Goal: Transaction & Acquisition: Purchase product/service

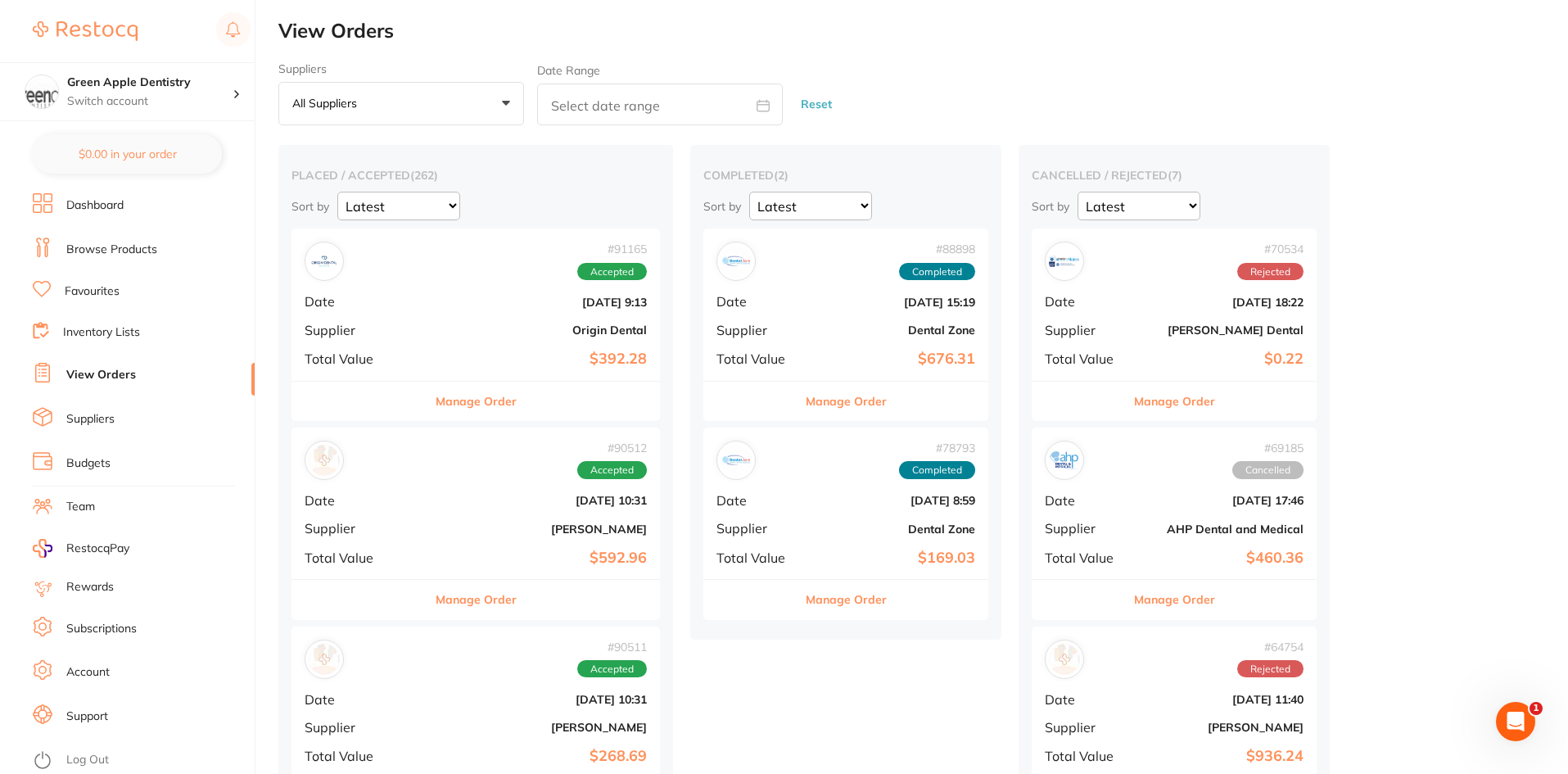
click at [110, 250] on link "Browse Products" at bounding box center [111, 250] width 91 height 17
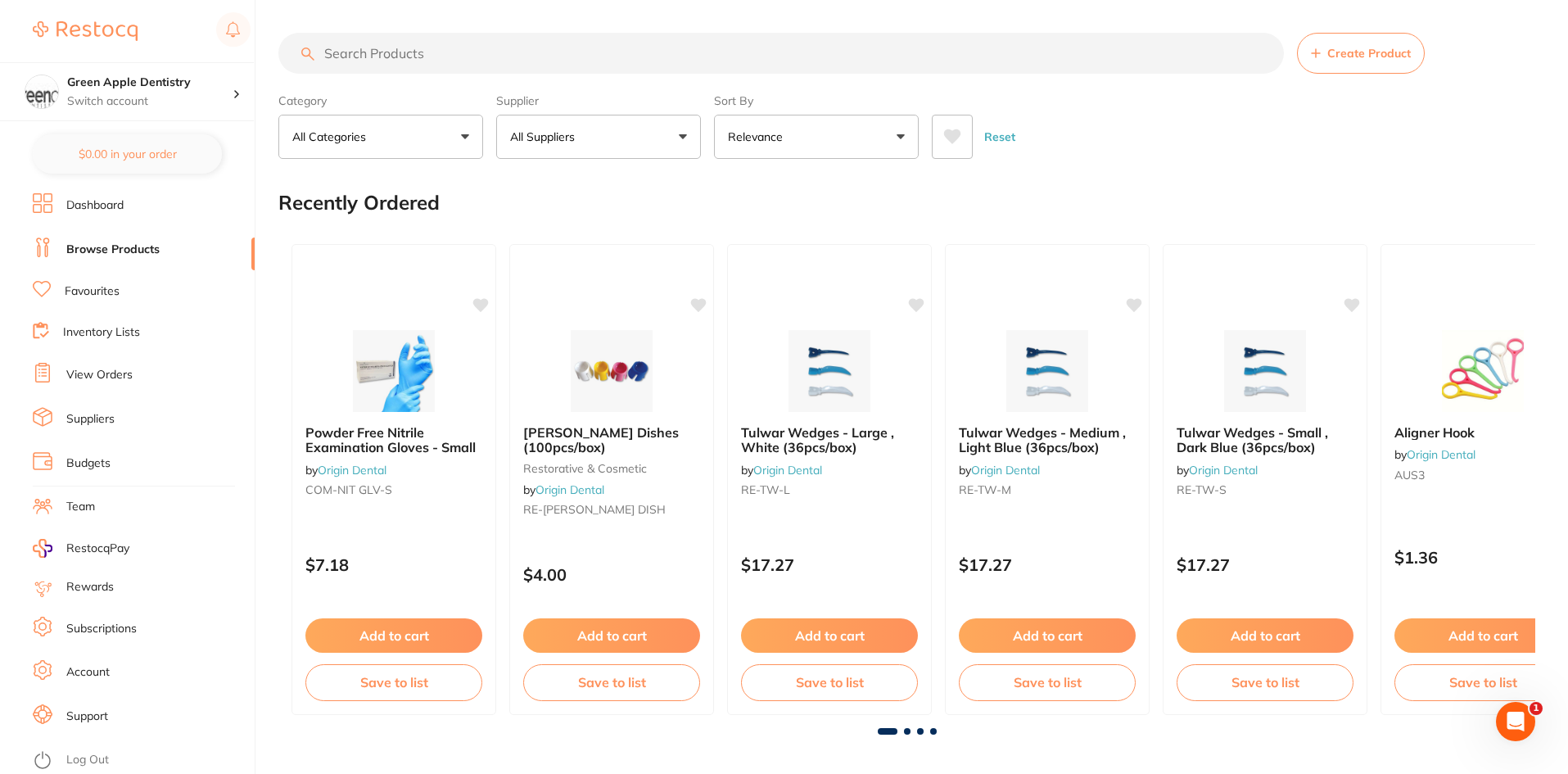
click at [543, 43] on input "search" at bounding box center [781, 53] width 1005 height 41
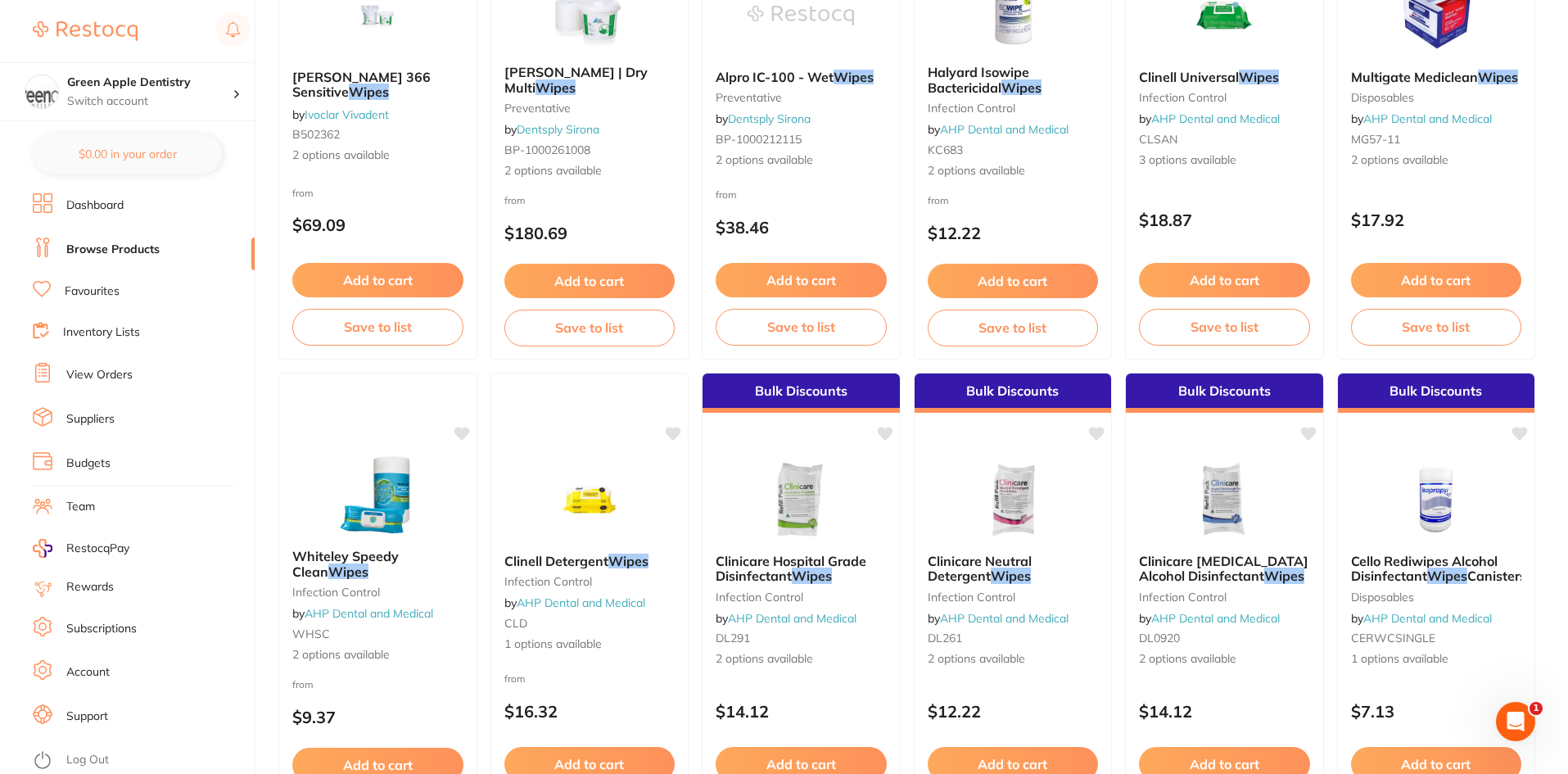
scroll to position [1638, 0]
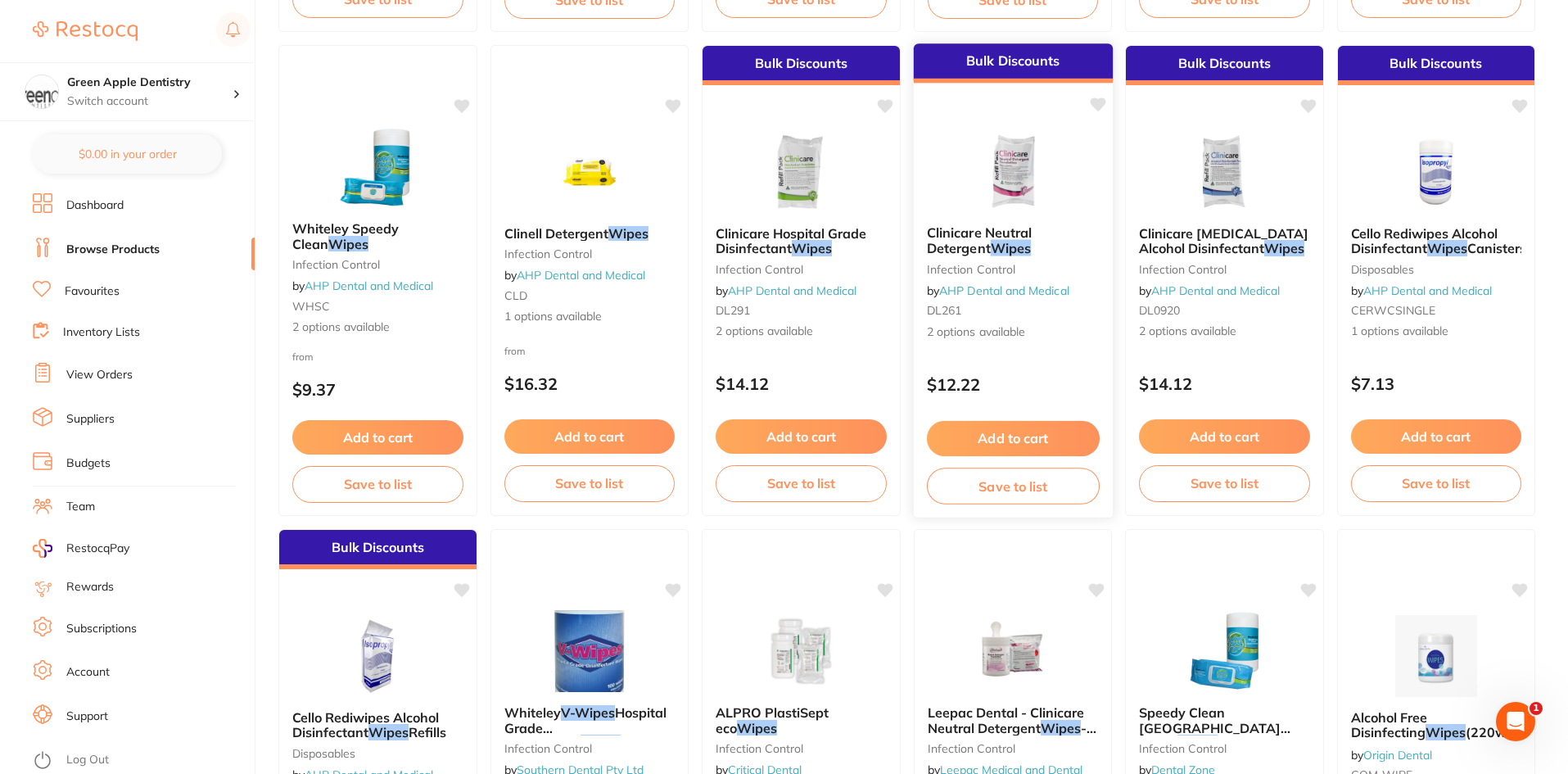
type input "wipes"
click at [1039, 176] on img at bounding box center [1013, 170] width 107 height 83
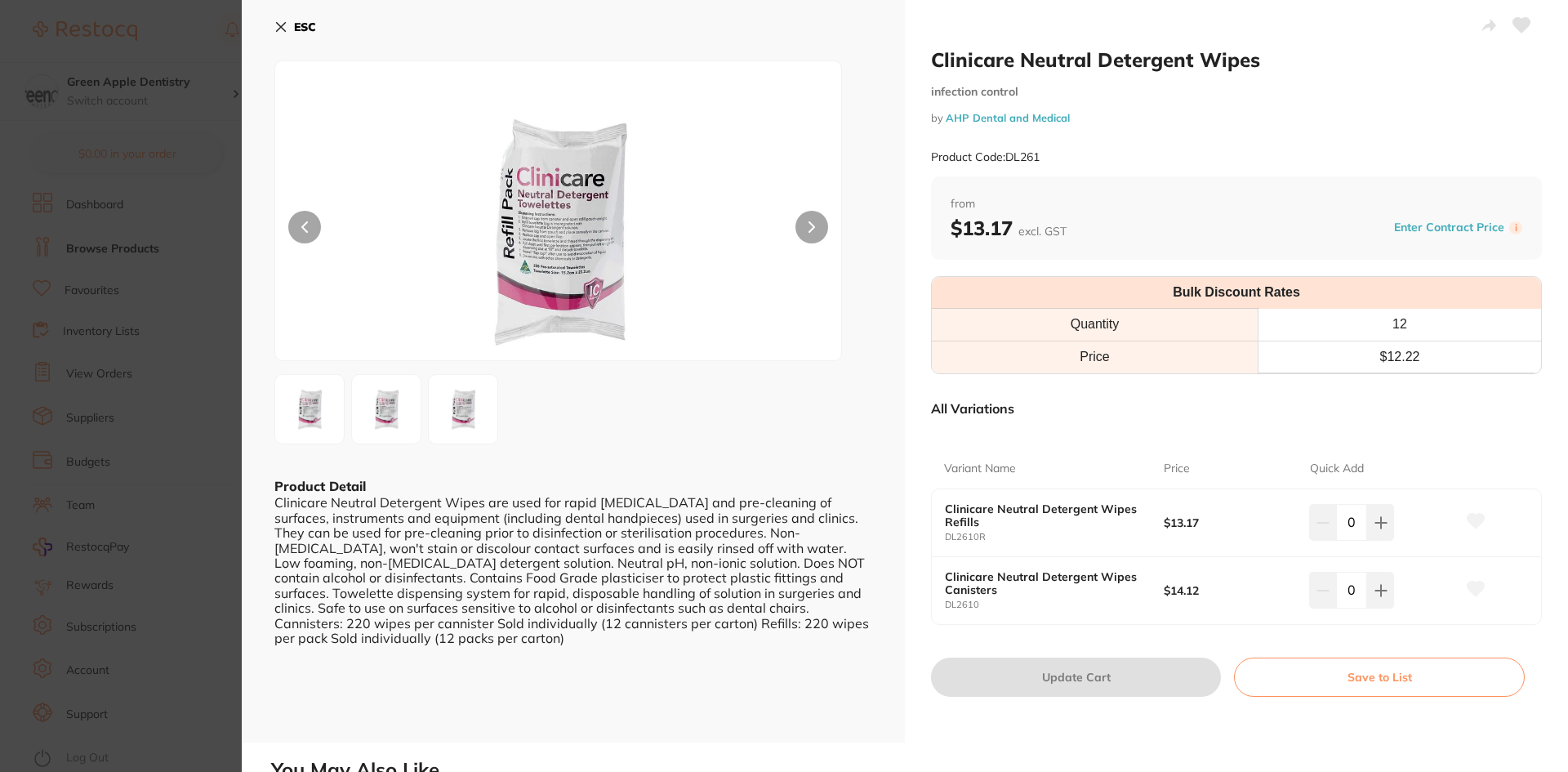
click at [294, 26] on b "ESC" at bounding box center [305, 27] width 22 height 15
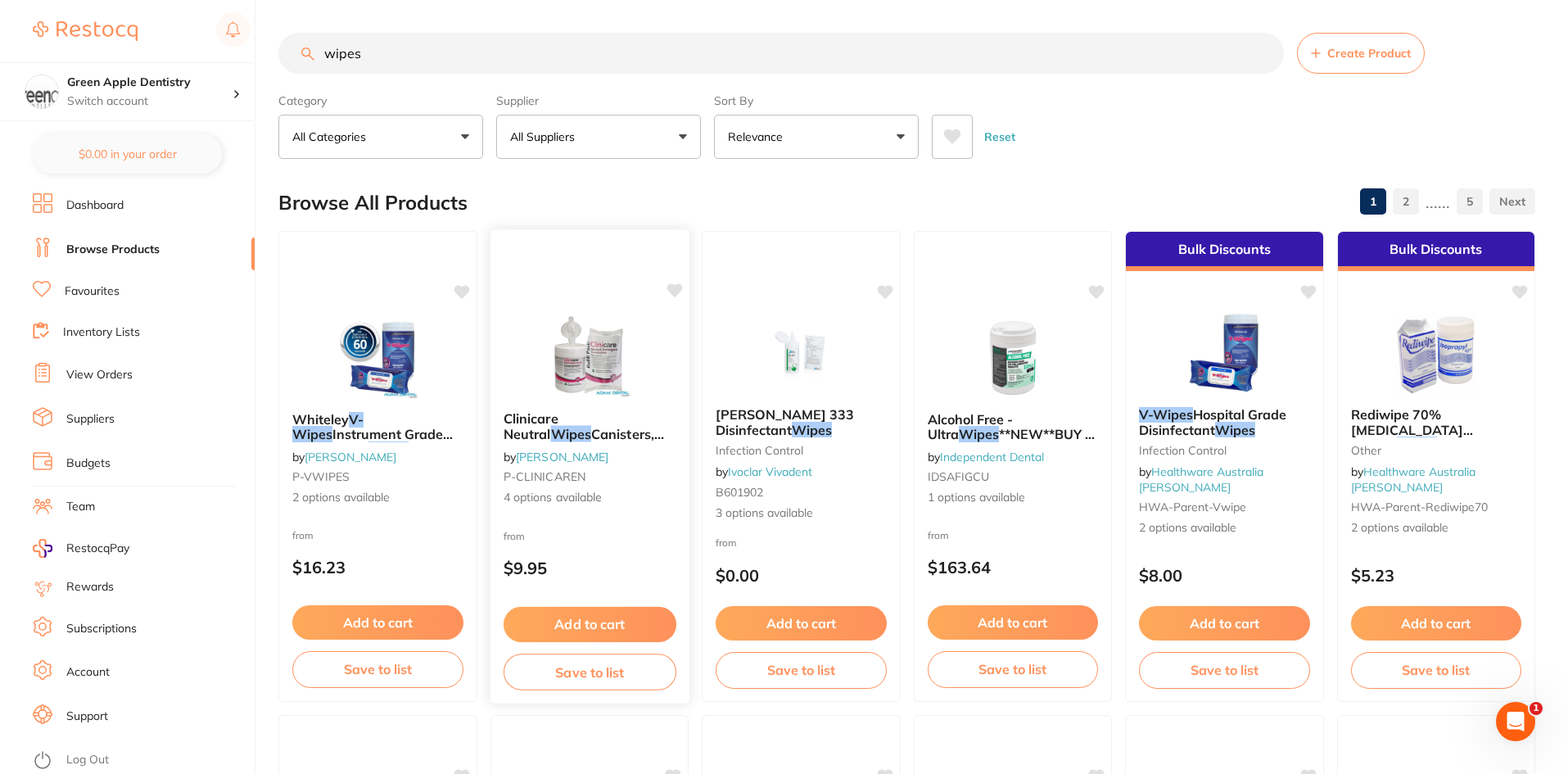
click at [596, 620] on button "Add to cart" at bounding box center [589, 625] width 173 height 35
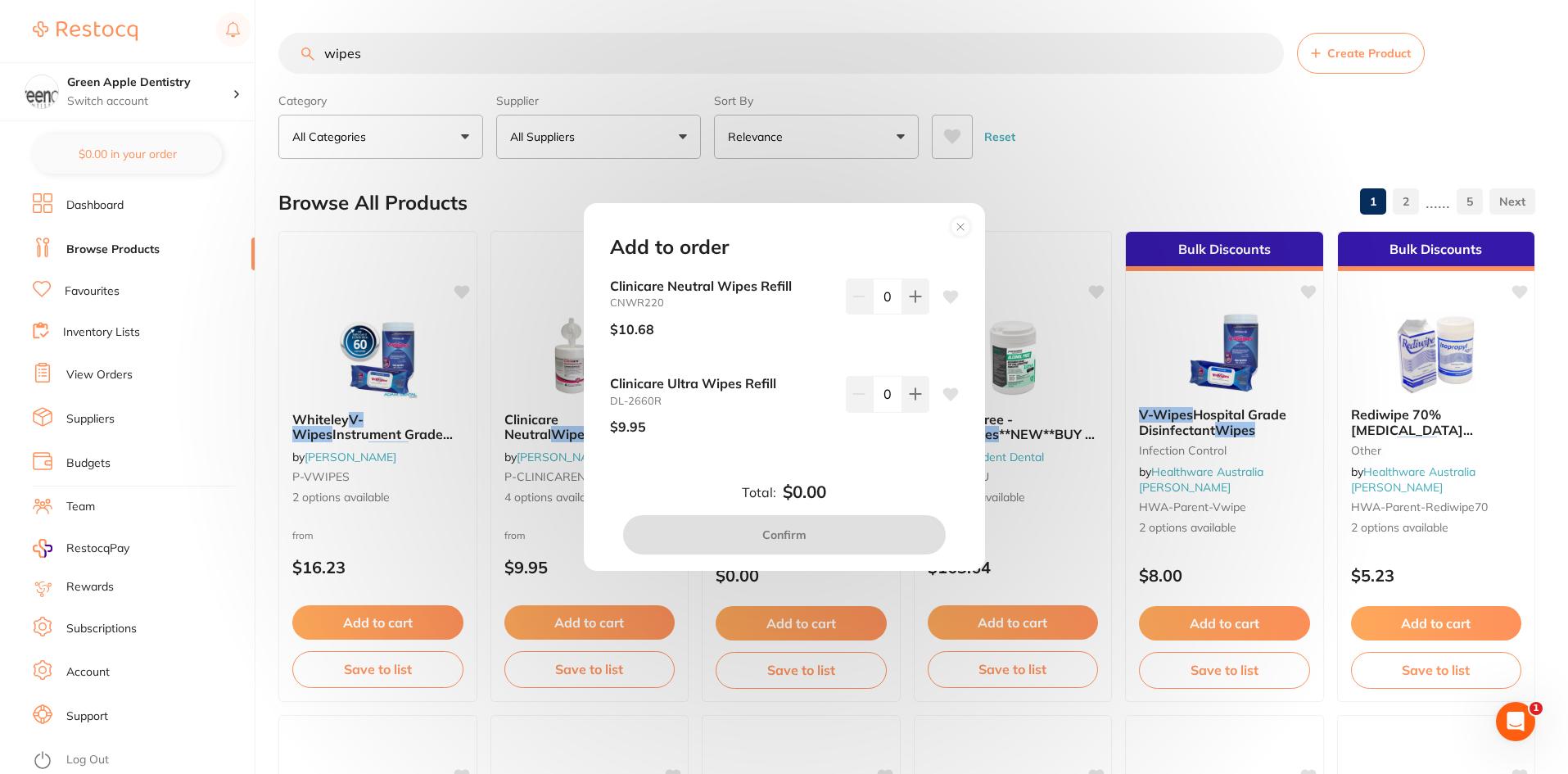
click at [956, 225] on circle at bounding box center [960, 227] width 19 height 19
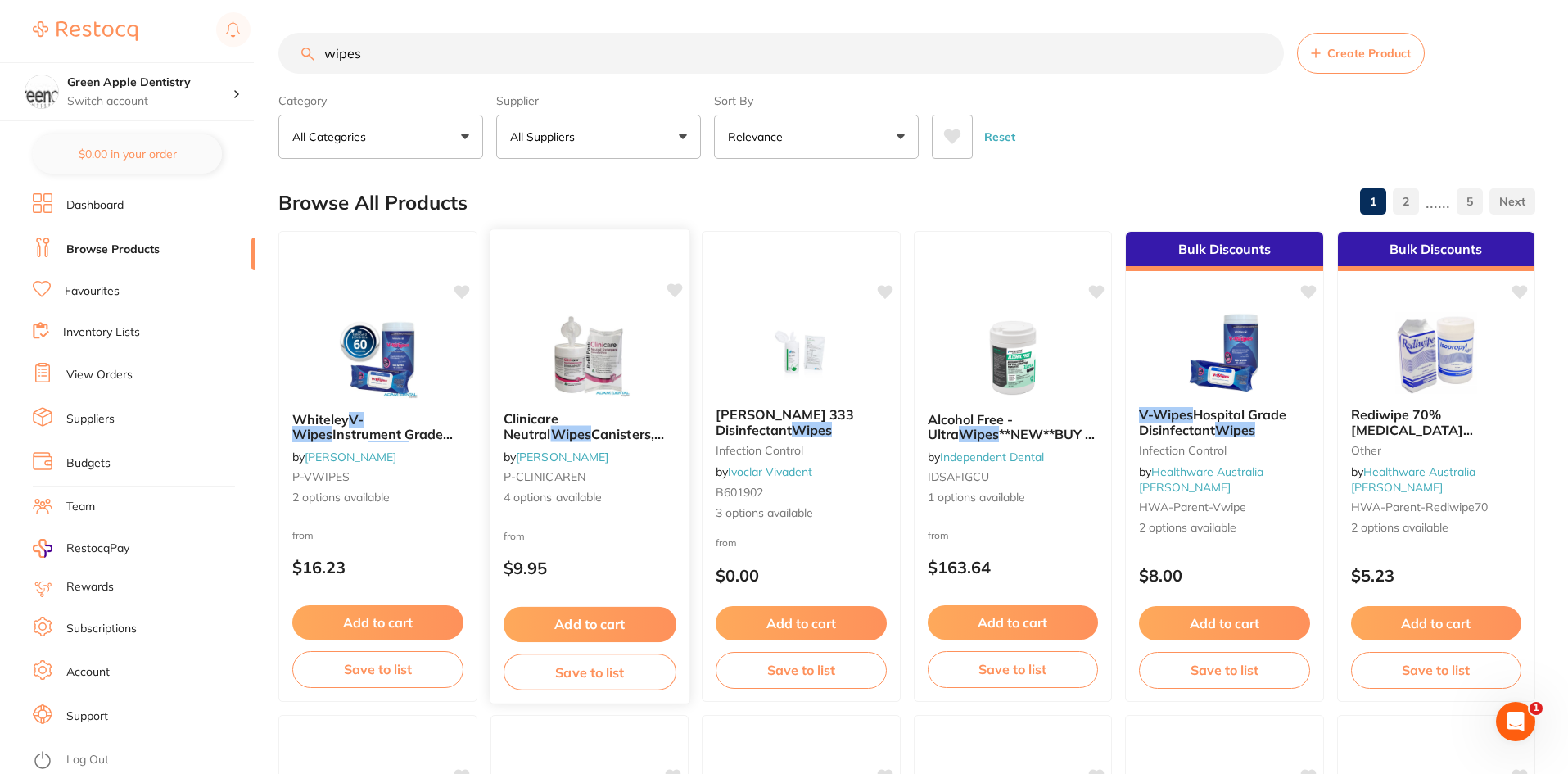
click at [550, 332] on img at bounding box center [589, 357] width 107 height 83
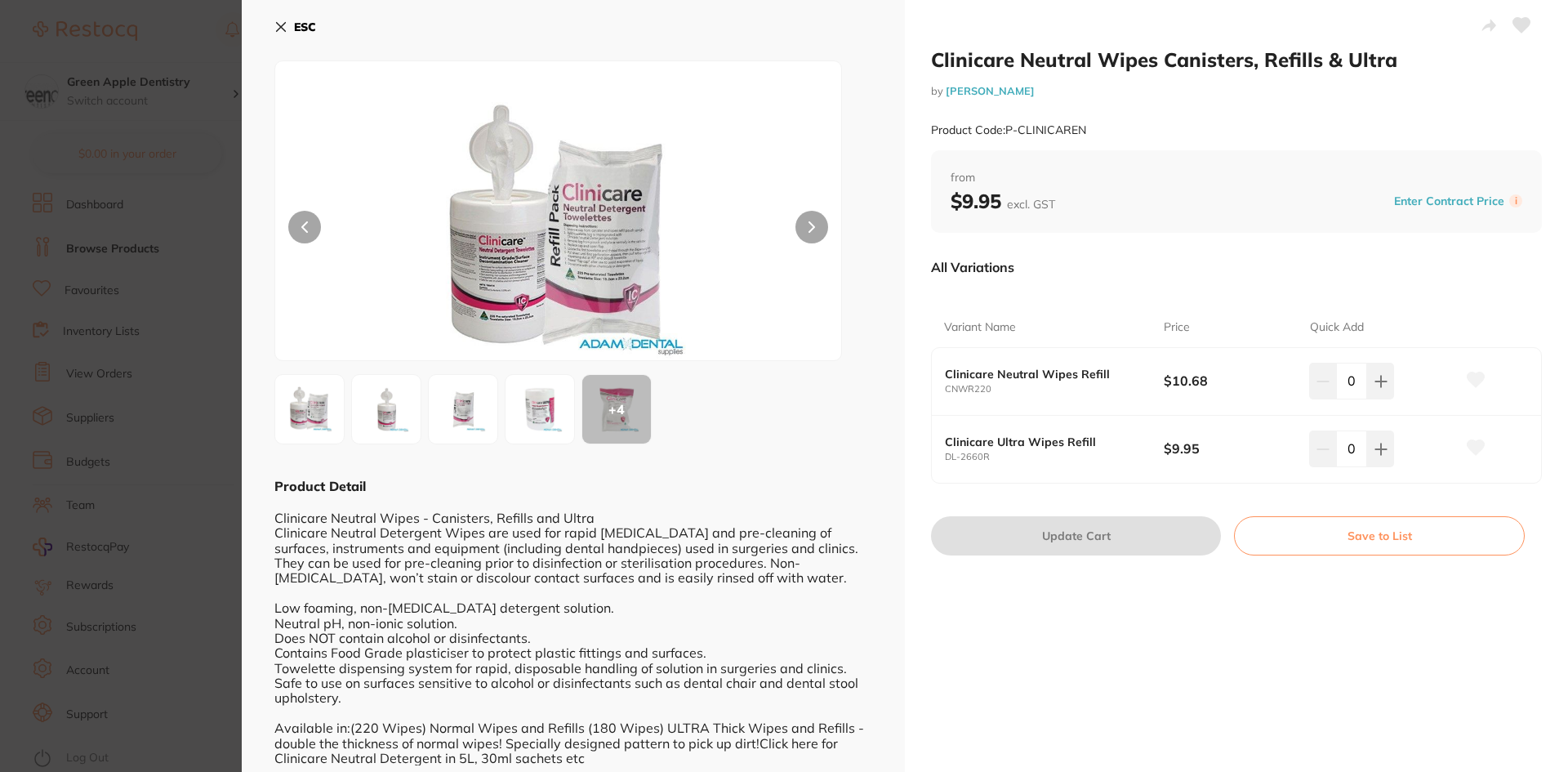
click at [279, 24] on icon at bounding box center [281, 27] width 9 height 9
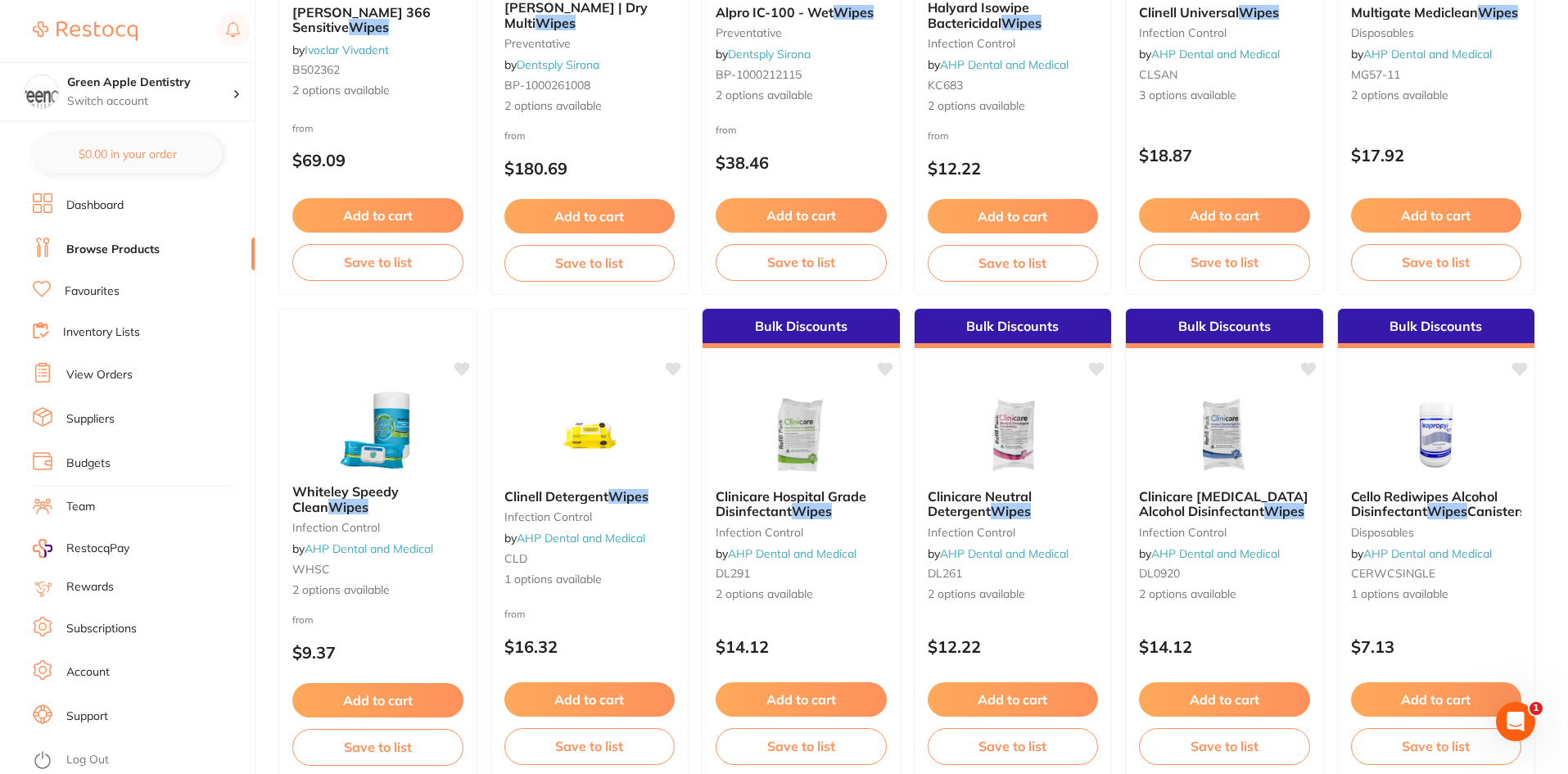
scroll to position [1409, 0]
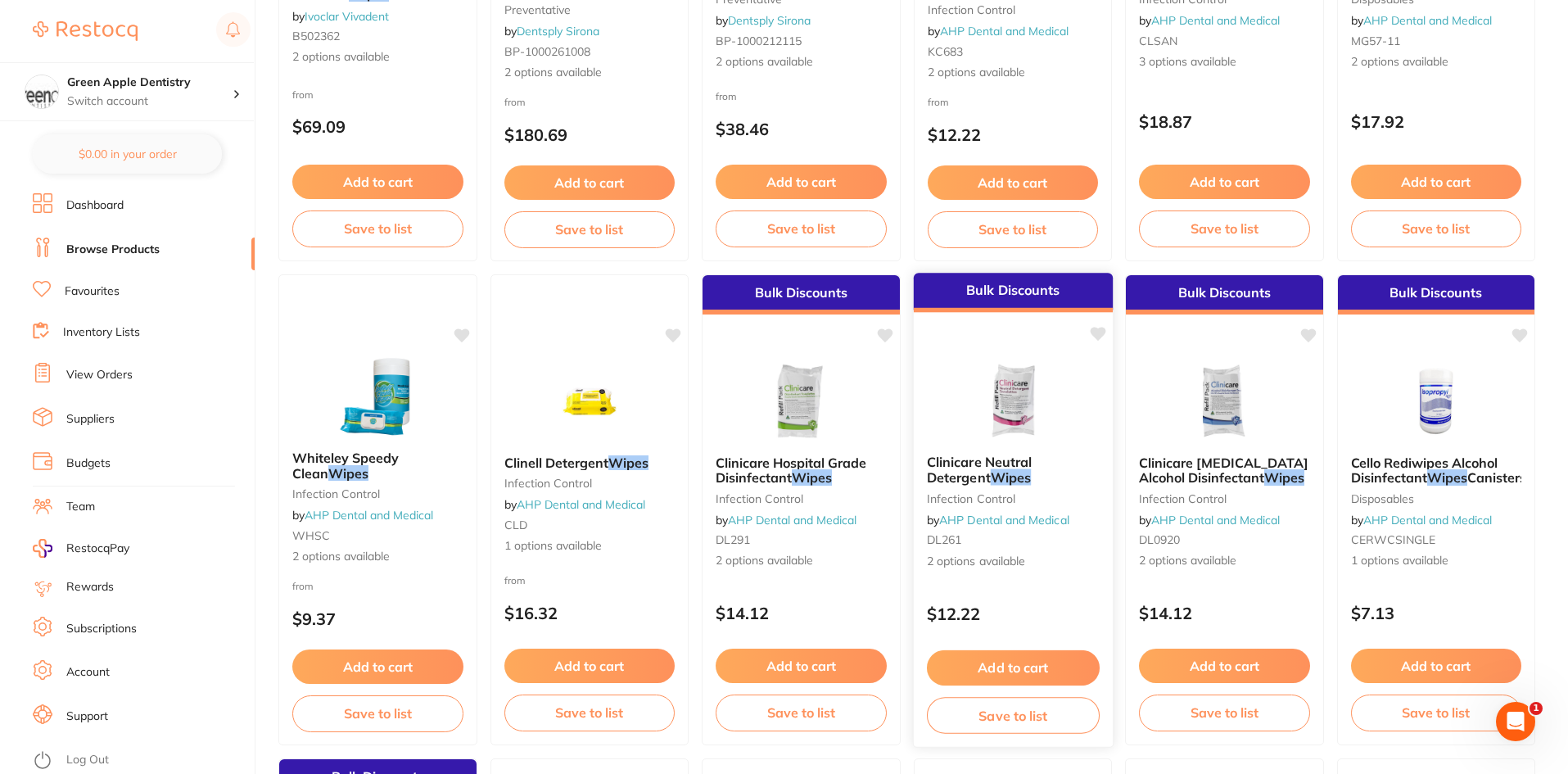
click at [1039, 392] on img at bounding box center [1013, 400] width 107 height 83
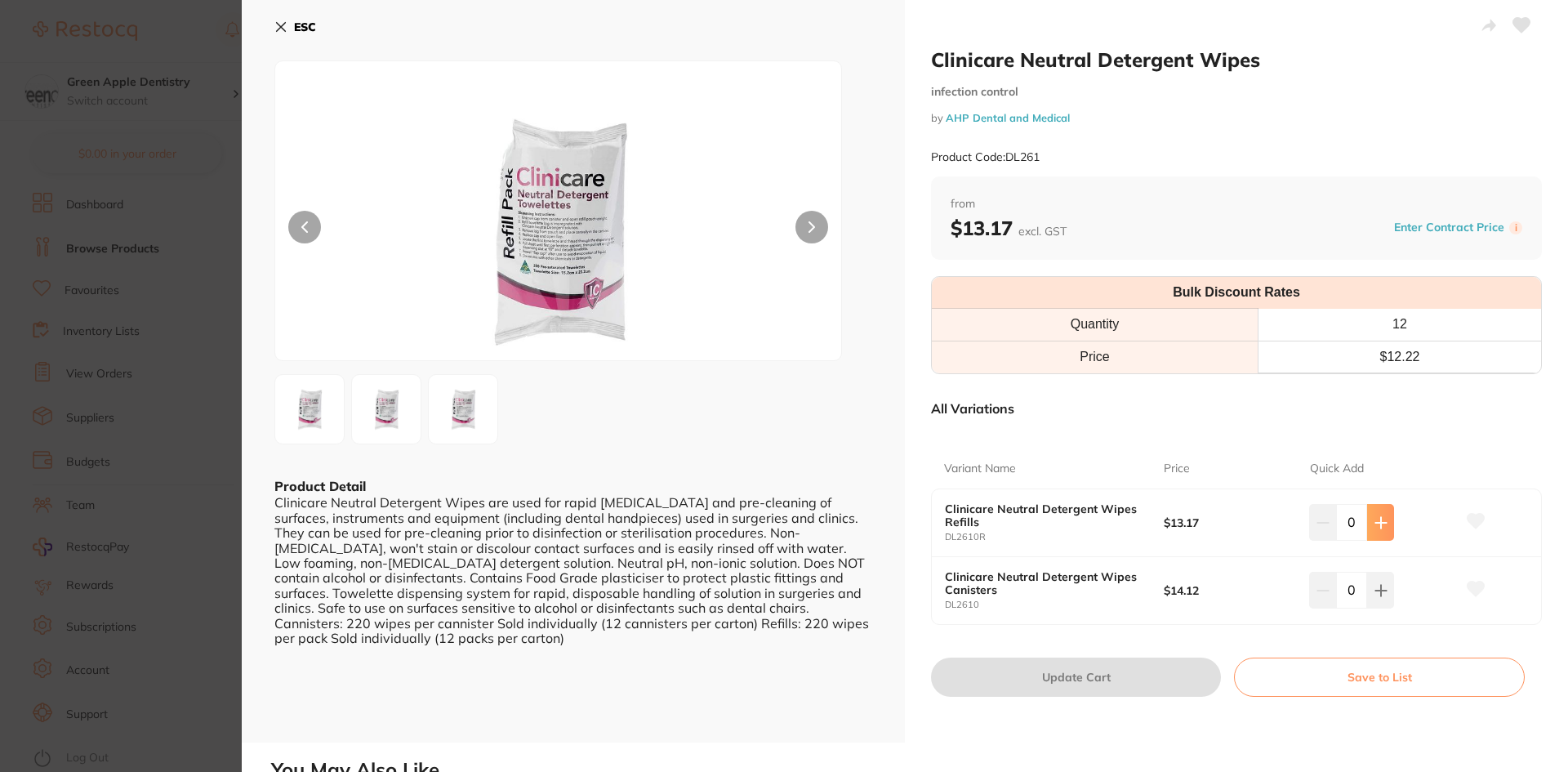
click at [1381, 524] on icon at bounding box center [1381, 523] width 13 height 13
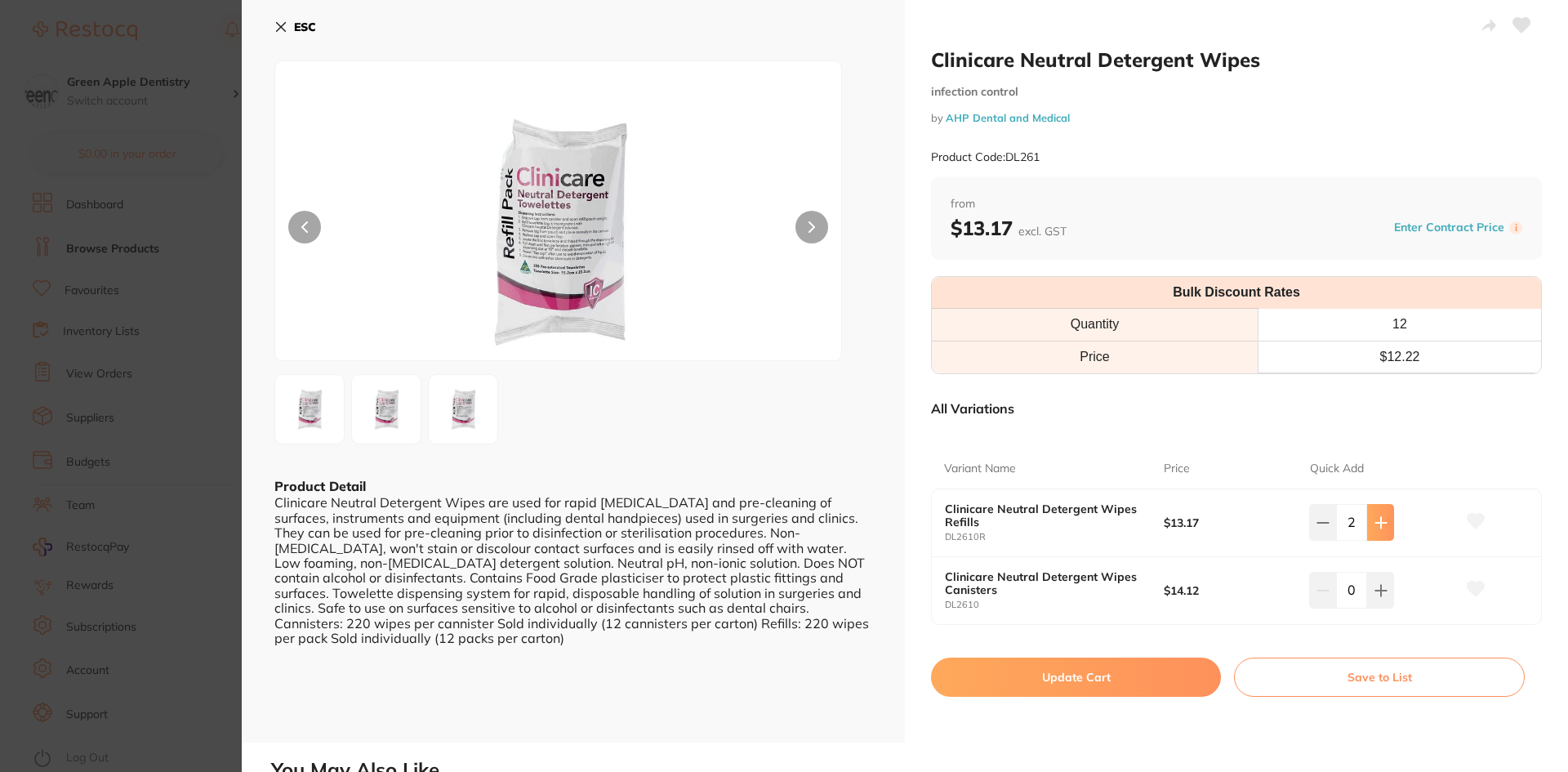
click at [1381, 524] on icon at bounding box center [1381, 523] width 13 height 13
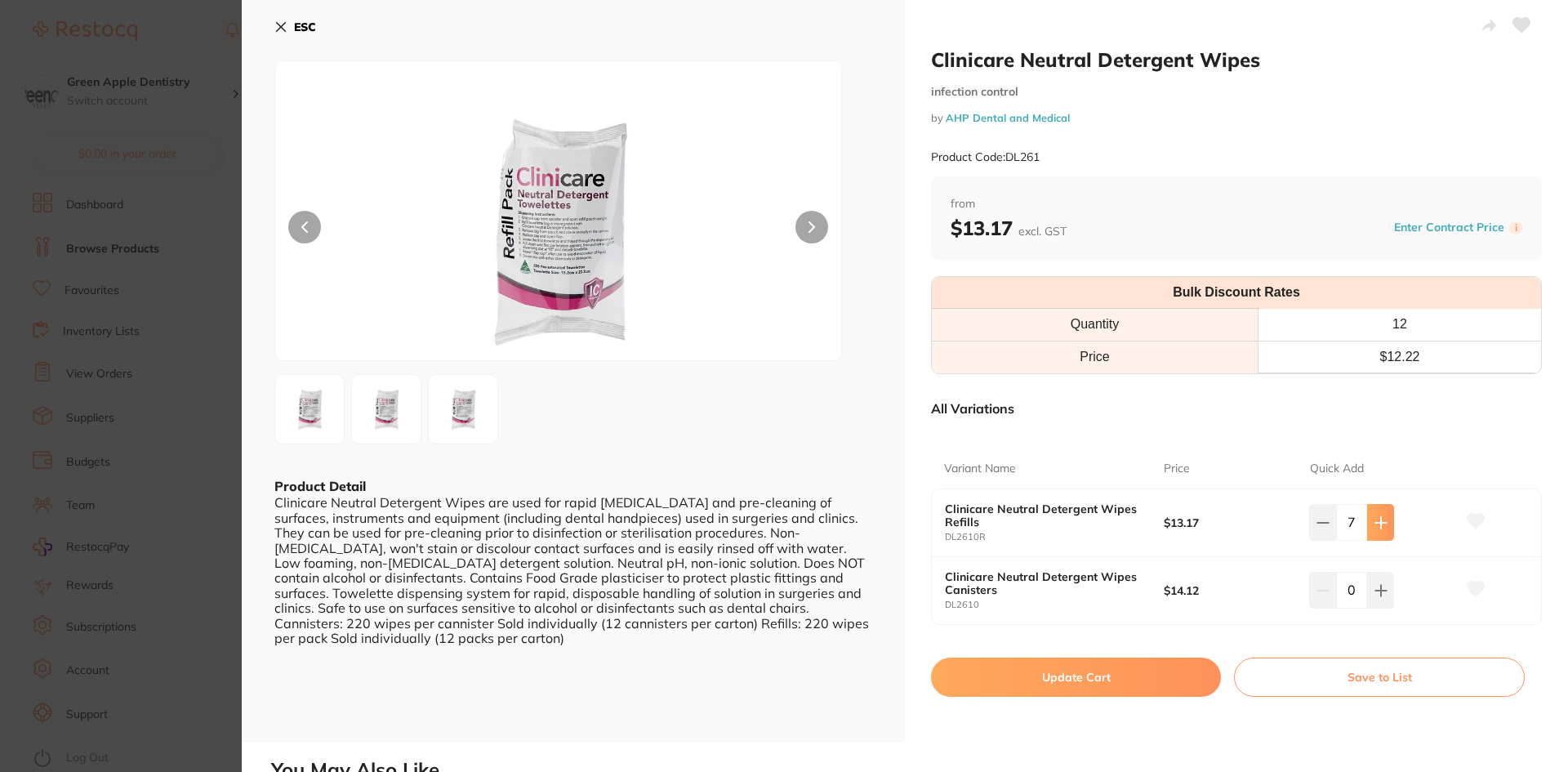
click at [1381, 524] on icon at bounding box center [1381, 523] width 13 height 13
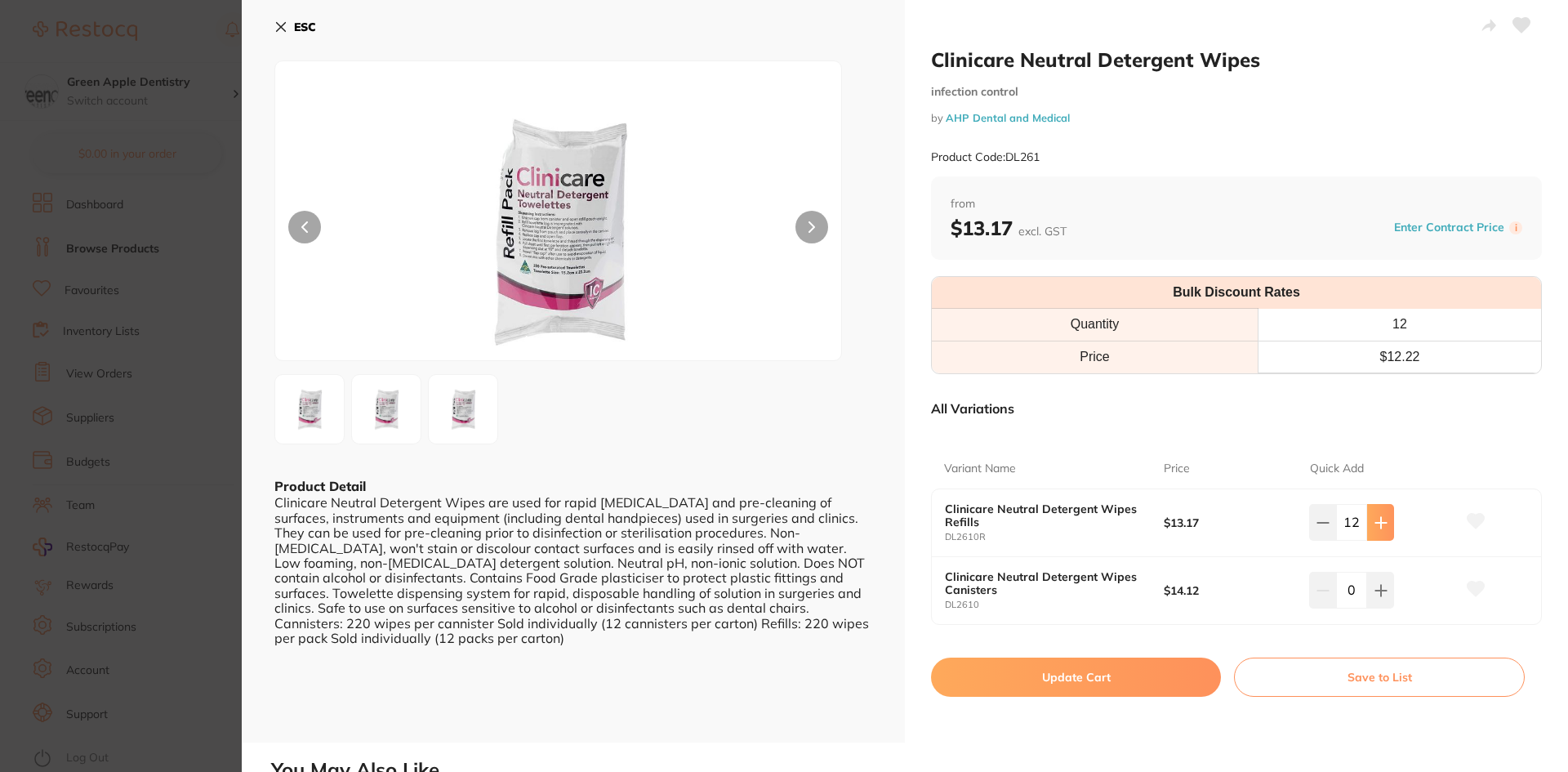
click at [1381, 524] on icon at bounding box center [1381, 523] width 13 height 13
type input "15"
click at [1096, 664] on button "Update Cart" at bounding box center [1076, 677] width 290 height 39
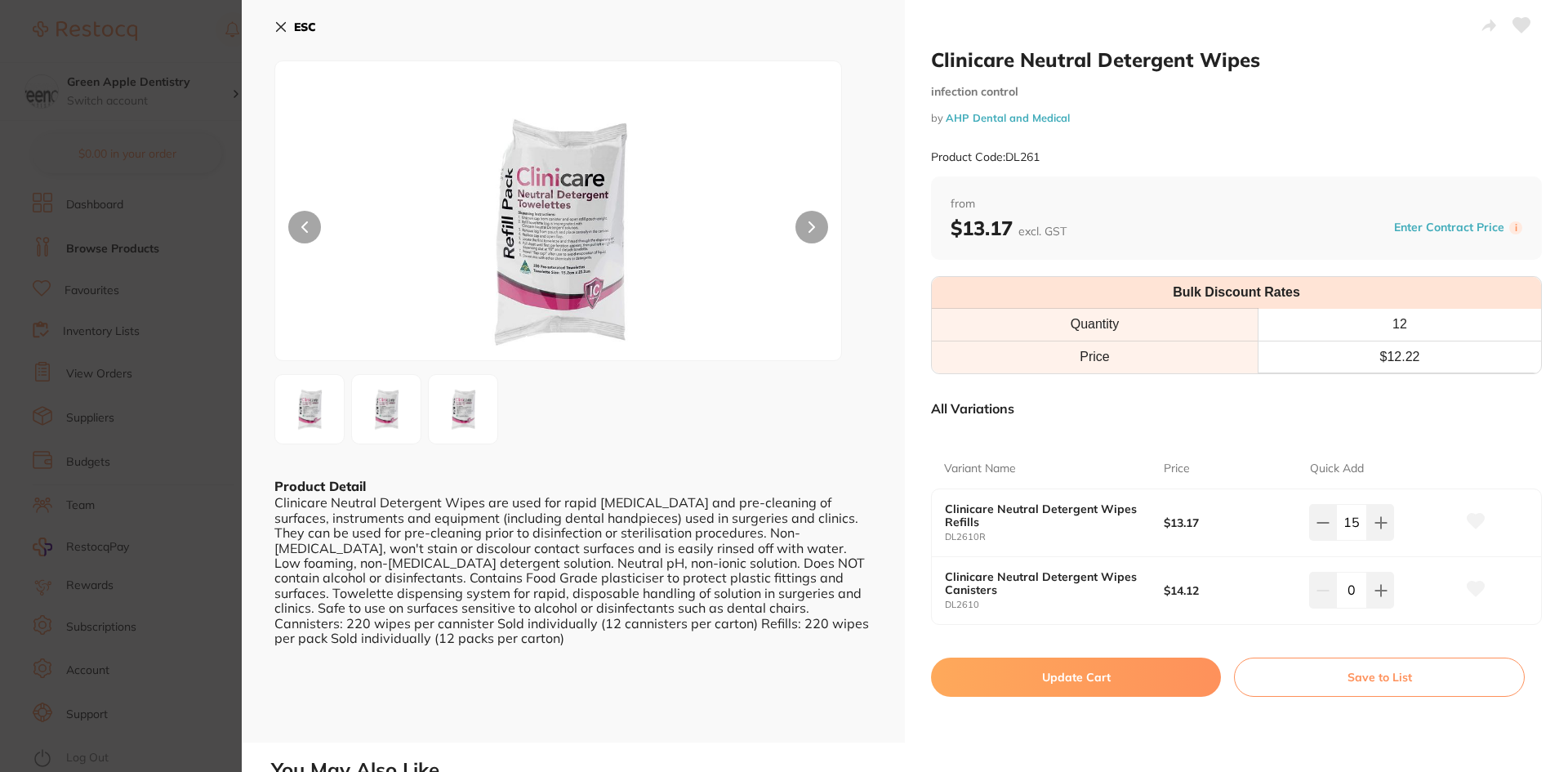
checkbox input "false"
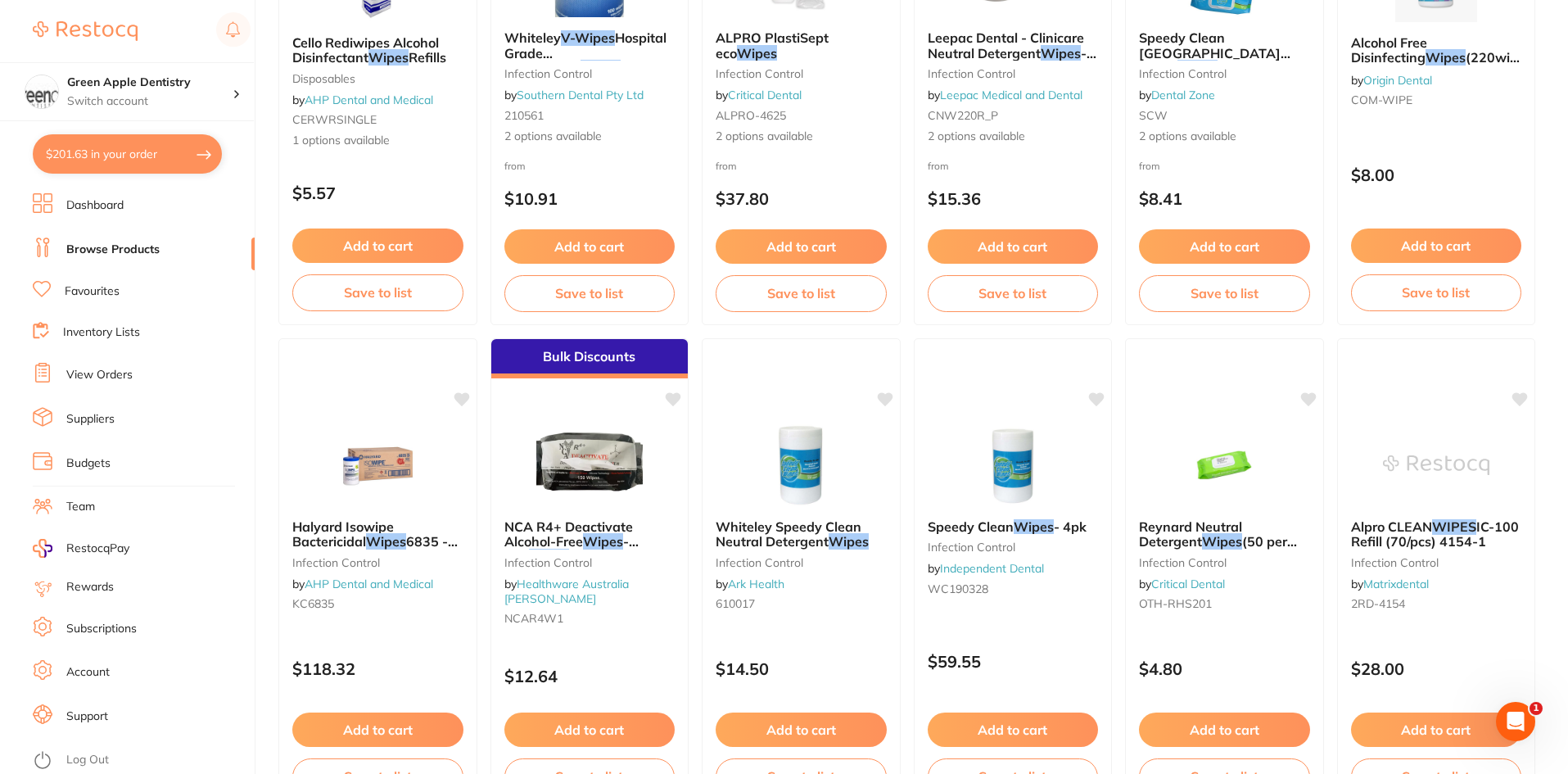
scroll to position [2064, 0]
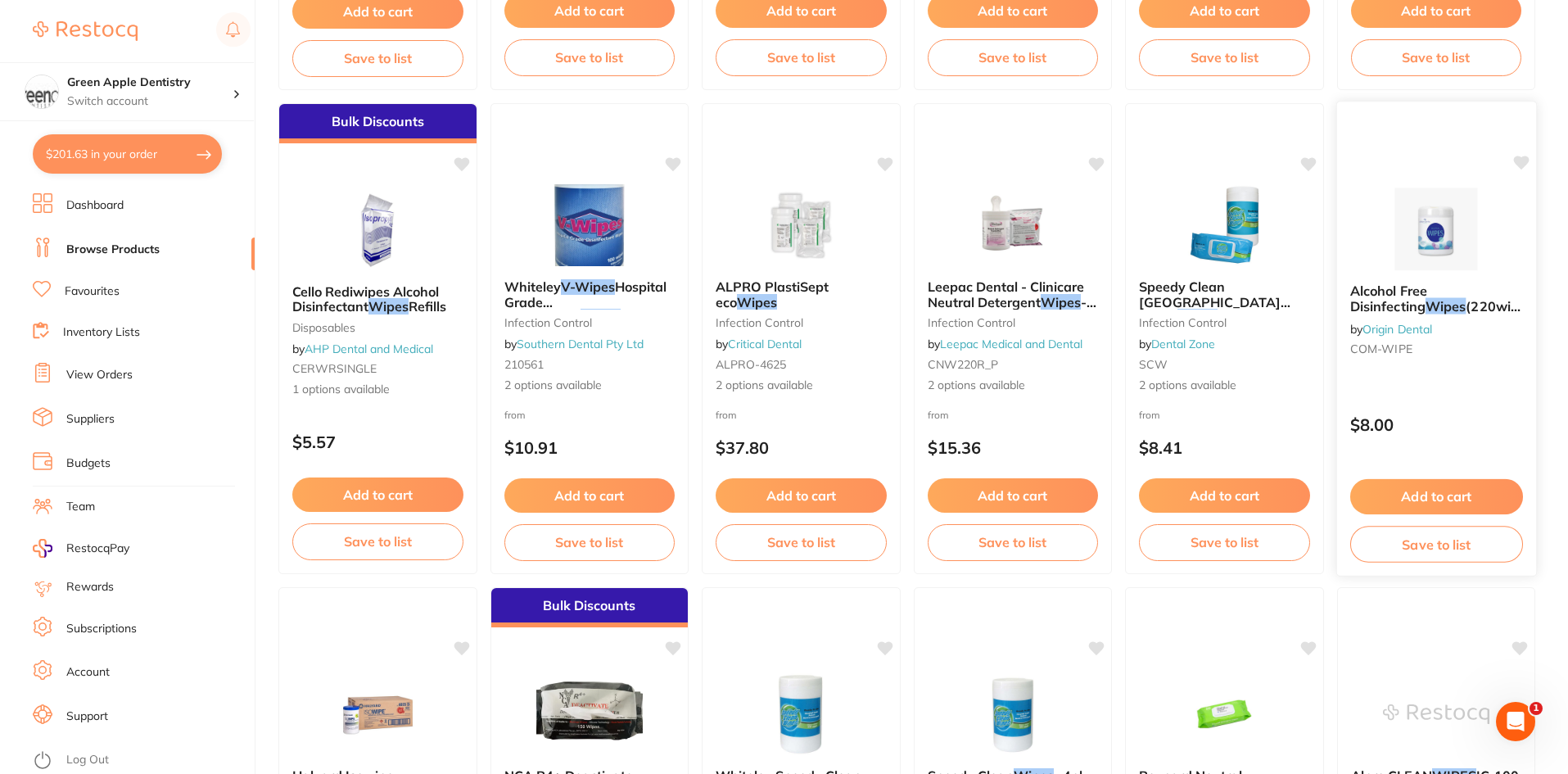
click at [1459, 255] on img at bounding box center [1436, 229] width 107 height 83
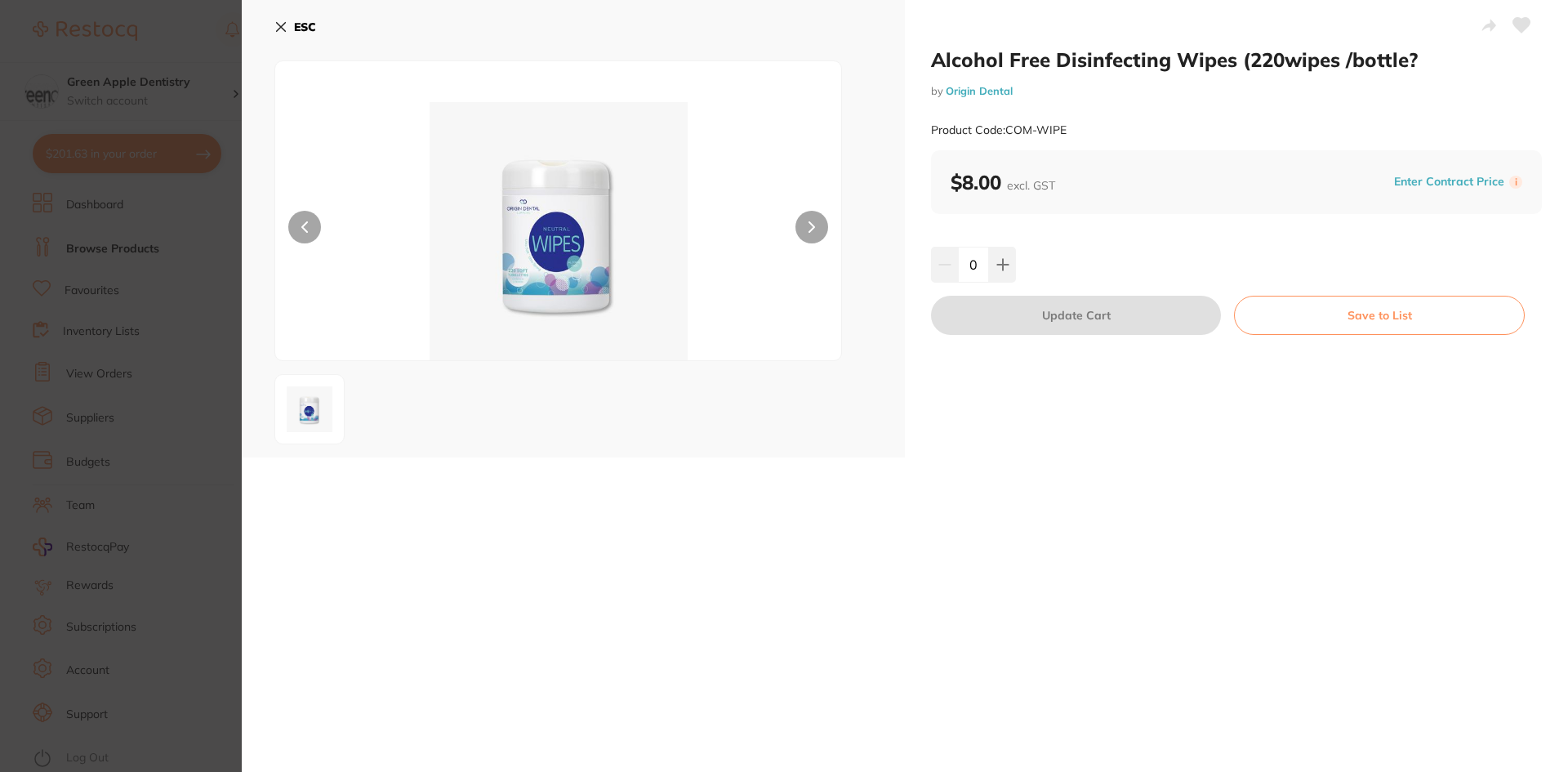
click at [288, 22] on button "ESC" at bounding box center [296, 27] width 42 height 27
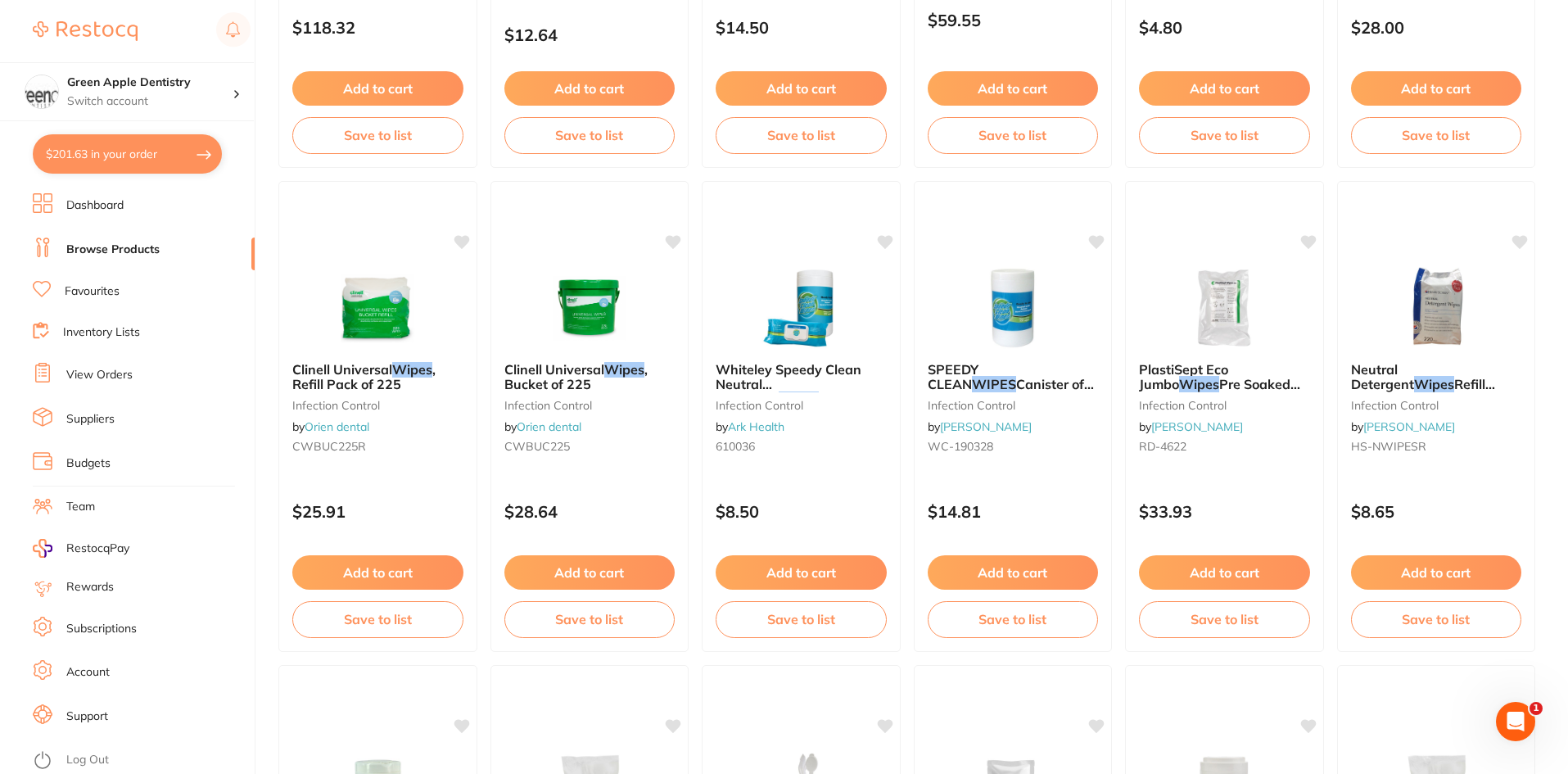
scroll to position [2965, 0]
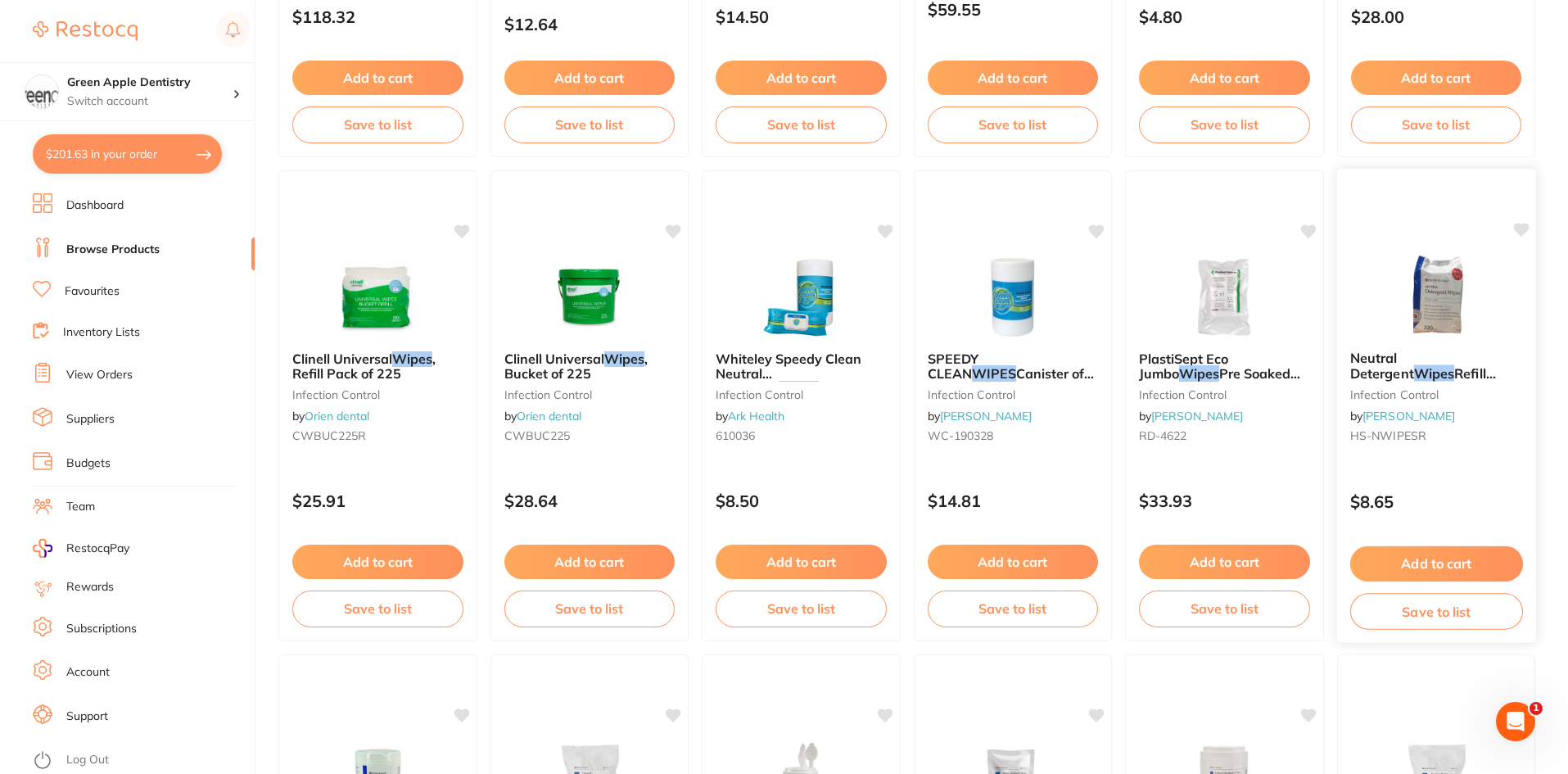
click at [1400, 345] on div "Neutral Detergent Wipes Refill [PERSON_NAME] 220 pack infection control by [PER…" at bounding box center [1436, 400] width 199 height 125
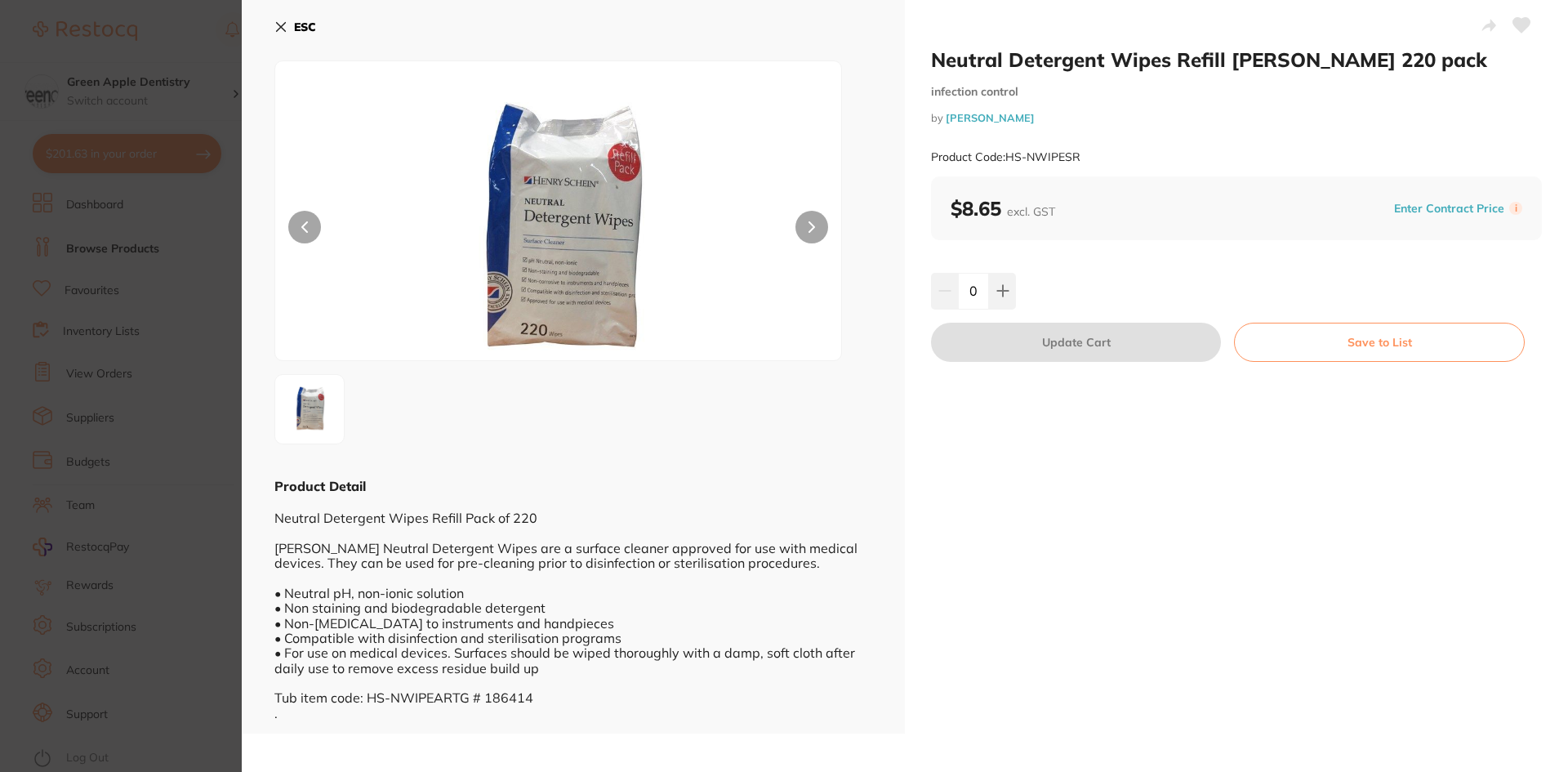
click at [301, 20] on b "ESC" at bounding box center [305, 27] width 22 height 15
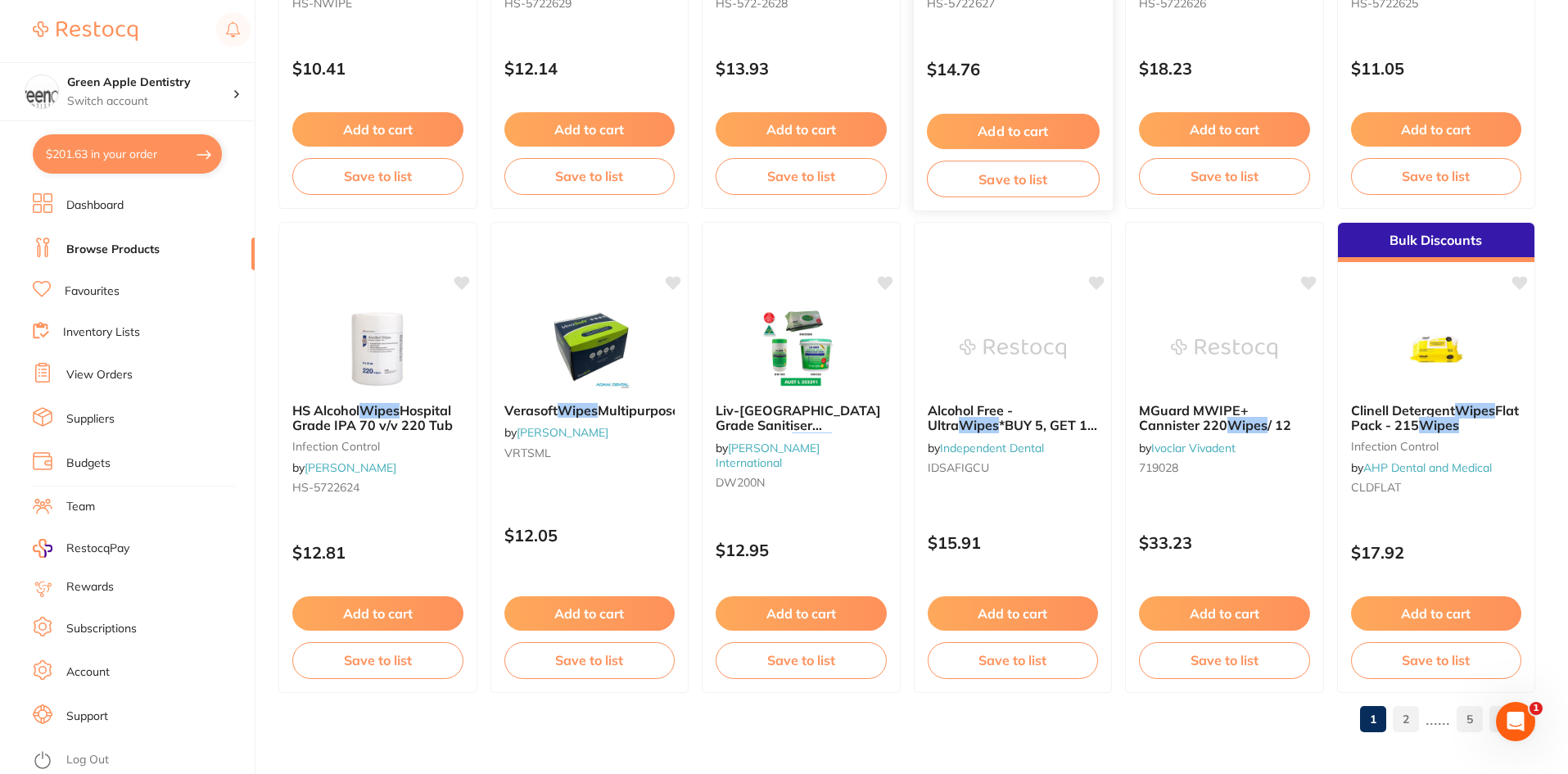
scroll to position [3885, 0]
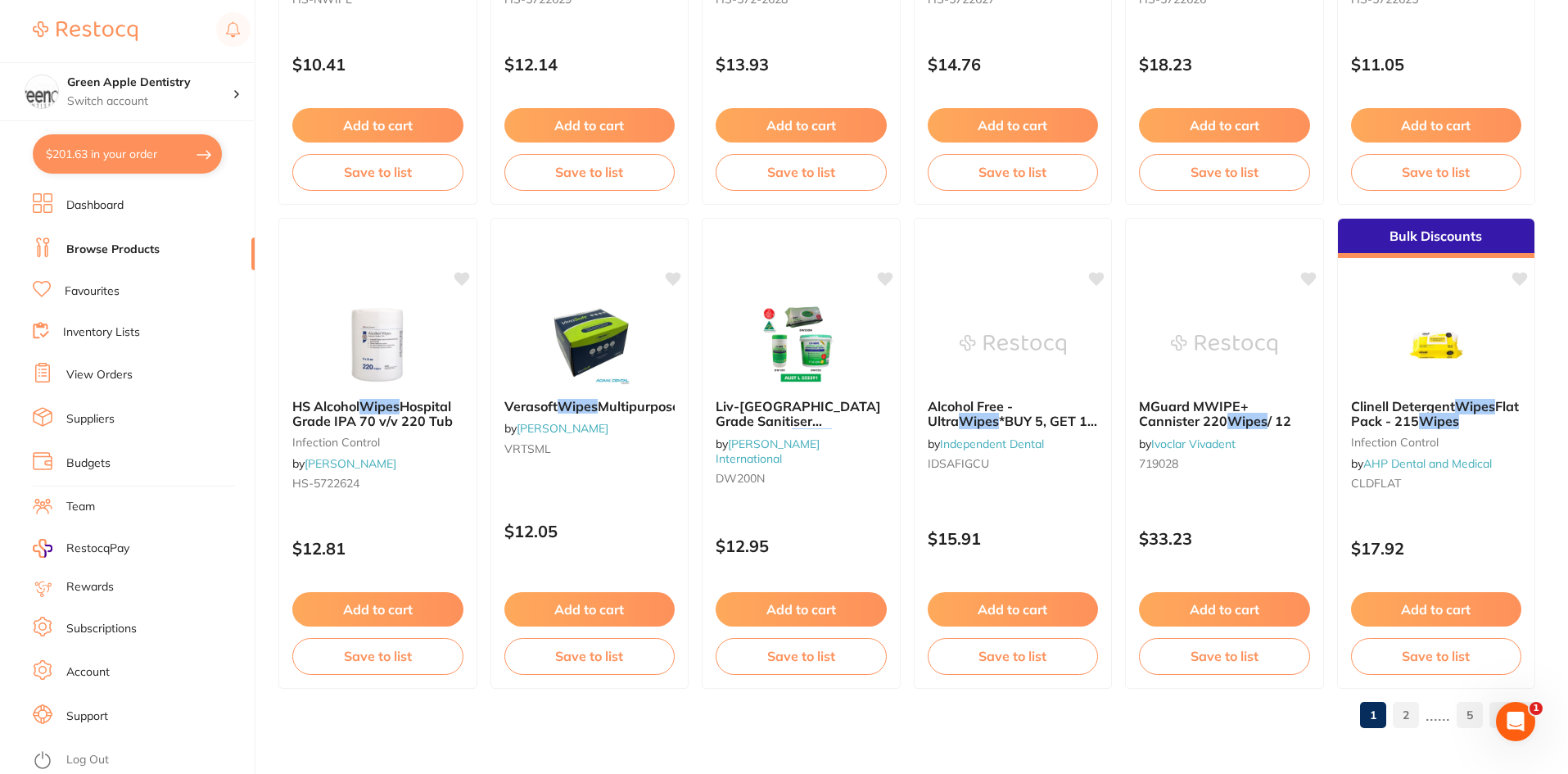
click at [1411, 717] on link "2" at bounding box center [1405, 715] width 26 height 33
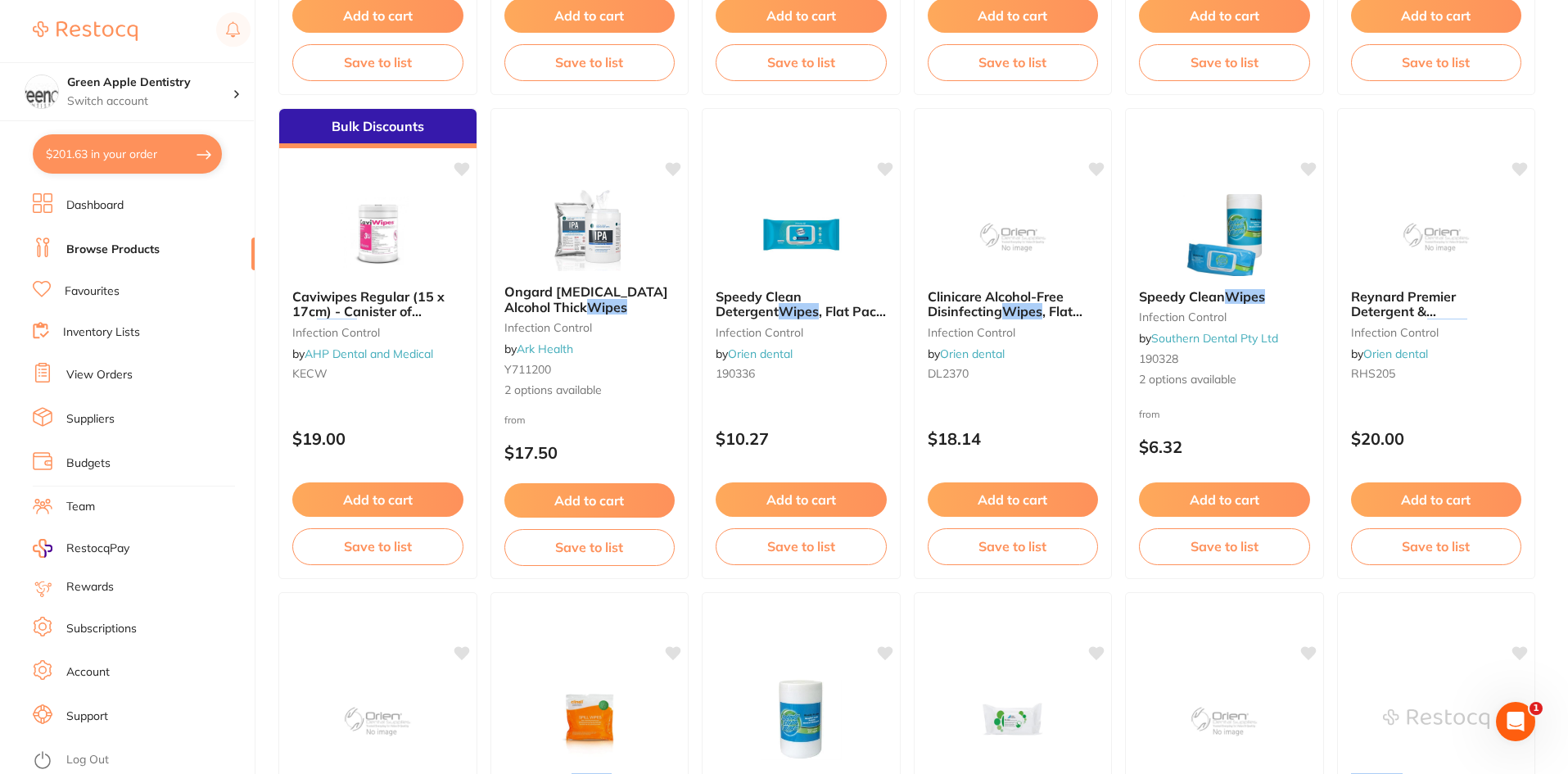
scroll to position [3030, 0]
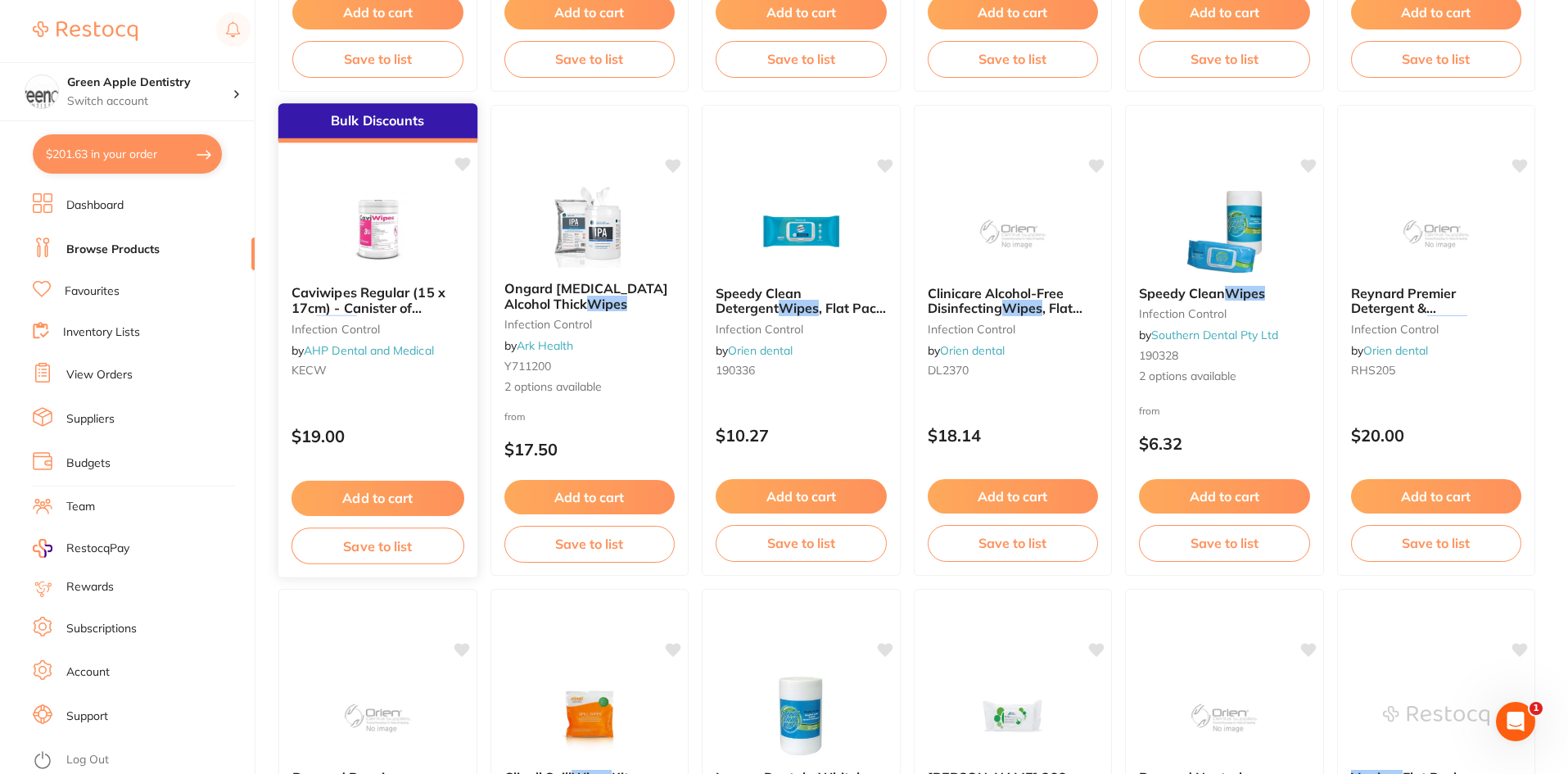
click at [439, 249] on div at bounding box center [377, 230] width 199 height 83
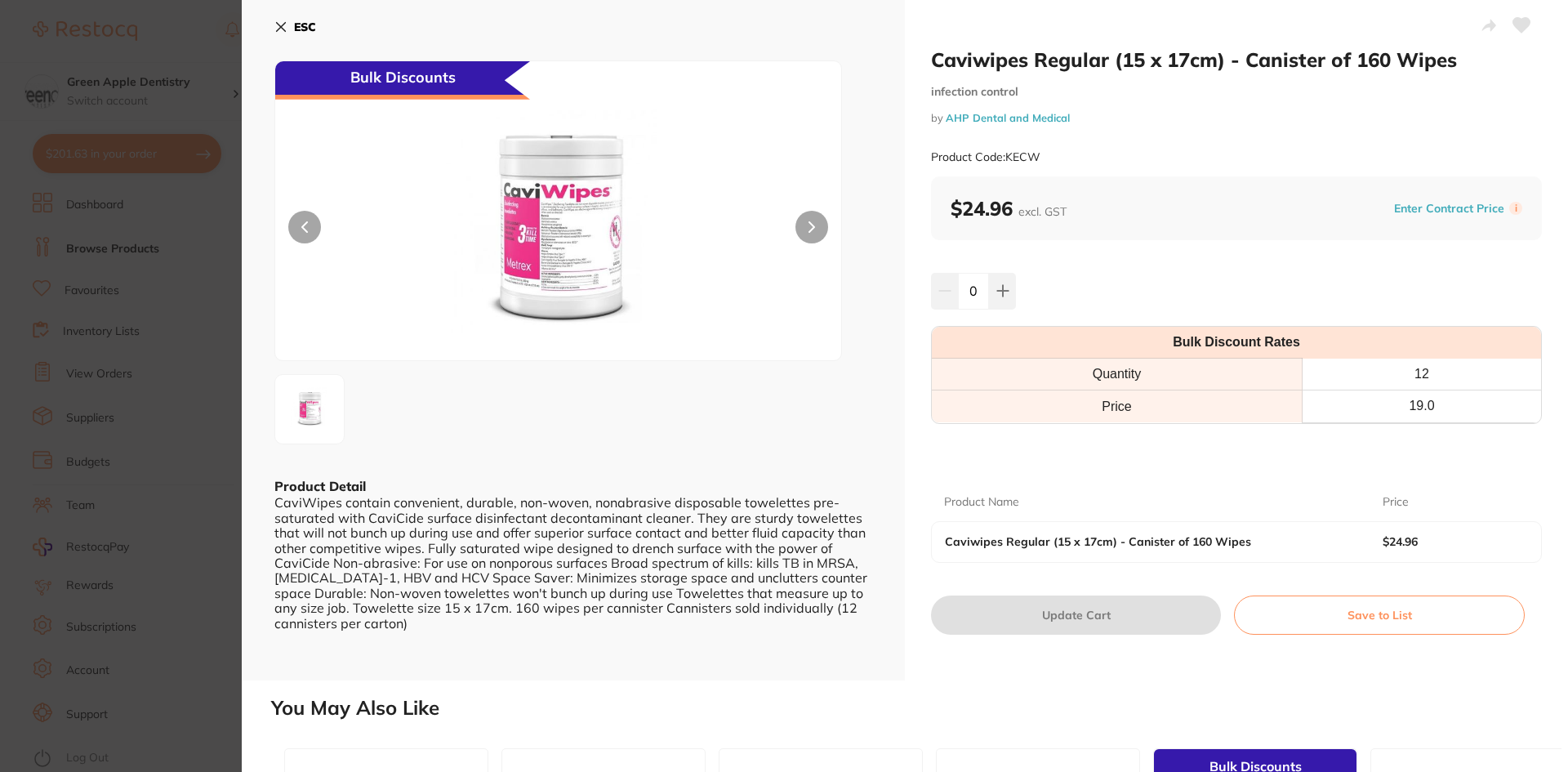
click at [291, 27] on button "ESC" at bounding box center [296, 27] width 42 height 27
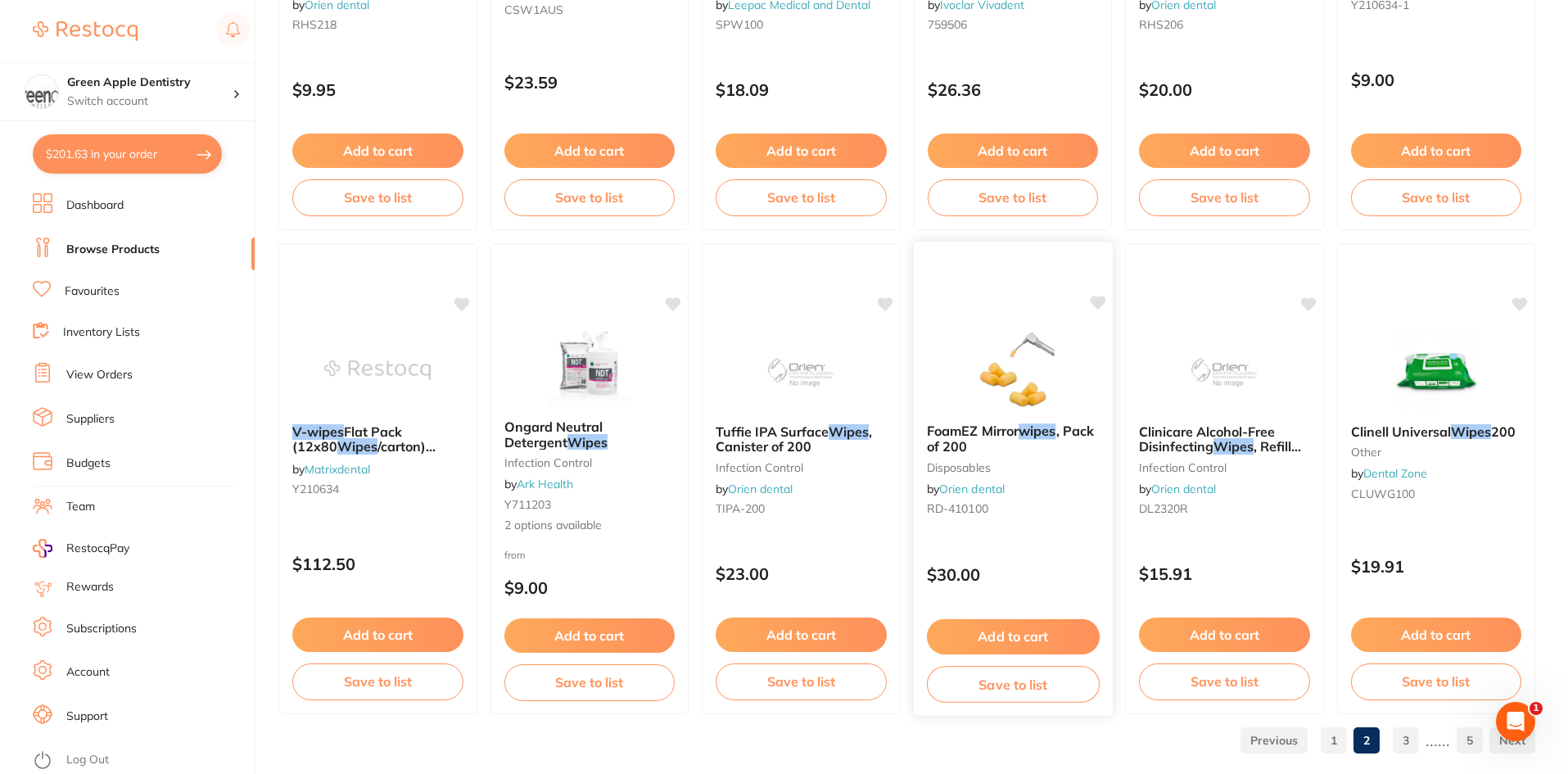
scroll to position [3885, 0]
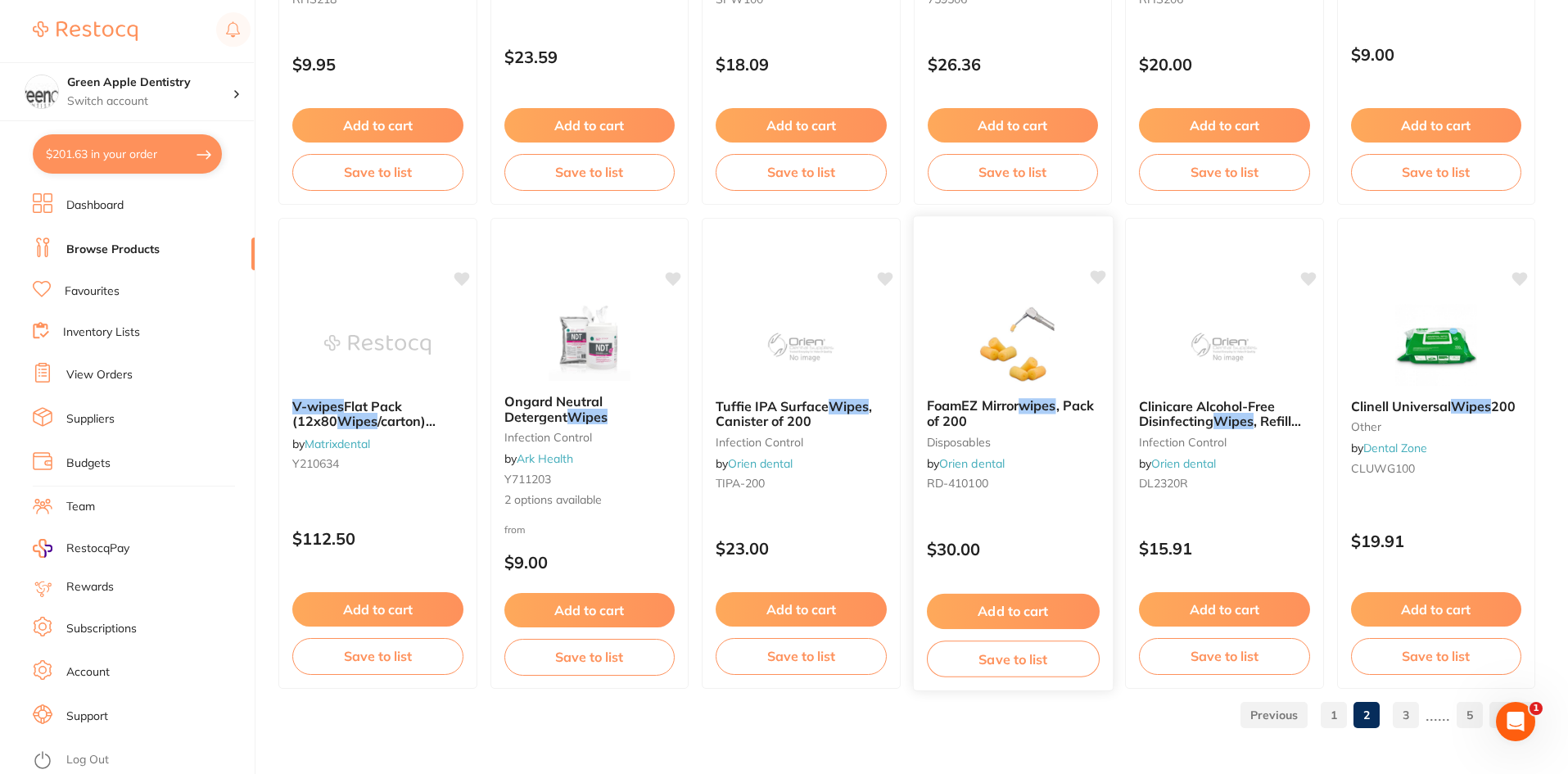
click at [1037, 352] on img at bounding box center [1013, 343] width 107 height 83
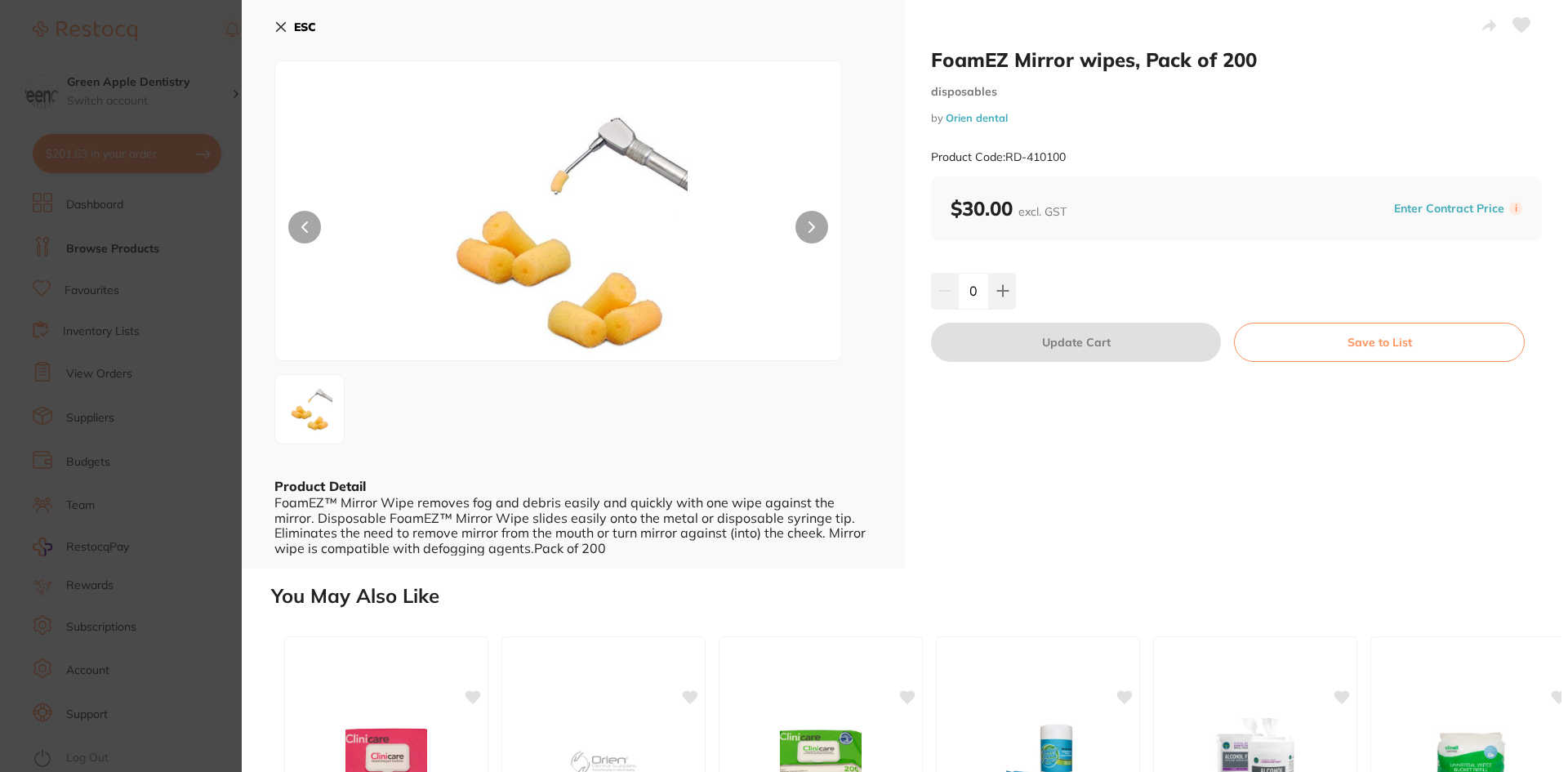
click at [294, 22] on b "ESC" at bounding box center [305, 27] width 22 height 15
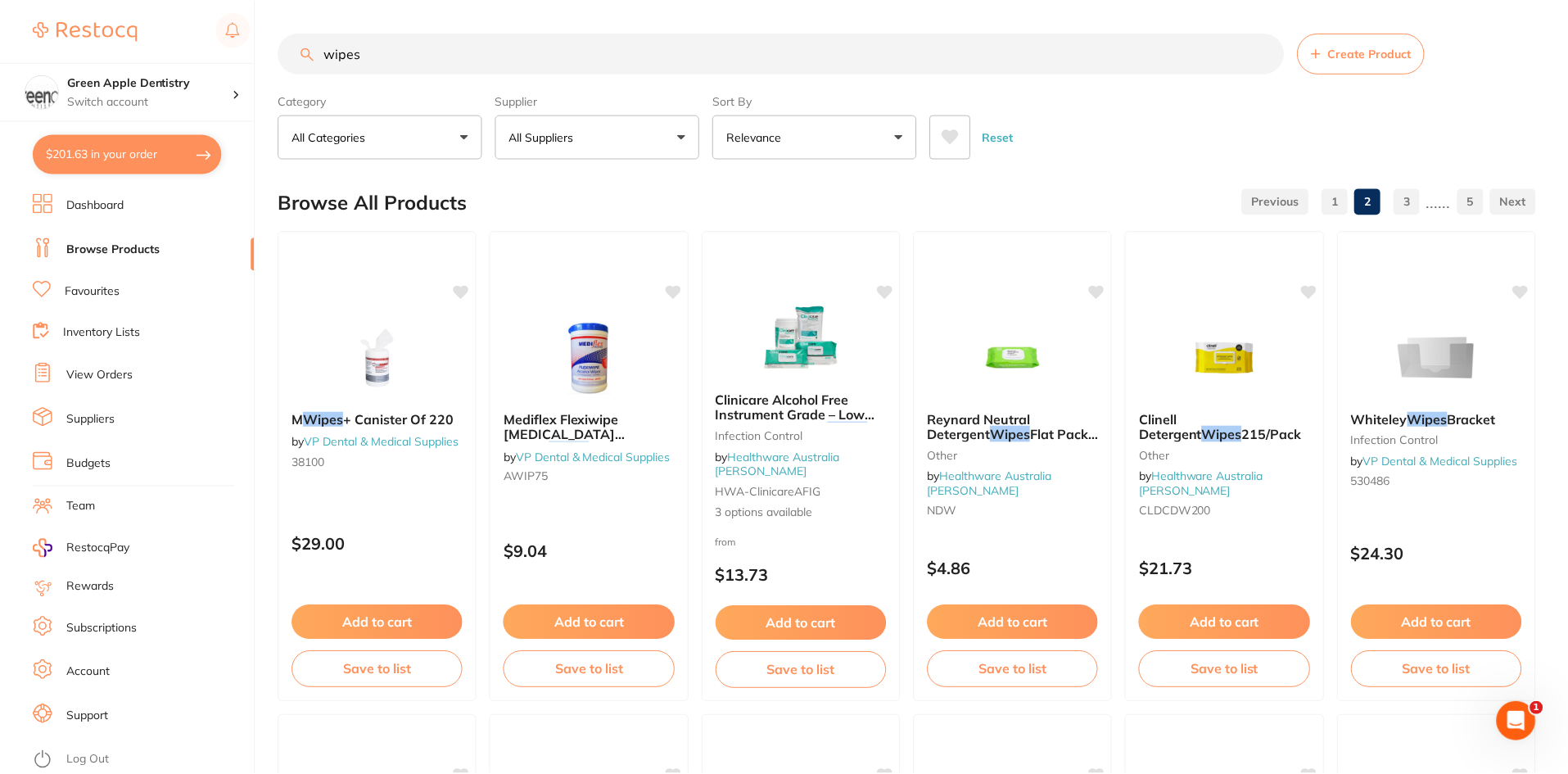
scroll to position [3885, 0]
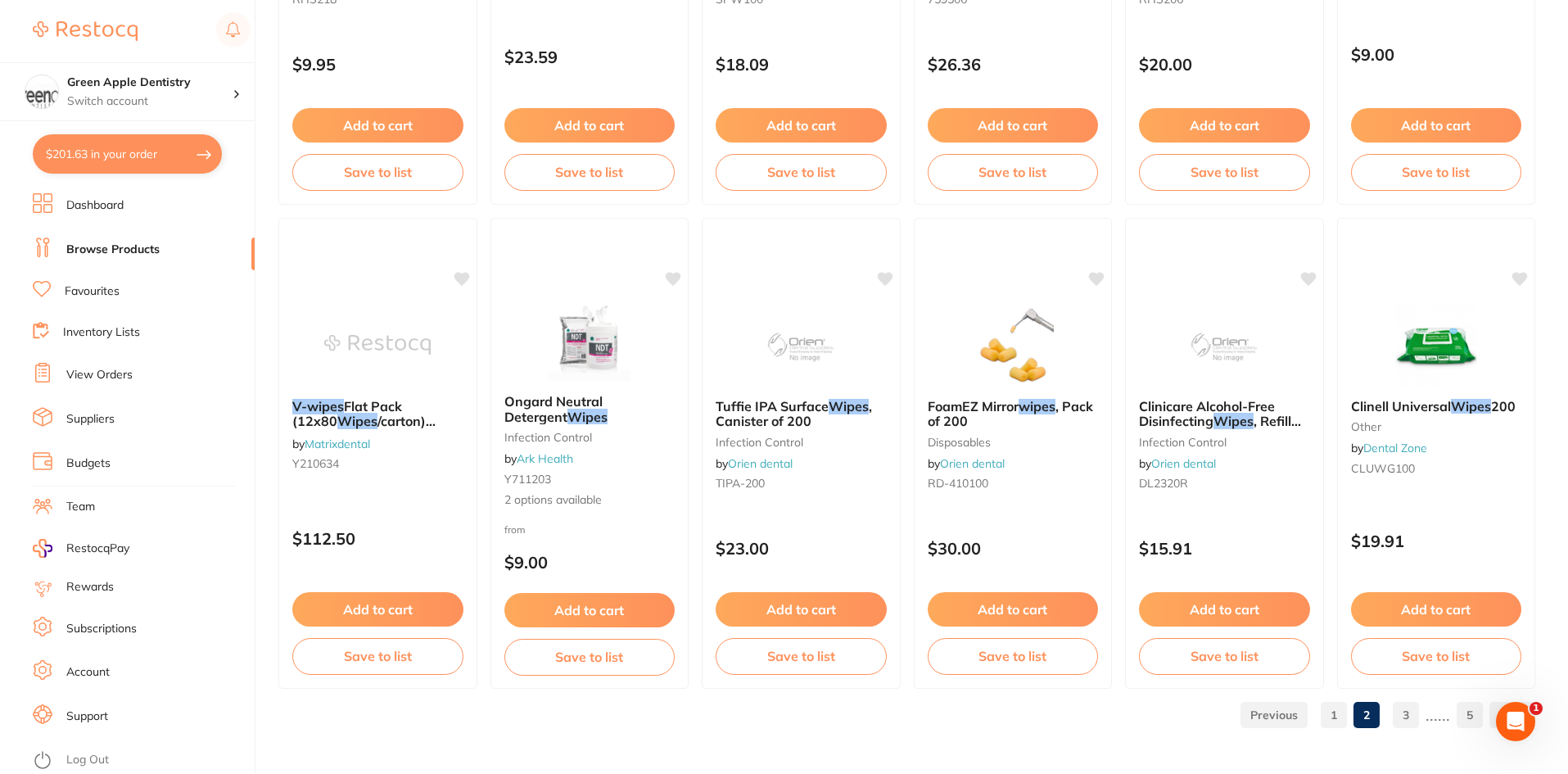
click at [1409, 707] on link "3" at bounding box center [1405, 715] width 26 height 33
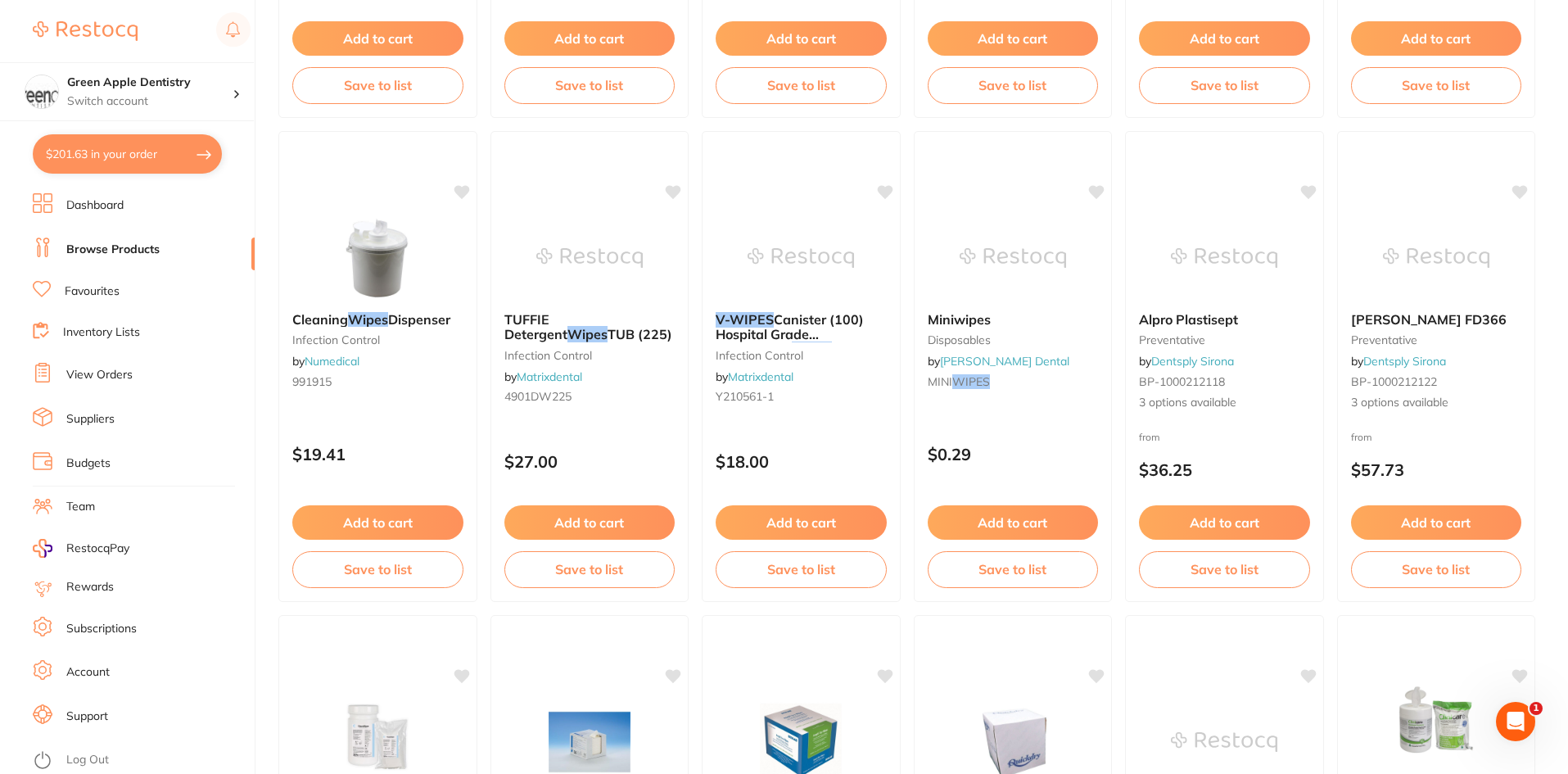
scroll to position [3767, 0]
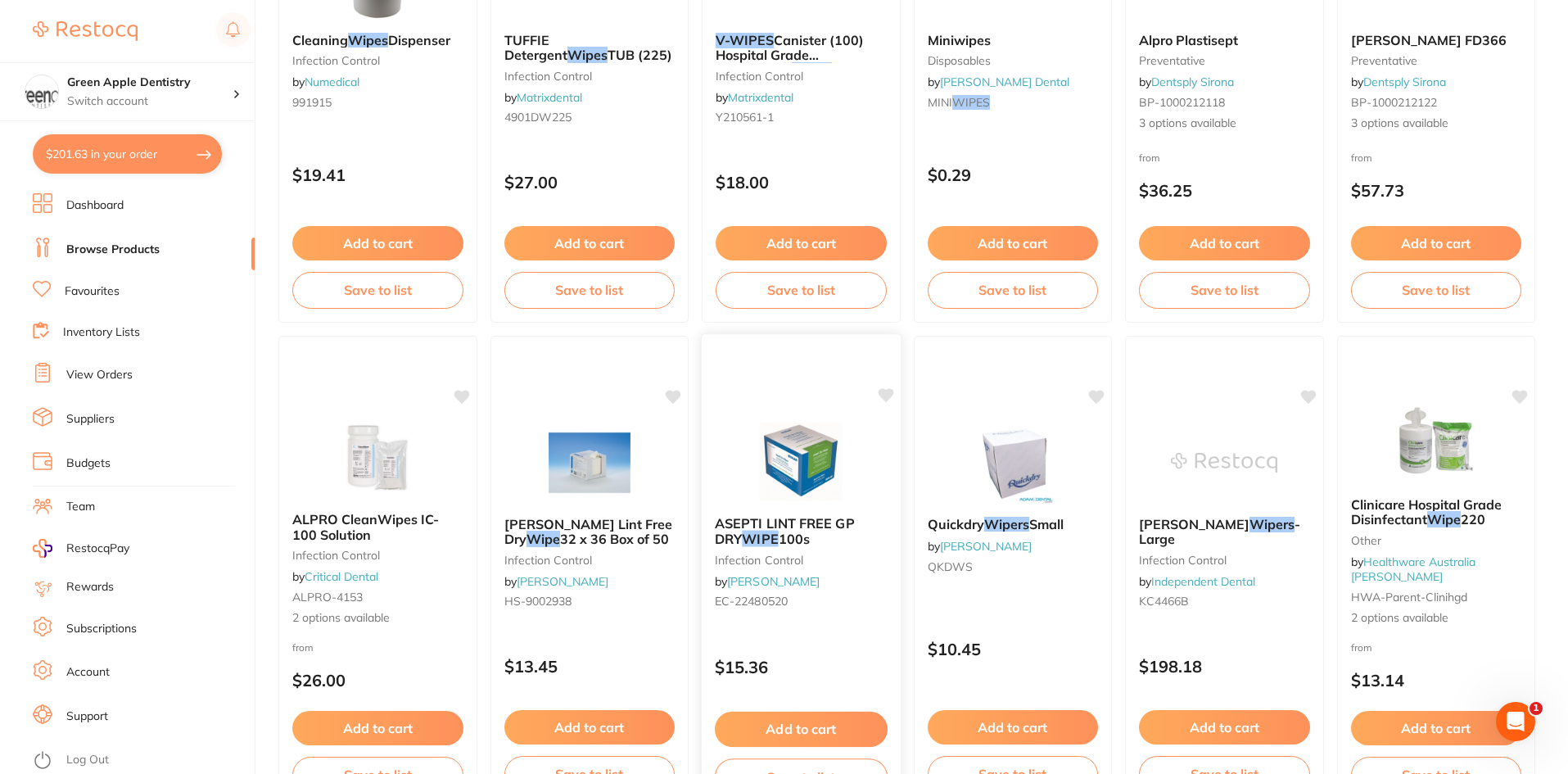
click at [860, 739] on button "Add to cart" at bounding box center [801, 729] width 173 height 35
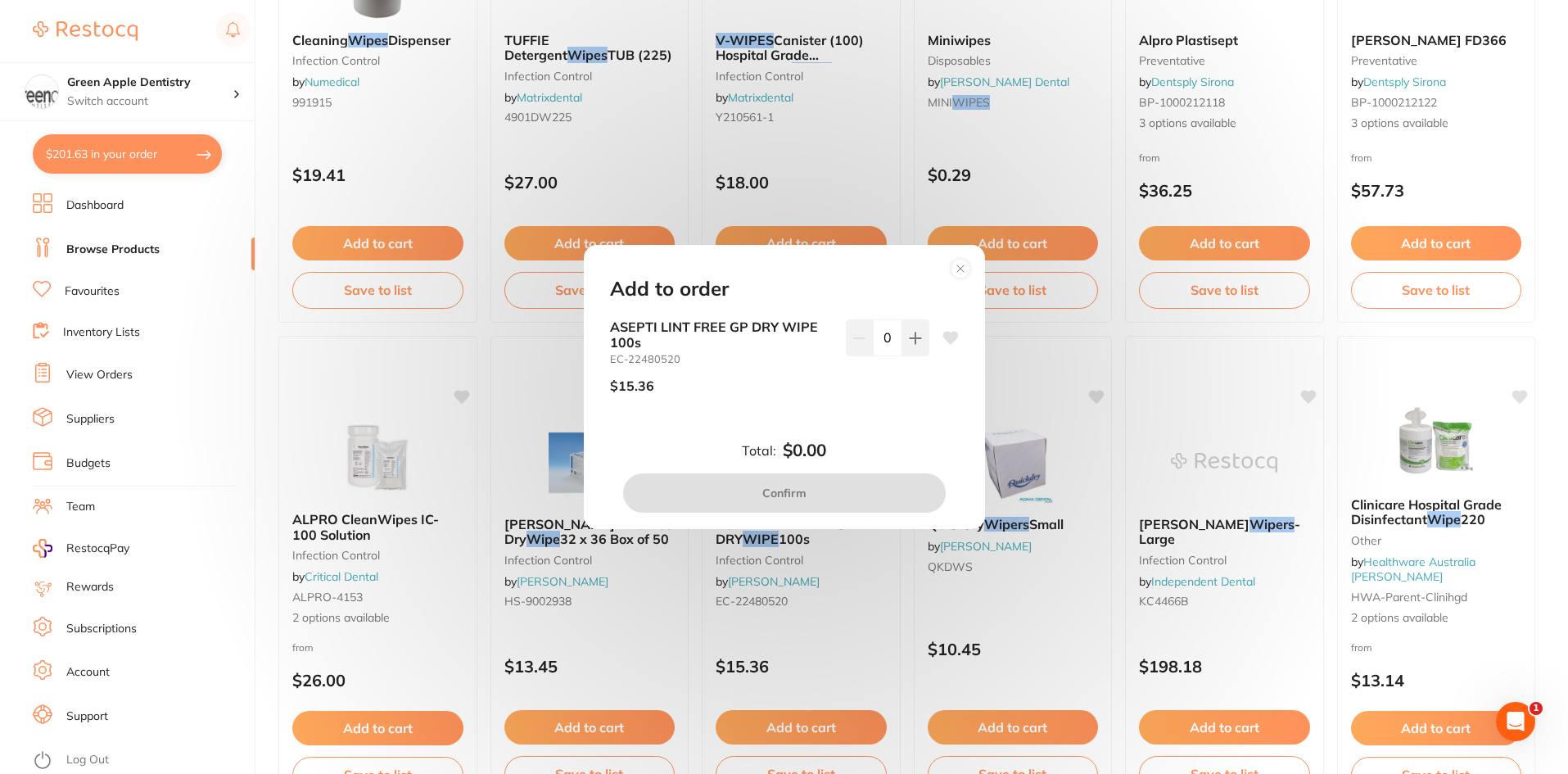
scroll to position [0, 0]
click at [922, 338] on button at bounding box center [916, 337] width 27 height 36
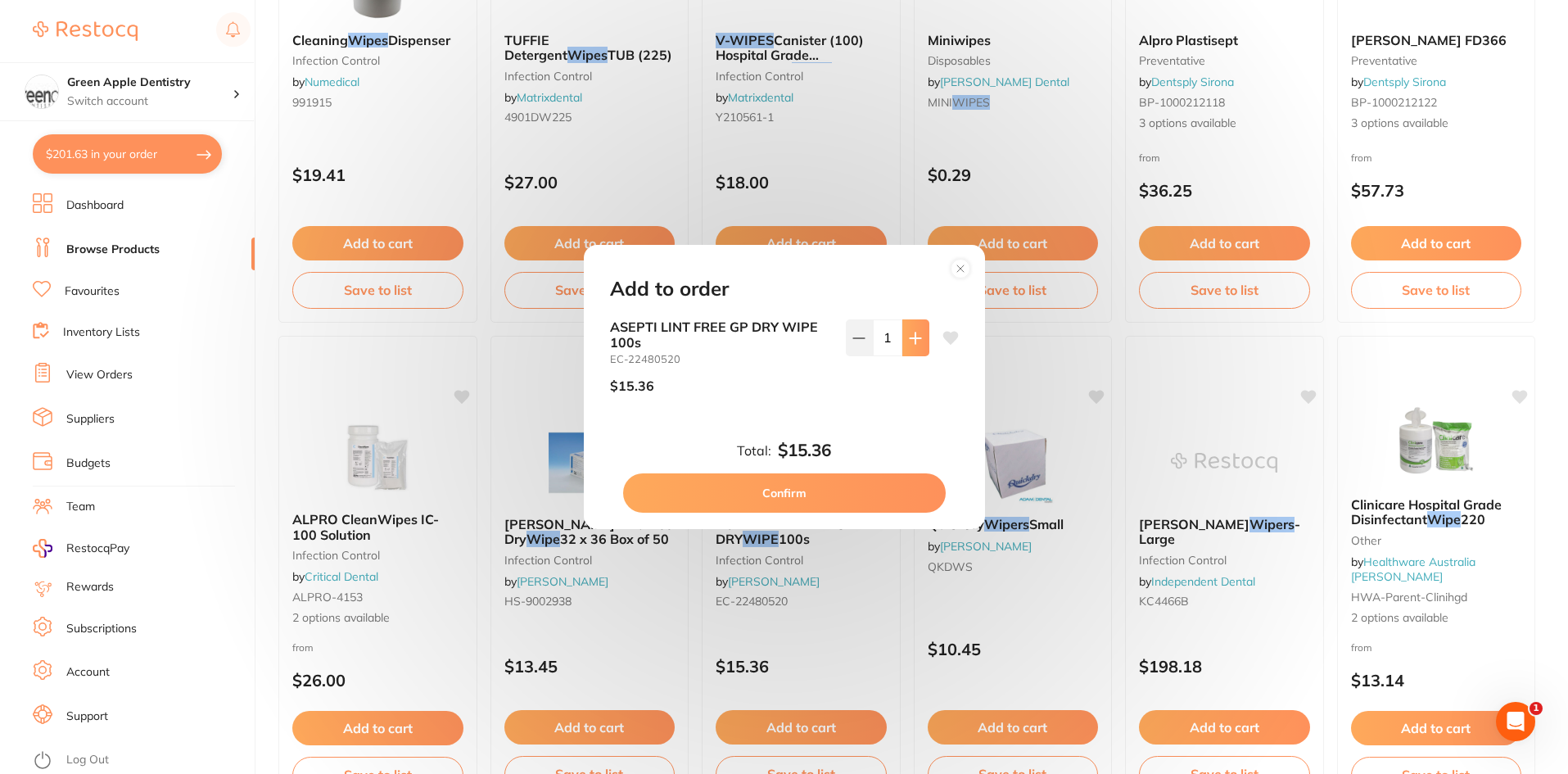
click at [922, 338] on button at bounding box center [916, 337] width 27 height 36
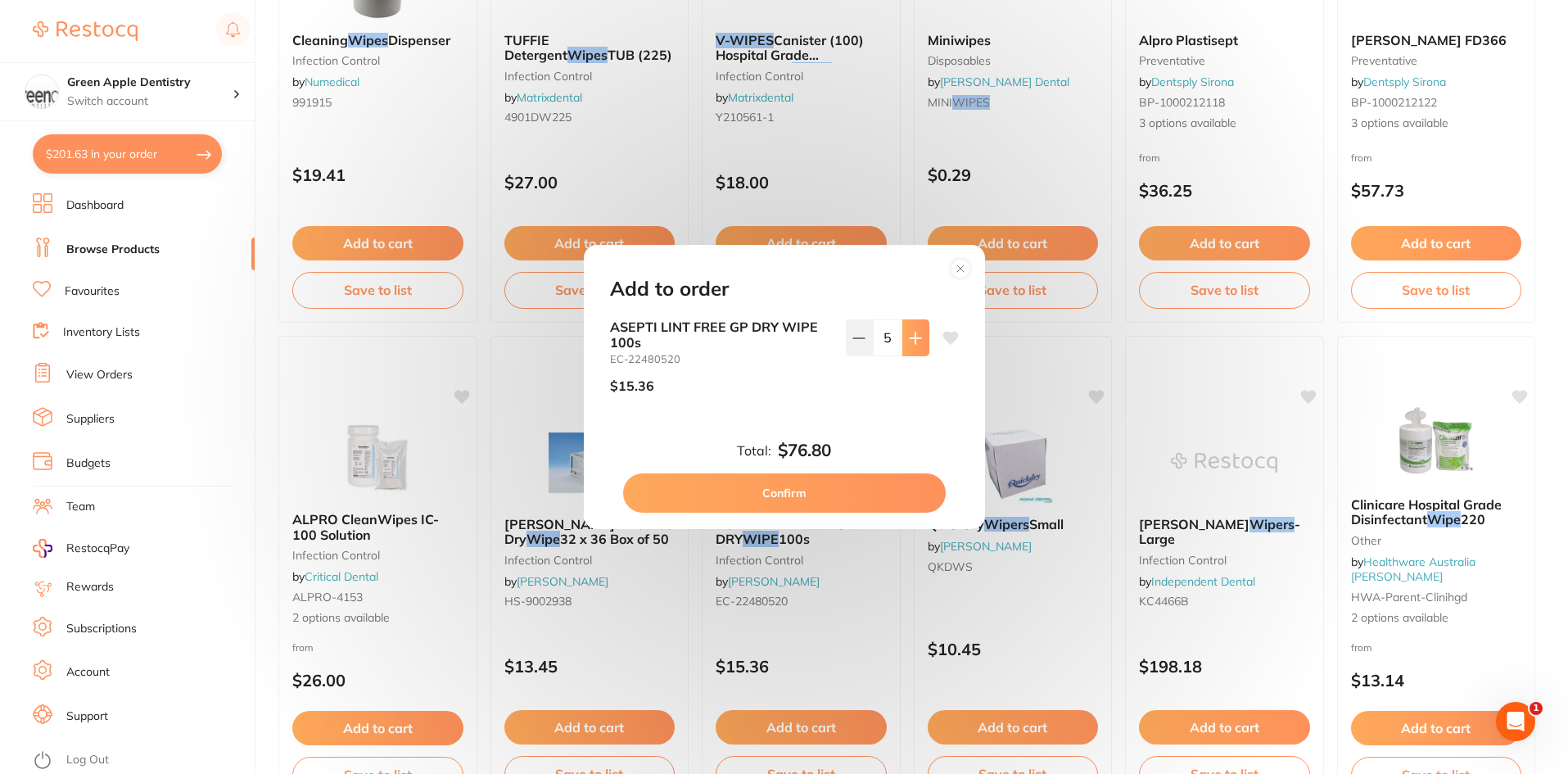
type input "6"
click at [884, 484] on button "Confirm" at bounding box center [784, 493] width 322 height 39
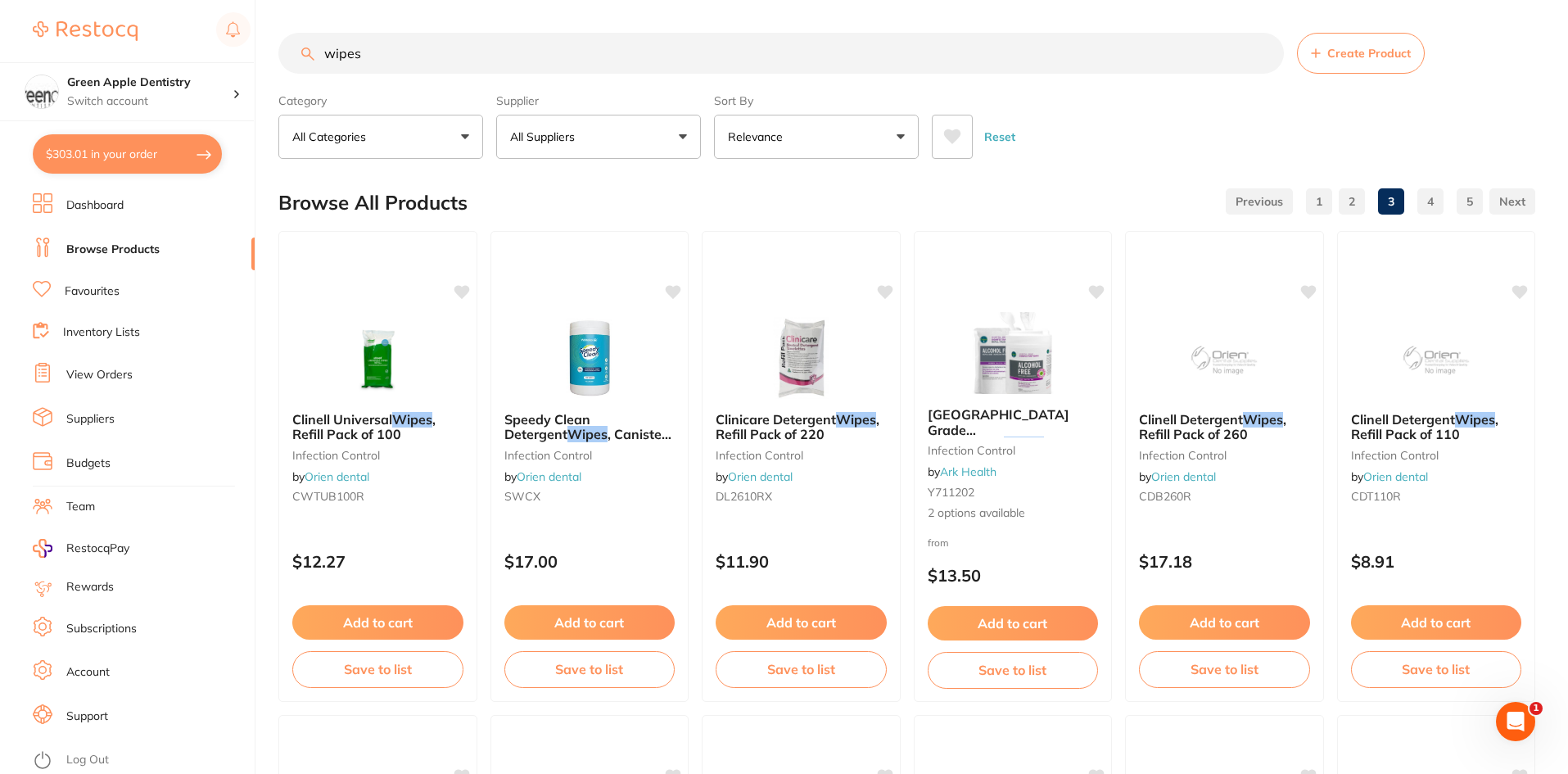
click at [792, 50] on input "wipes" at bounding box center [781, 53] width 1005 height 41
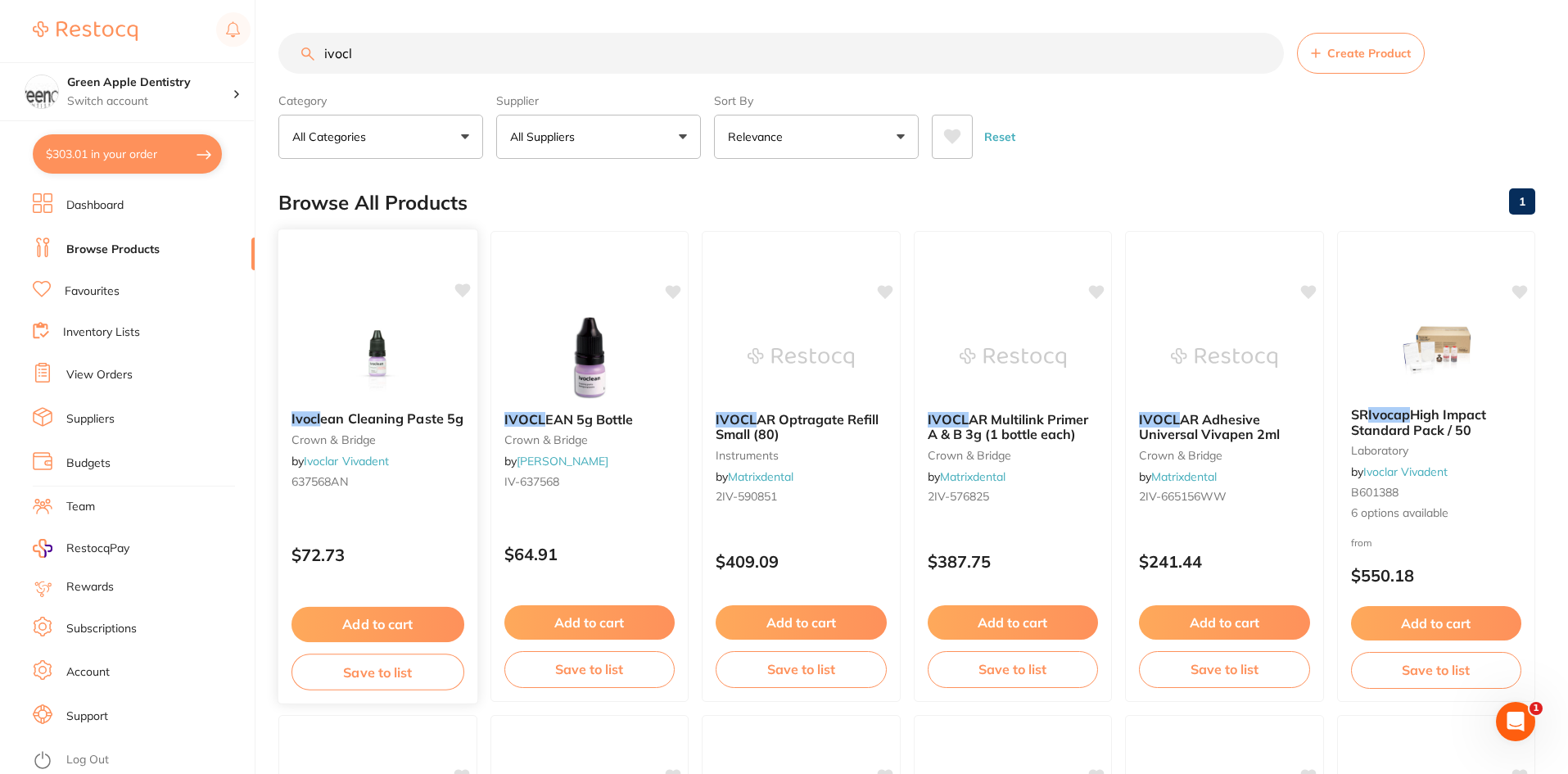
type input "ivocl"
click at [414, 374] on img at bounding box center [377, 357] width 107 height 83
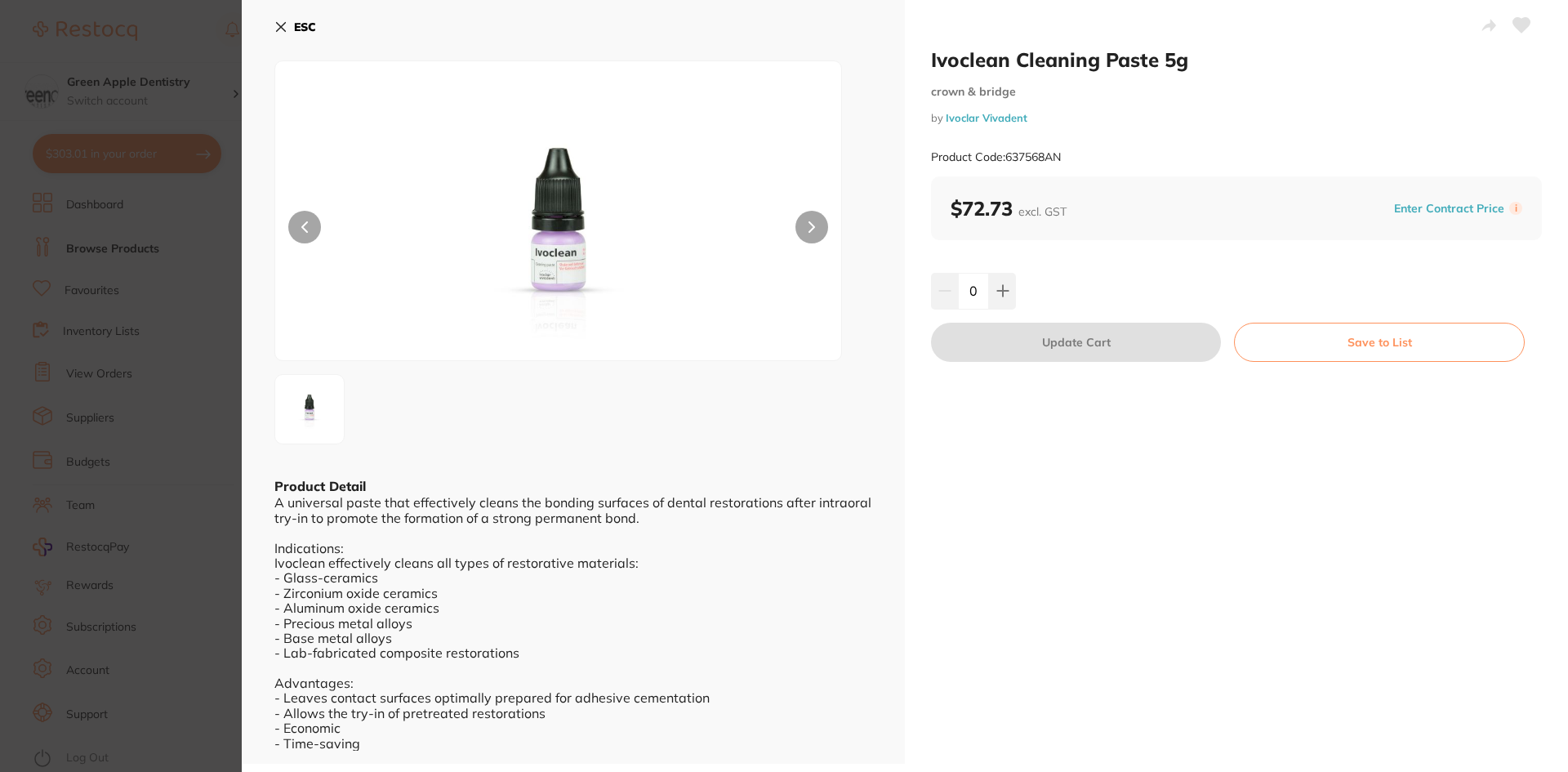
click at [308, 24] on b "ESC" at bounding box center [305, 27] width 22 height 15
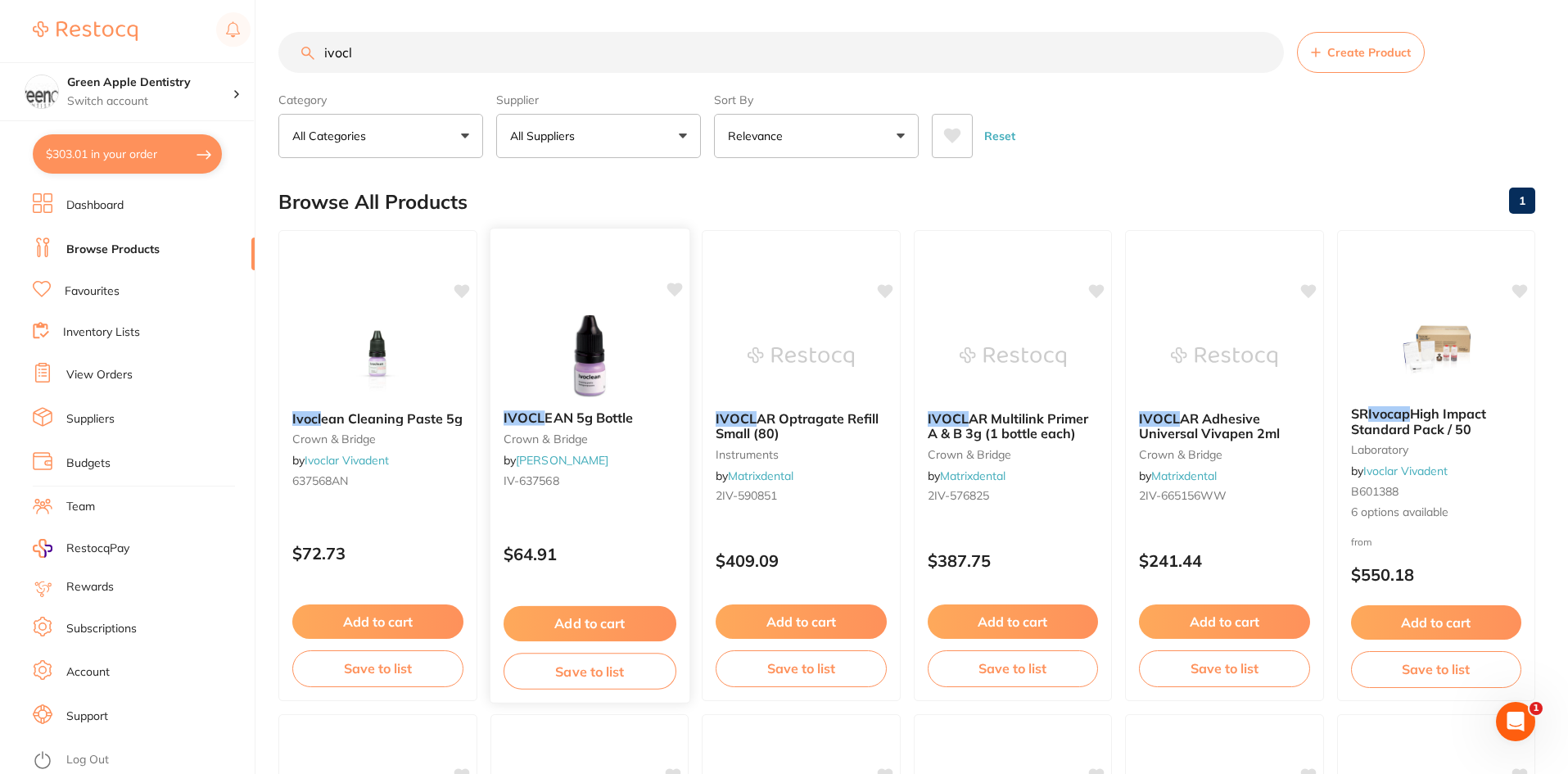
click at [579, 384] on img at bounding box center [589, 356] width 107 height 83
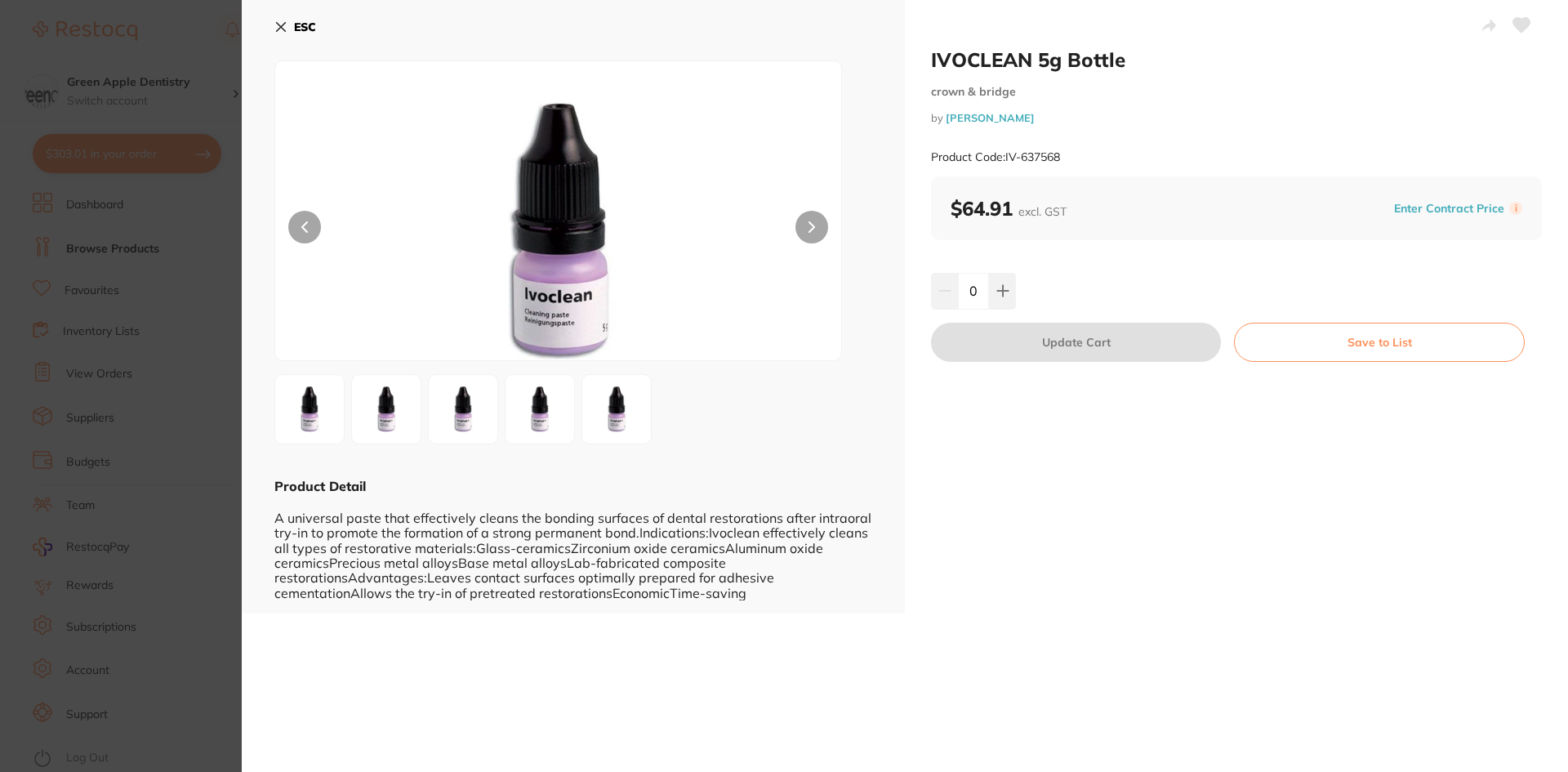
click at [287, 17] on button "ESC" at bounding box center [296, 27] width 42 height 27
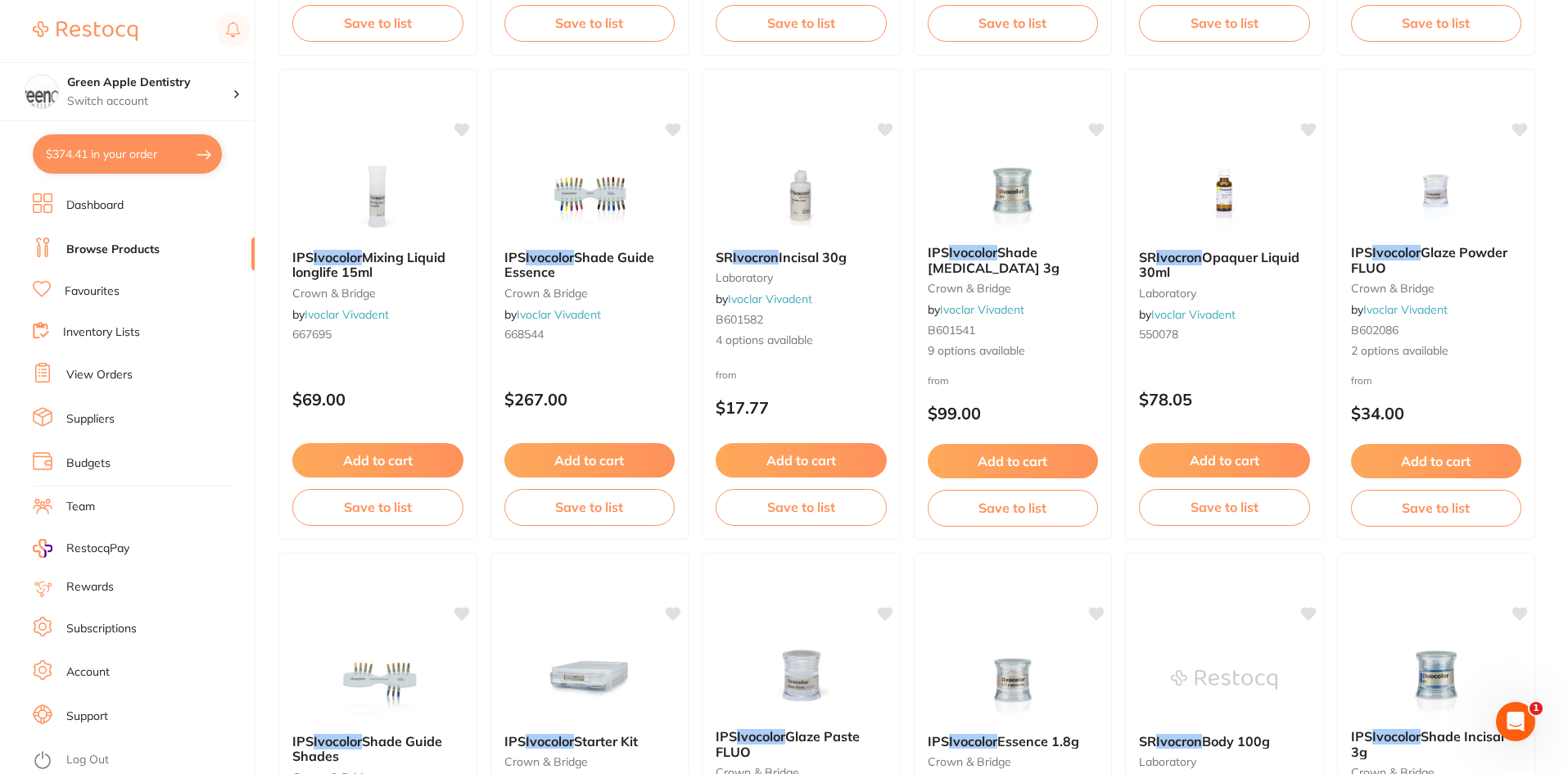
click at [616, 186] on img at bounding box center [589, 195] width 107 height 82
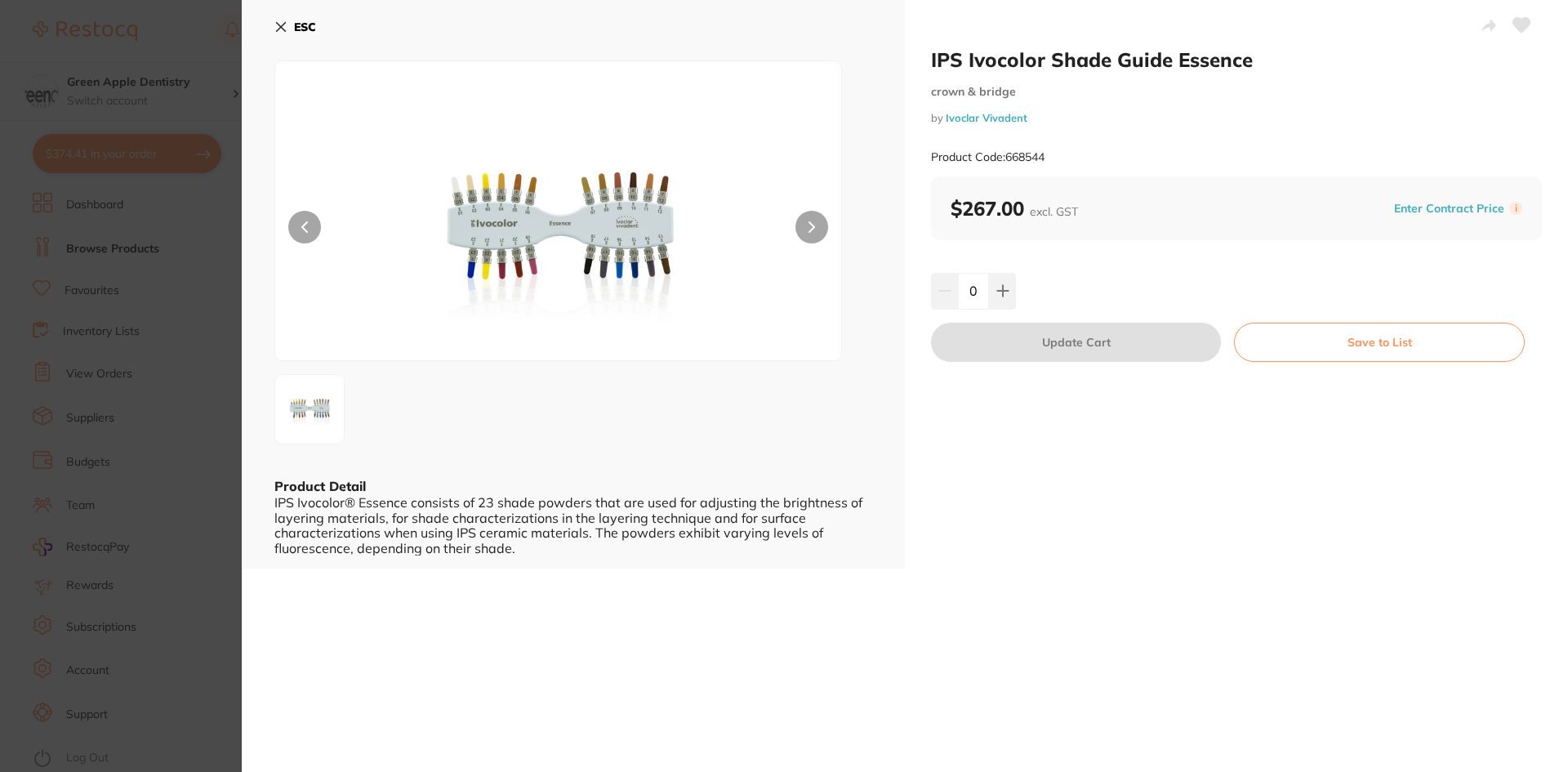
click at [286, 28] on icon at bounding box center [281, 27] width 13 height 13
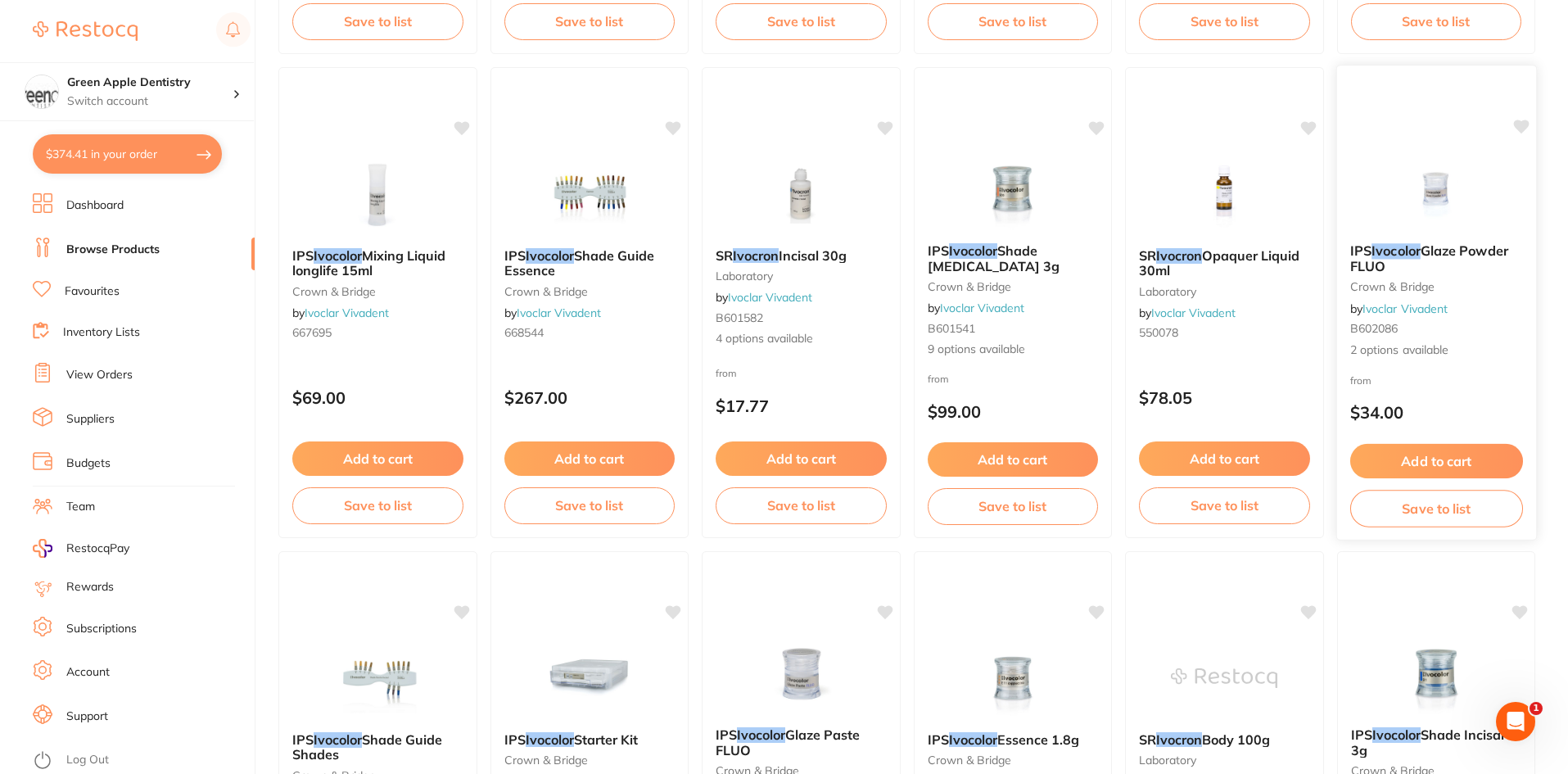
scroll to position [2180, 0]
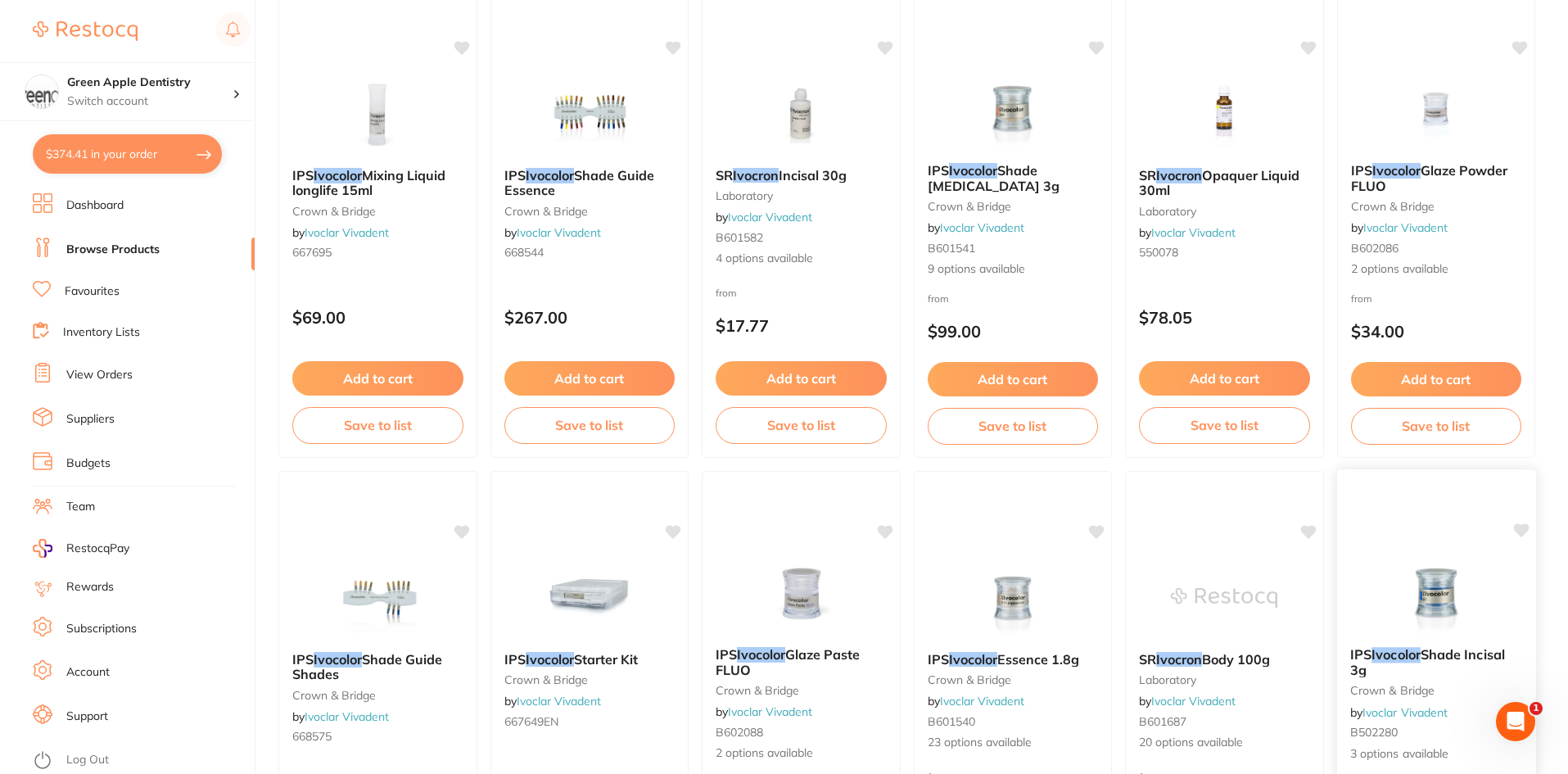
click at [1419, 559] on img at bounding box center [1436, 592] width 107 height 83
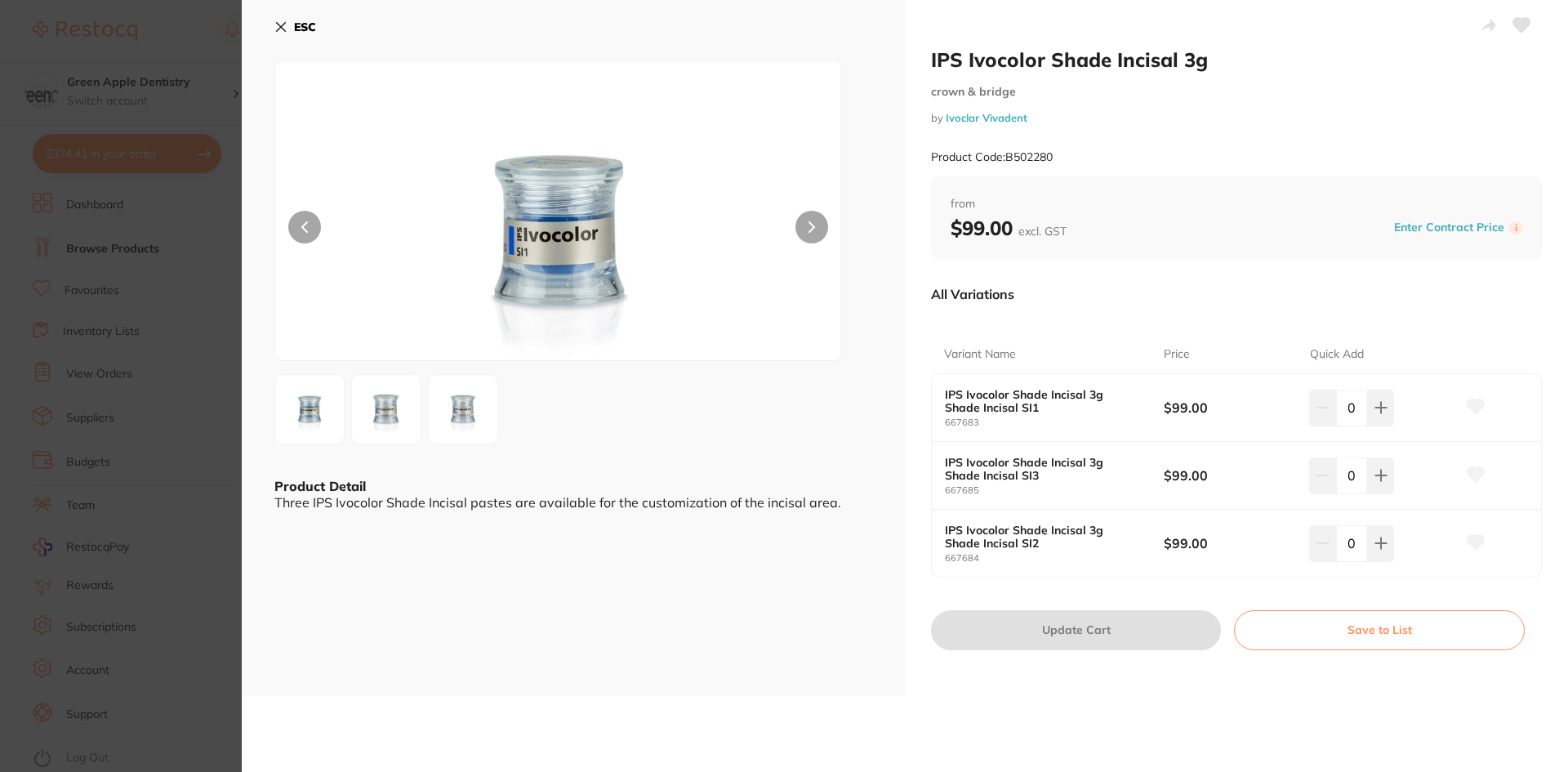
click at [311, 16] on button "ESC" at bounding box center [296, 27] width 42 height 27
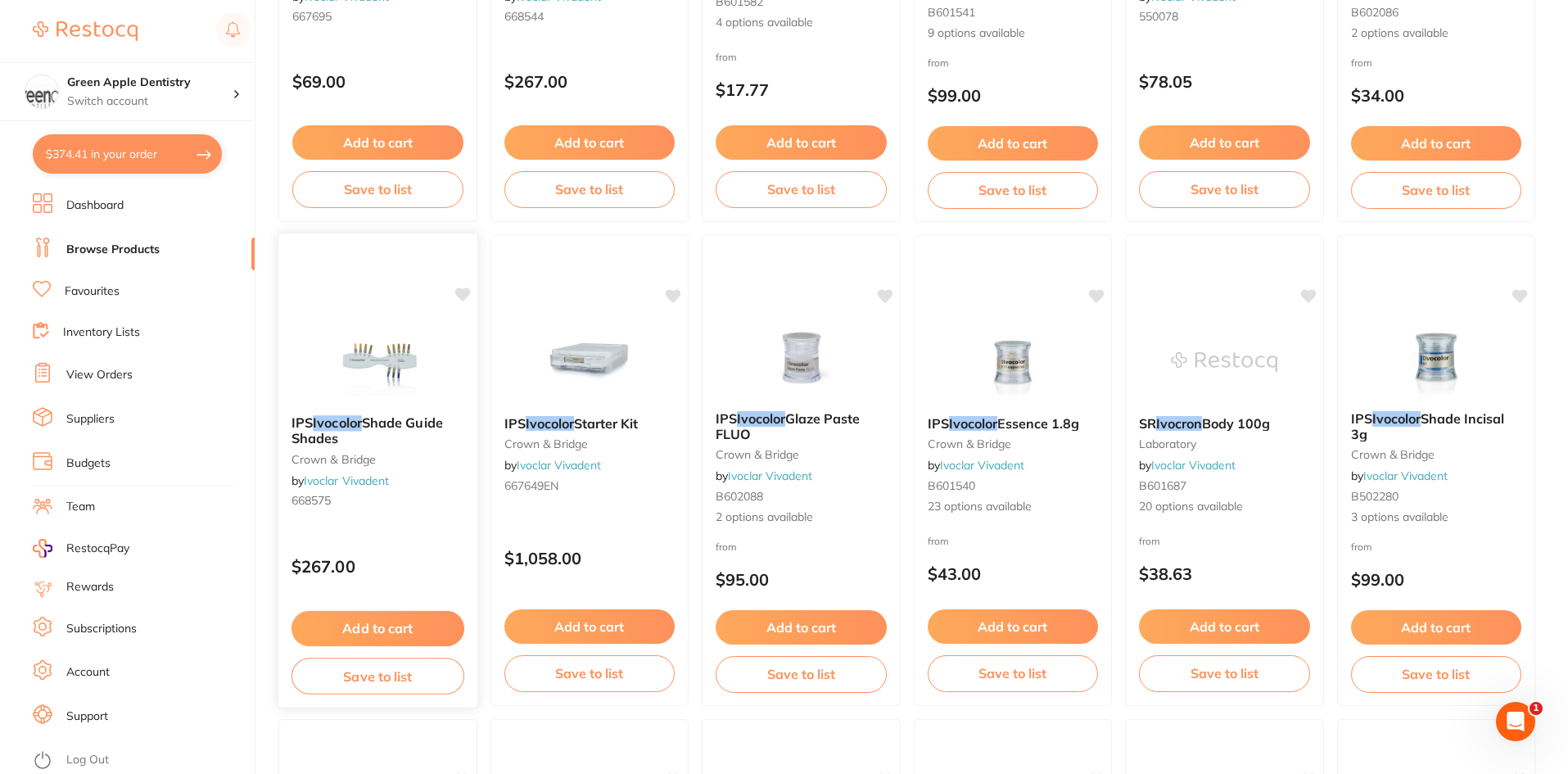
scroll to position [2426, 0]
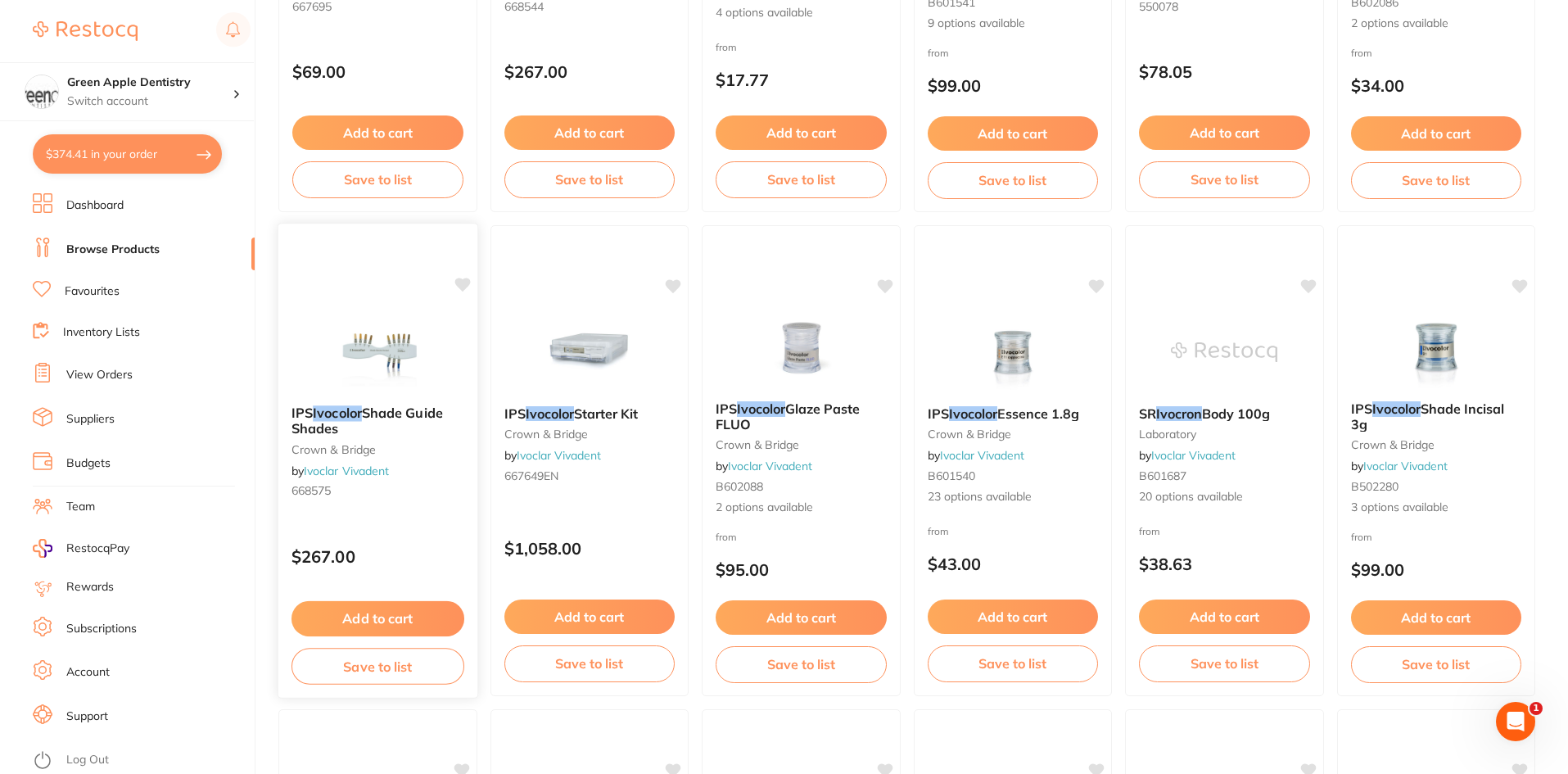
click at [353, 363] on img at bounding box center [377, 351] width 107 height 83
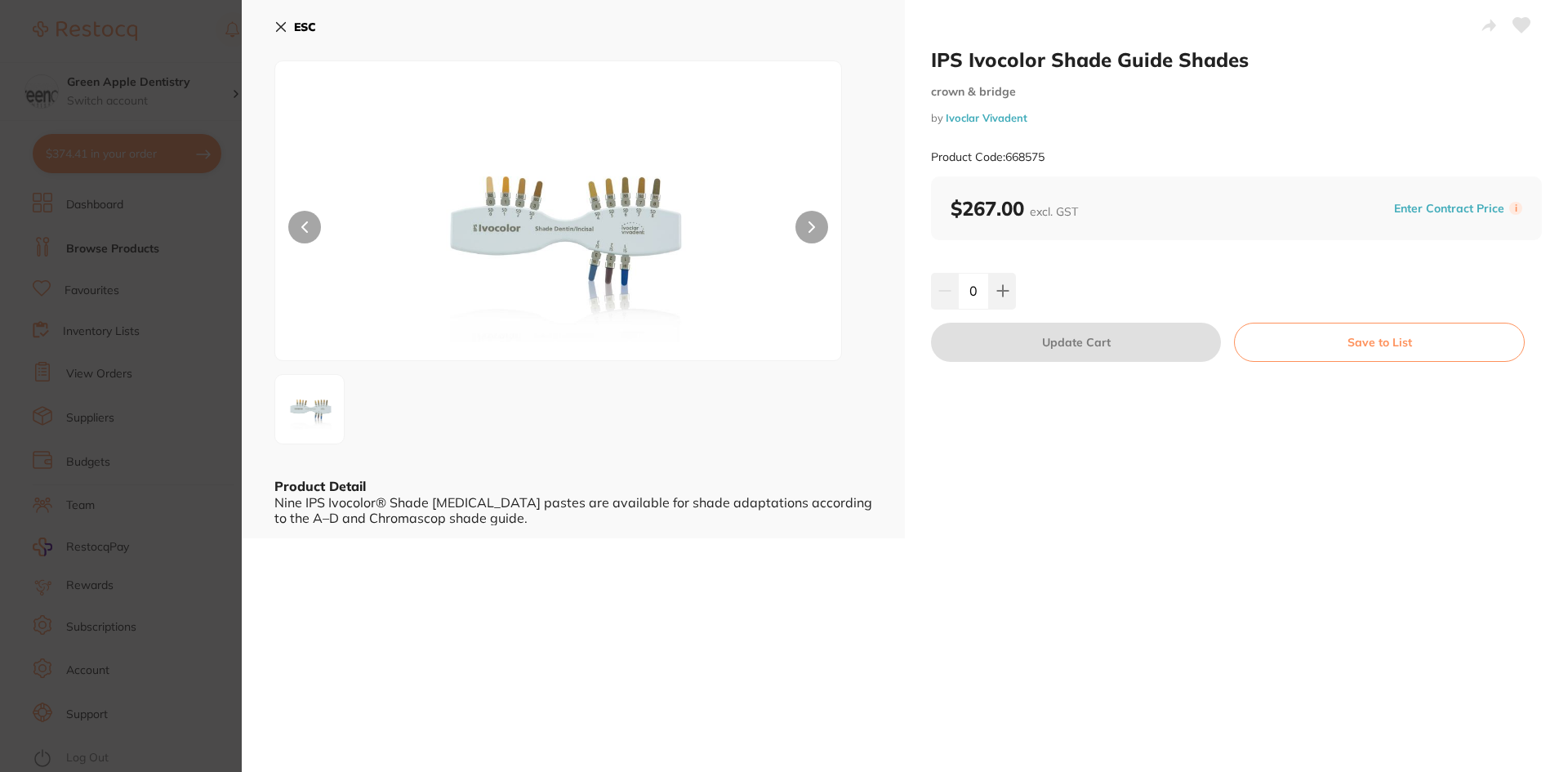
click at [285, 27] on icon at bounding box center [281, 27] width 13 height 13
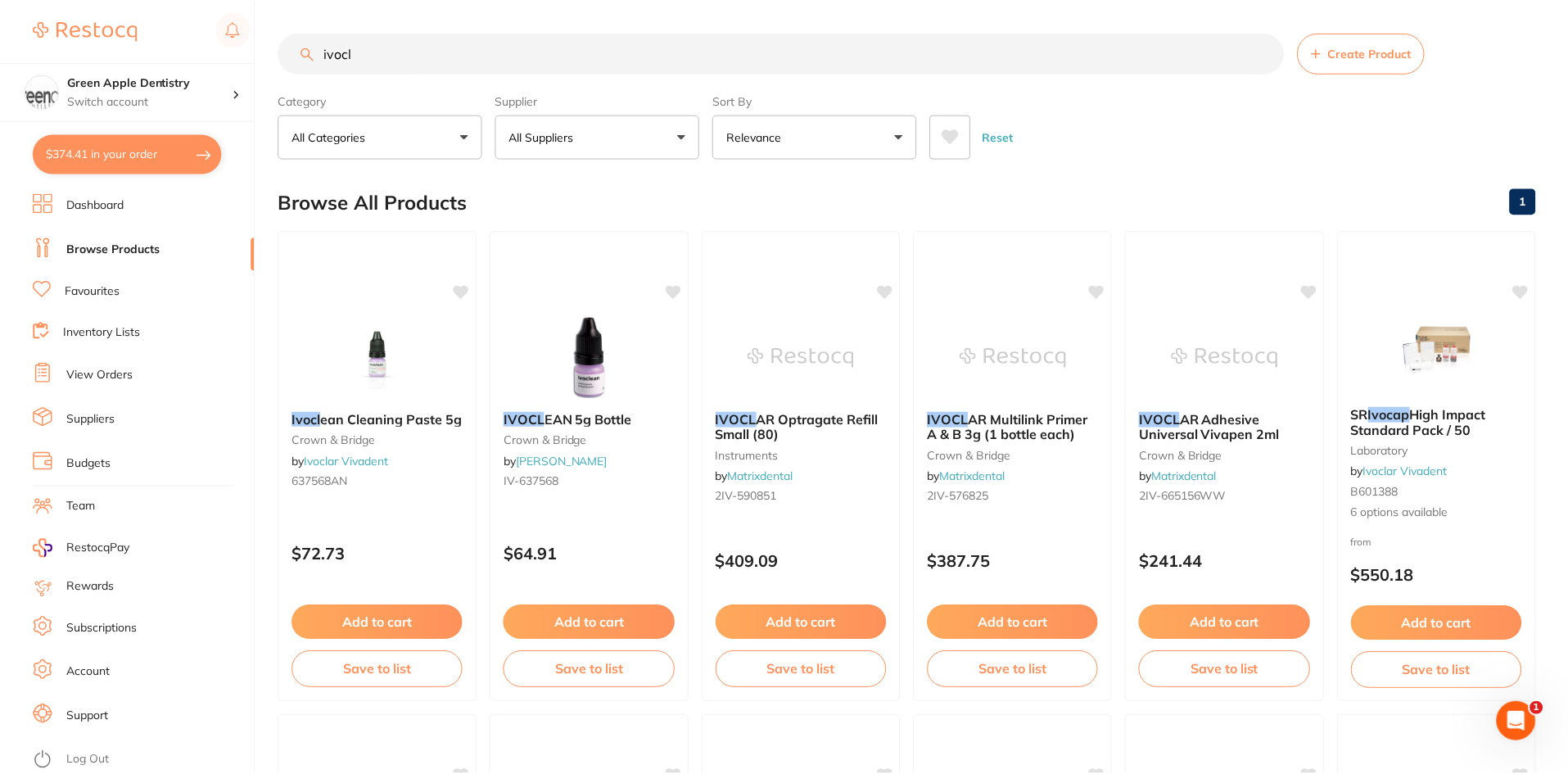
scroll to position [2426, 0]
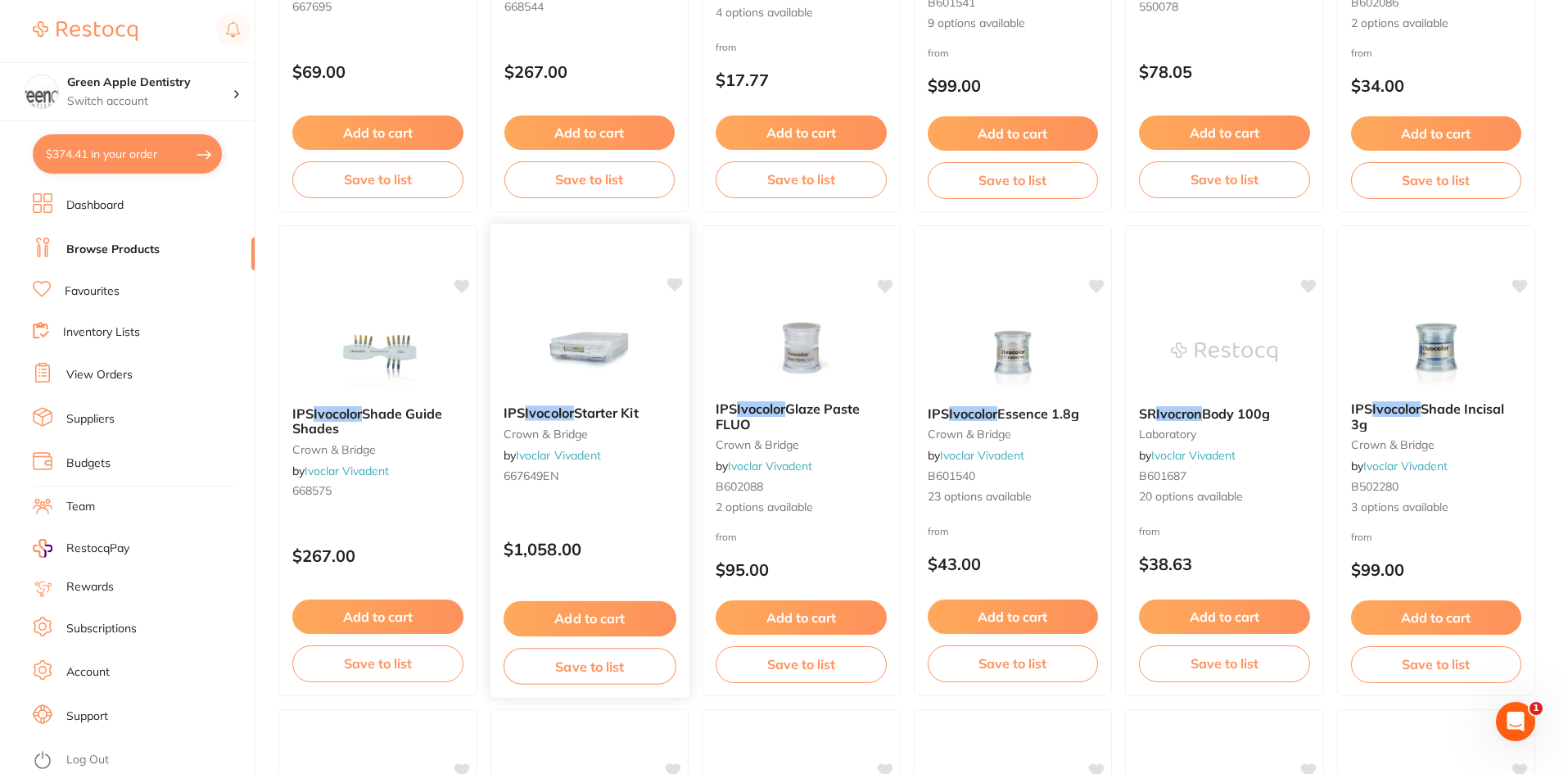
click at [581, 369] on img at bounding box center [589, 351] width 107 height 83
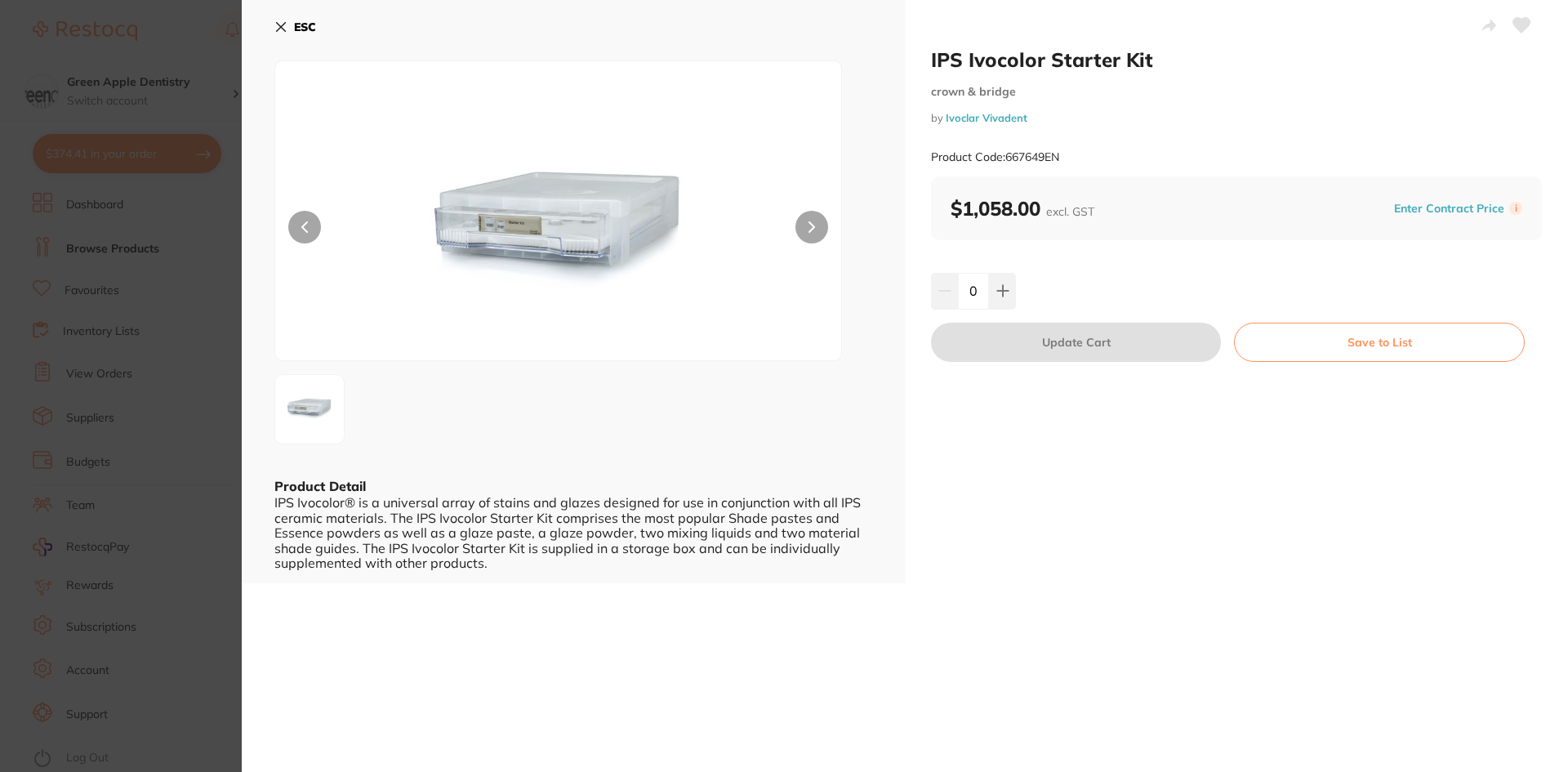
click at [288, 23] on button "ESC" at bounding box center [296, 27] width 42 height 27
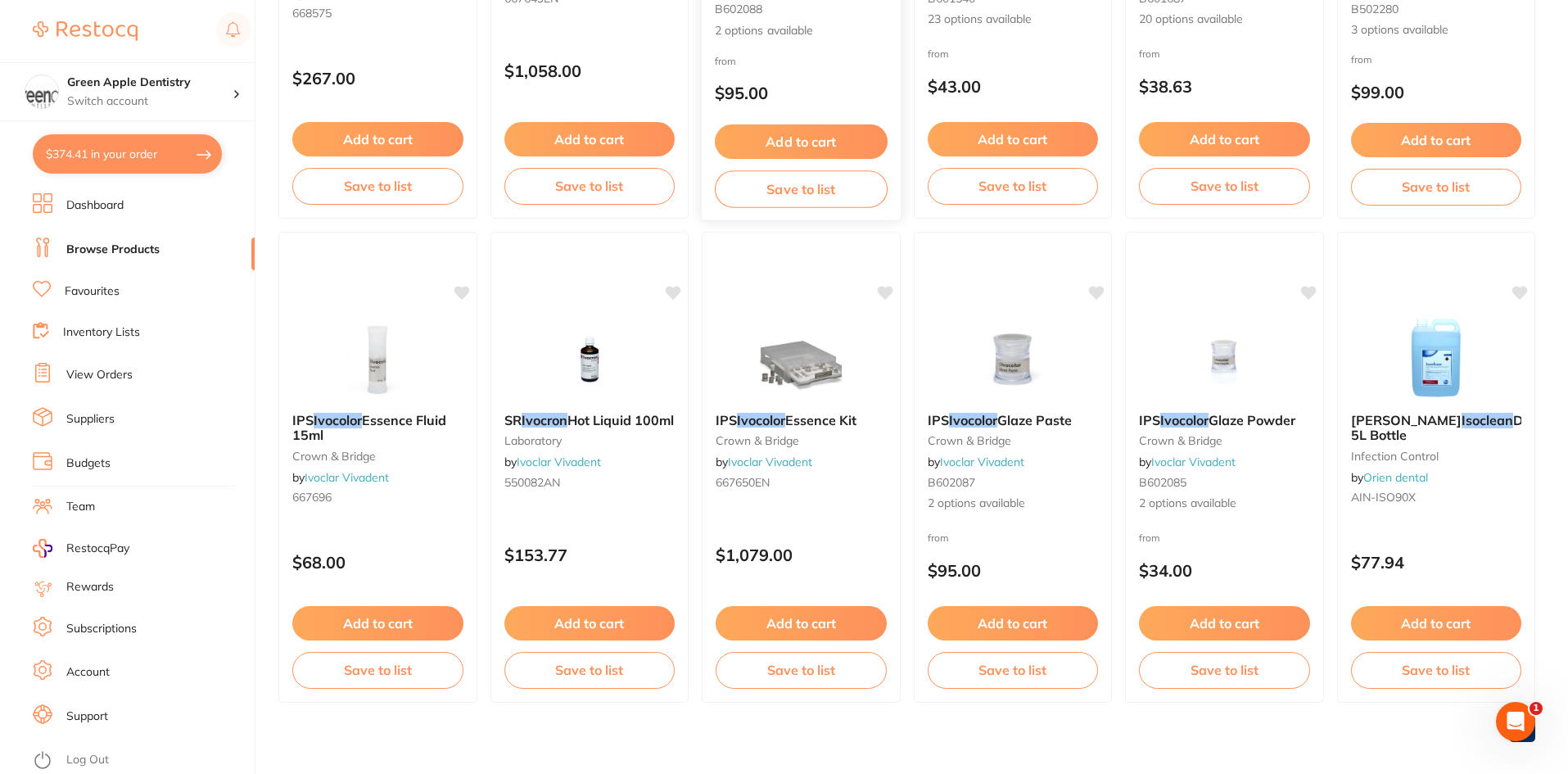
scroll to position [2917, 0]
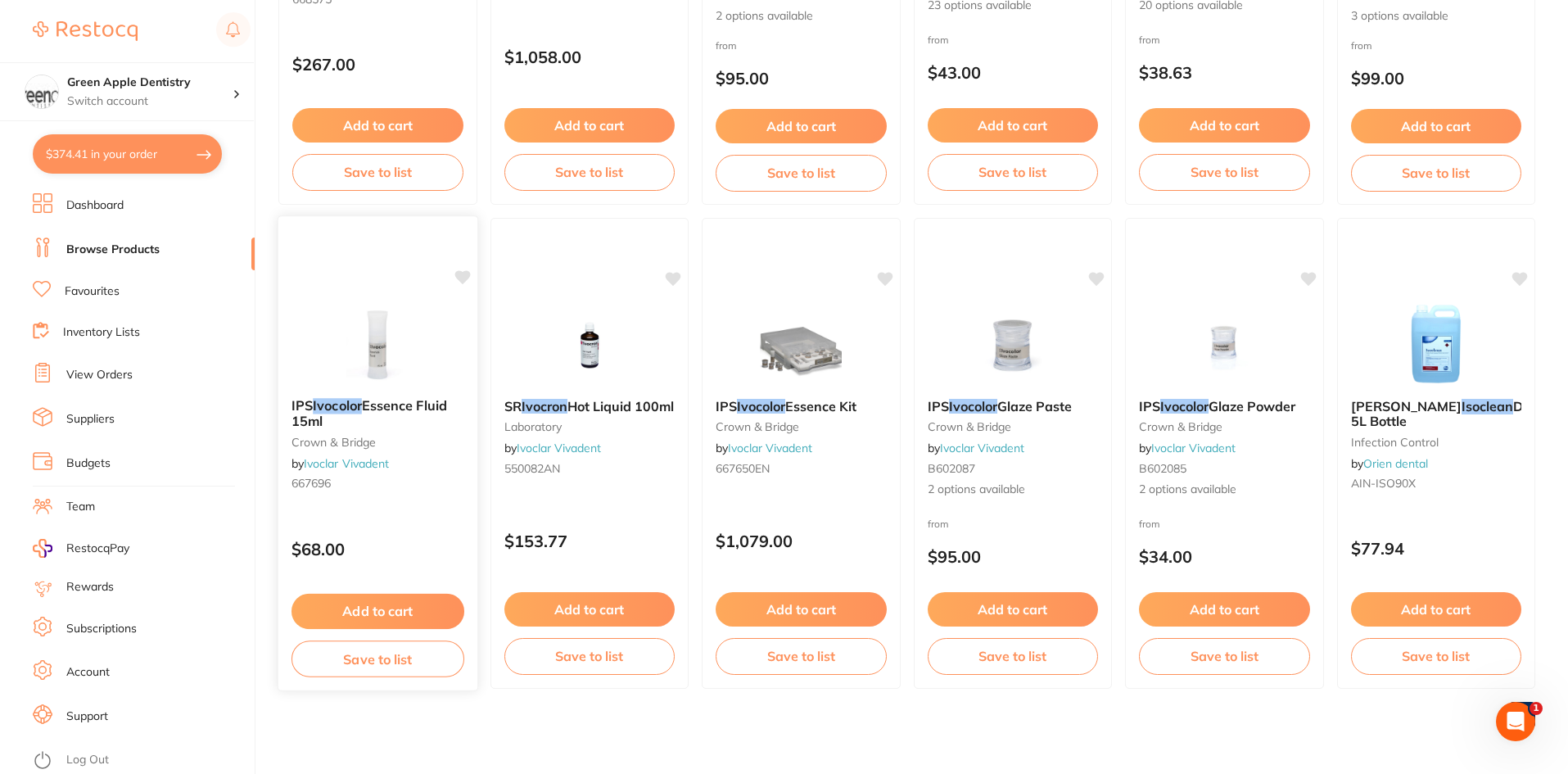
click at [399, 315] on img at bounding box center [377, 343] width 107 height 83
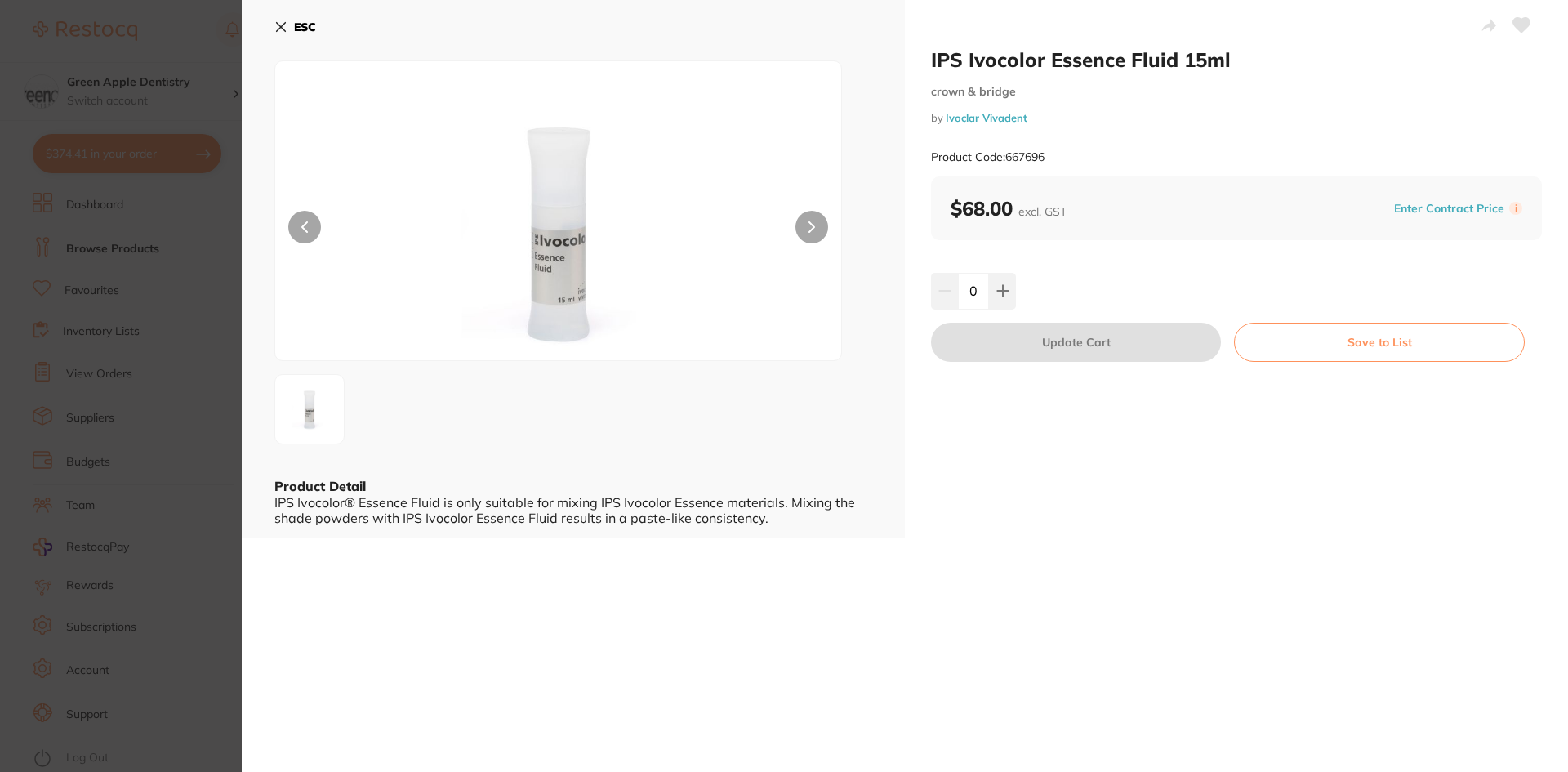
click at [312, 22] on b "ESC" at bounding box center [305, 27] width 22 height 15
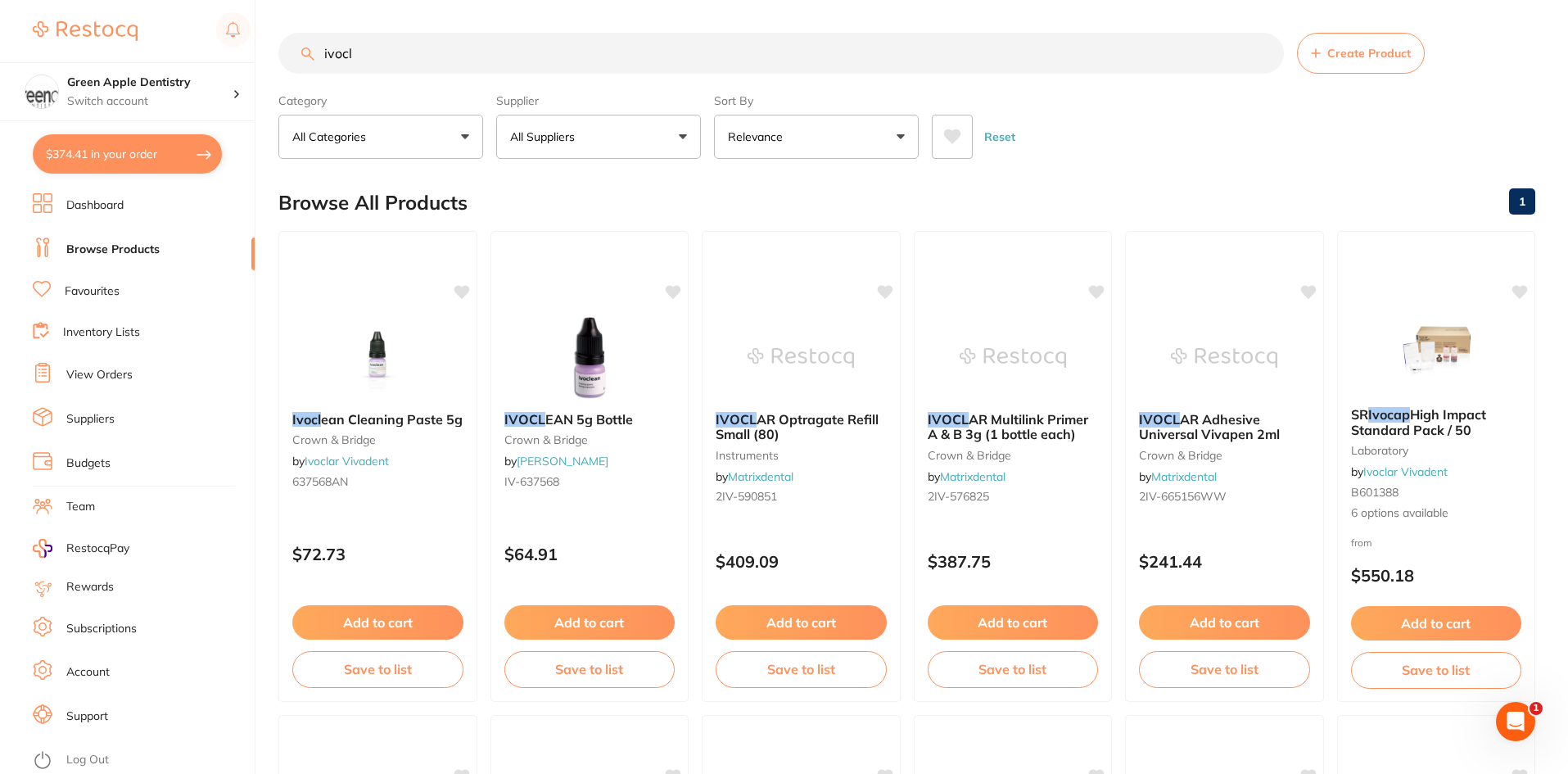
click at [694, 58] on input "ivocl" at bounding box center [781, 53] width 1005 height 41
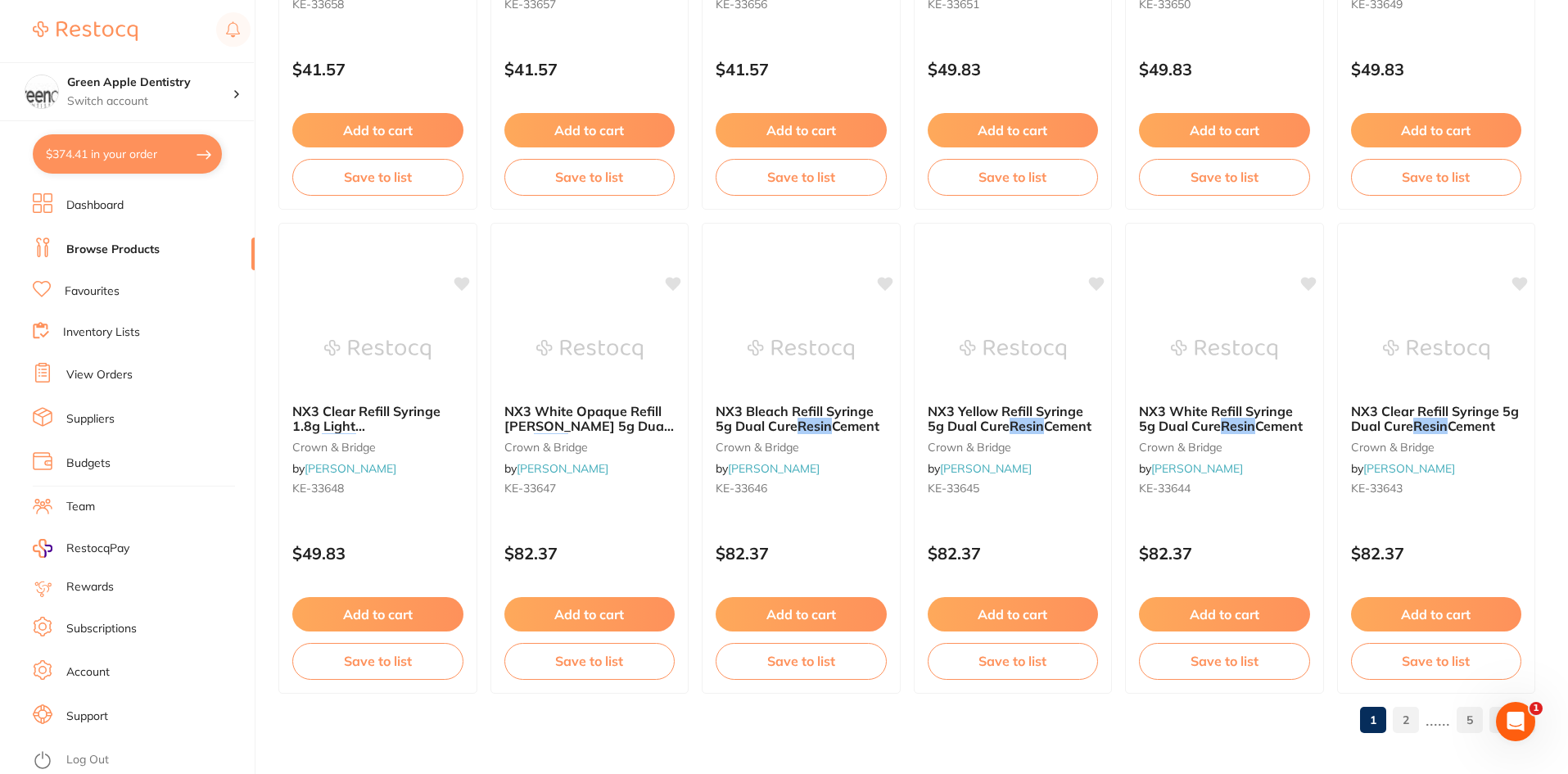
scroll to position [3885, 0]
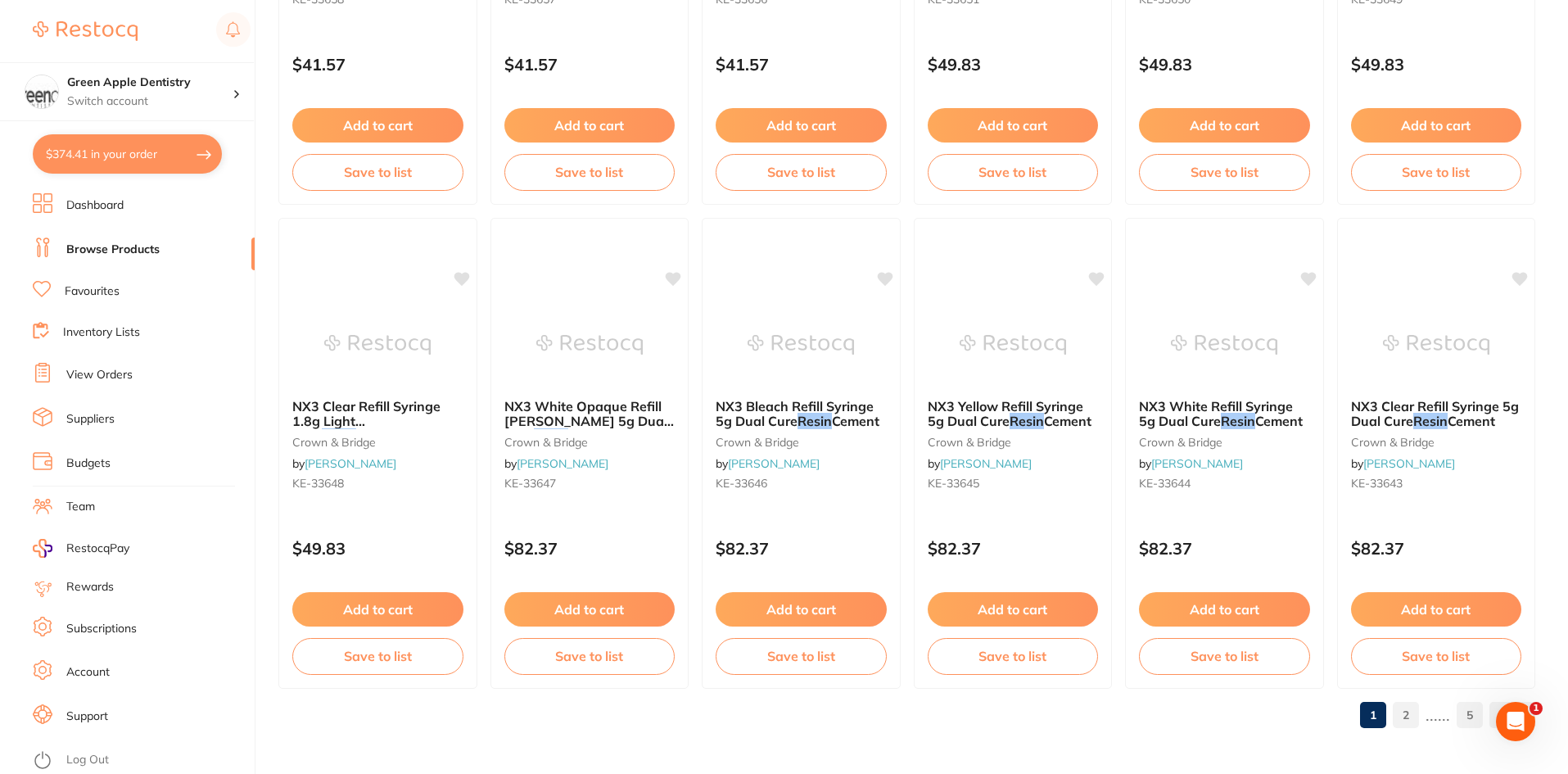
type input "resin"
click at [1410, 708] on link "2" at bounding box center [1405, 715] width 26 height 33
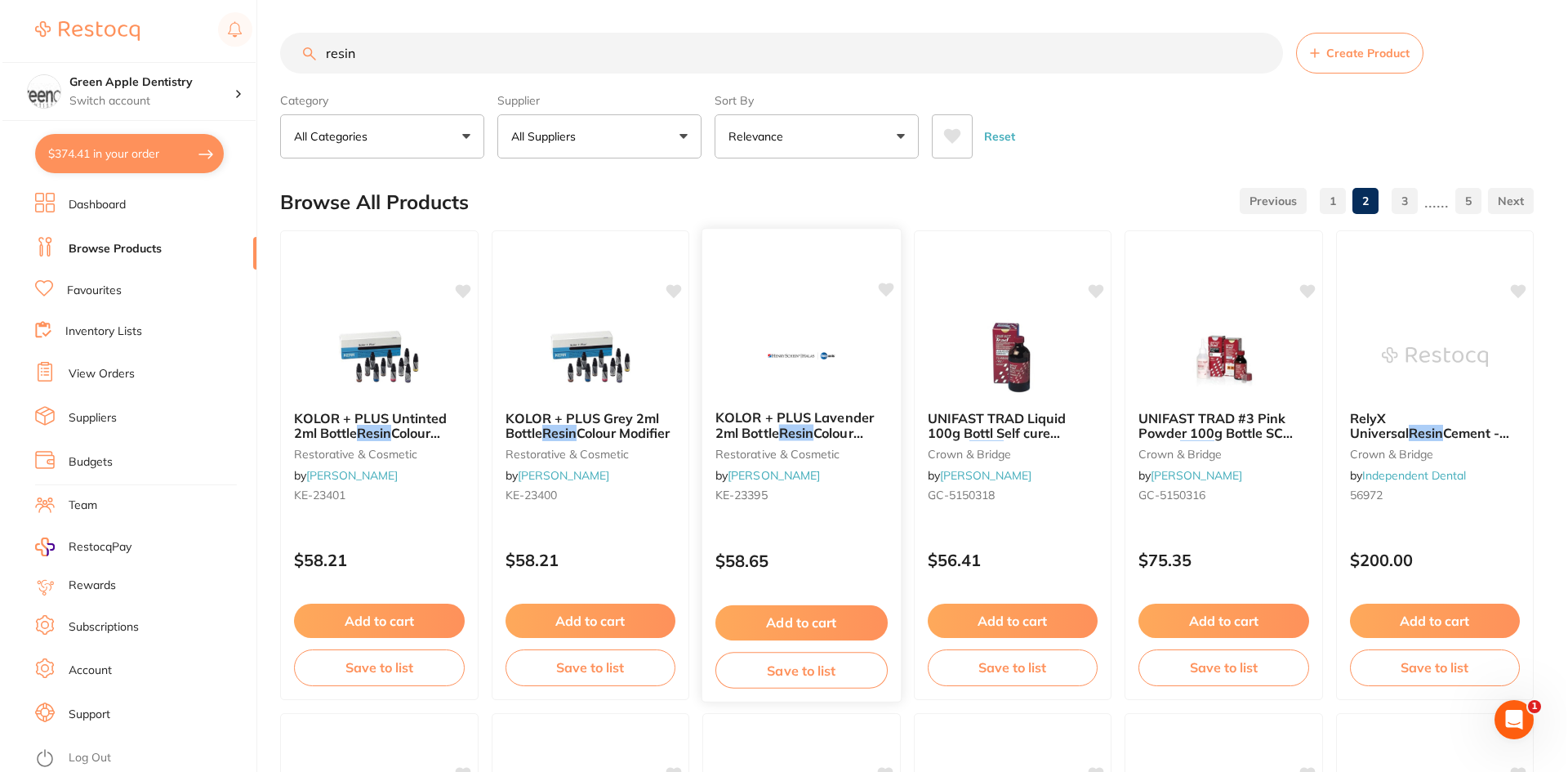
scroll to position [0, 0]
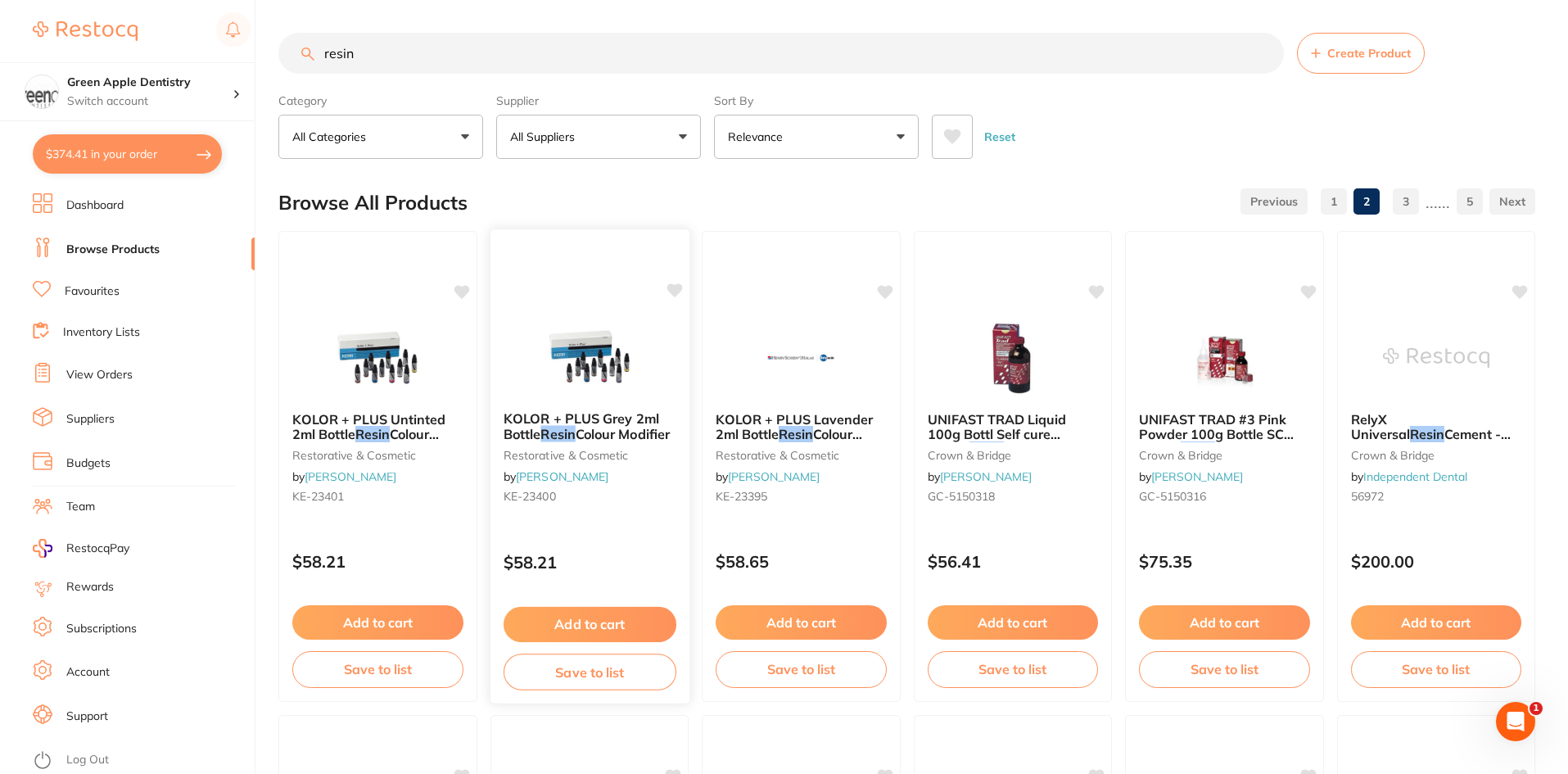
click at [554, 352] on img at bounding box center [589, 357] width 107 height 83
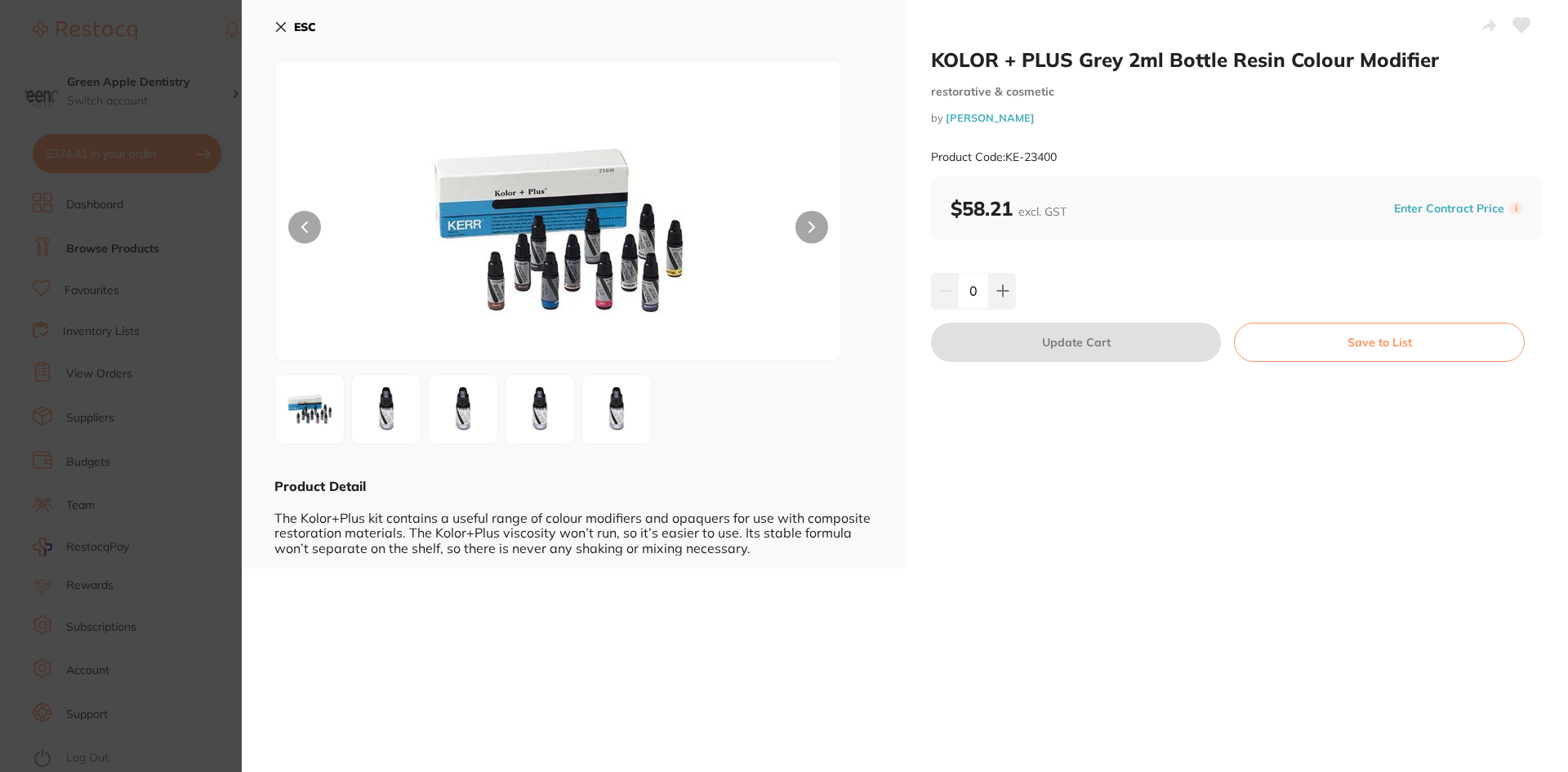
click at [277, 35] on button "ESC" at bounding box center [296, 27] width 42 height 27
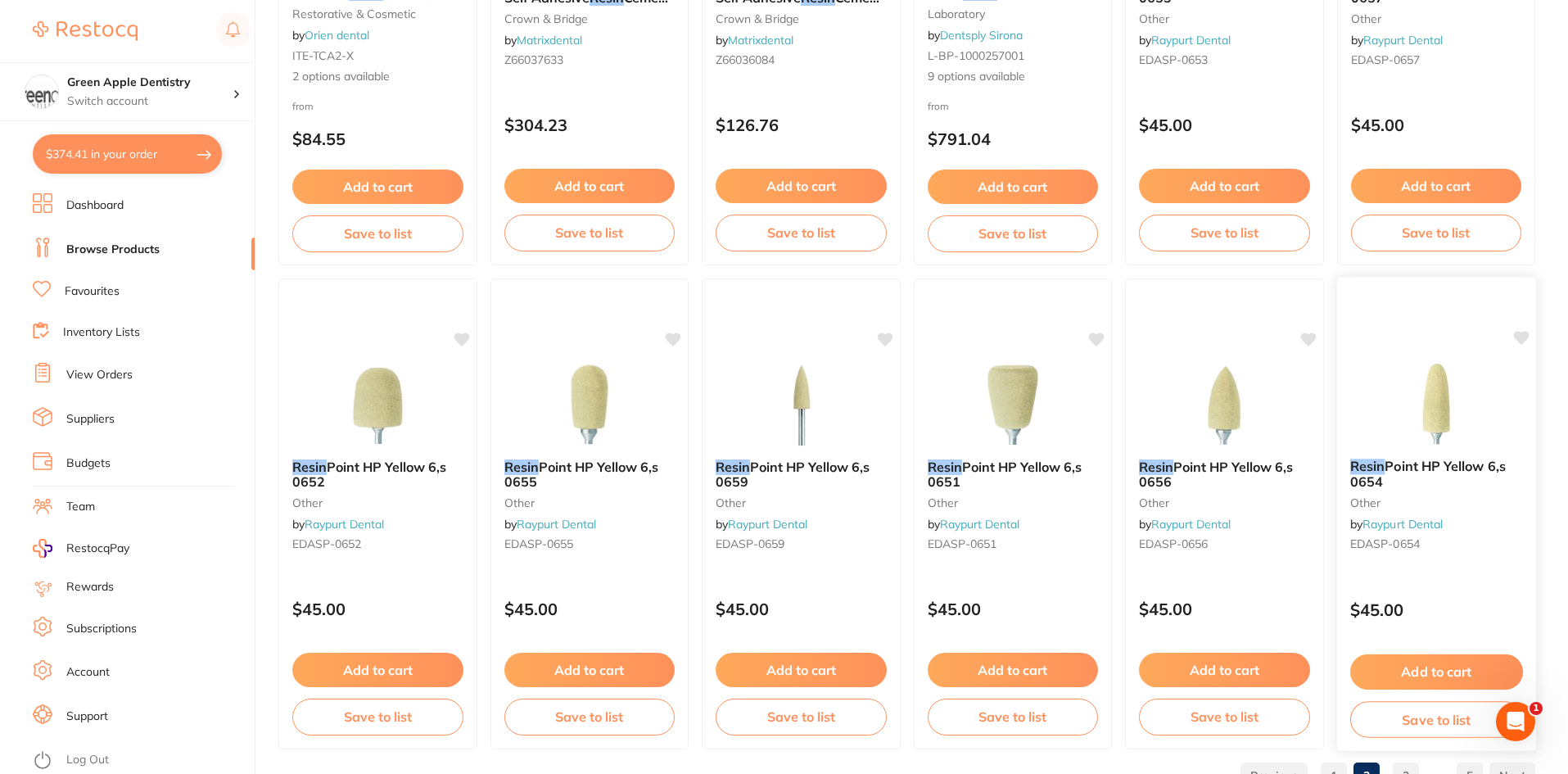
scroll to position [3885, 0]
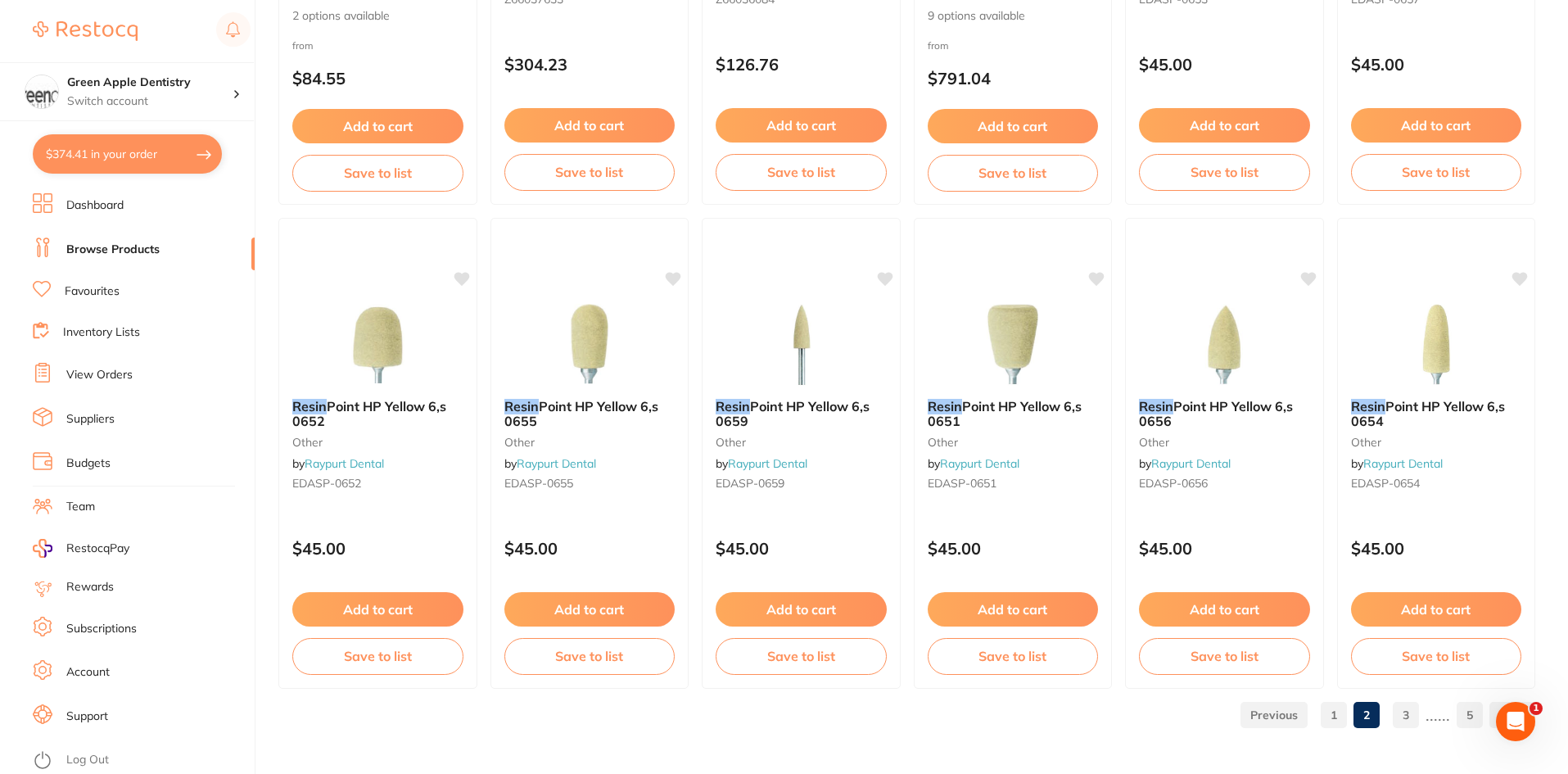
click at [1404, 717] on link "3" at bounding box center [1405, 715] width 26 height 33
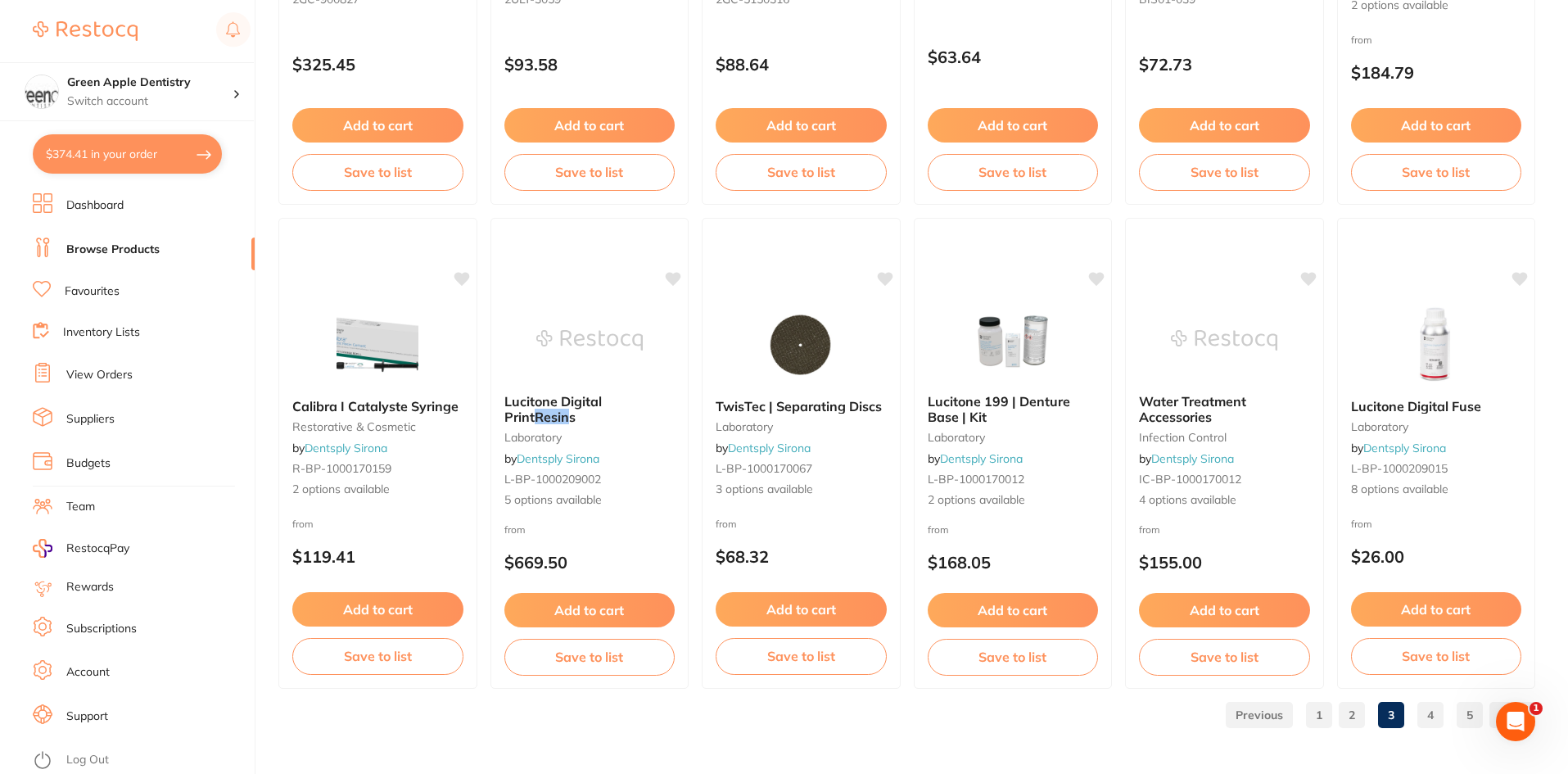
click at [1433, 706] on link "4" at bounding box center [1430, 715] width 26 height 33
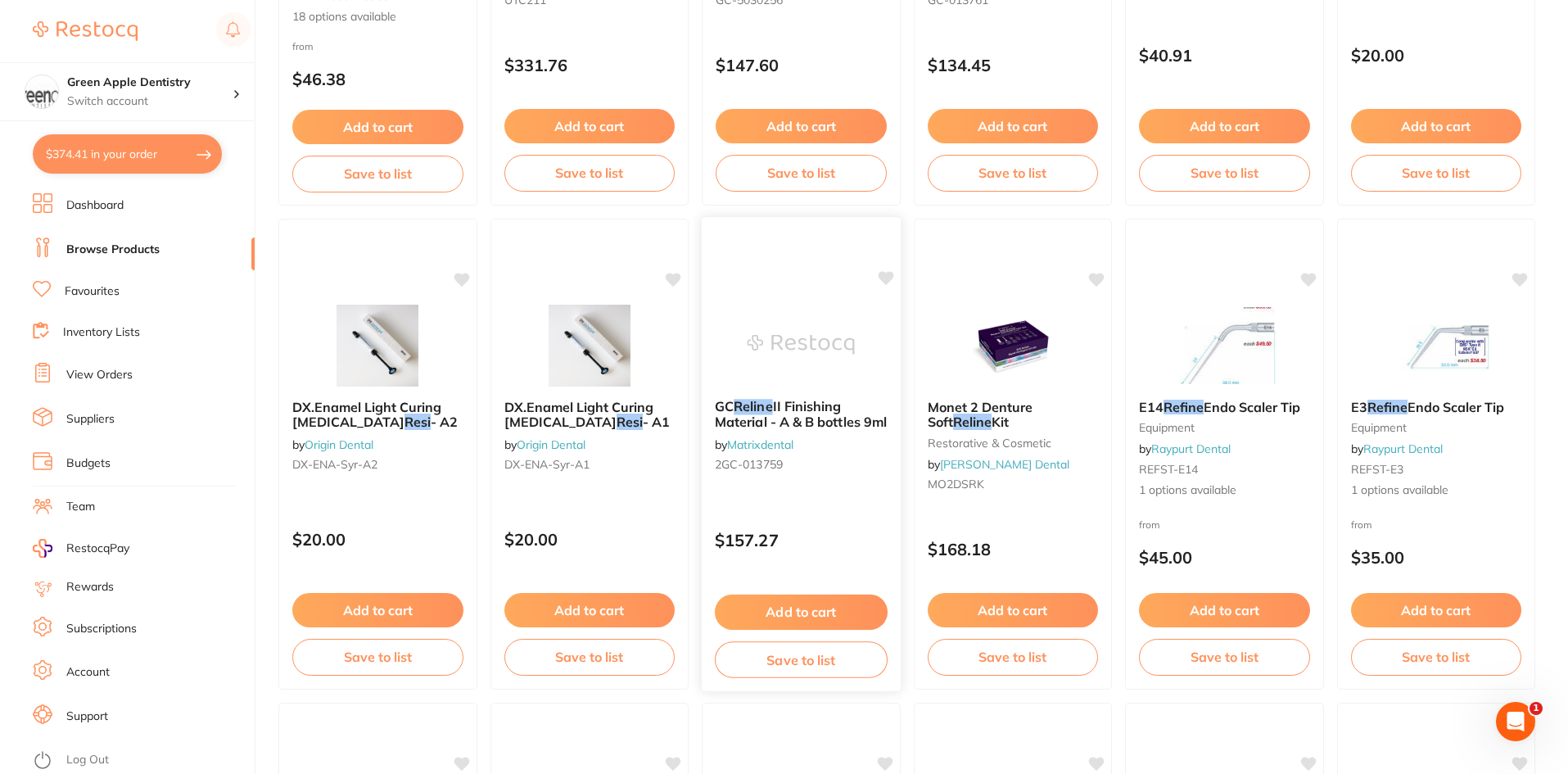
scroll to position [983, 0]
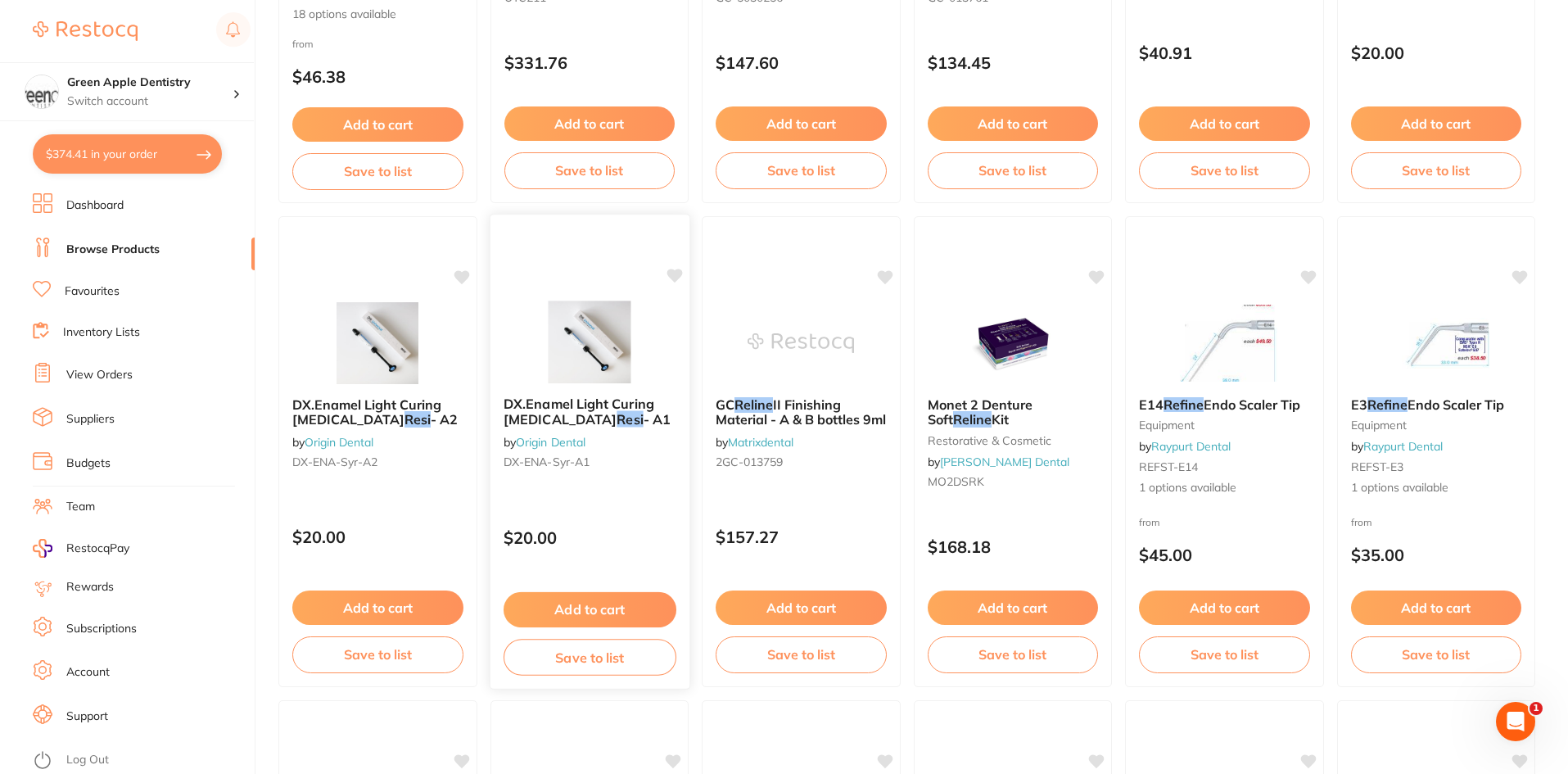
click at [605, 341] on img at bounding box center [589, 341] width 107 height 83
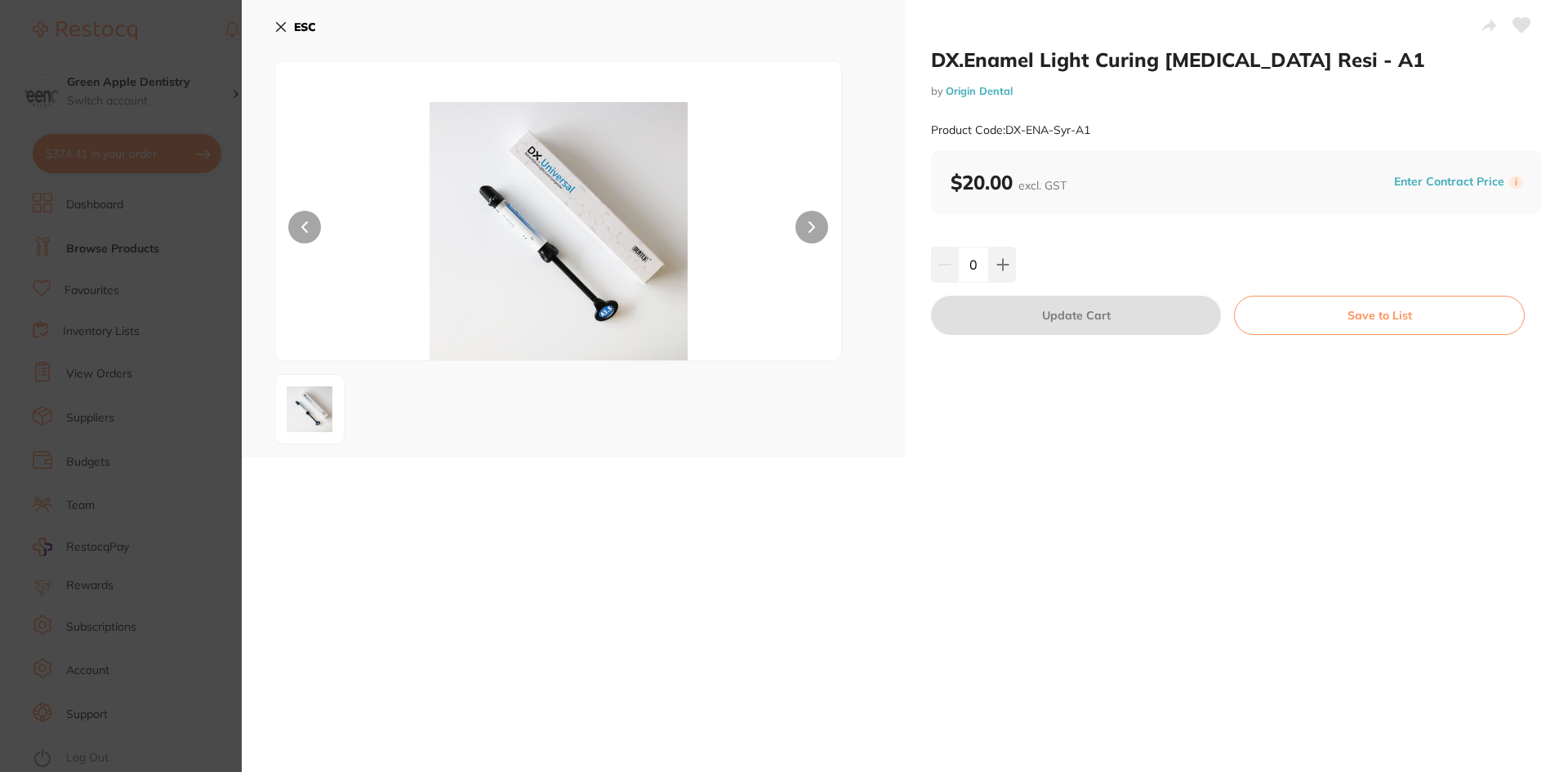
click at [281, 31] on icon at bounding box center [281, 27] width 13 height 13
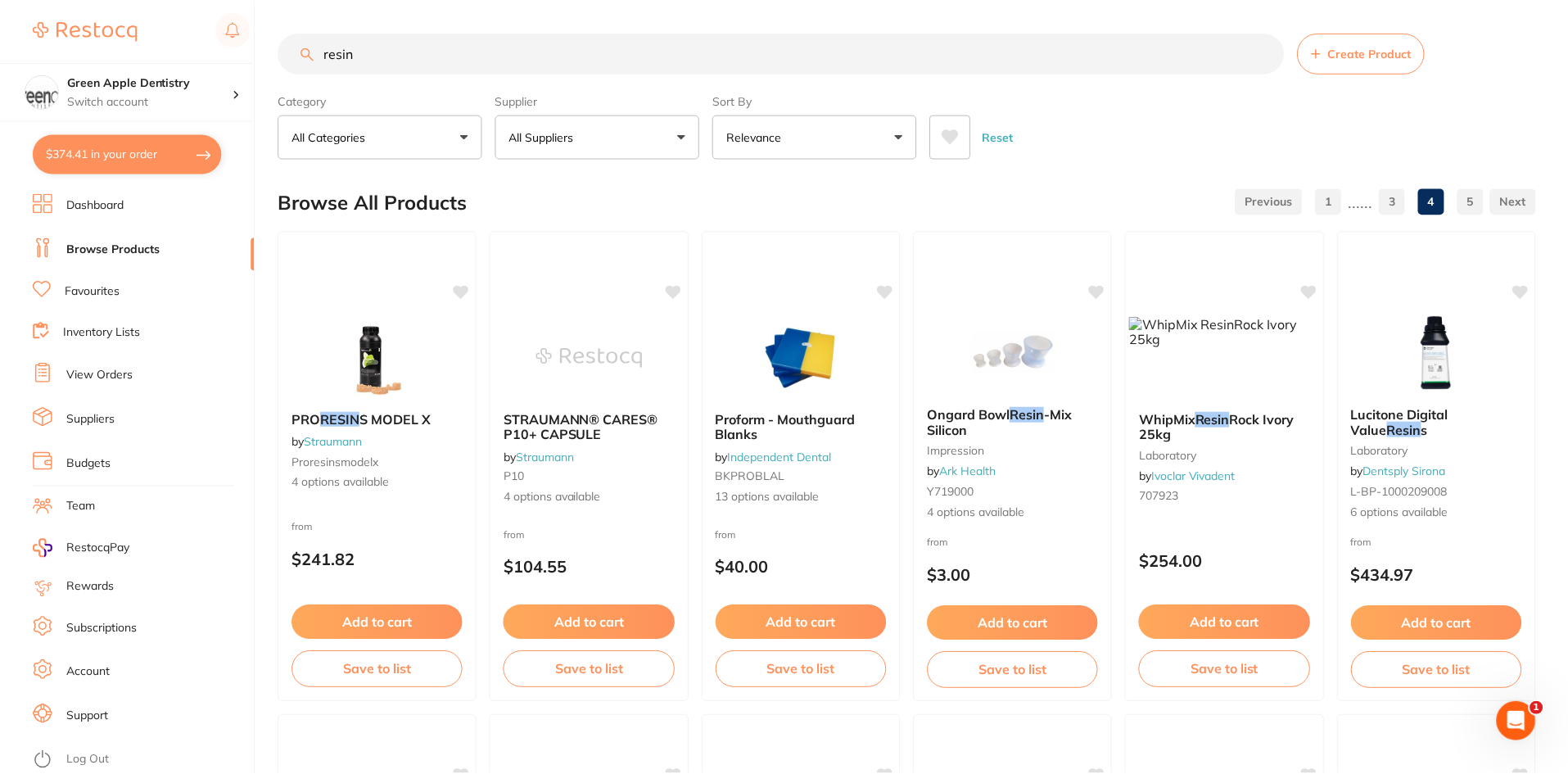
scroll to position [983, 0]
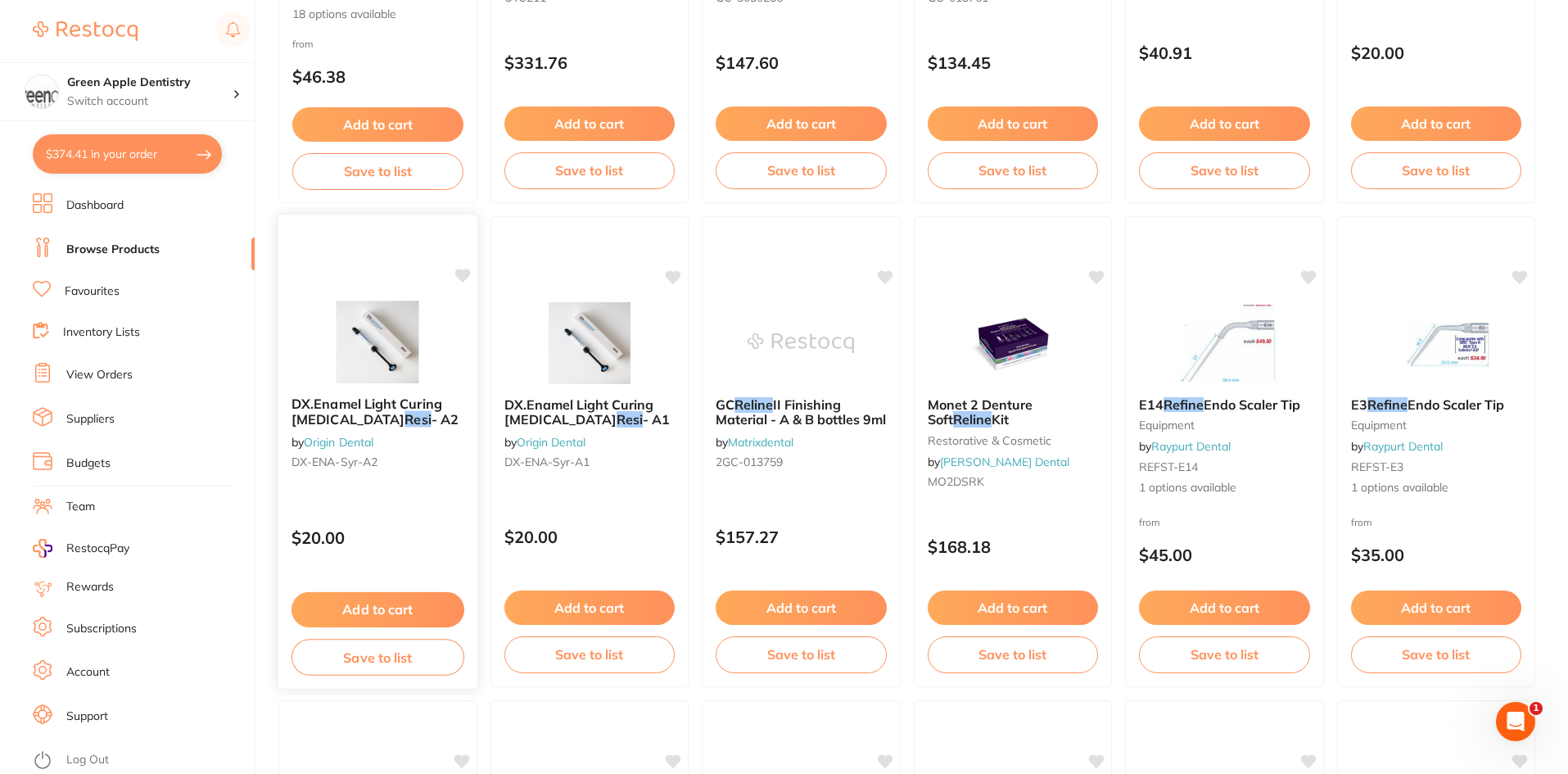
click at [470, 365] on div at bounding box center [377, 341] width 199 height 83
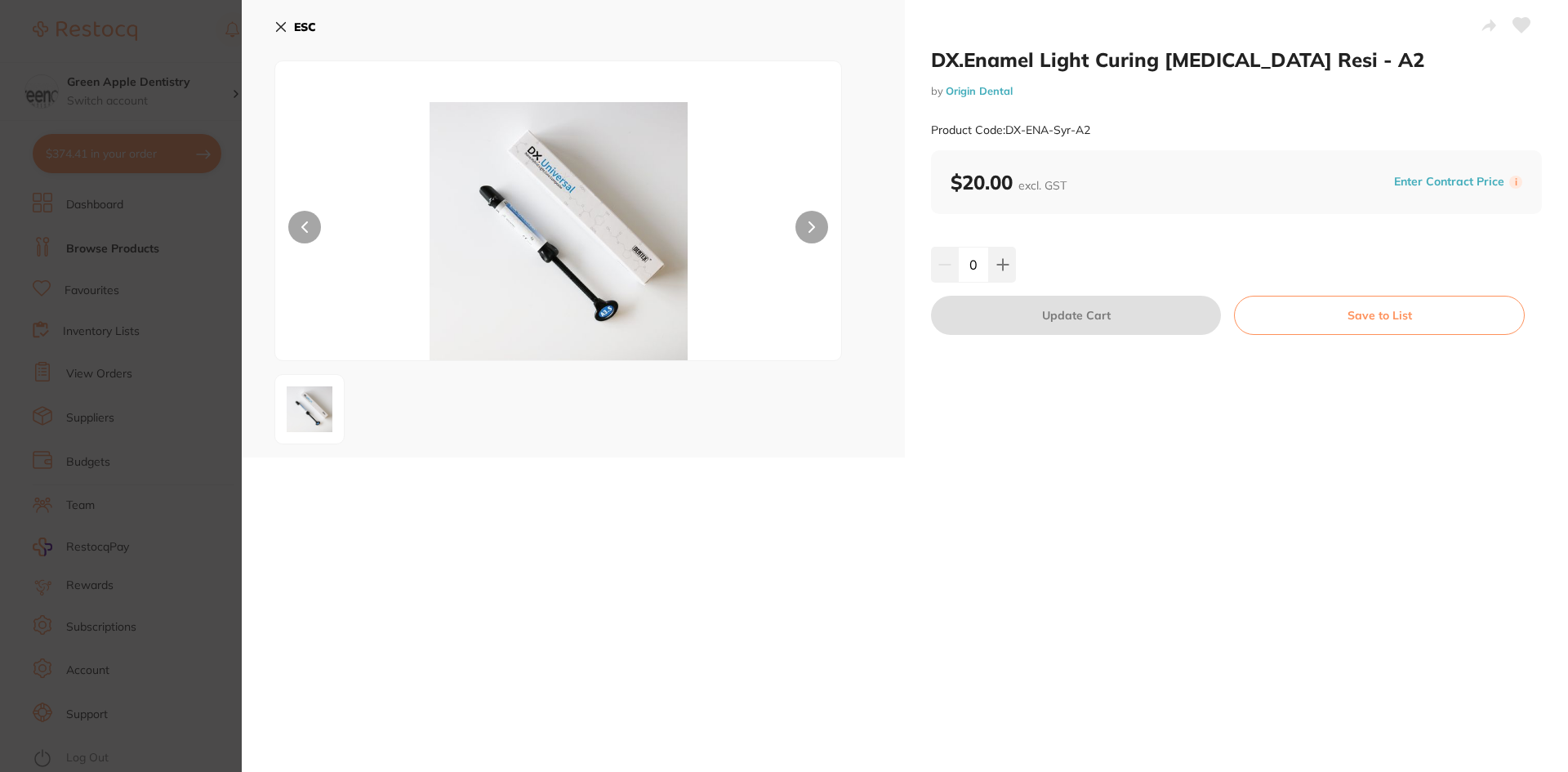
click at [306, 22] on b "ESC" at bounding box center [305, 27] width 22 height 15
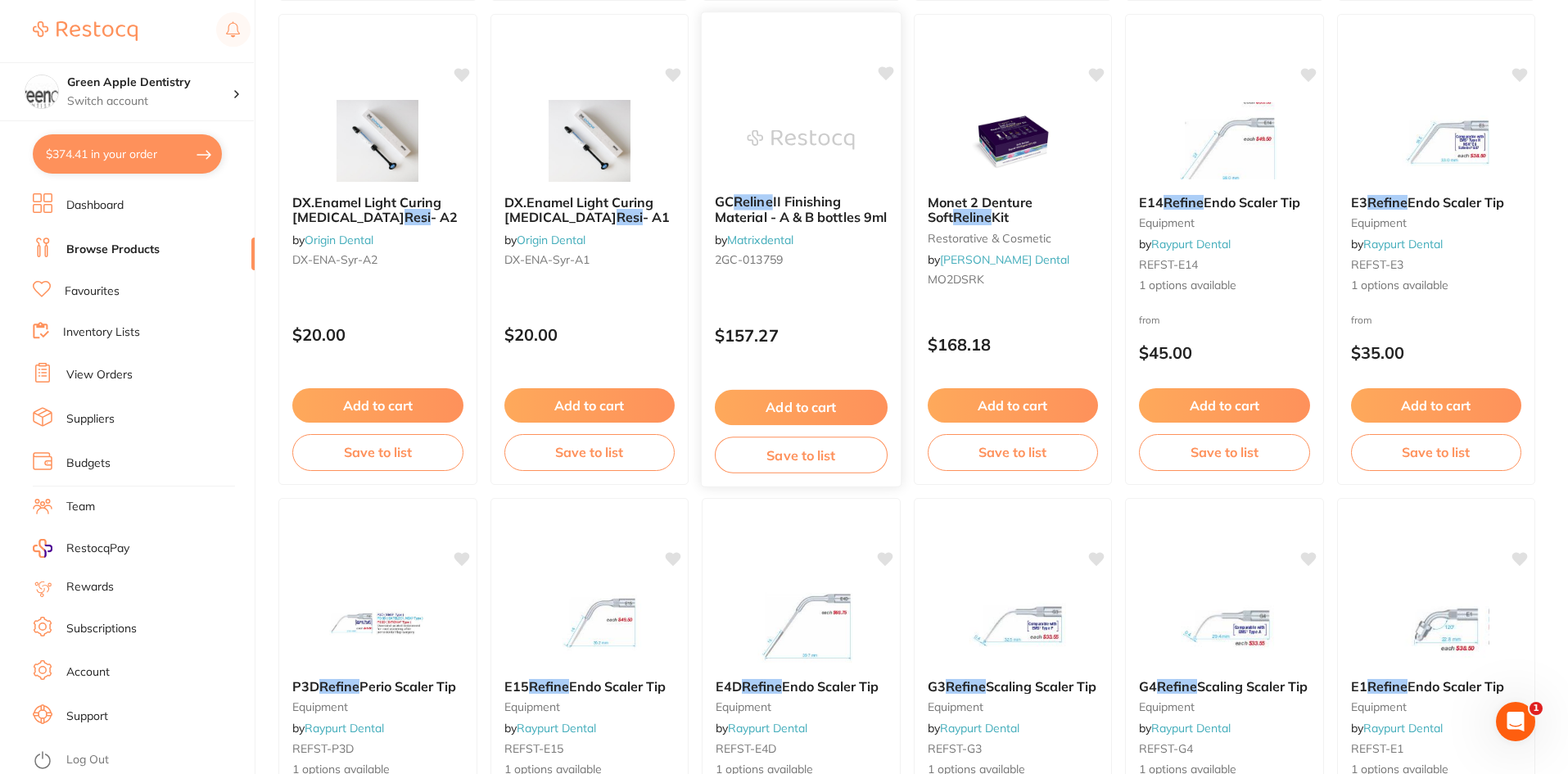
scroll to position [1228, 0]
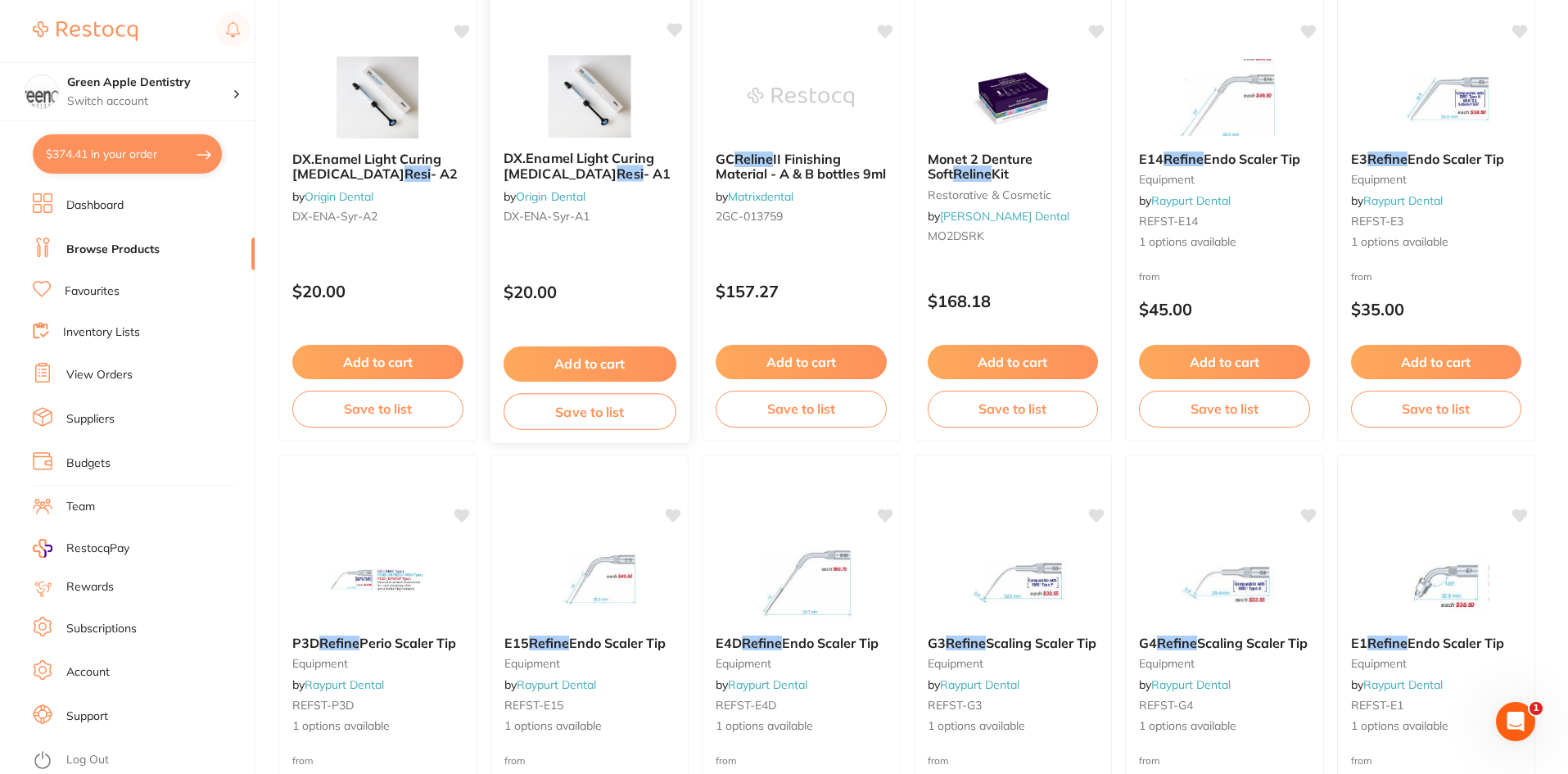
click at [588, 119] on img at bounding box center [589, 96] width 107 height 83
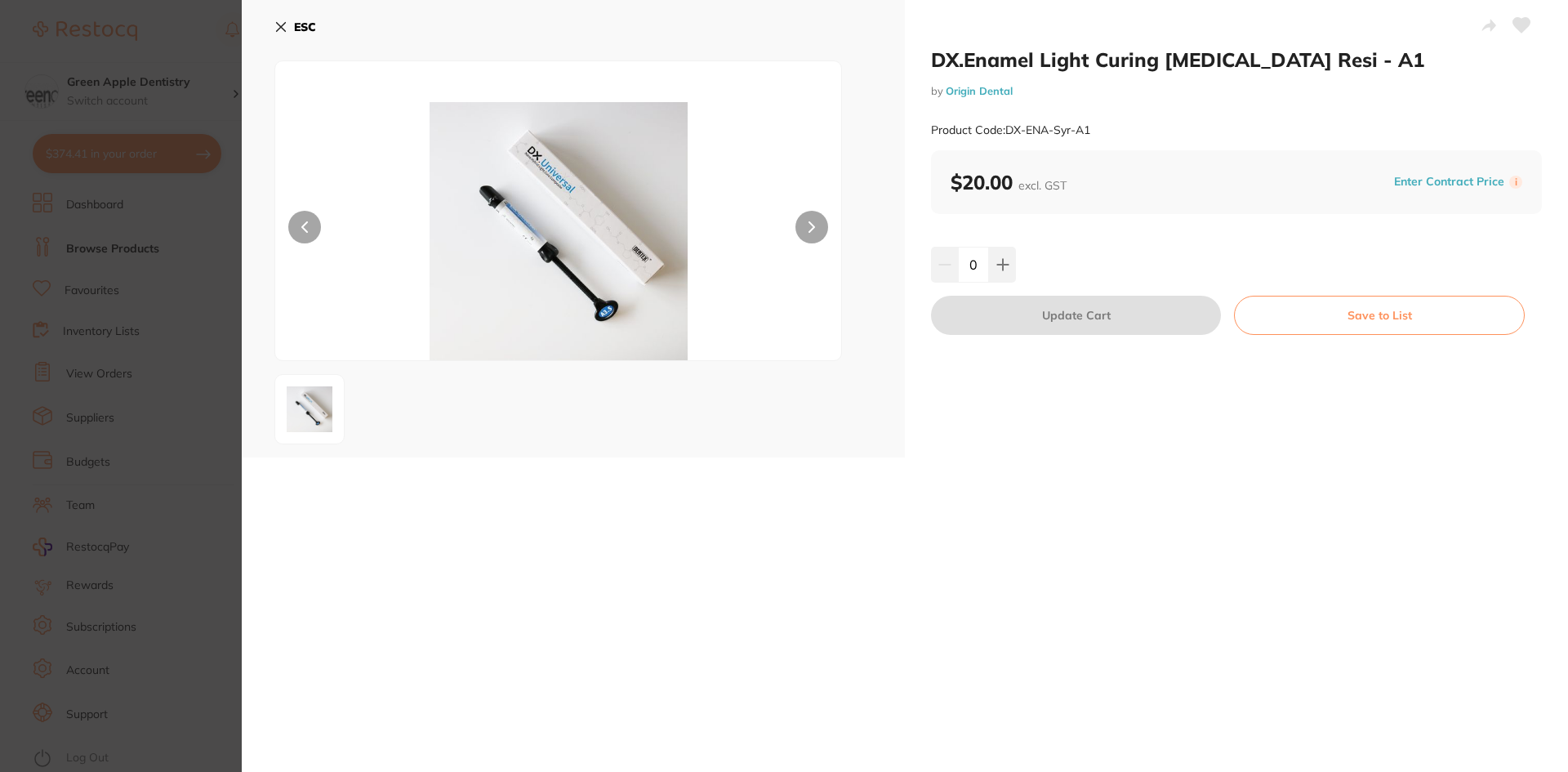
click at [299, 21] on b "ESC" at bounding box center [305, 27] width 22 height 15
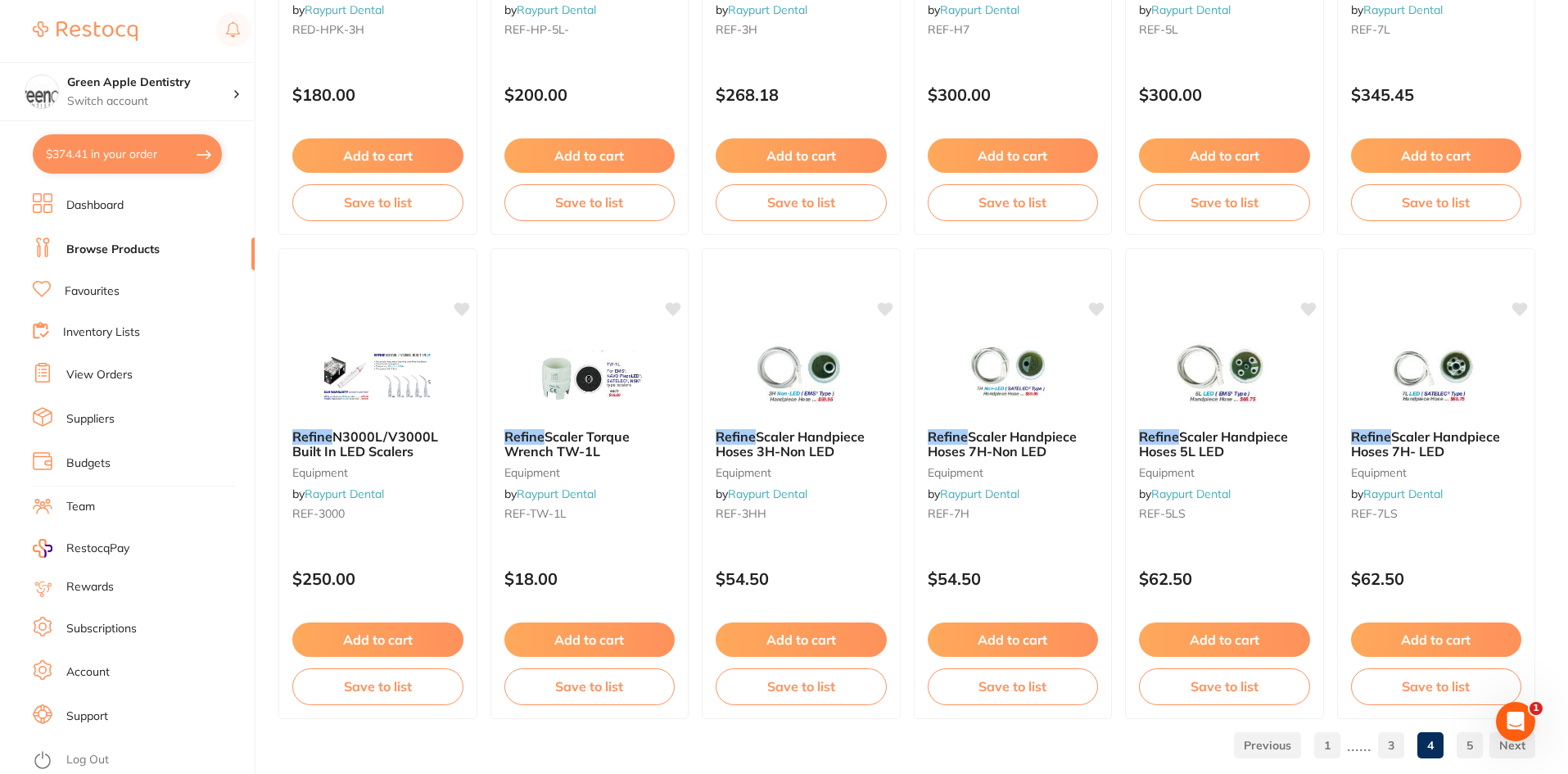
scroll to position [3885, 0]
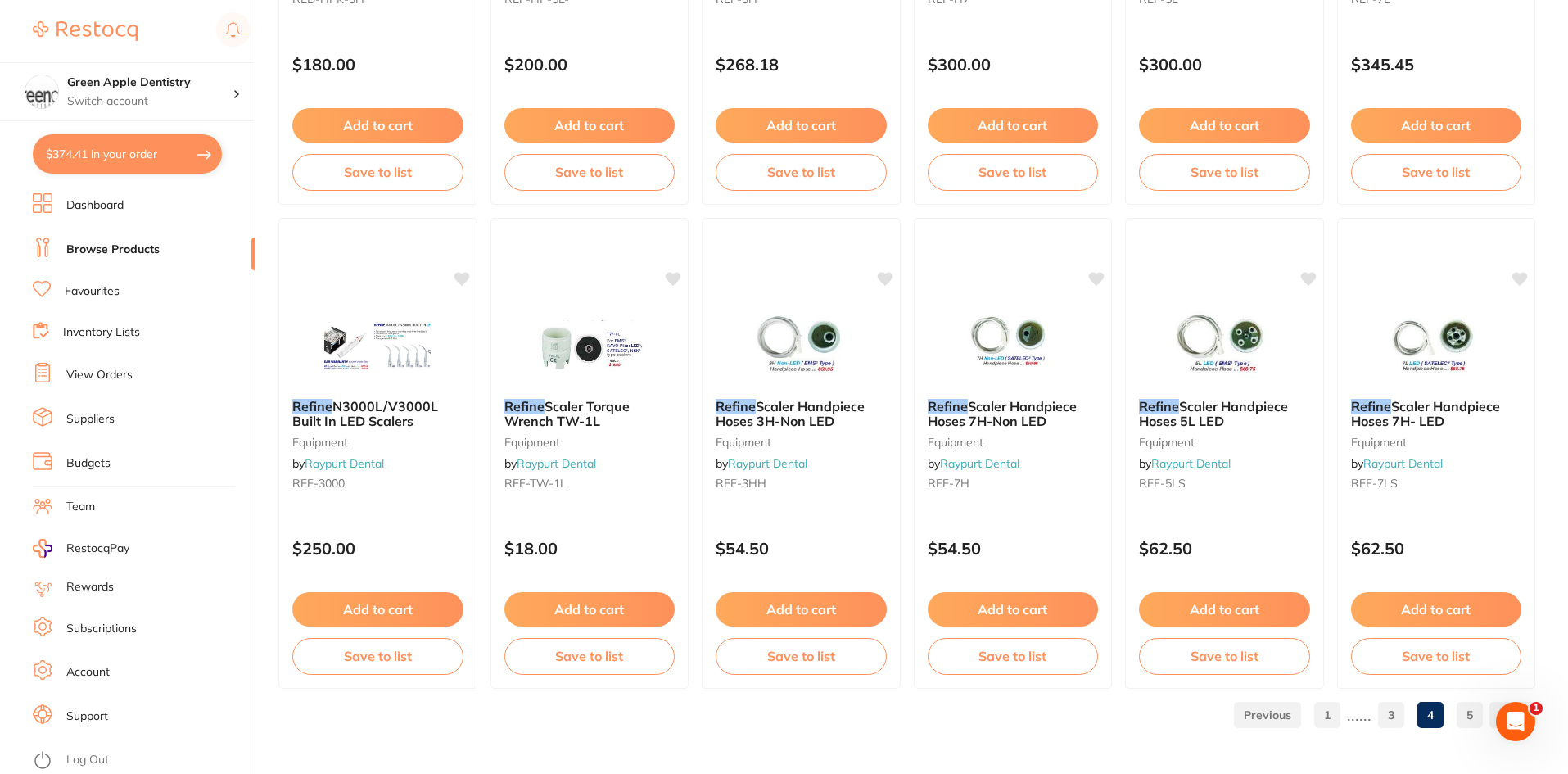
click at [1462, 708] on link "5" at bounding box center [1469, 715] width 26 height 33
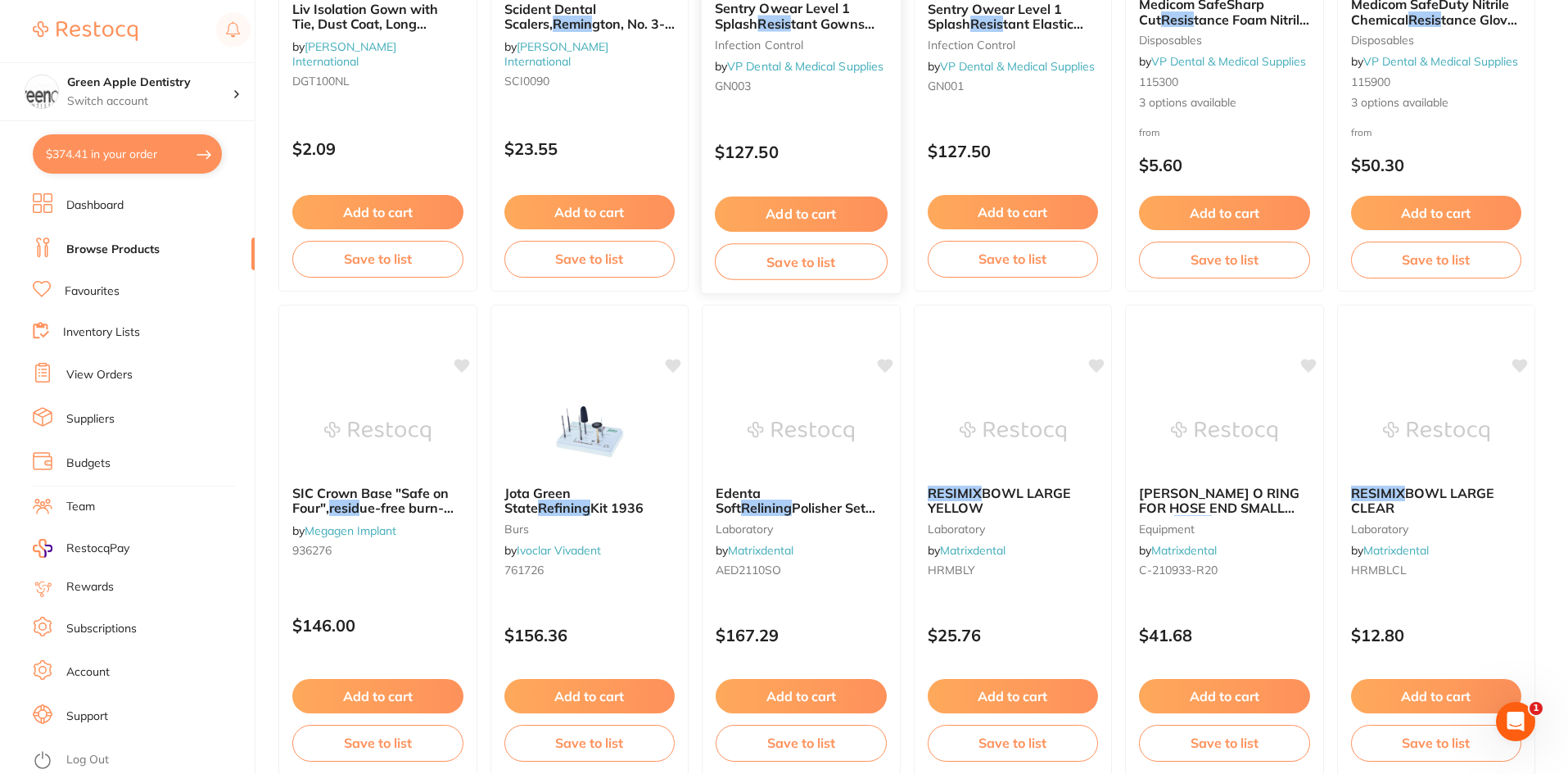
scroll to position [2917, 0]
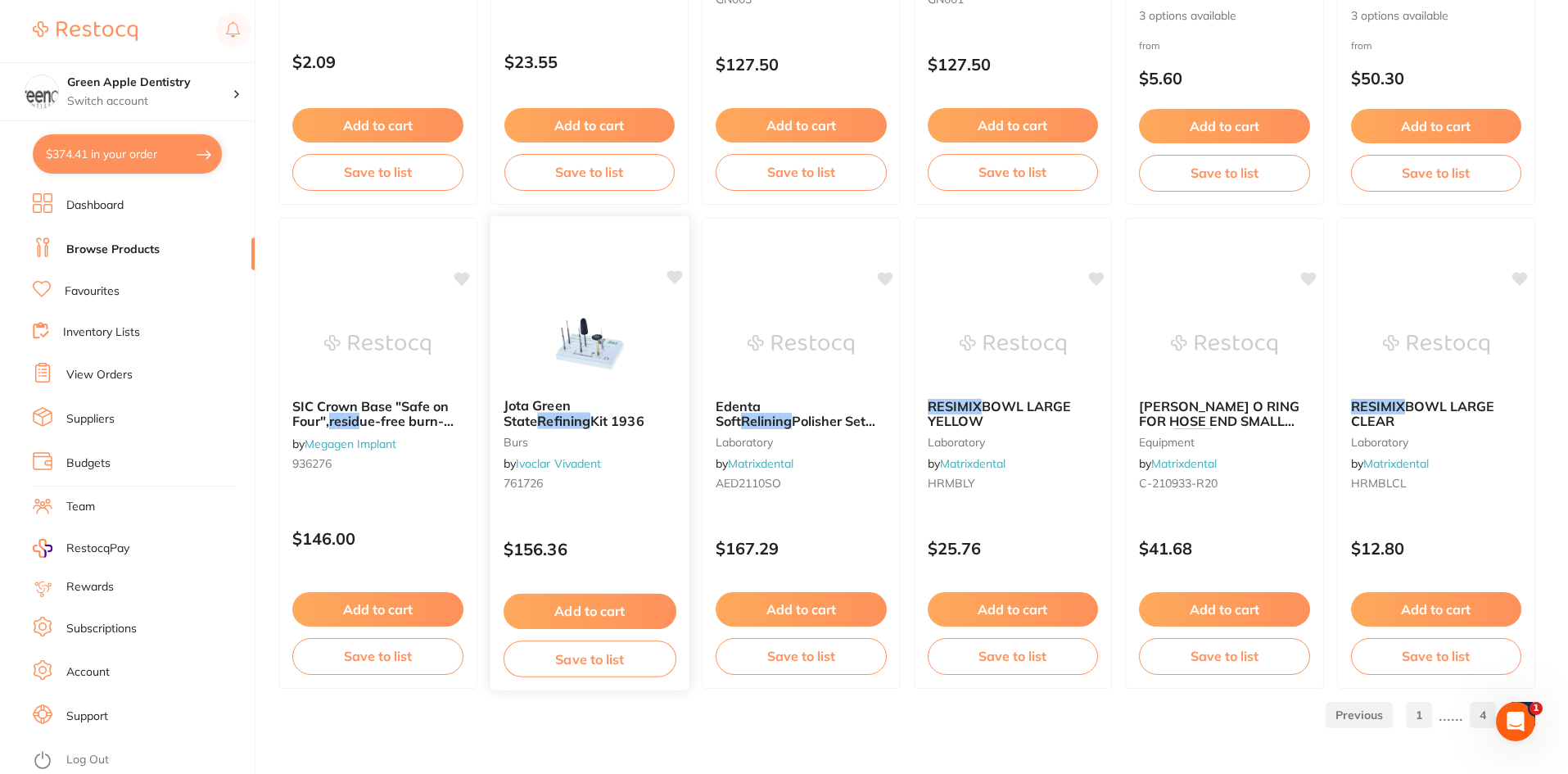
click at [564, 298] on div "Jota Green State Refining Kit 1936 burs by Ivoclar Vivadent 761726 $156.36 Add …" at bounding box center [589, 453] width 200 height 476
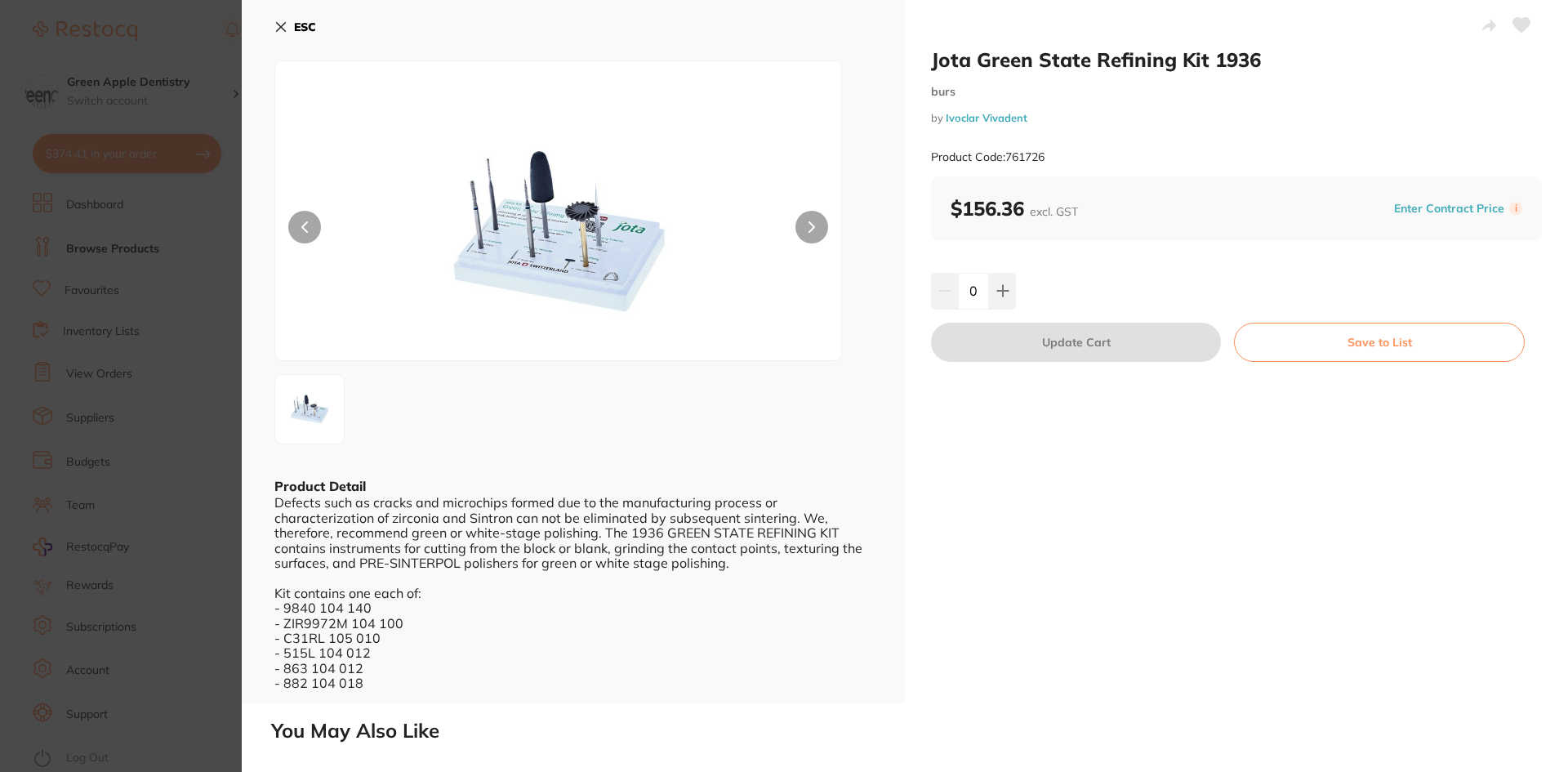
click at [285, 22] on icon at bounding box center [281, 27] width 13 height 13
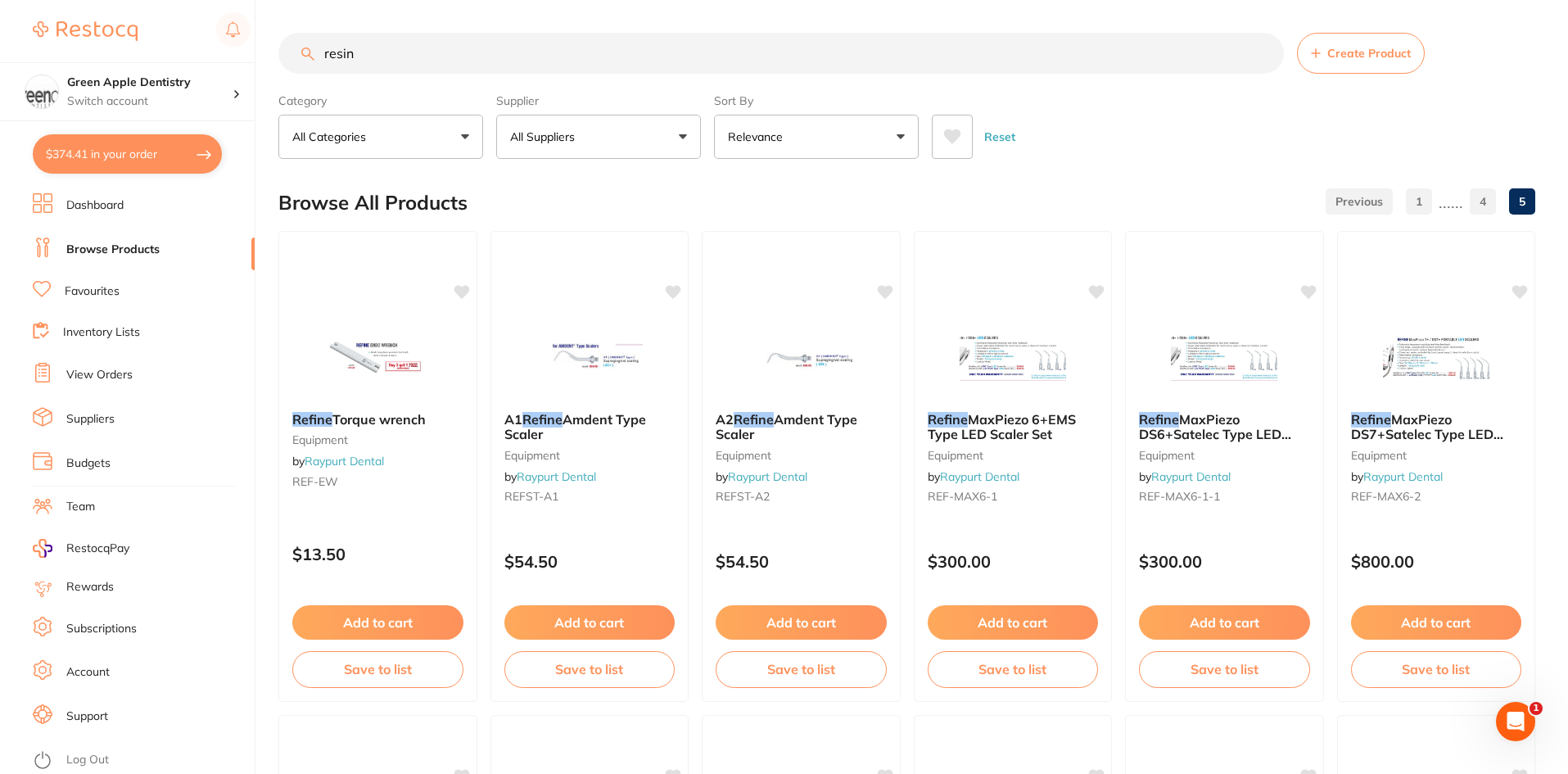
click at [83, 157] on button "$374.41 in your order" at bounding box center [127, 154] width 190 height 39
checkbox input "true"
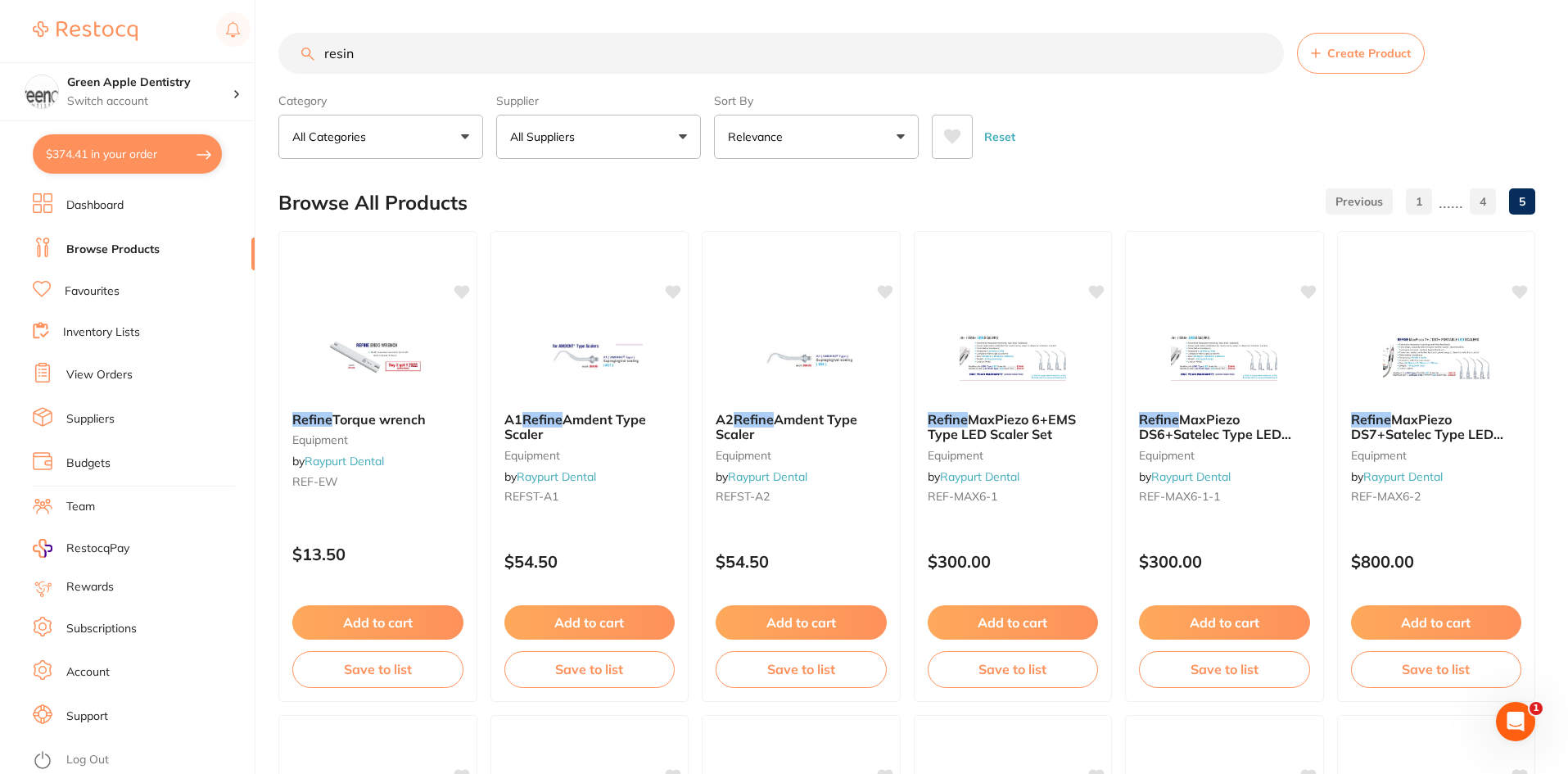
checkbox input "true"
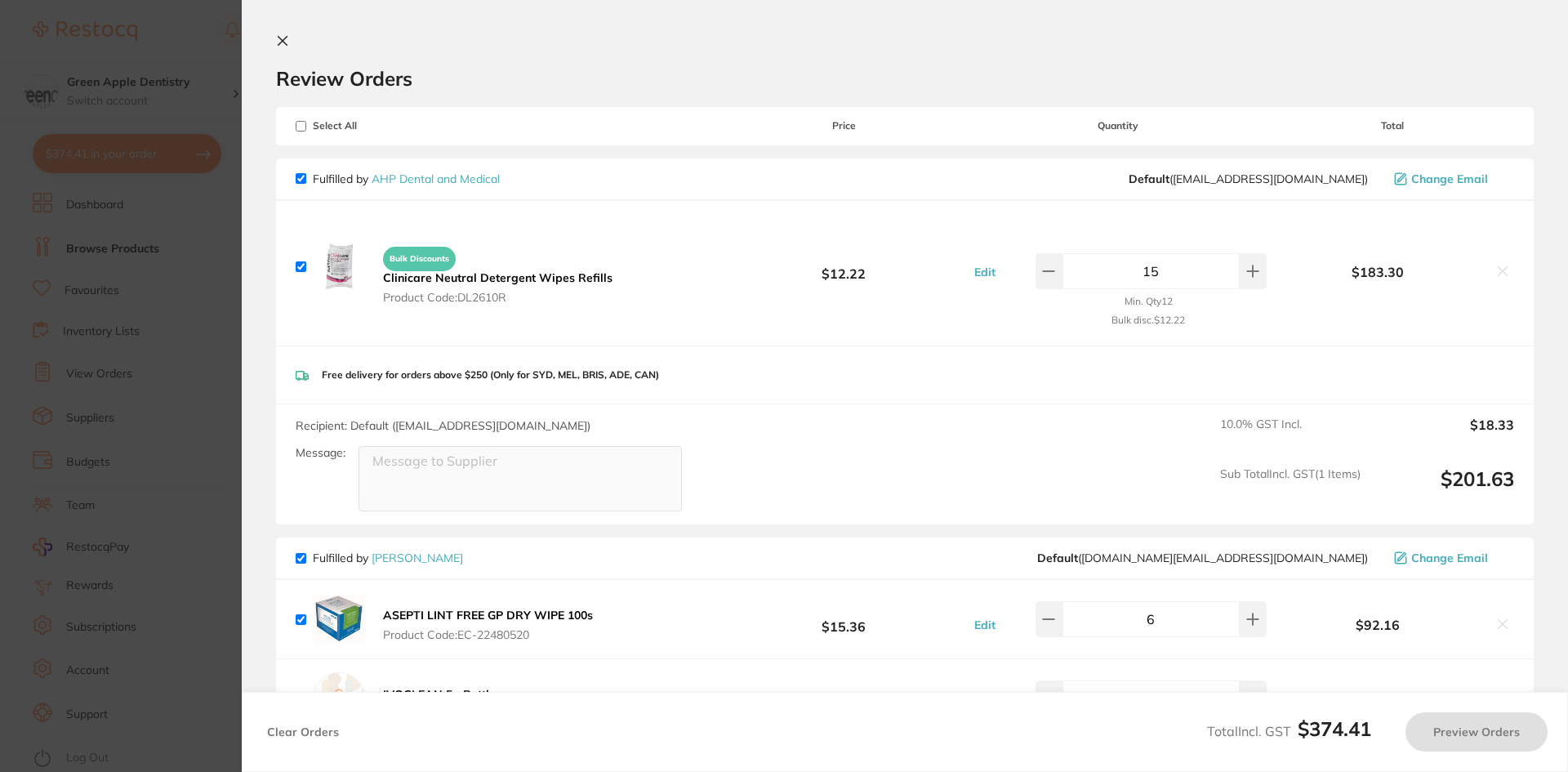
checkbox input "true"
click at [281, 32] on section "Review Orders Your orders are being processed and we will notify you once we ha…" at bounding box center [904, 386] width 1327 height 772
click at [288, 39] on icon at bounding box center [283, 41] width 13 height 13
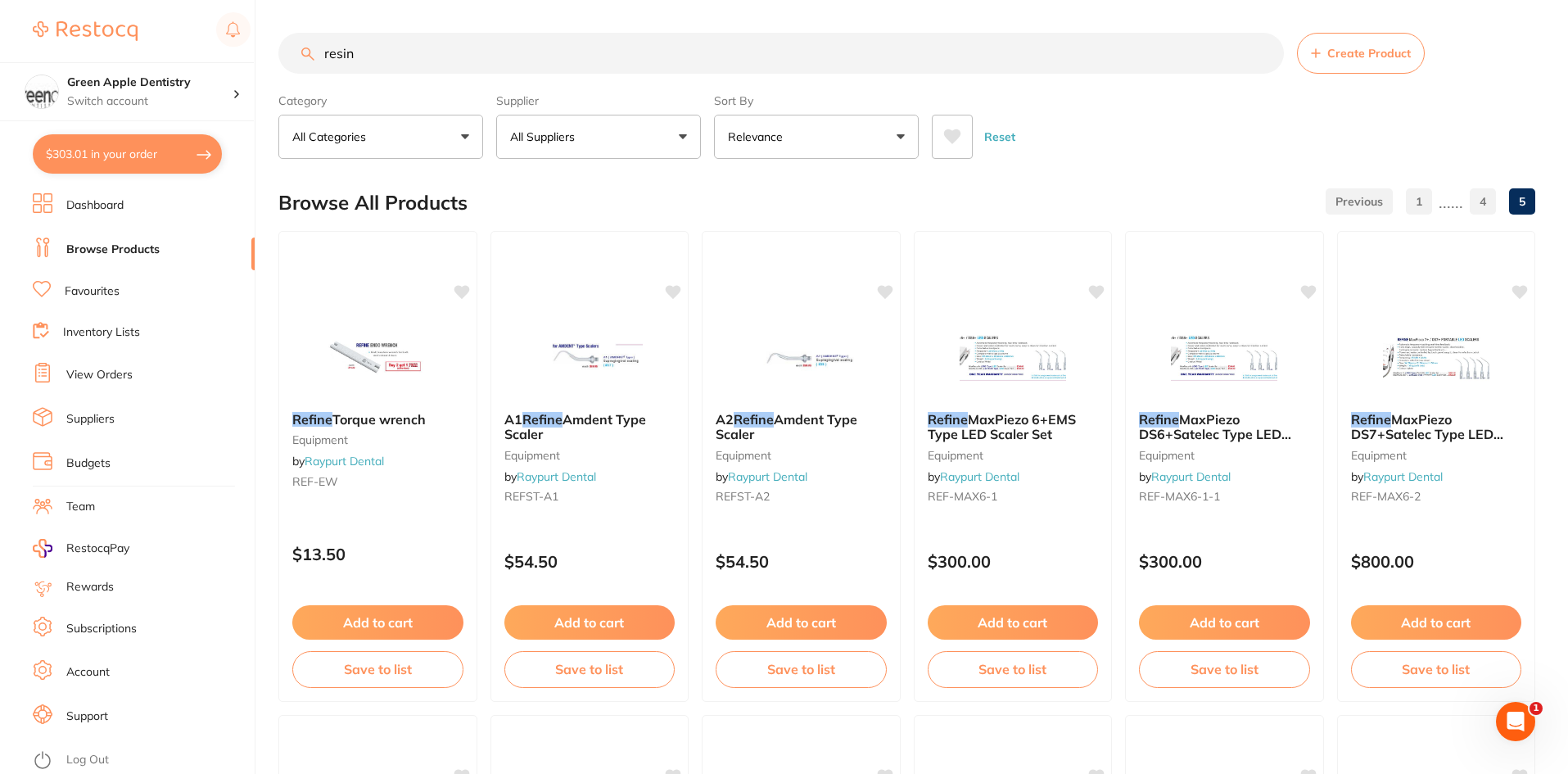
click at [90, 191] on section "Green Apple Dentistry Switch account Green Apple Dentistry $303.01 in your orde…" at bounding box center [128, 387] width 255 height 774
click at [92, 206] on link "Dashboard" at bounding box center [94, 205] width 58 height 17
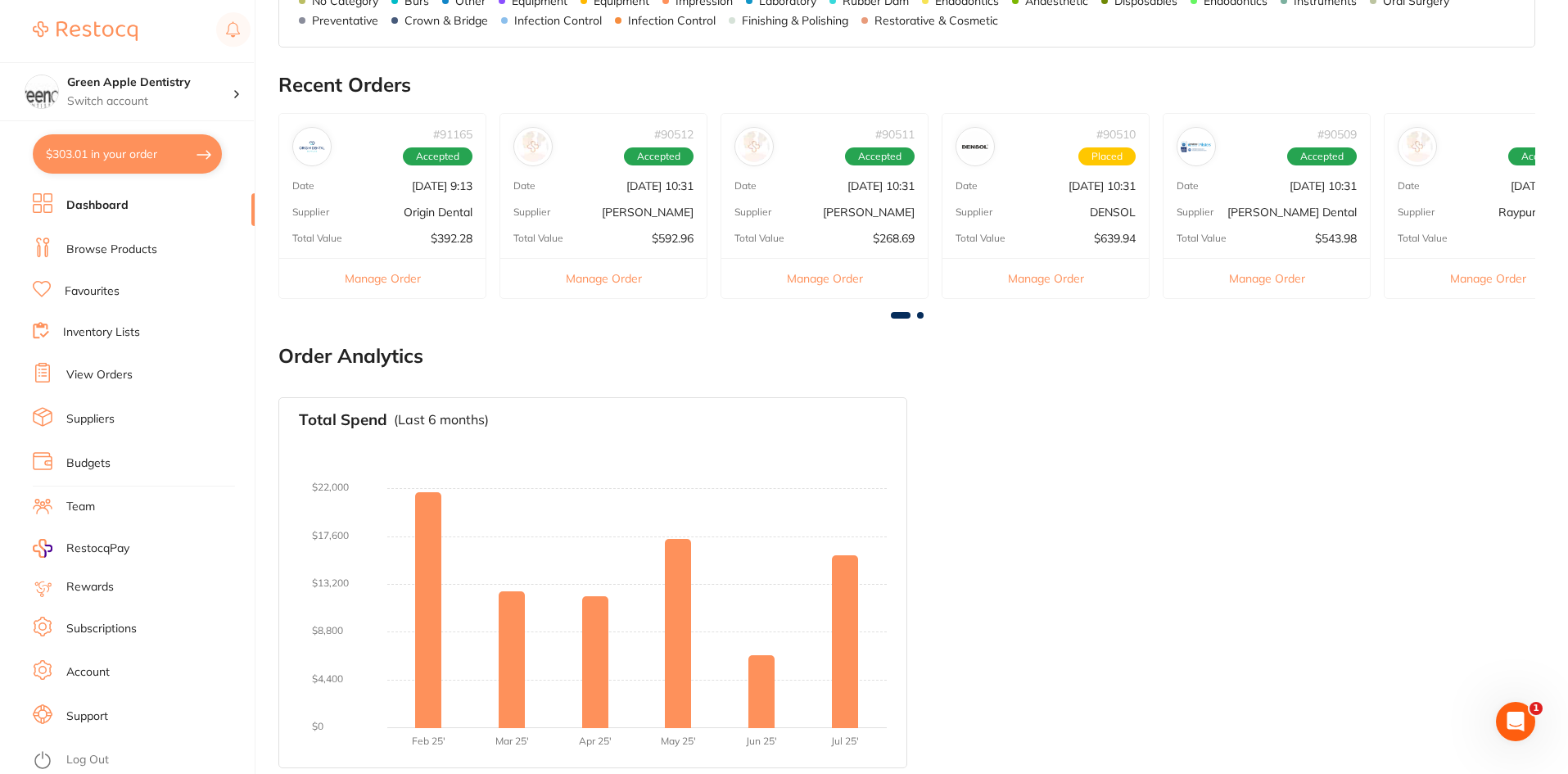
scroll to position [543, 0]
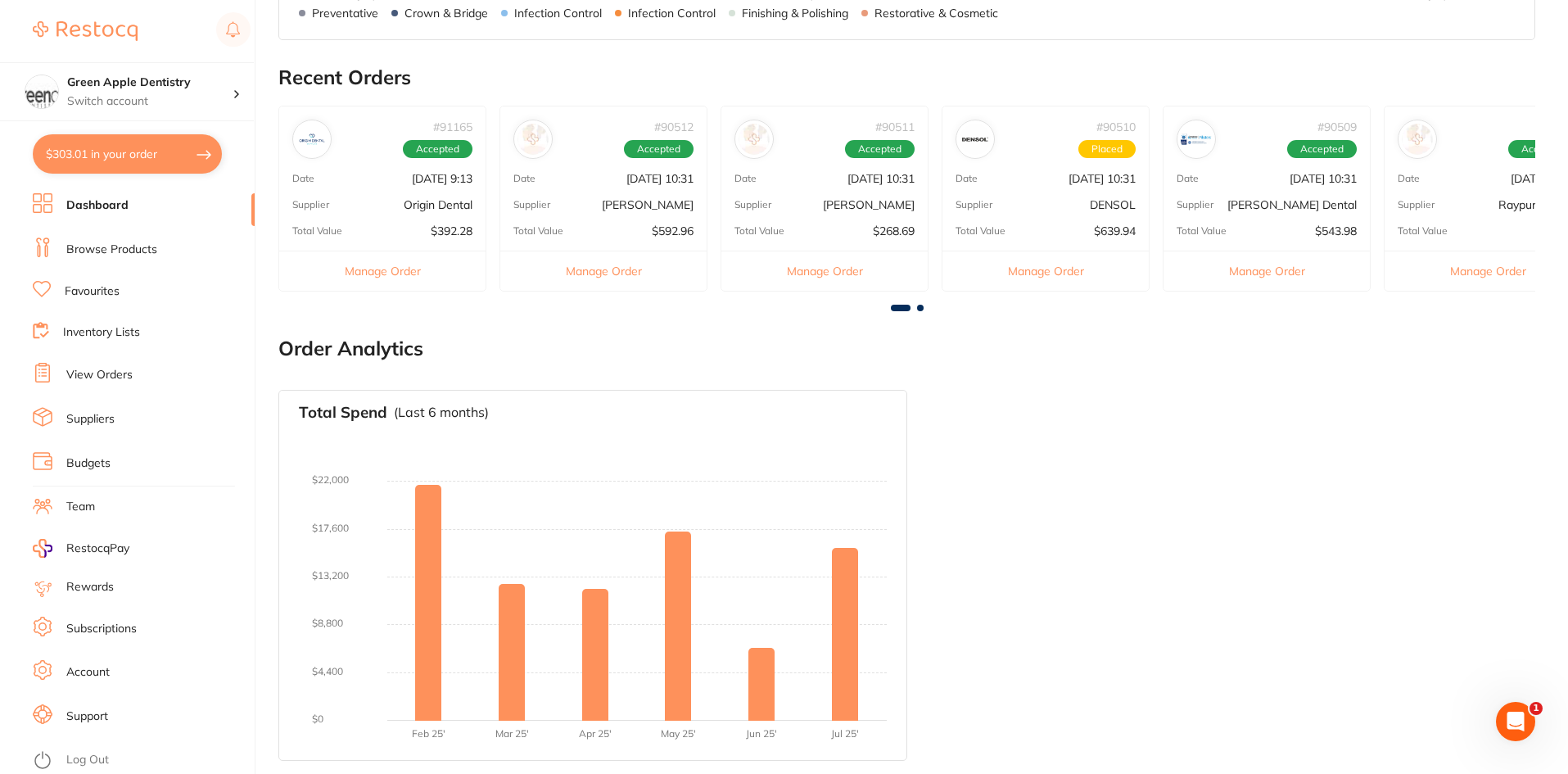
click at [1124, 625] on div "Total Spend (Last 6 months) No orders placed yet Charts will be shown once tran…" at bounding box center [907, 575] width 1257 height 398
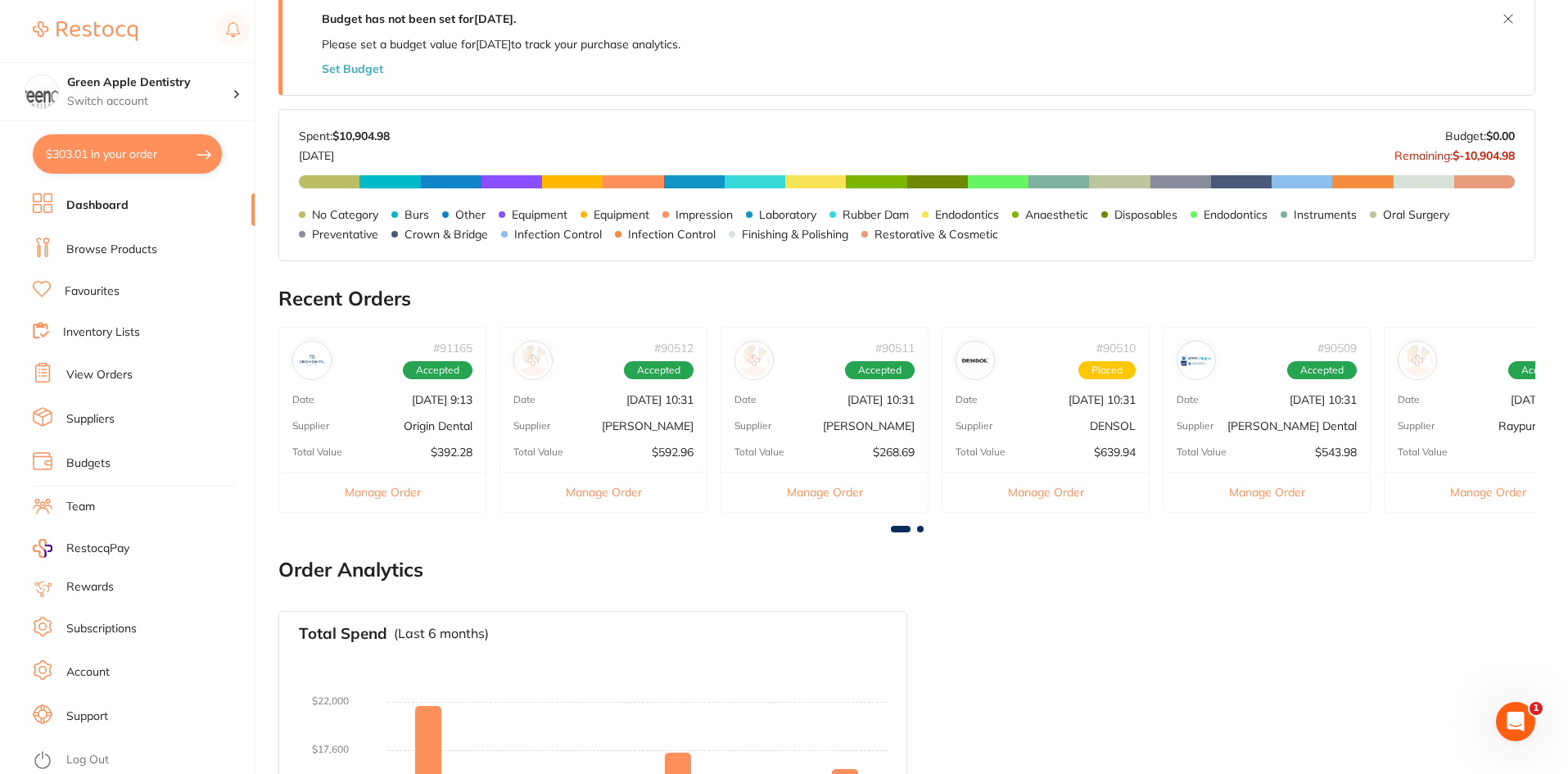
scroll to position [327, 0]
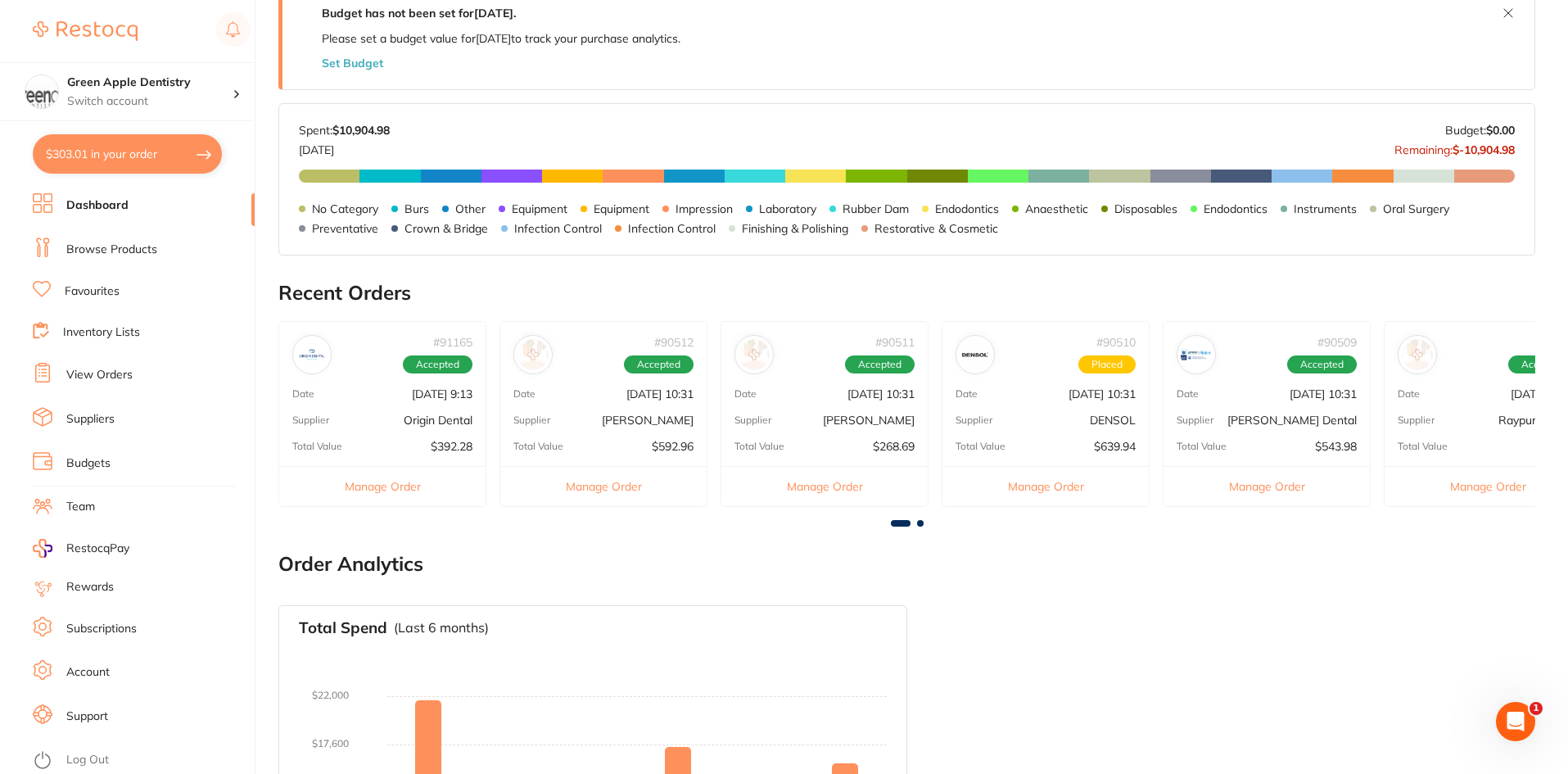
checkbox input "false"
click at [919, 519] on div "# 91165 Accepted Date Aug 25 2025, 9:13 Supplier Origin Dental Total Value $392…" at bounding box center [907, 420] width 1257 height 199
click at [920, 524] on span at bounding box center [921, 524] width 7 height 7
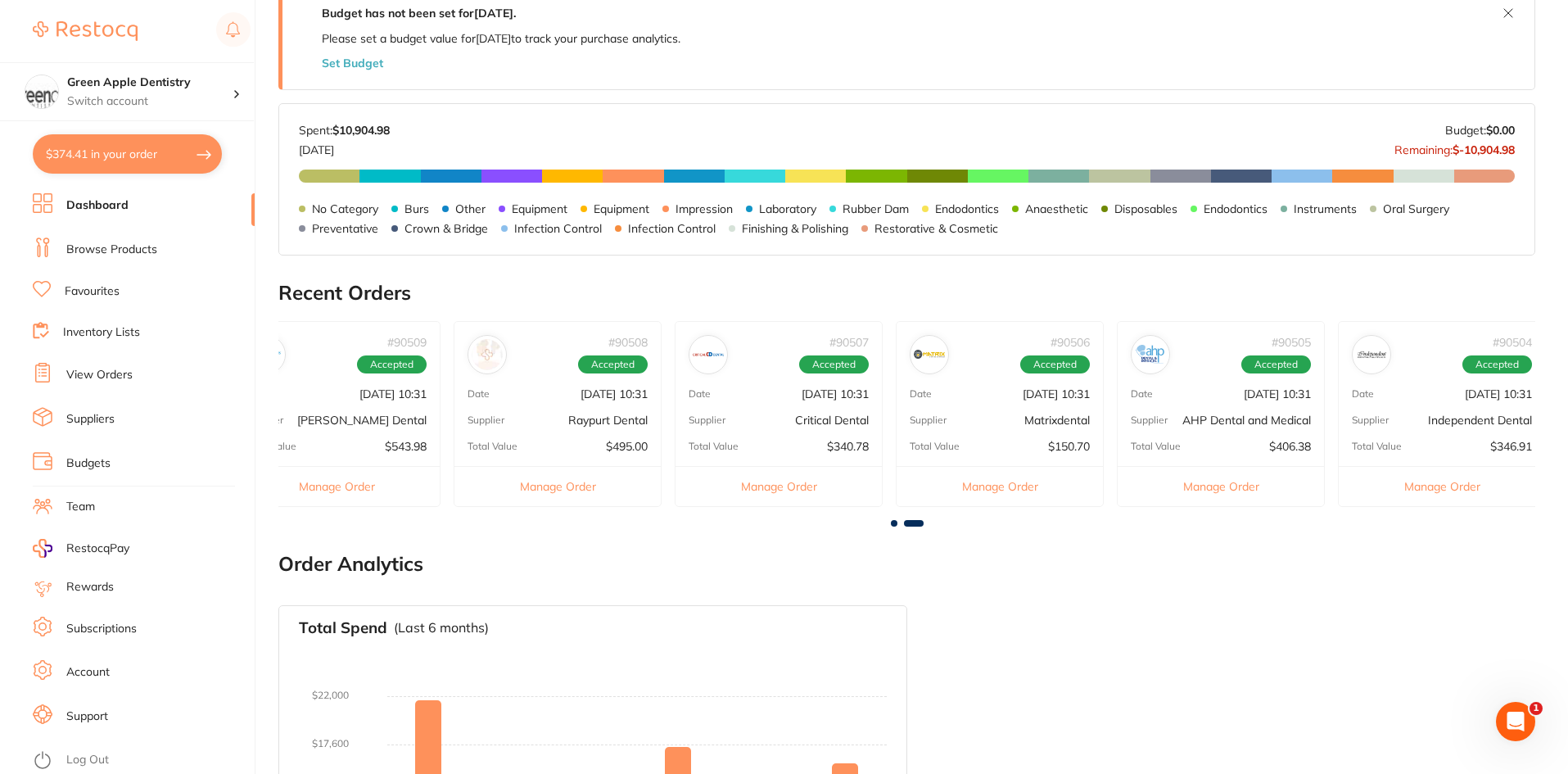
scroll to position [0, 941]
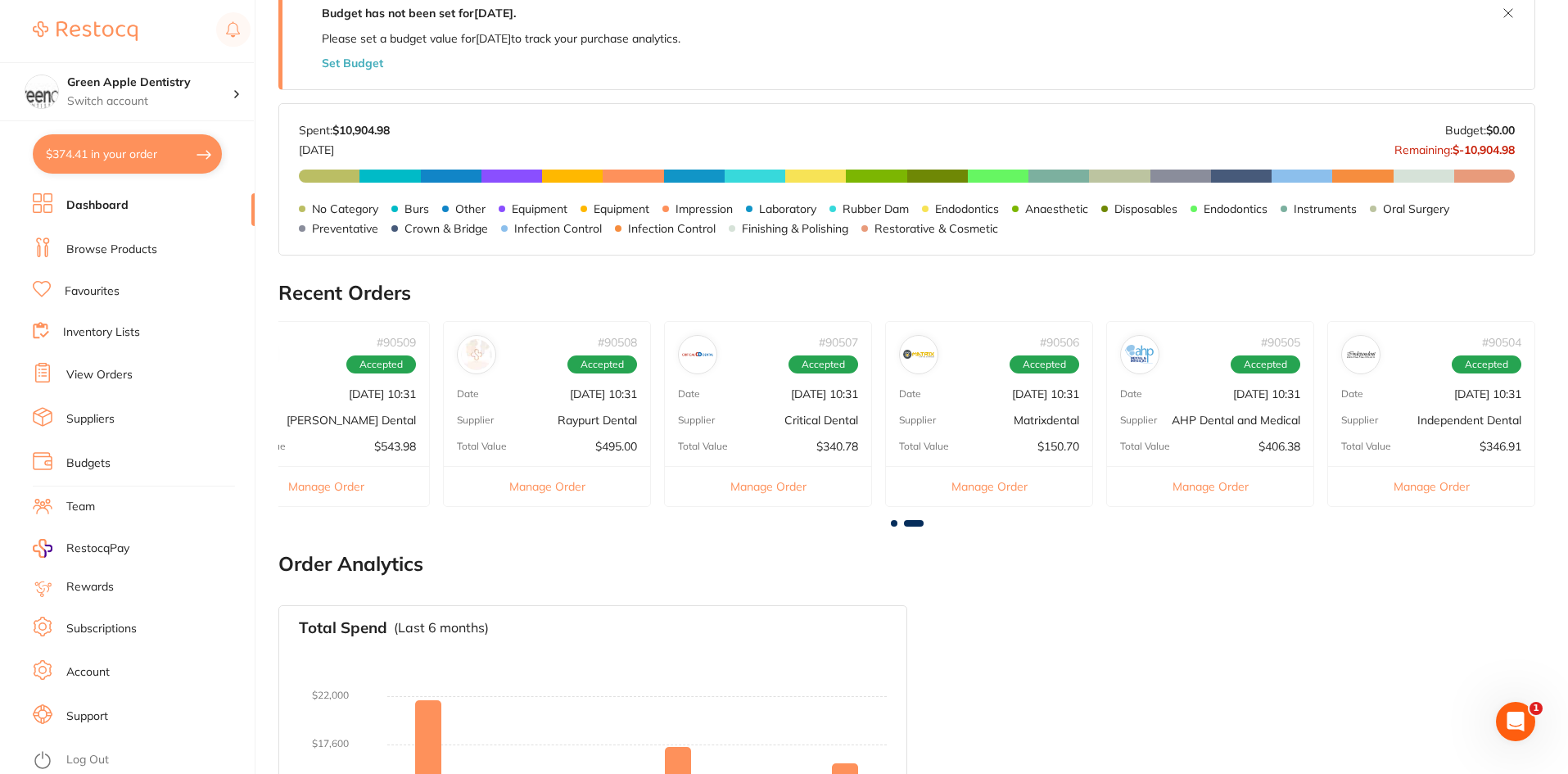
click at [893, 524] on span at bounding box center [894, 524] width 7 height 7
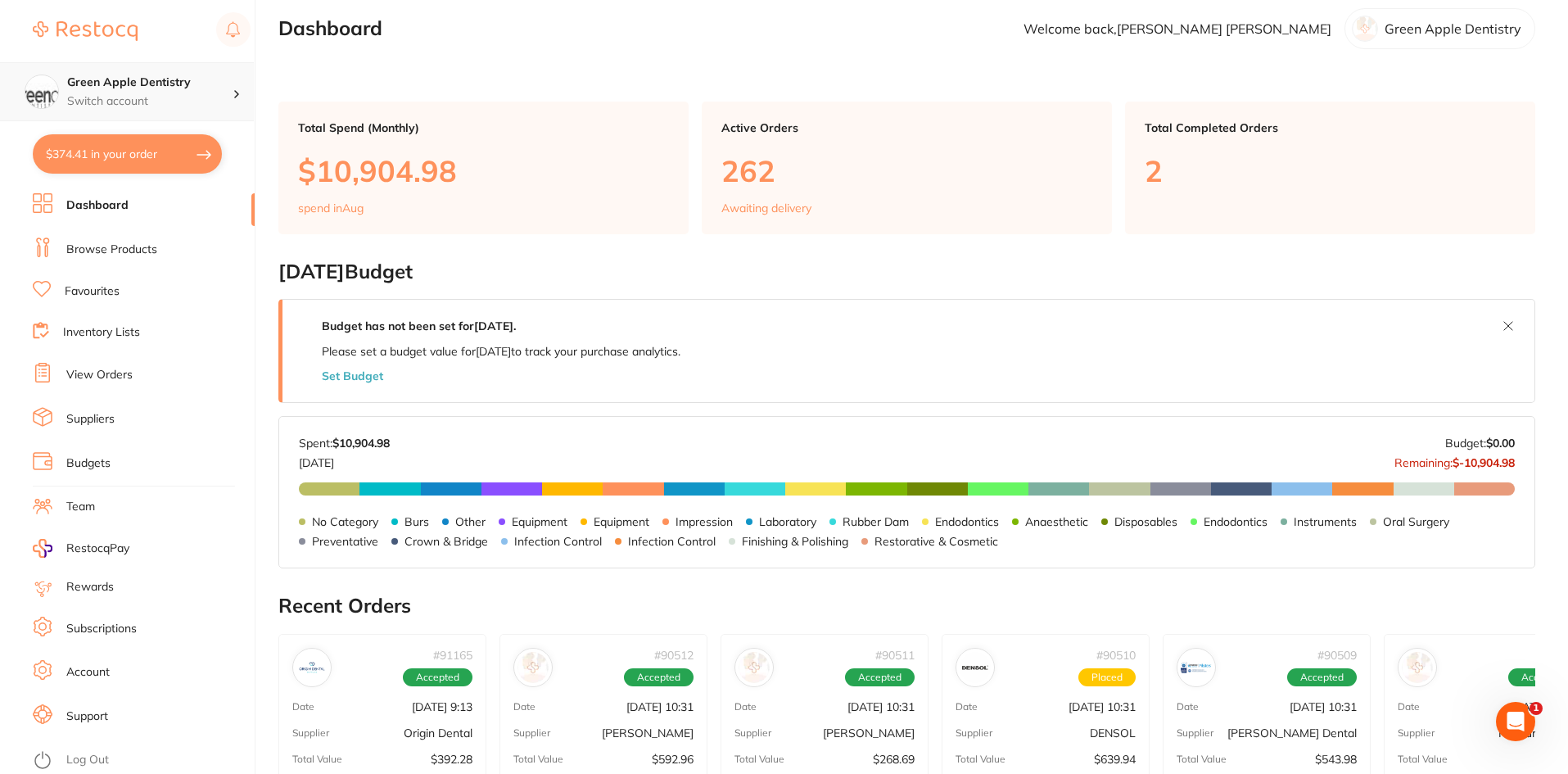
scroll to position [0, 0]
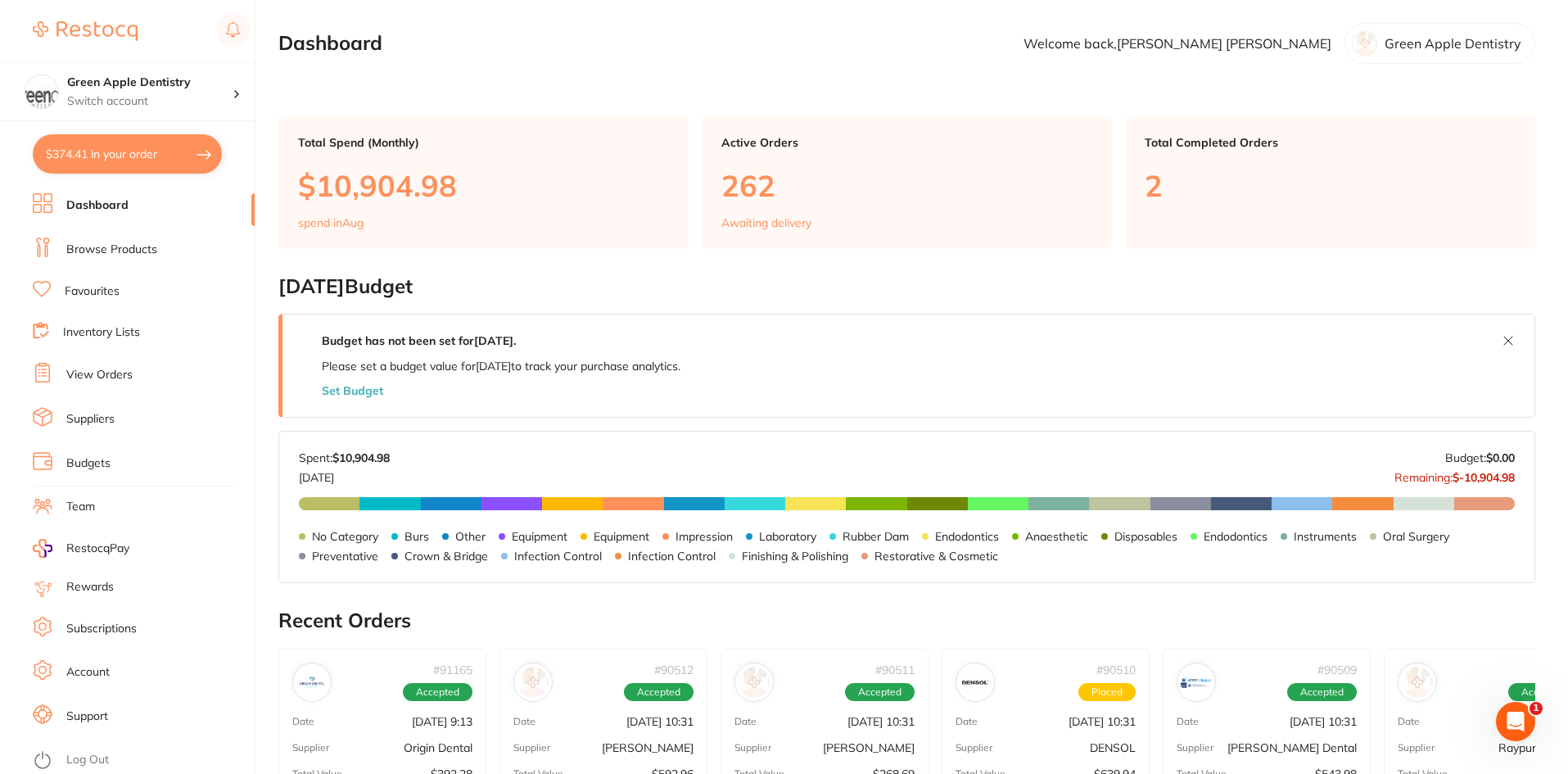
click at [140, 237] on li "Browse Products" at bounding box center [144, 249] width 222 height 24
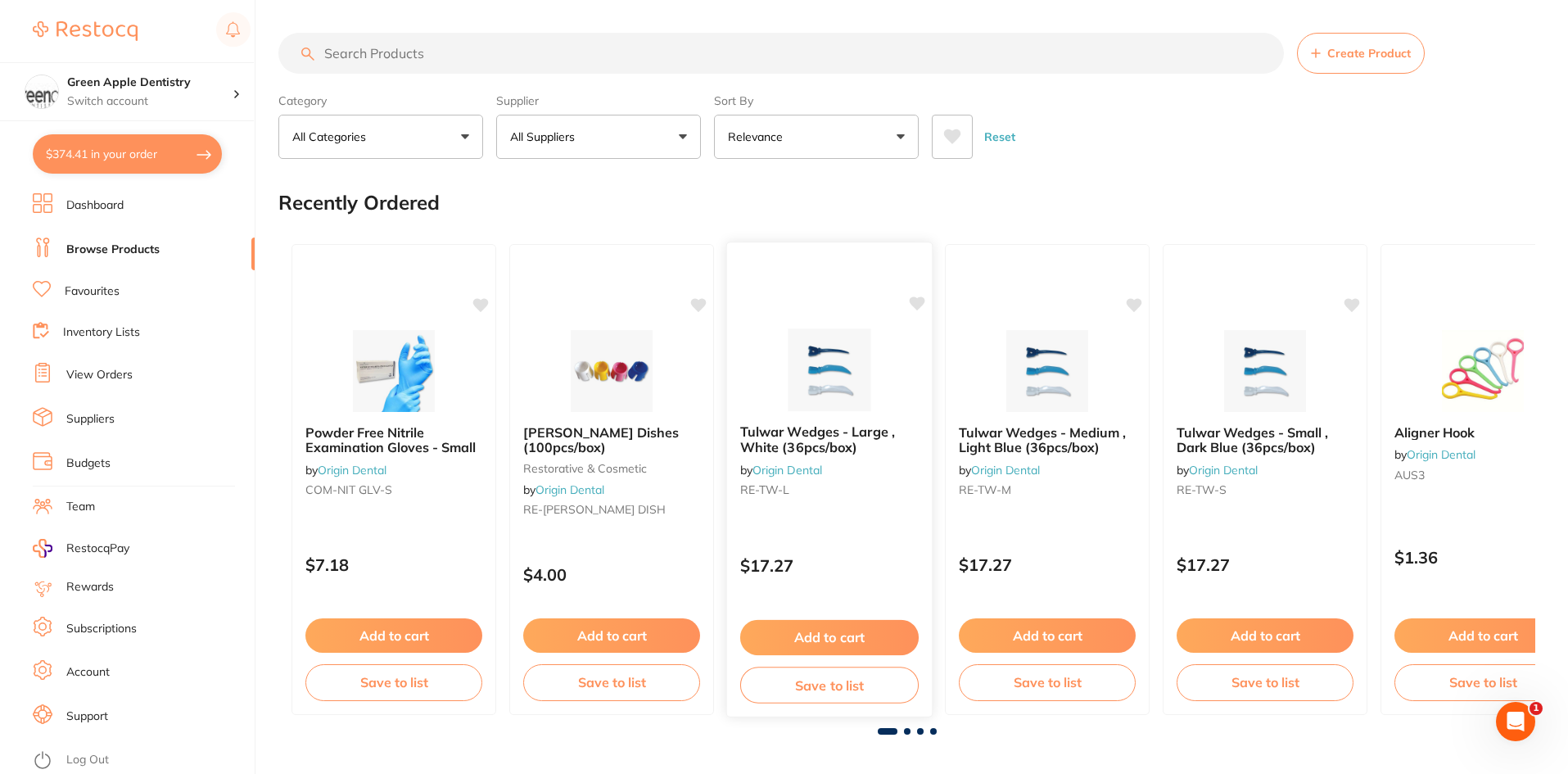
click at [827, 358] on img at bounding box center [829, 369] width 107 height 83
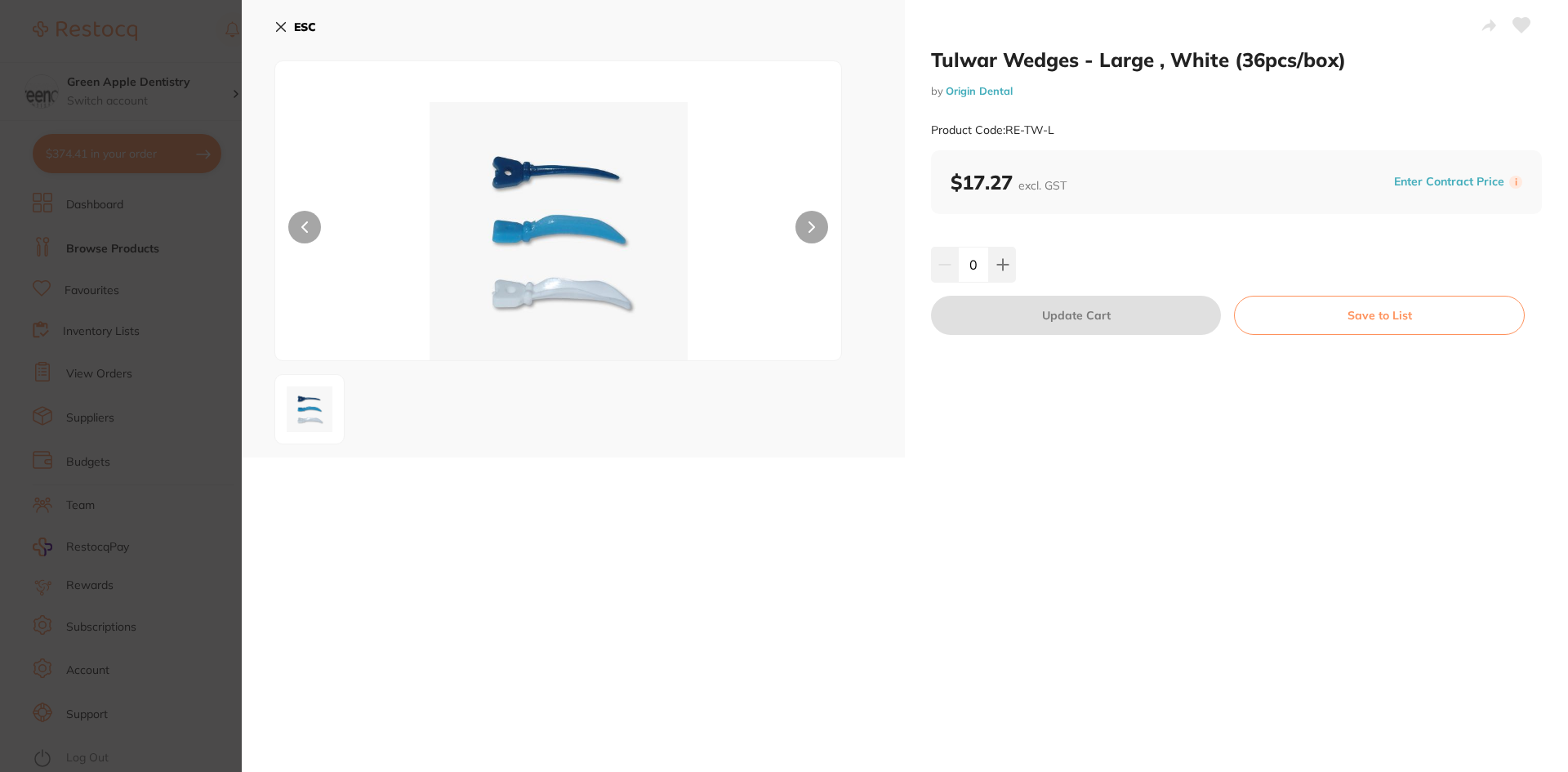
click at [291, 31] on button "ESC" at bounding box center [296, 27] width 42 height 27
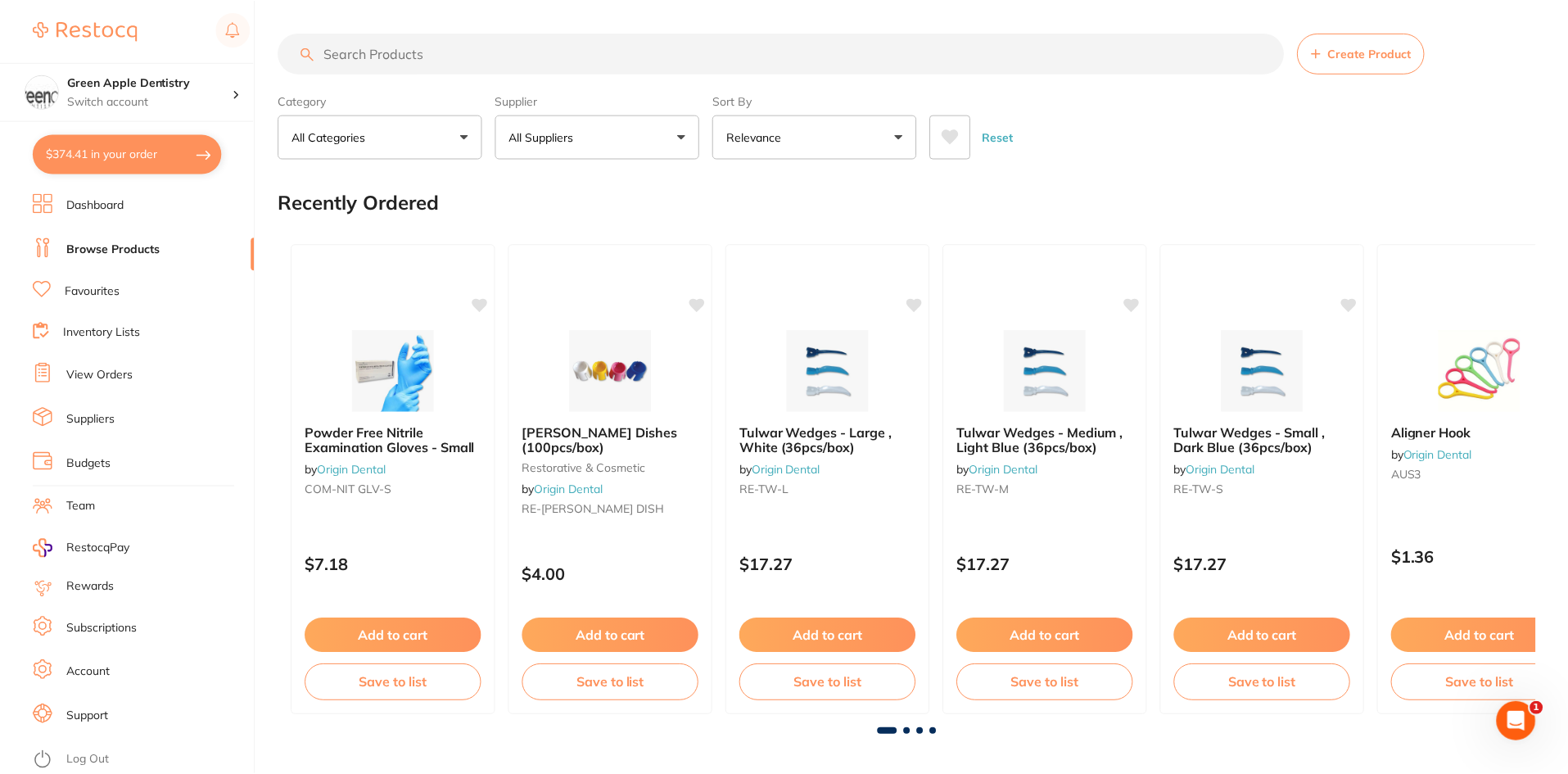
scroll to position [1, 0]
click at [1441, 370] on img at bounding box center [1483, 368] width 107 height 83
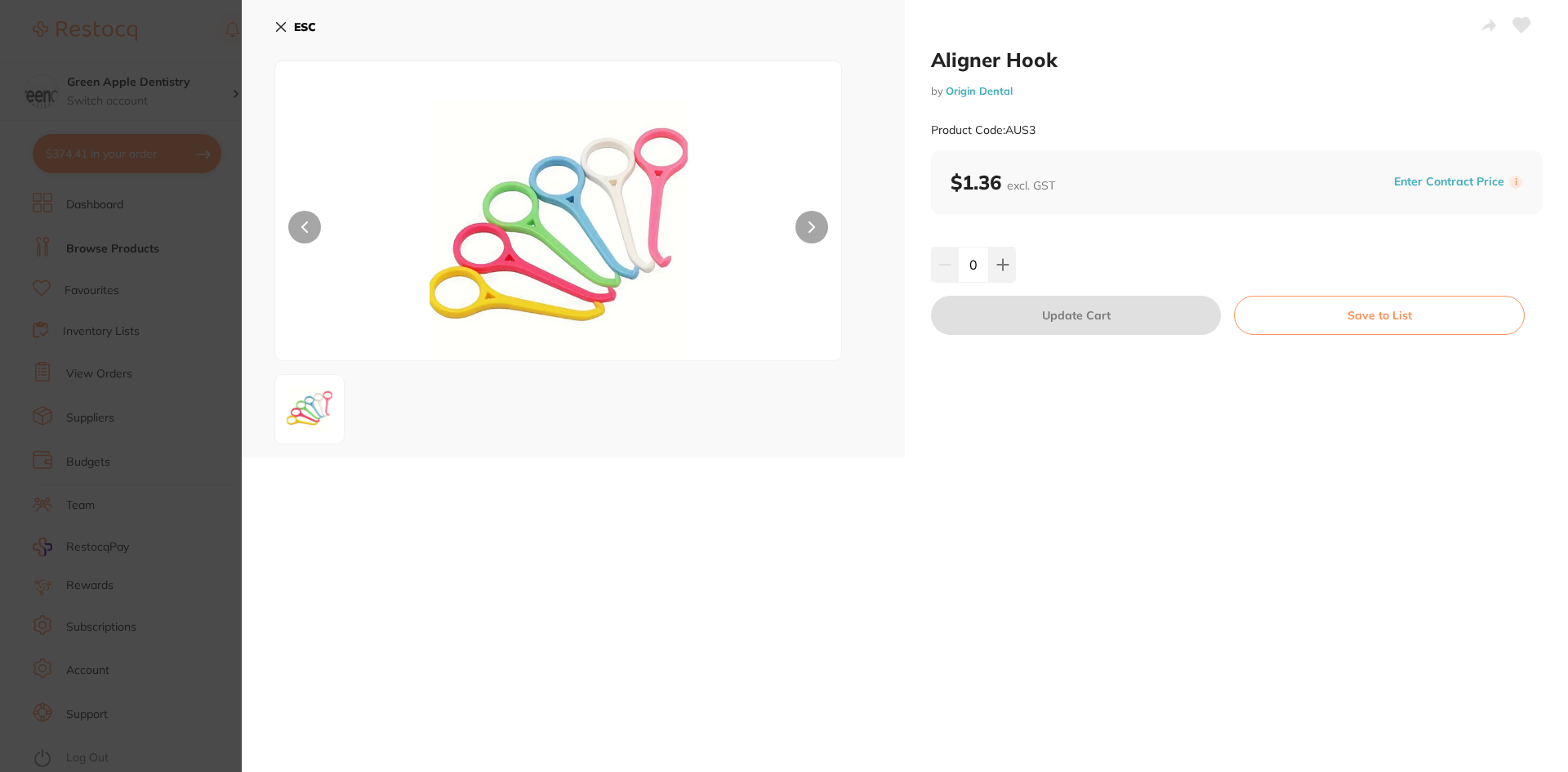
click at [292, 23] on button "ESC" at bounding box center [296, 27] width 42 height 27
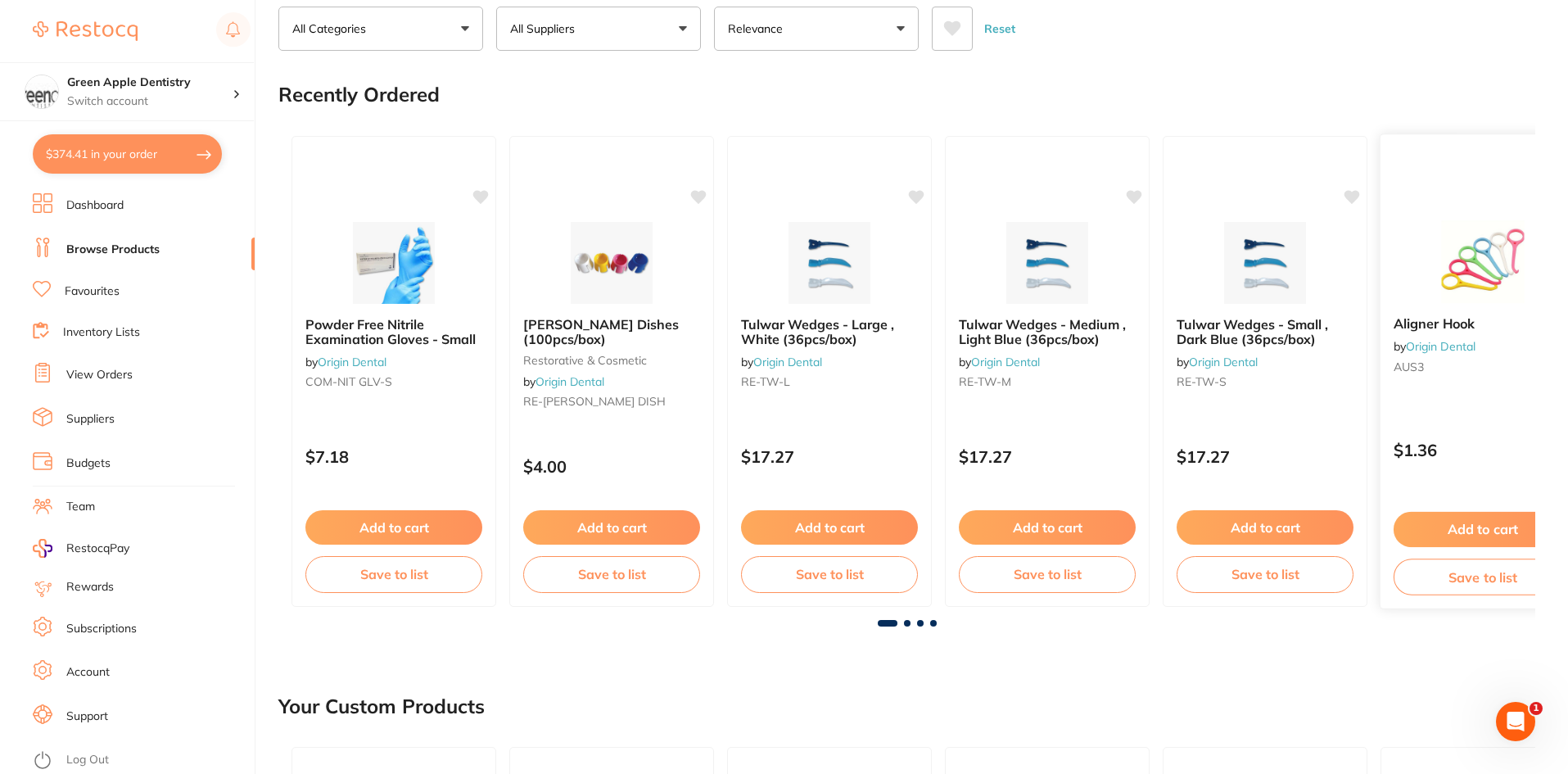
scroll to position [246, 0]
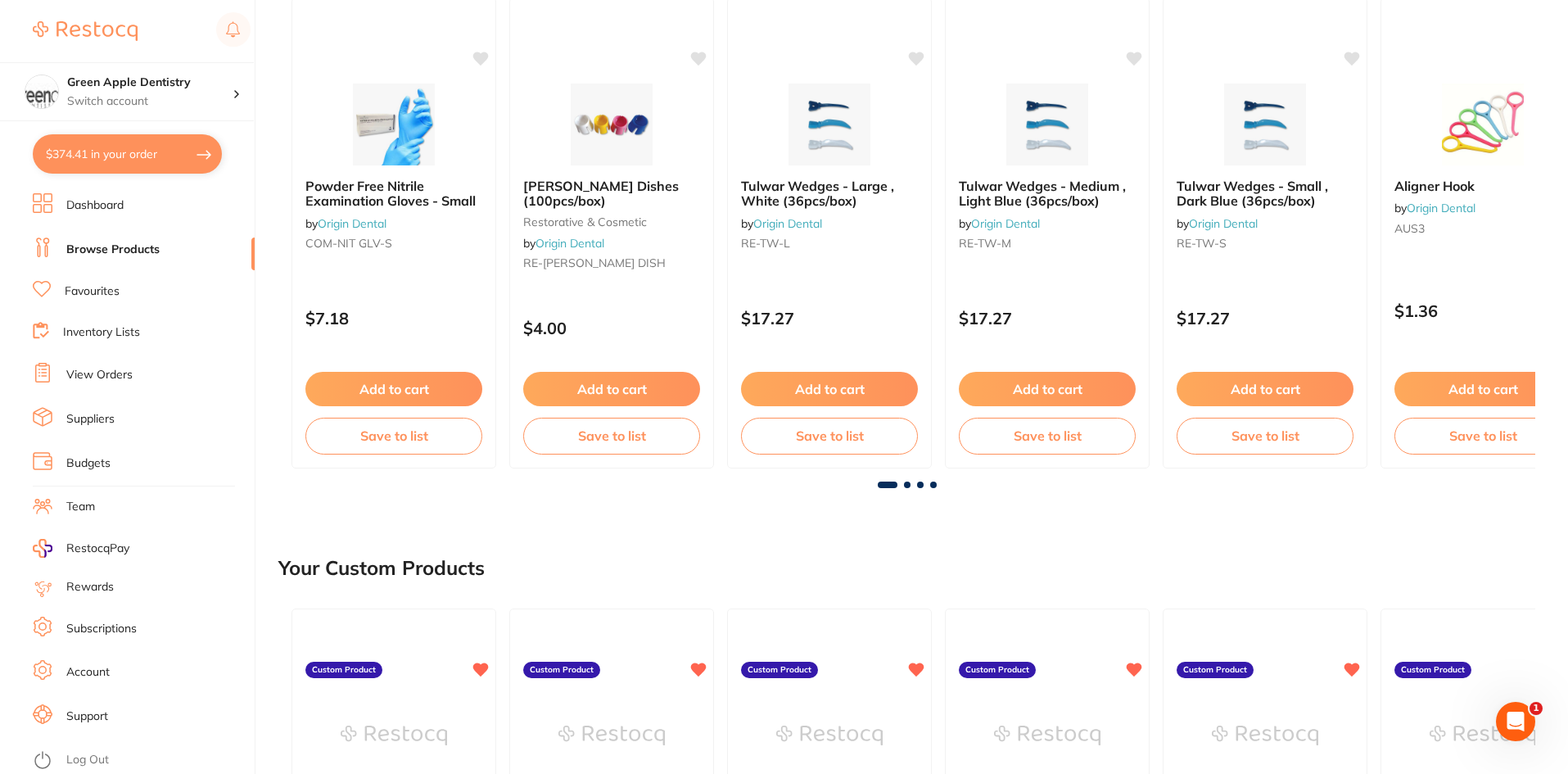
click at [909, 488] on main "Create Product Category All Categories All Categories 3D Printing anaesthetic a…" at bounding box center [923, 751] width 1290 height 1996
click at [908, 482] on span at bounding box center [908, 485] width 7 height 7
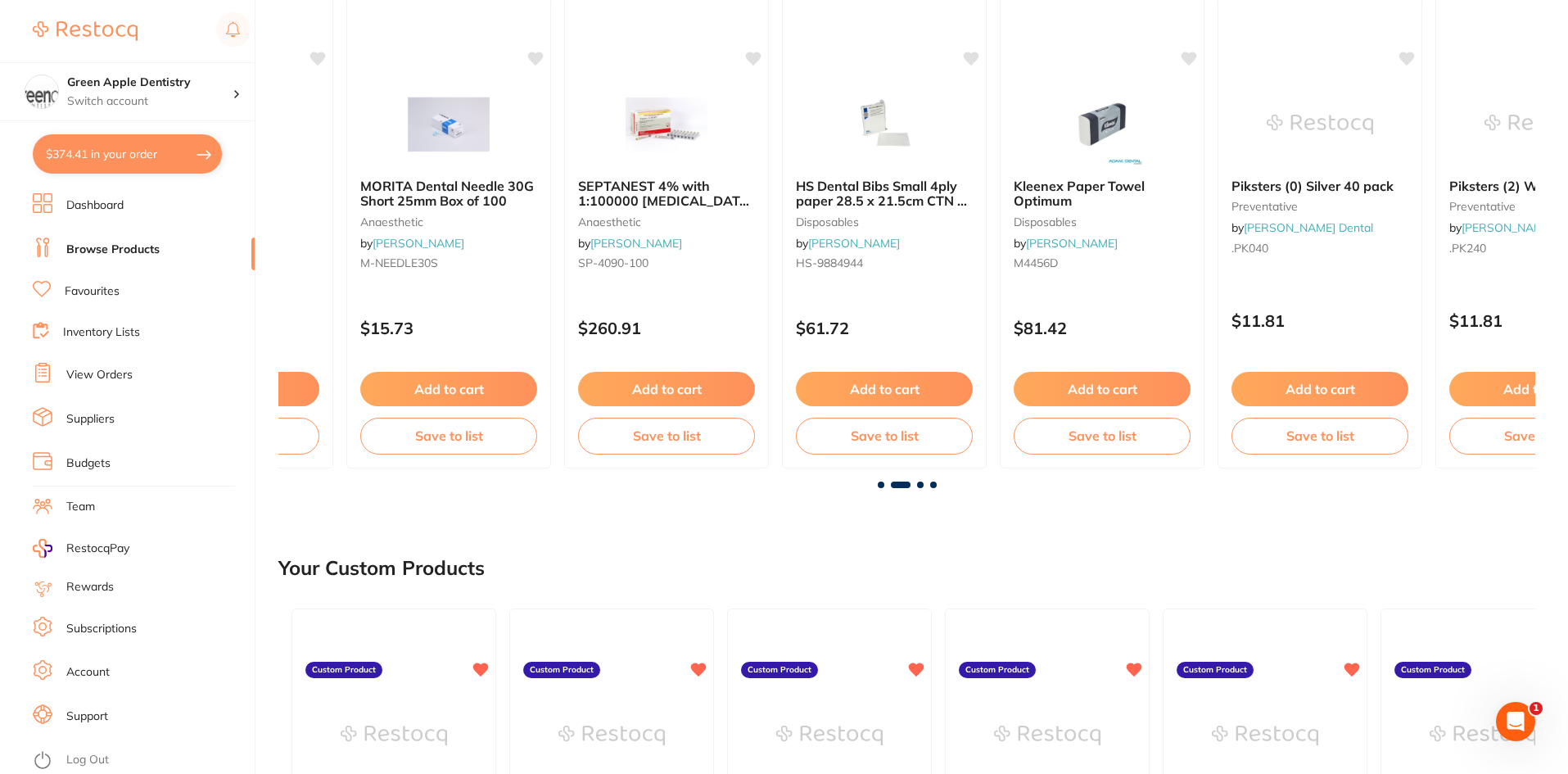
scroll to position [0, 1257]
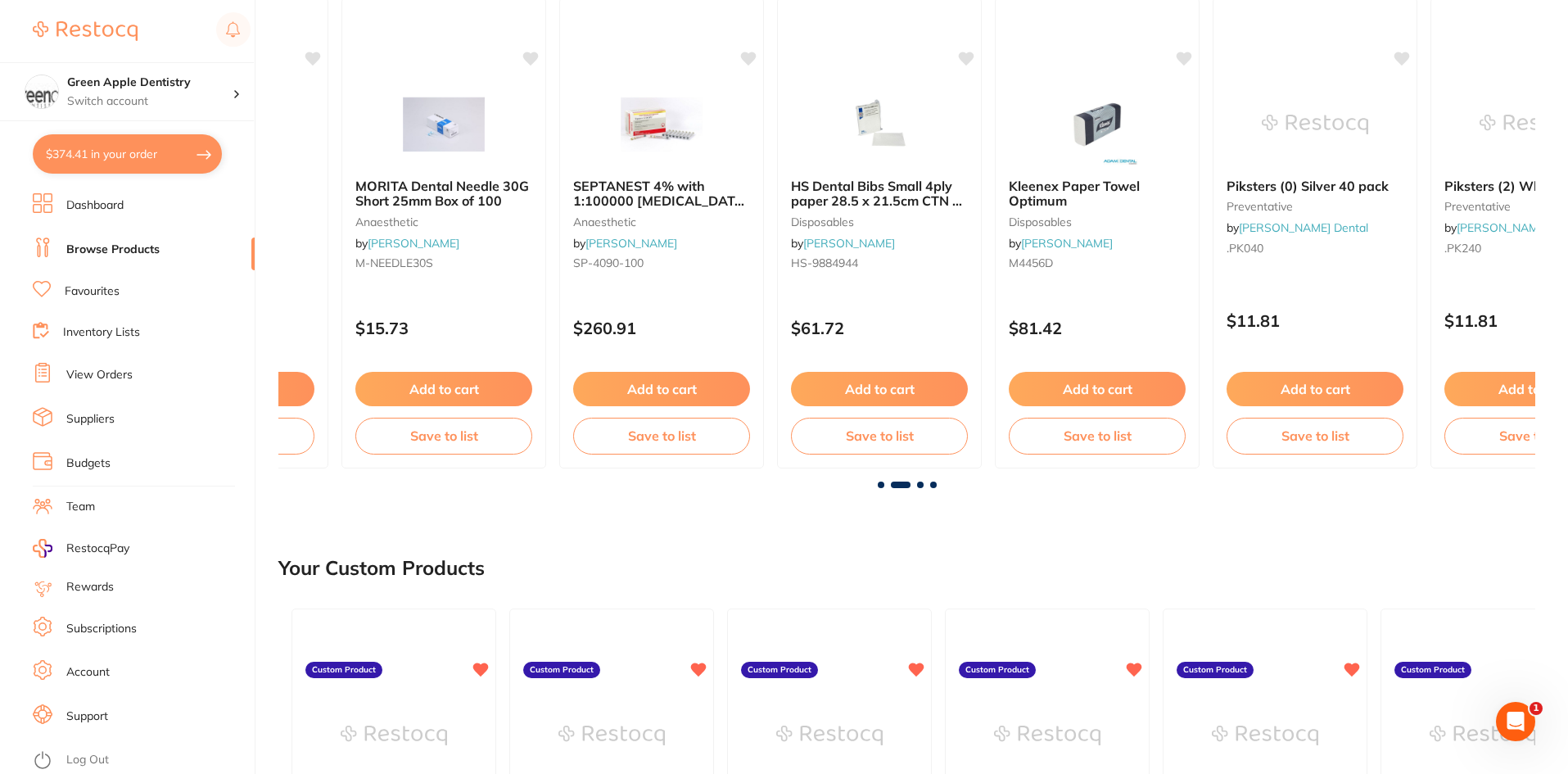
click at [921, 487] on span at bounding box center [921, 485] width 7 height 7
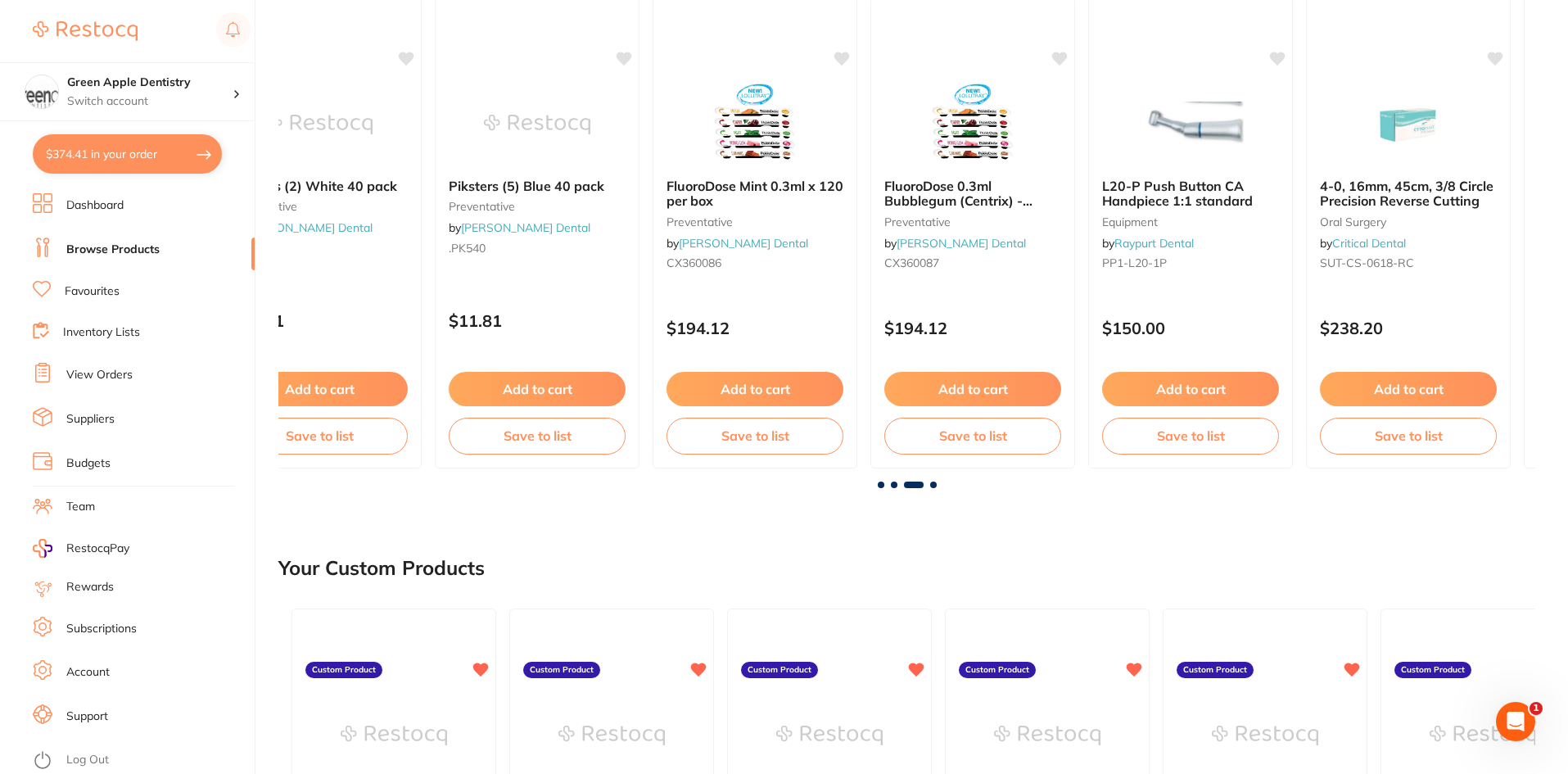
scroll to position [0, 2514]
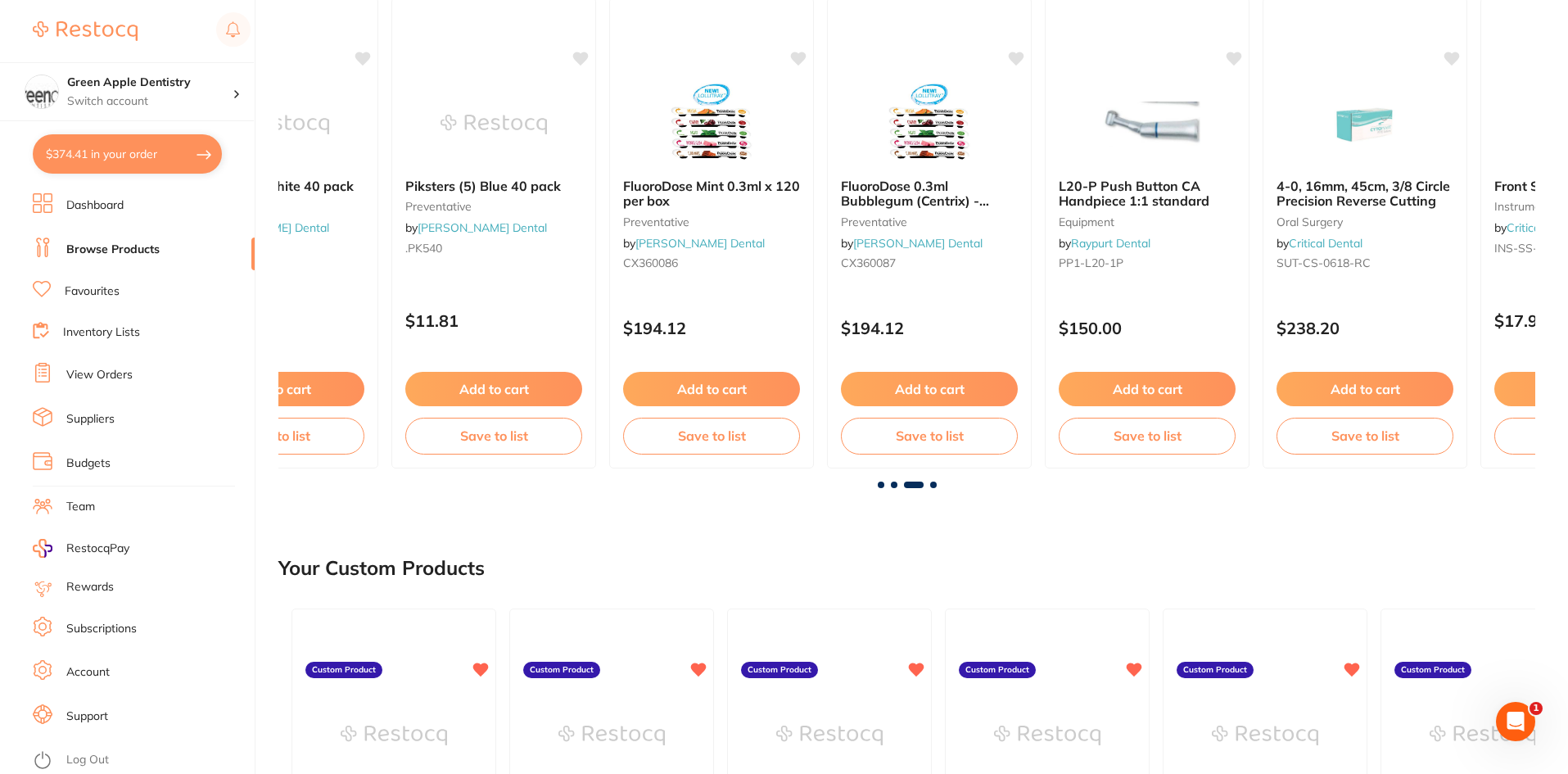
click at [934, 483] on span at bounding box center [933, 485] width 7 height 7
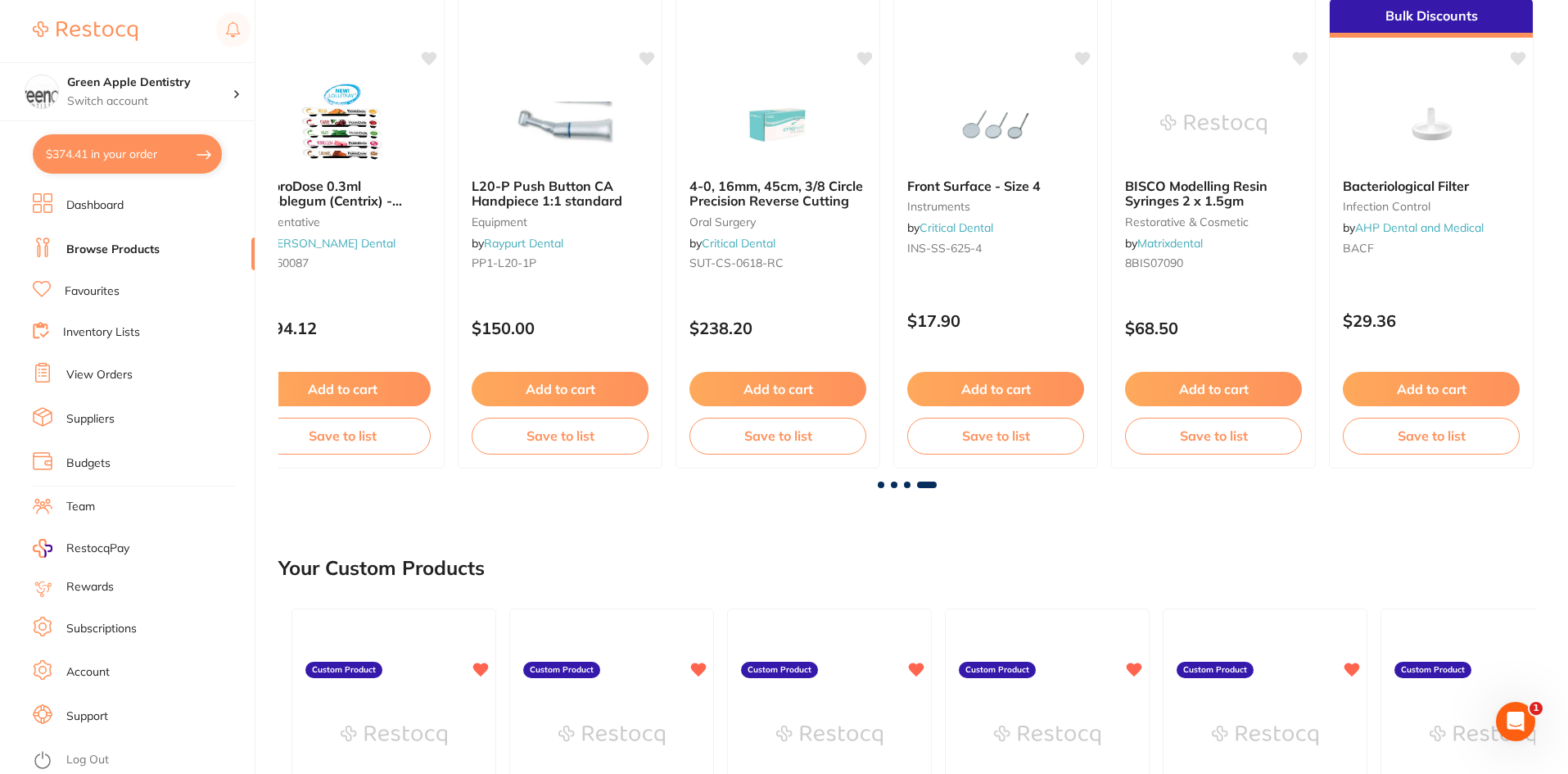
scroll to position [0, 3113]
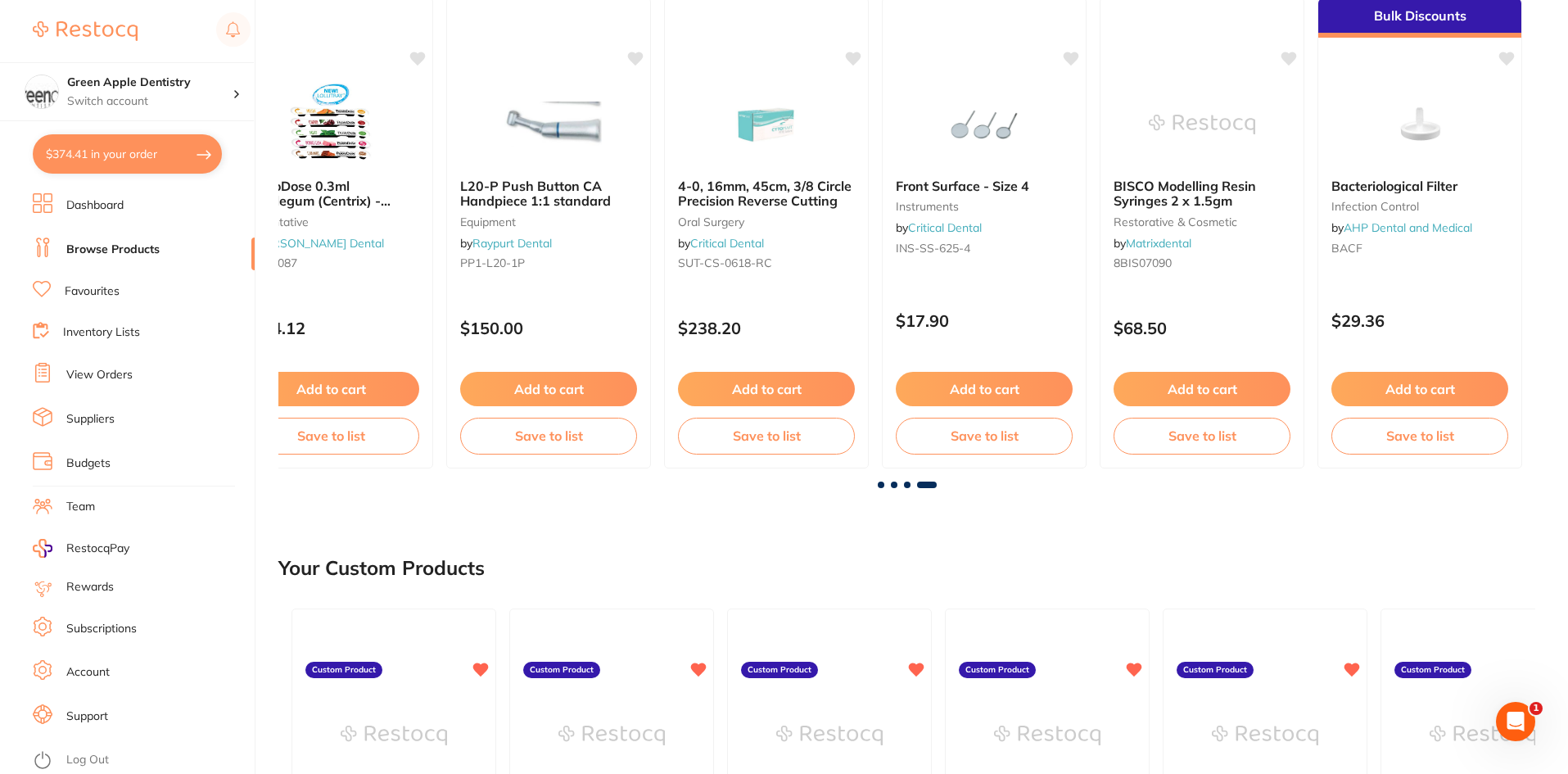
click at [909, 483] on span at bounding box center [908, 485] width 7 height 7
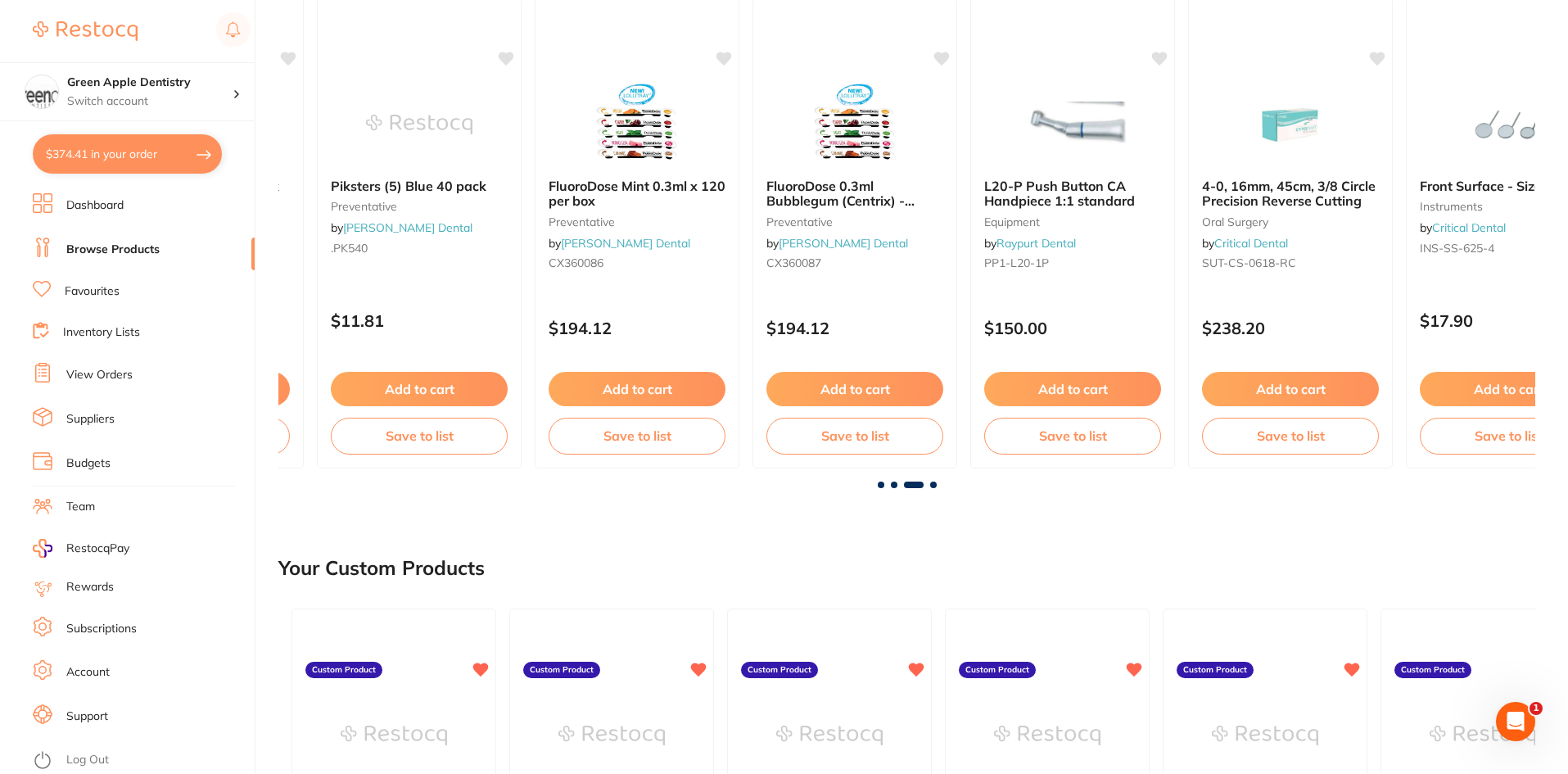
scroll to position [0, 2514]
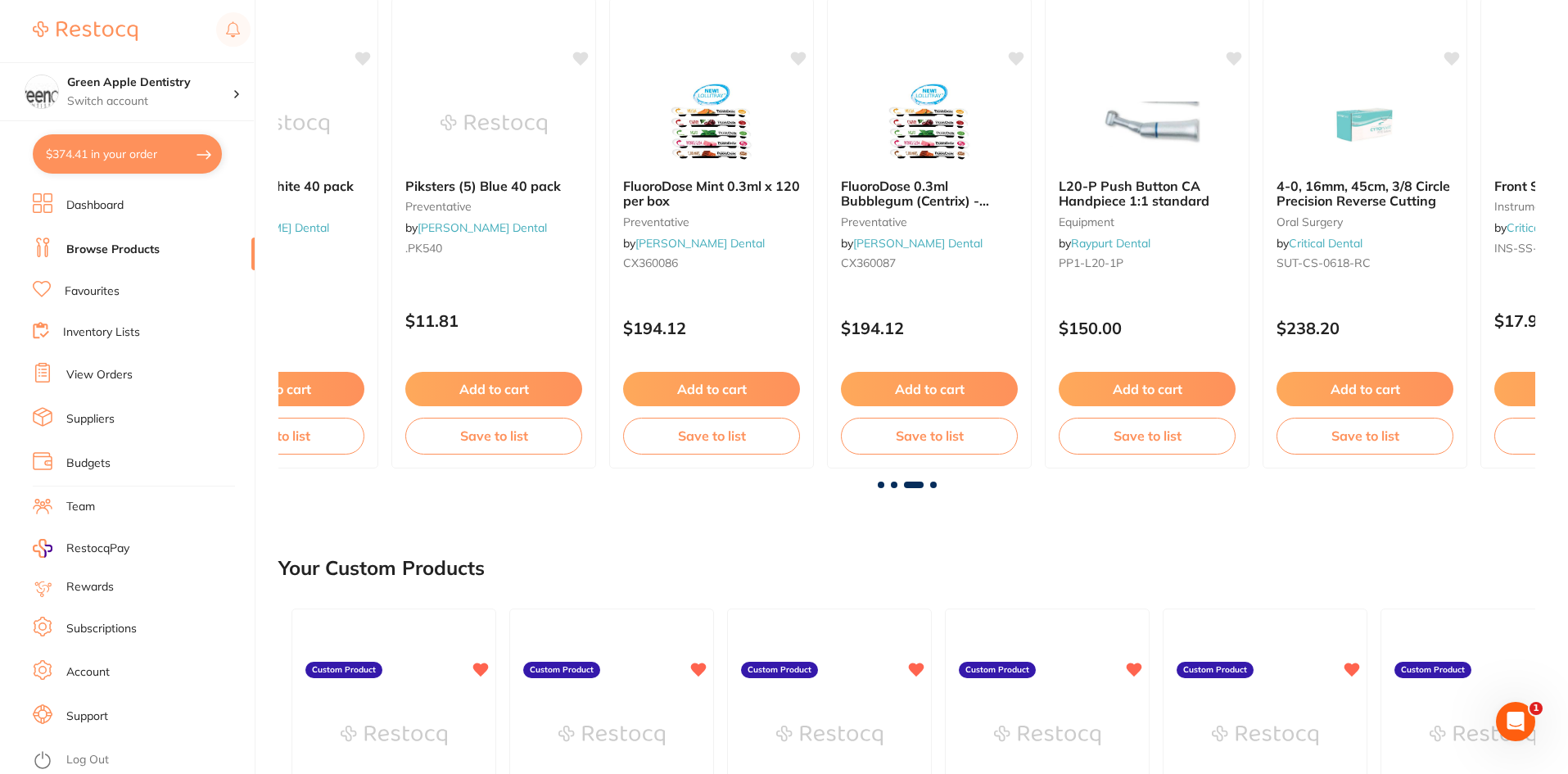
click at [936, 484] on span at bounding box center [933, 485] width 7 height 7
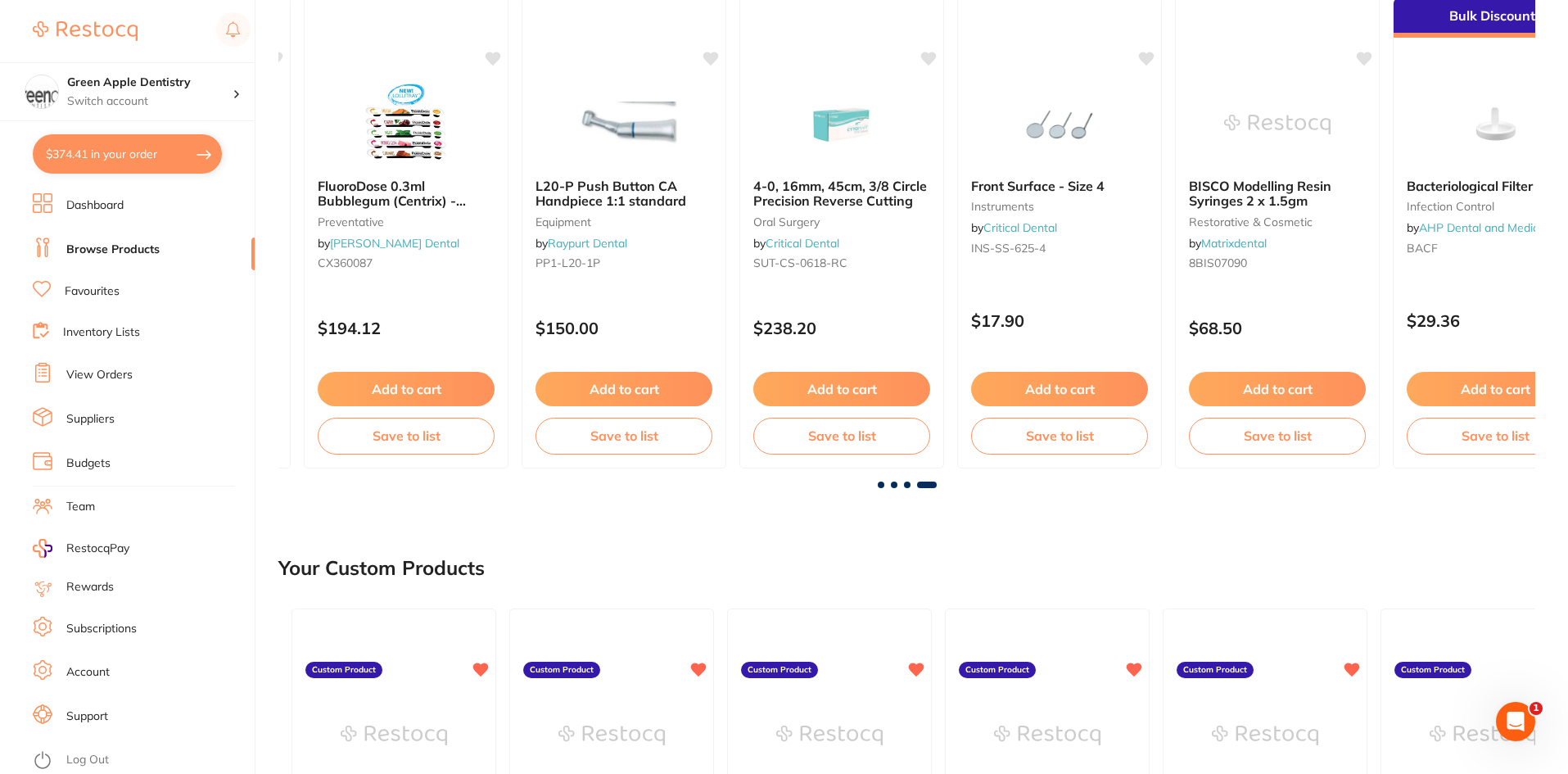
scroll to position [0, 3113]
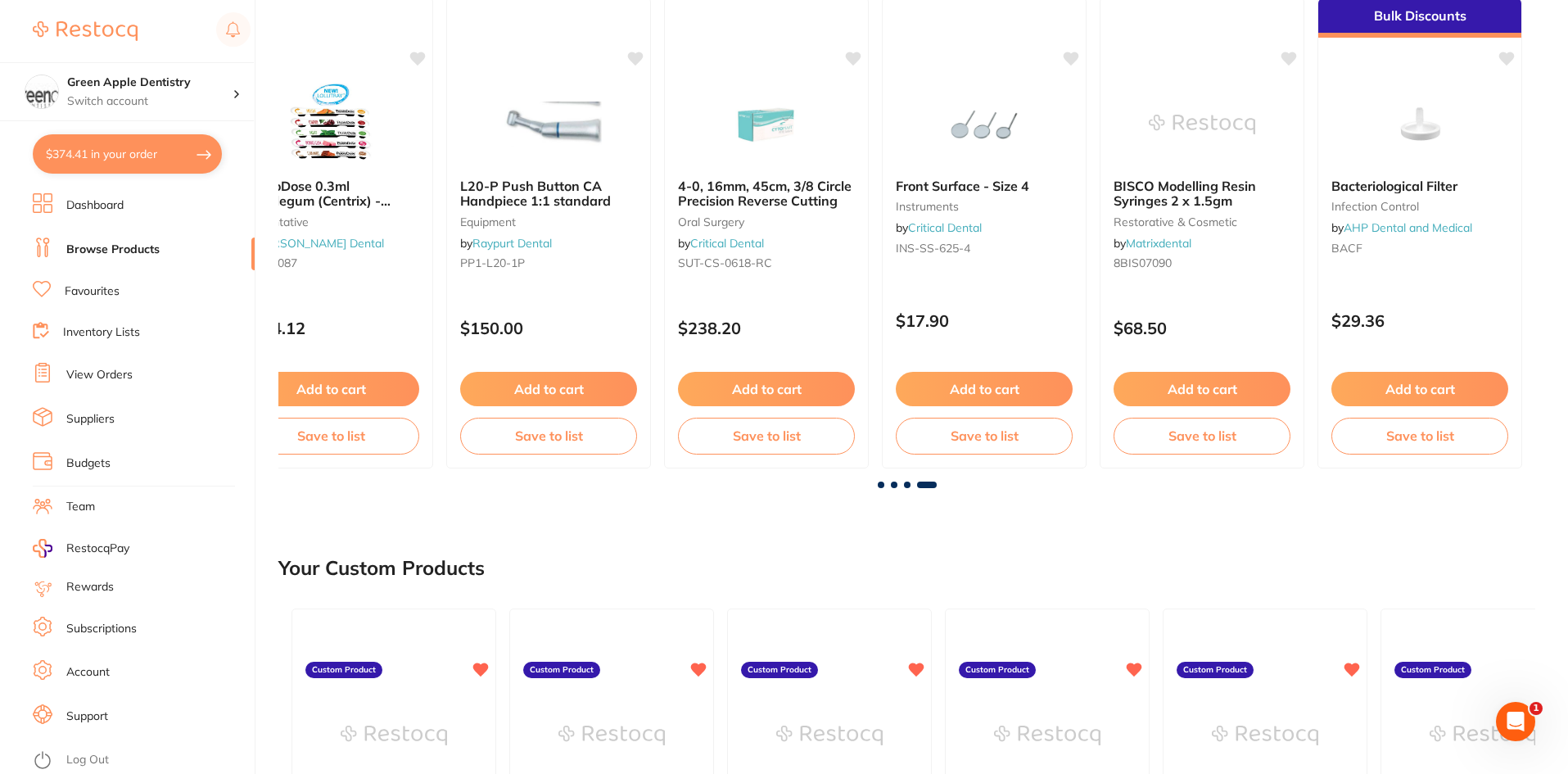
click at [881, 482] on span at bounding box center [881, 485] width 7 height 7
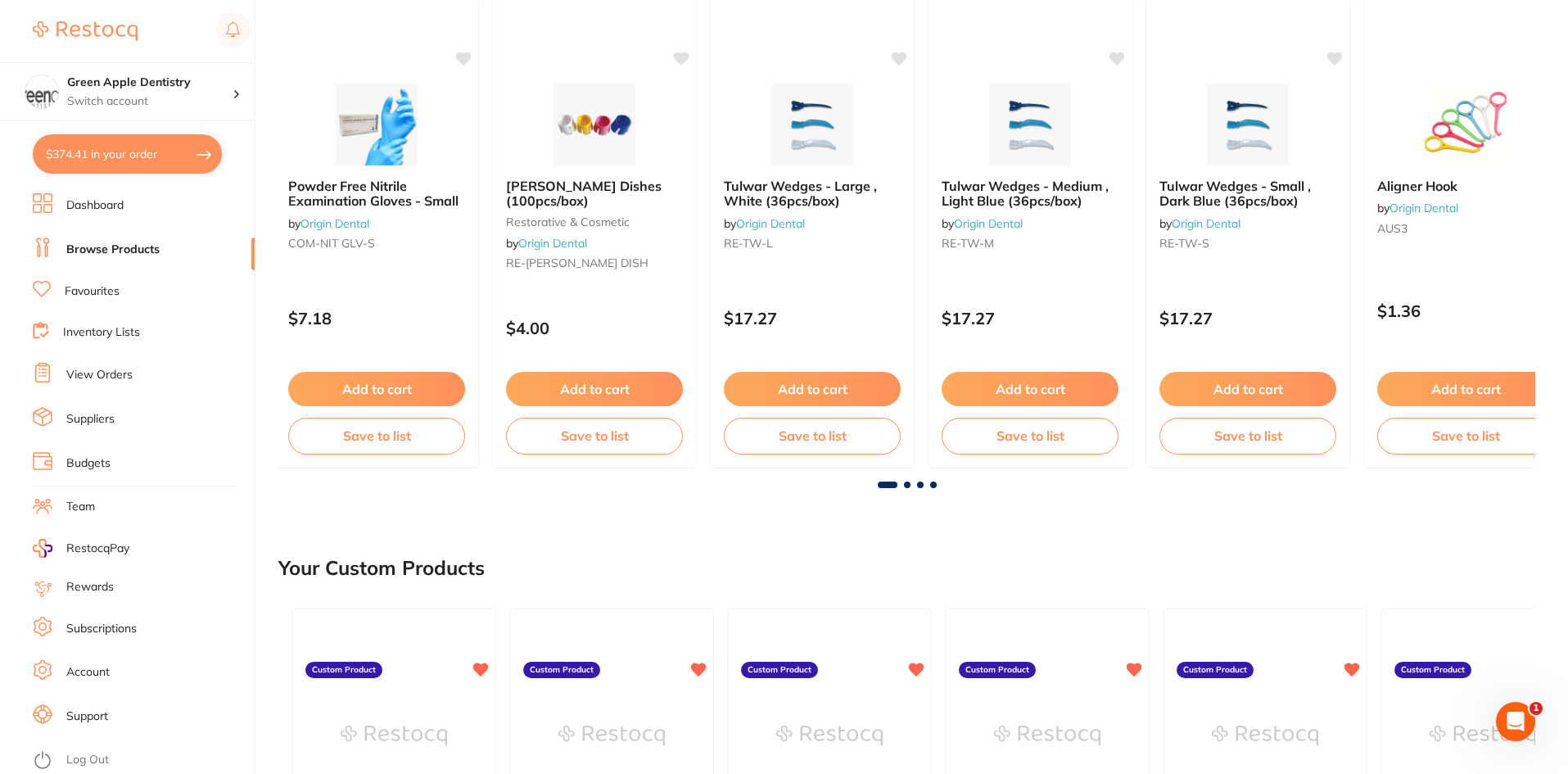
scroll to position [0, 0]
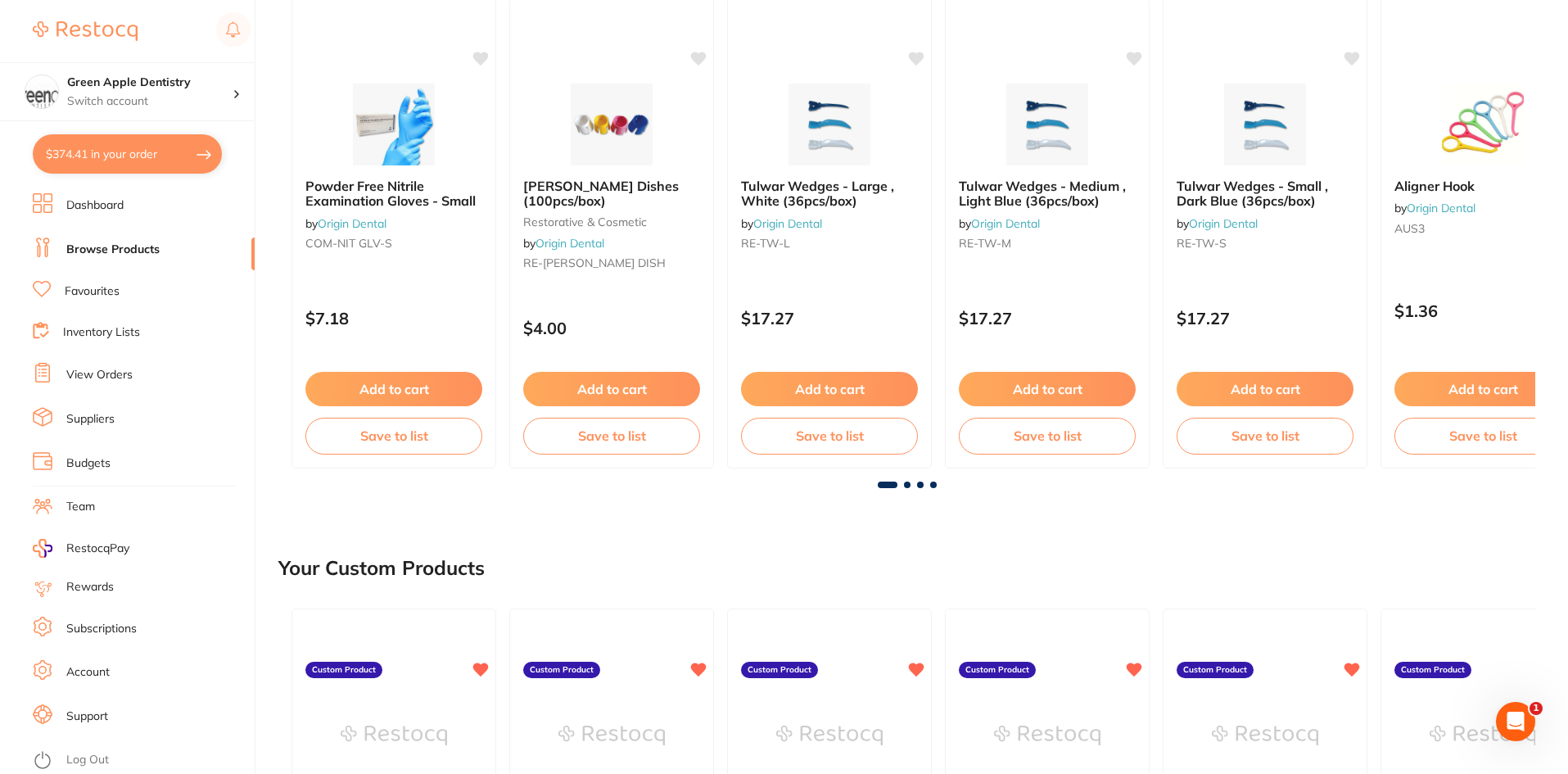
click at [919, 483] on span at bounding box center [921, 485] width 7 height 7
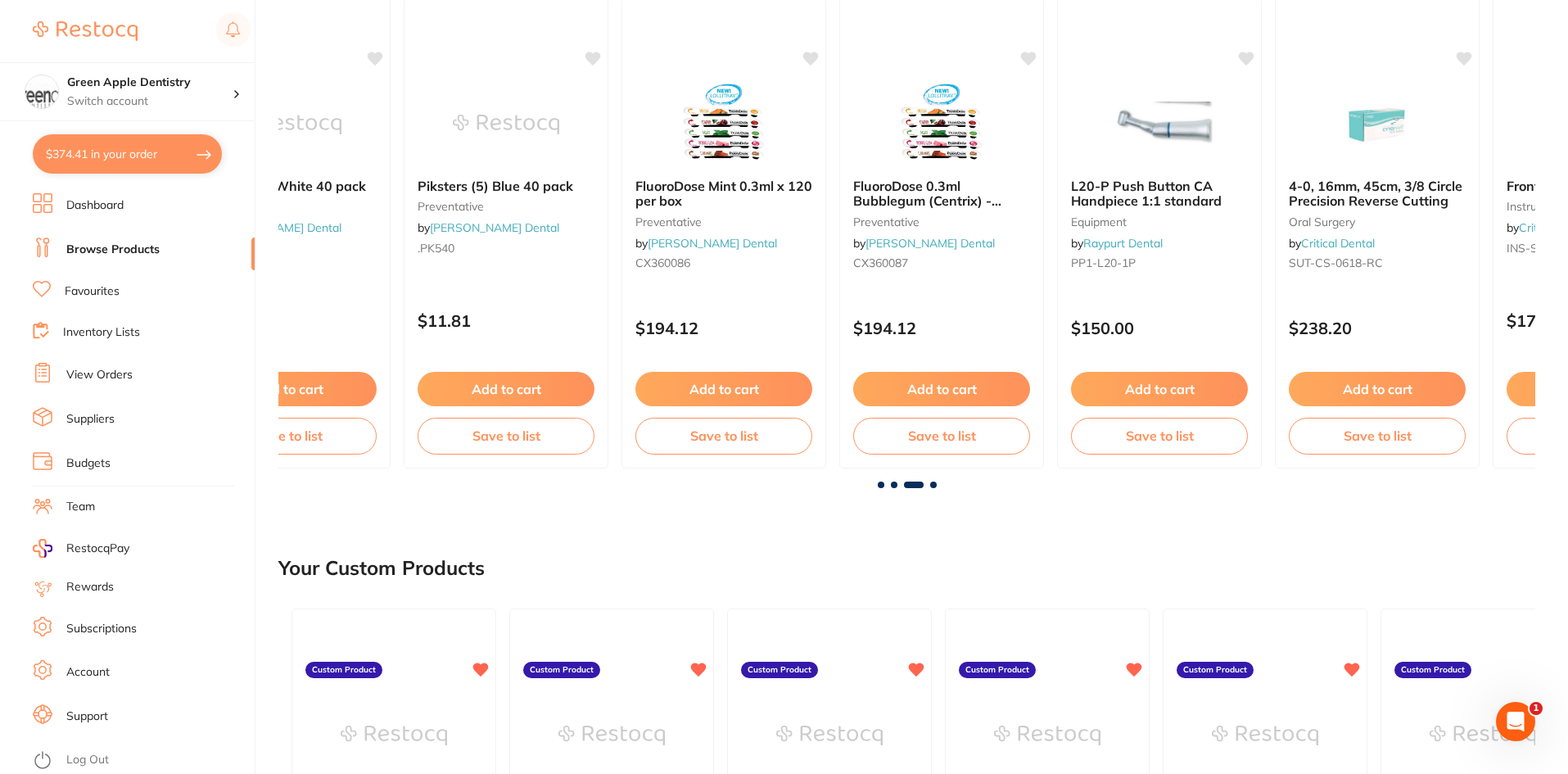
scroll to position [0, 2514]
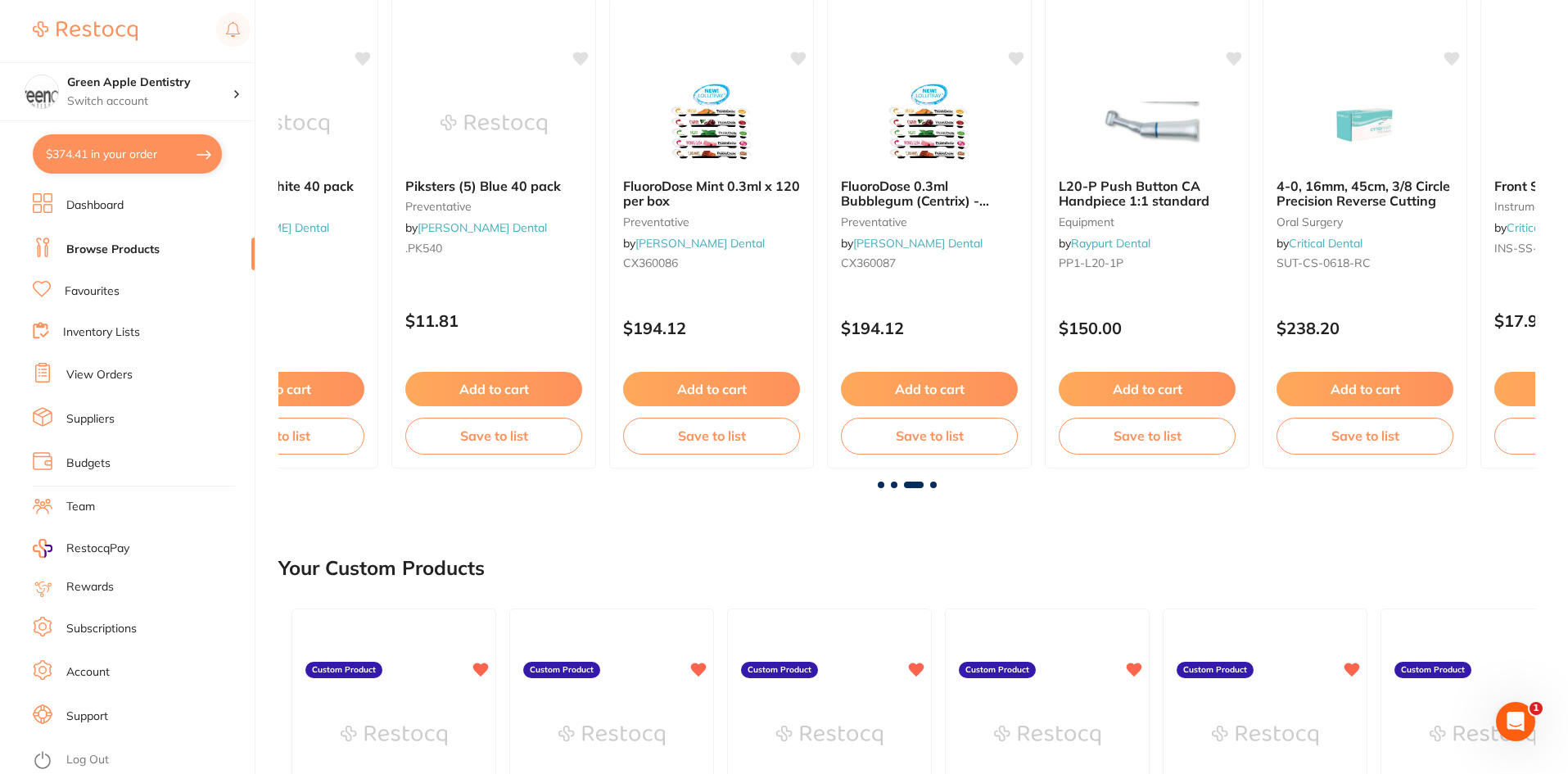
click at [932, 484] on span at bounding box center [933, 485] width 7 height 7
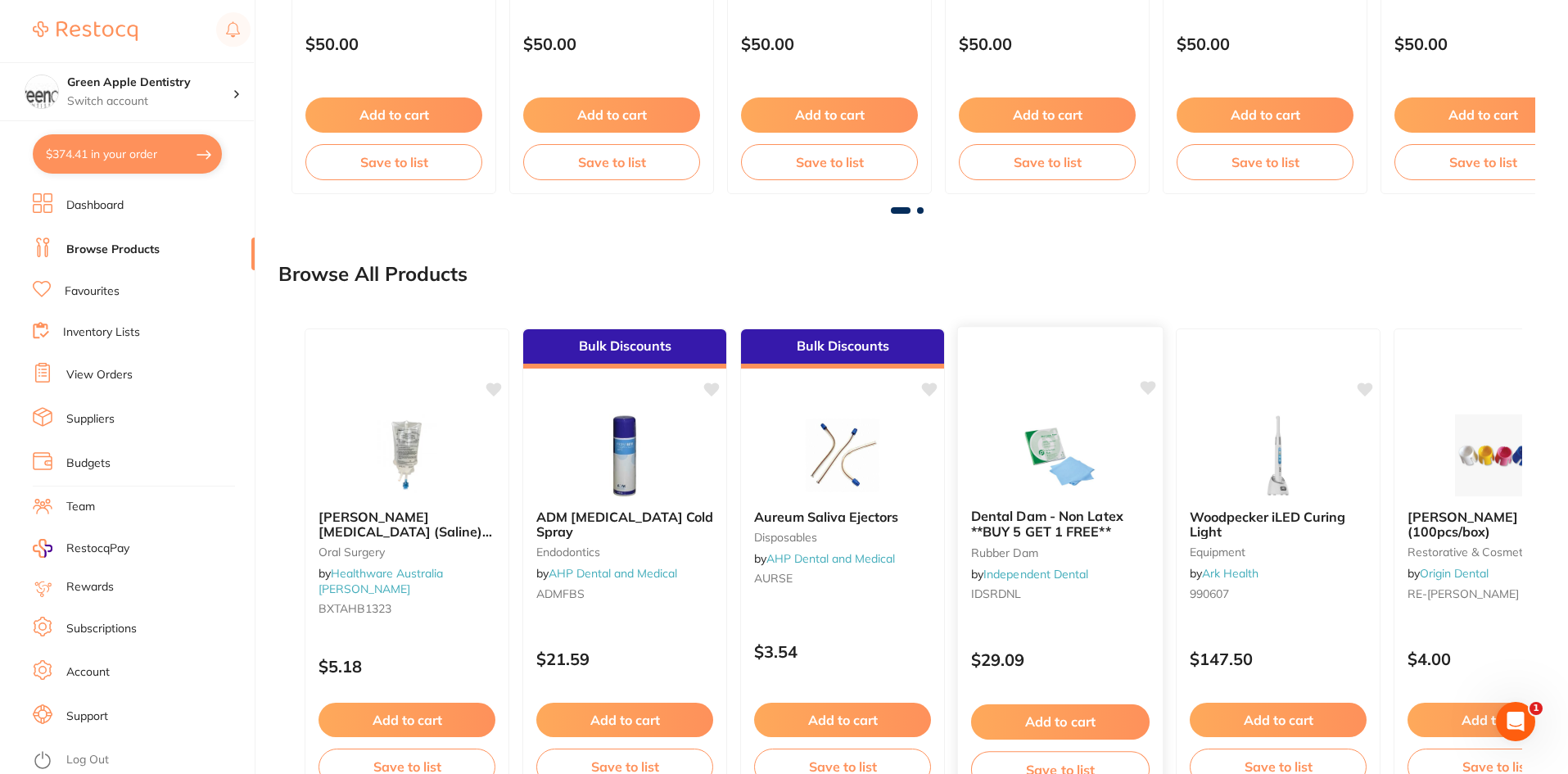
scroll to position [1222, 0]
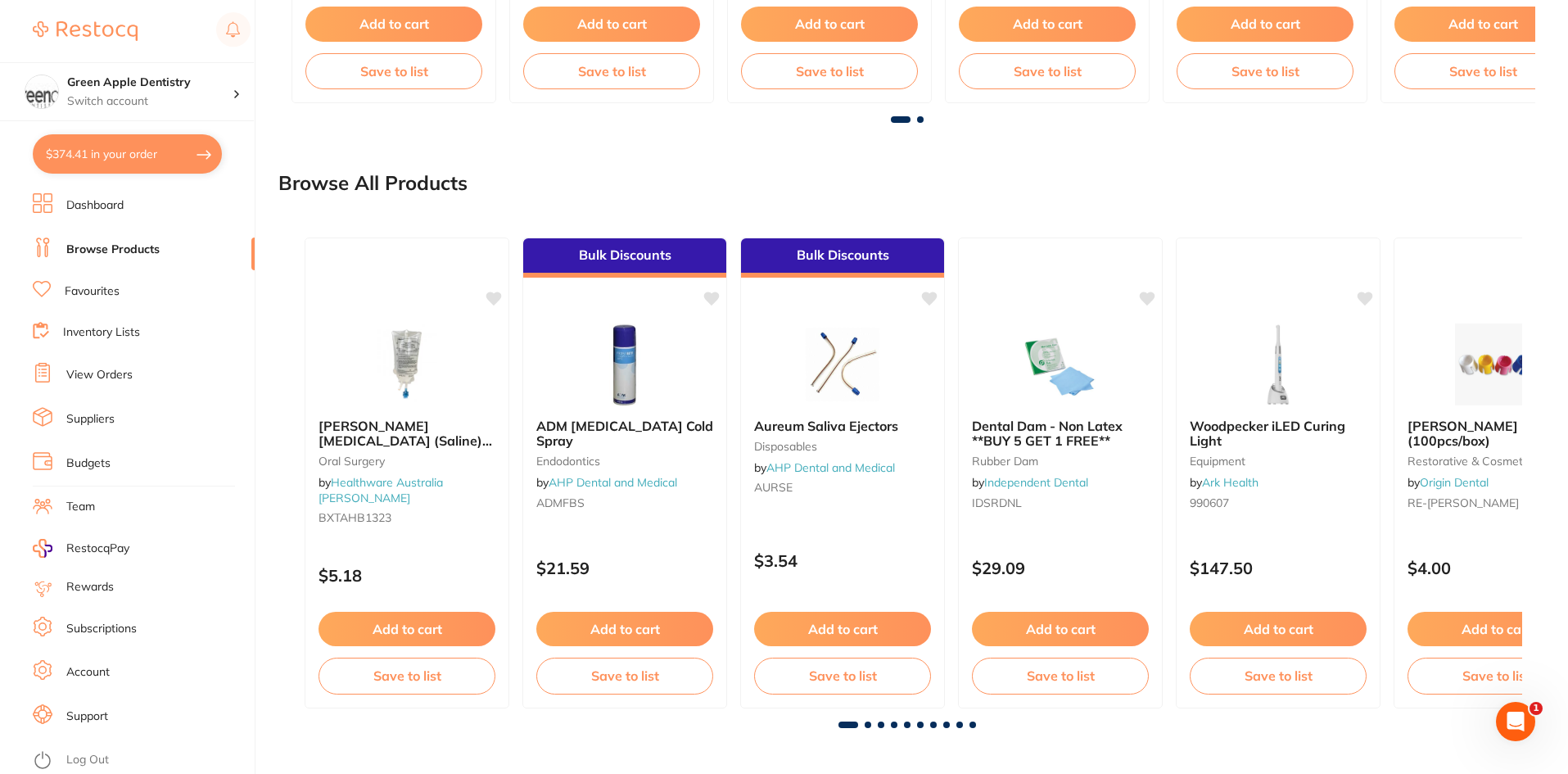
click at [867, 725] on span at bounding box center [868, 725] width 7 height 7
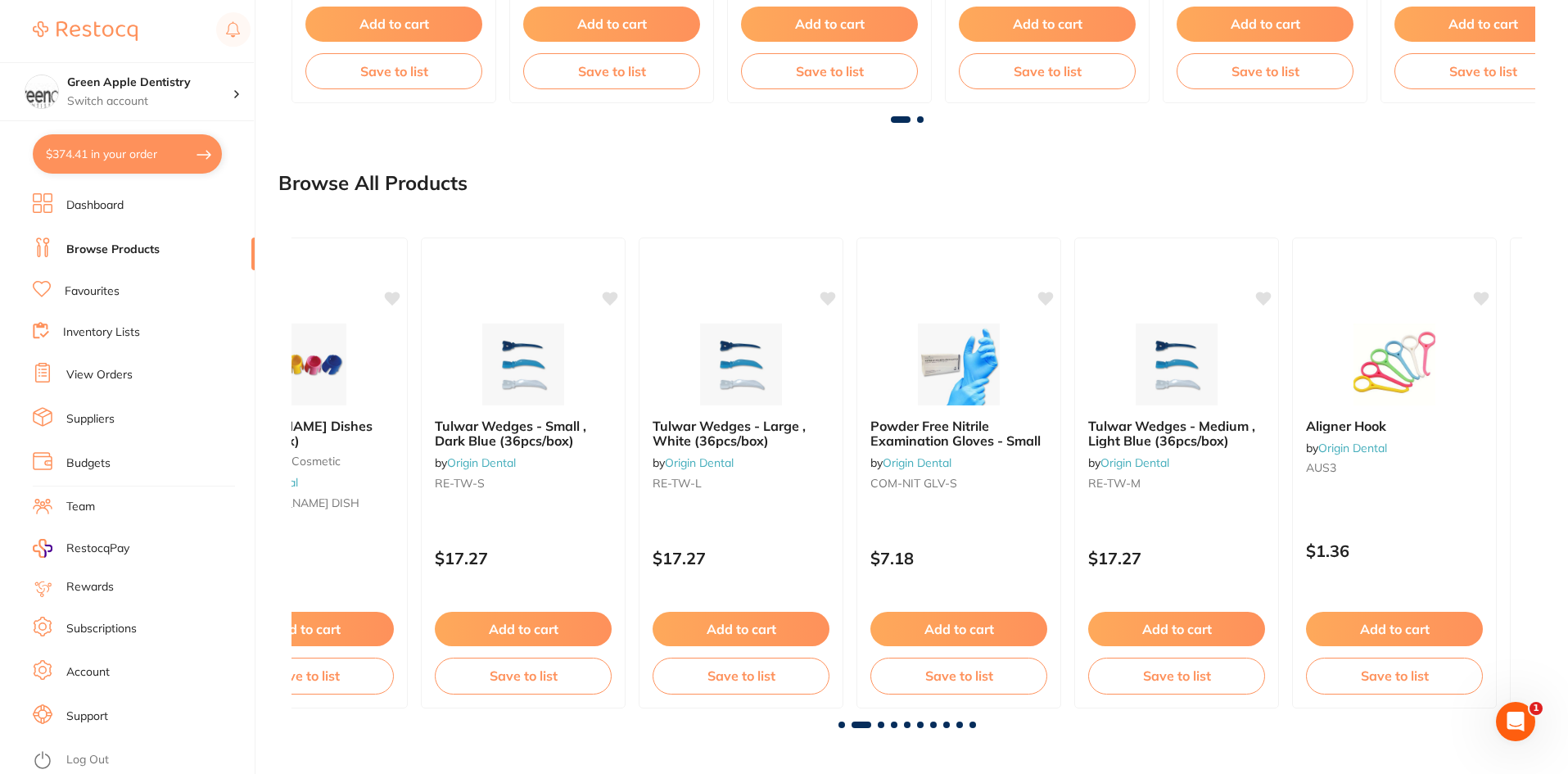
scroll to position [0, 1231]
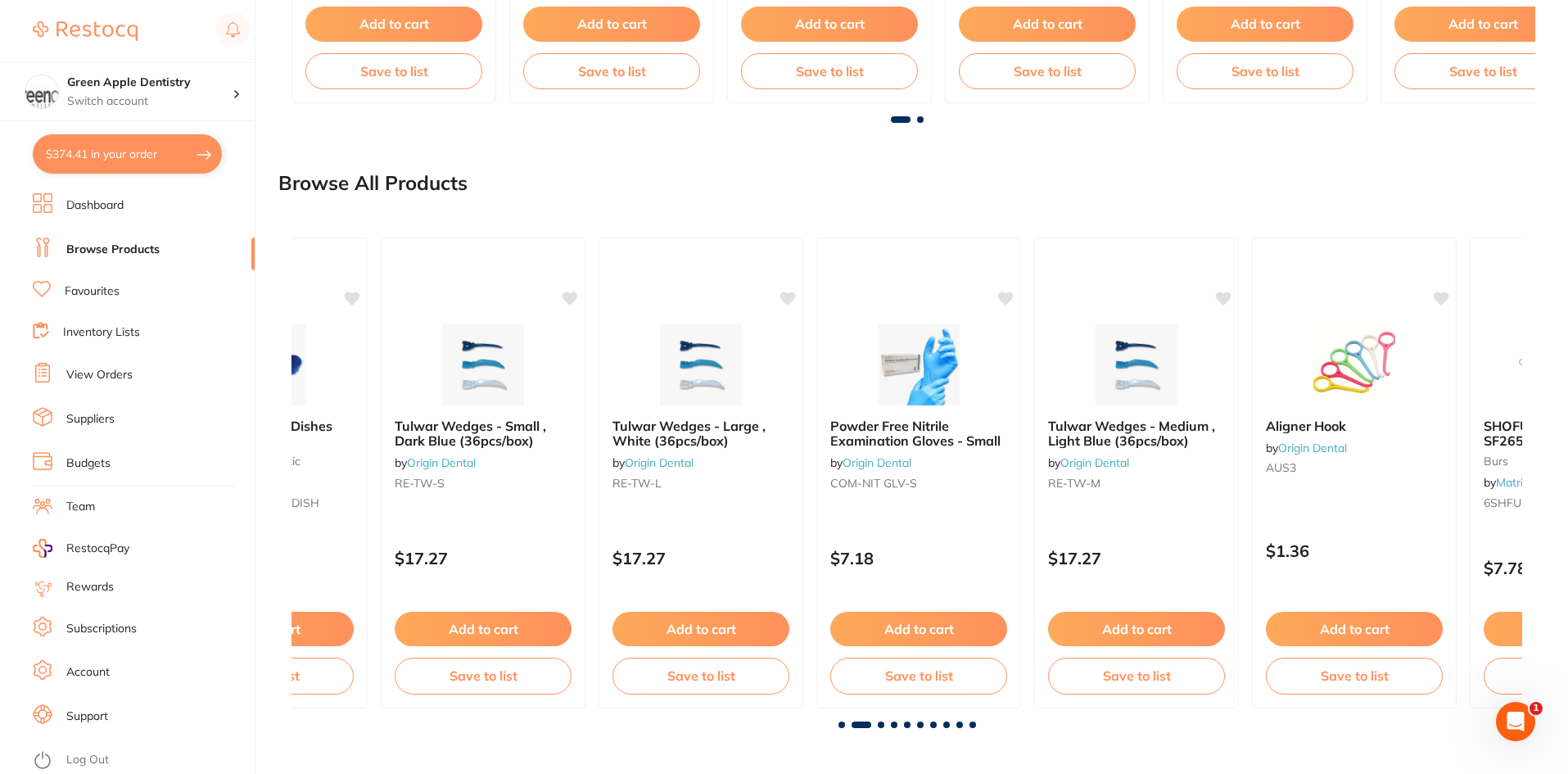
click at [885, 724] on div at bounding box center [907, 725] width 1231 height 7
click at [882, 726] on span at bounding box center [881, 725] width 7 height 7
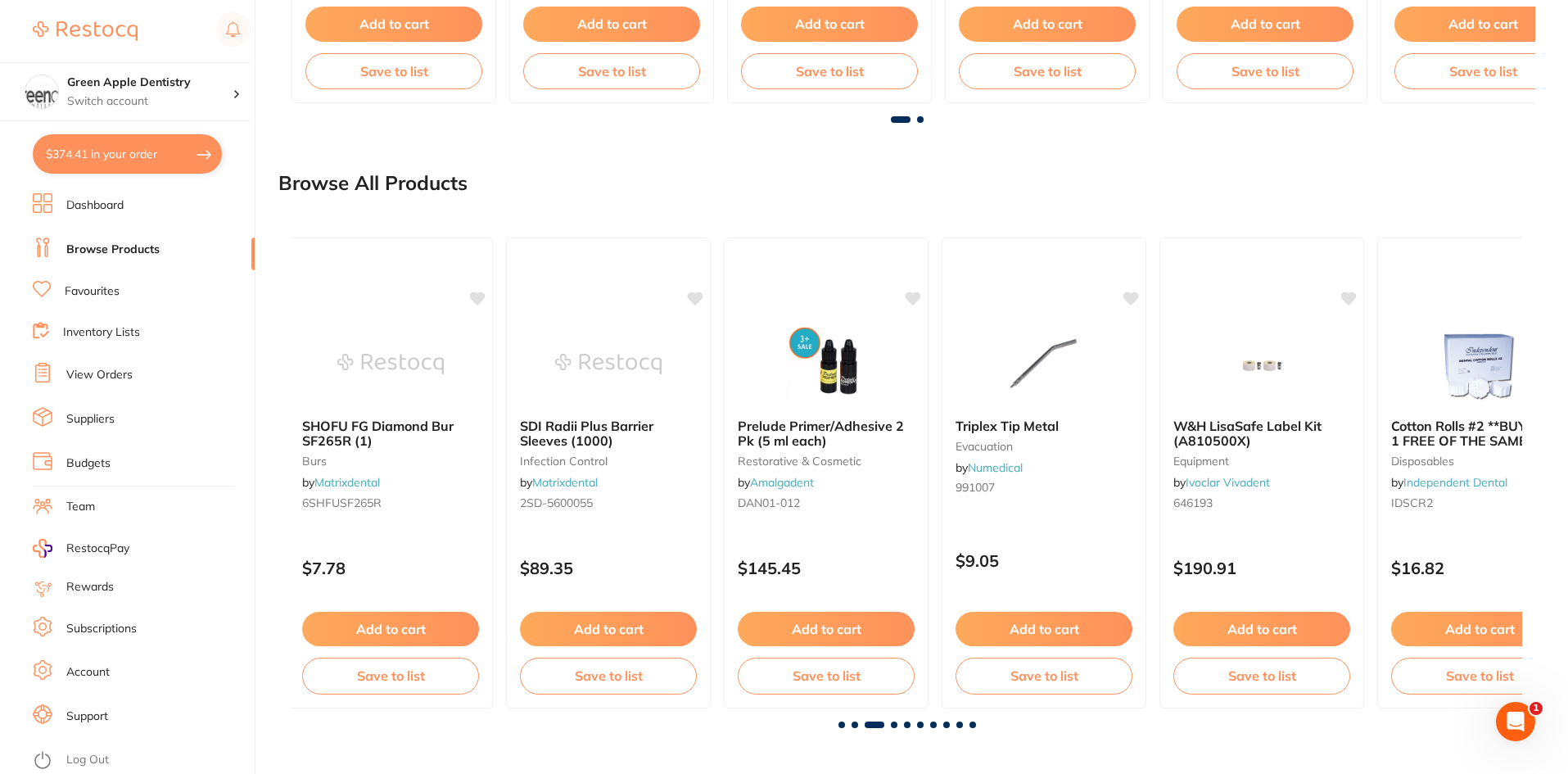
scroll to position [0, 2461]
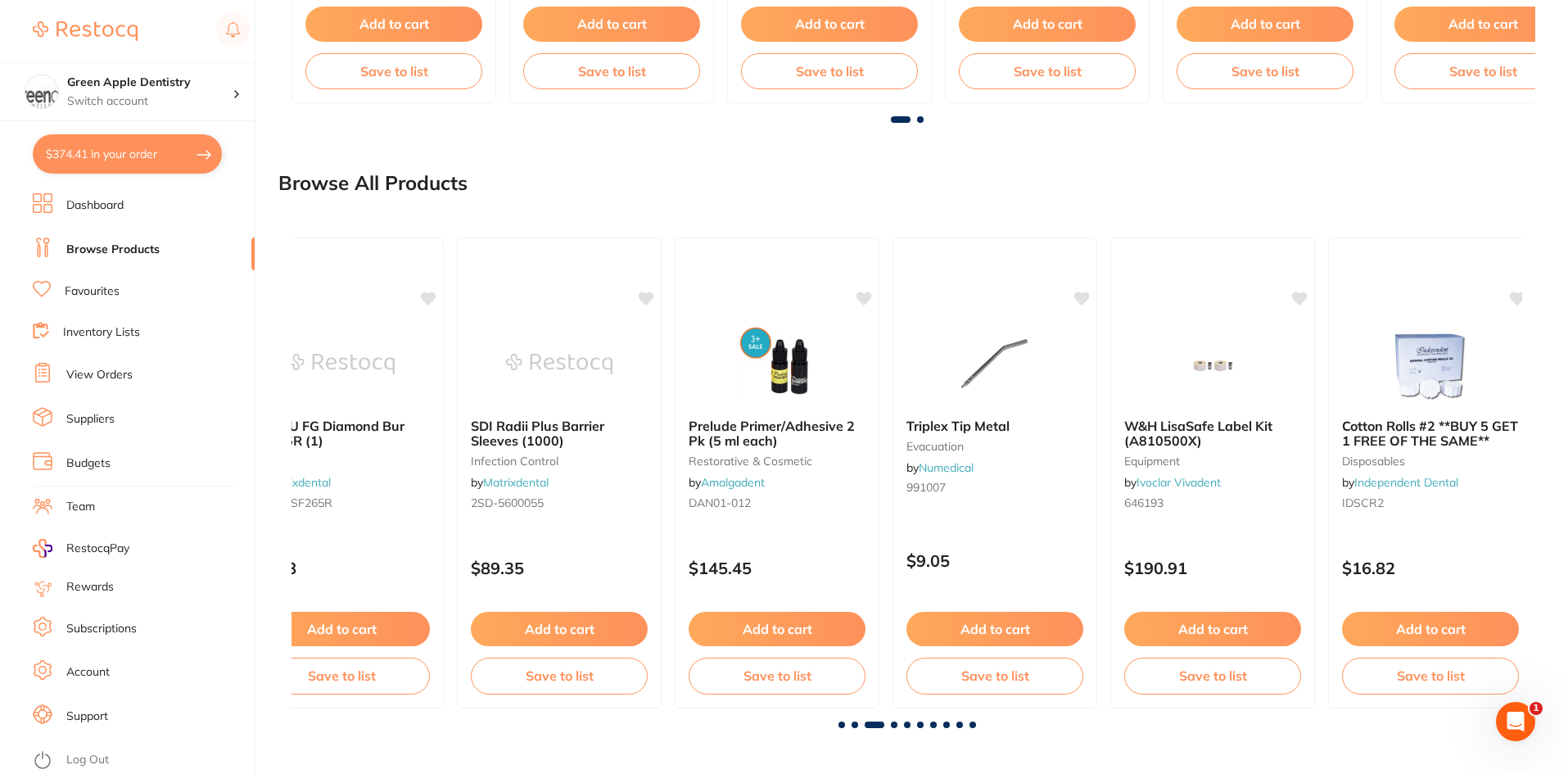
click at [894, 723] on span at bounding box center [894, 725] width 7 height 7
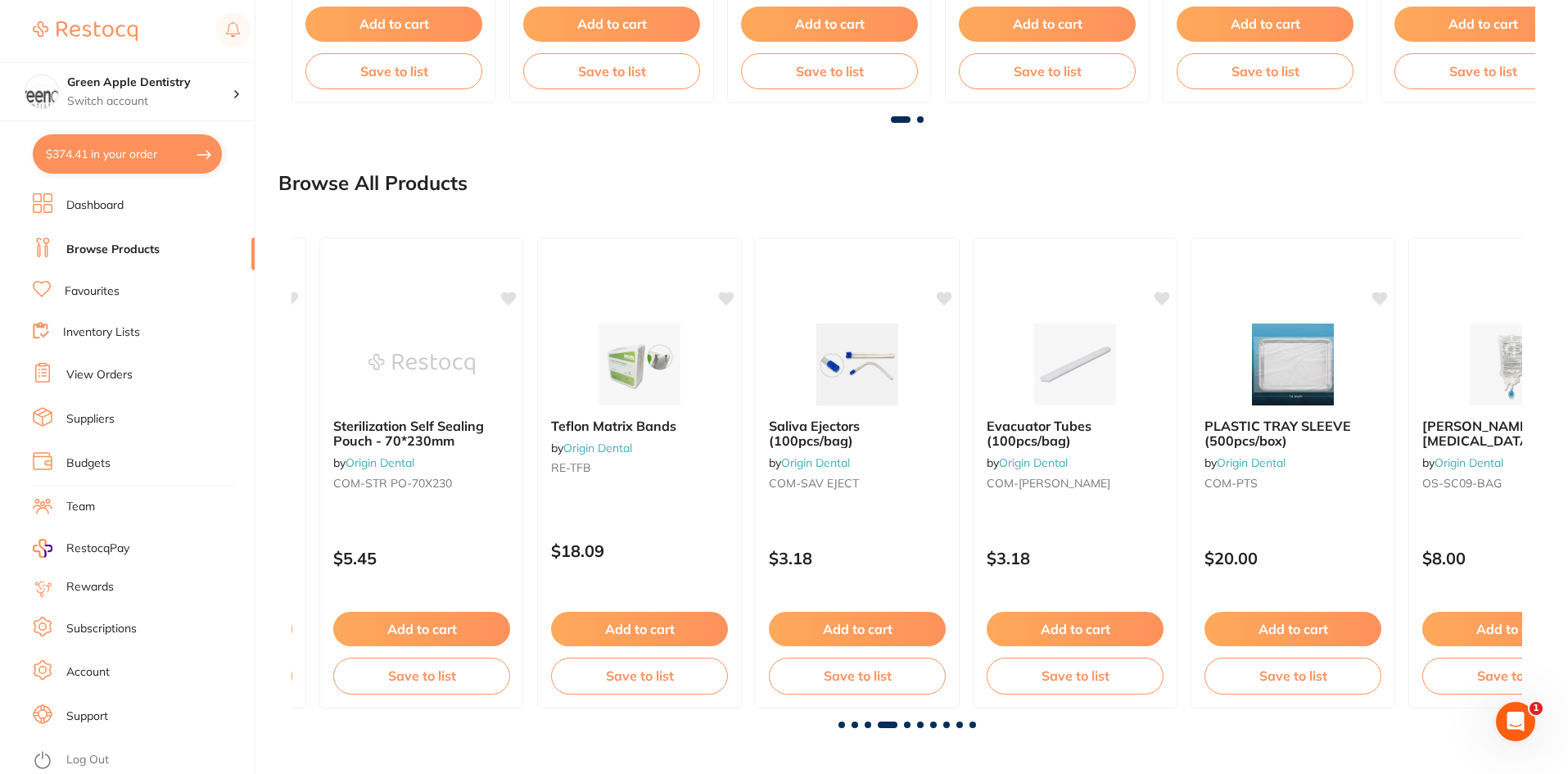
scroll to position [0, 3693]
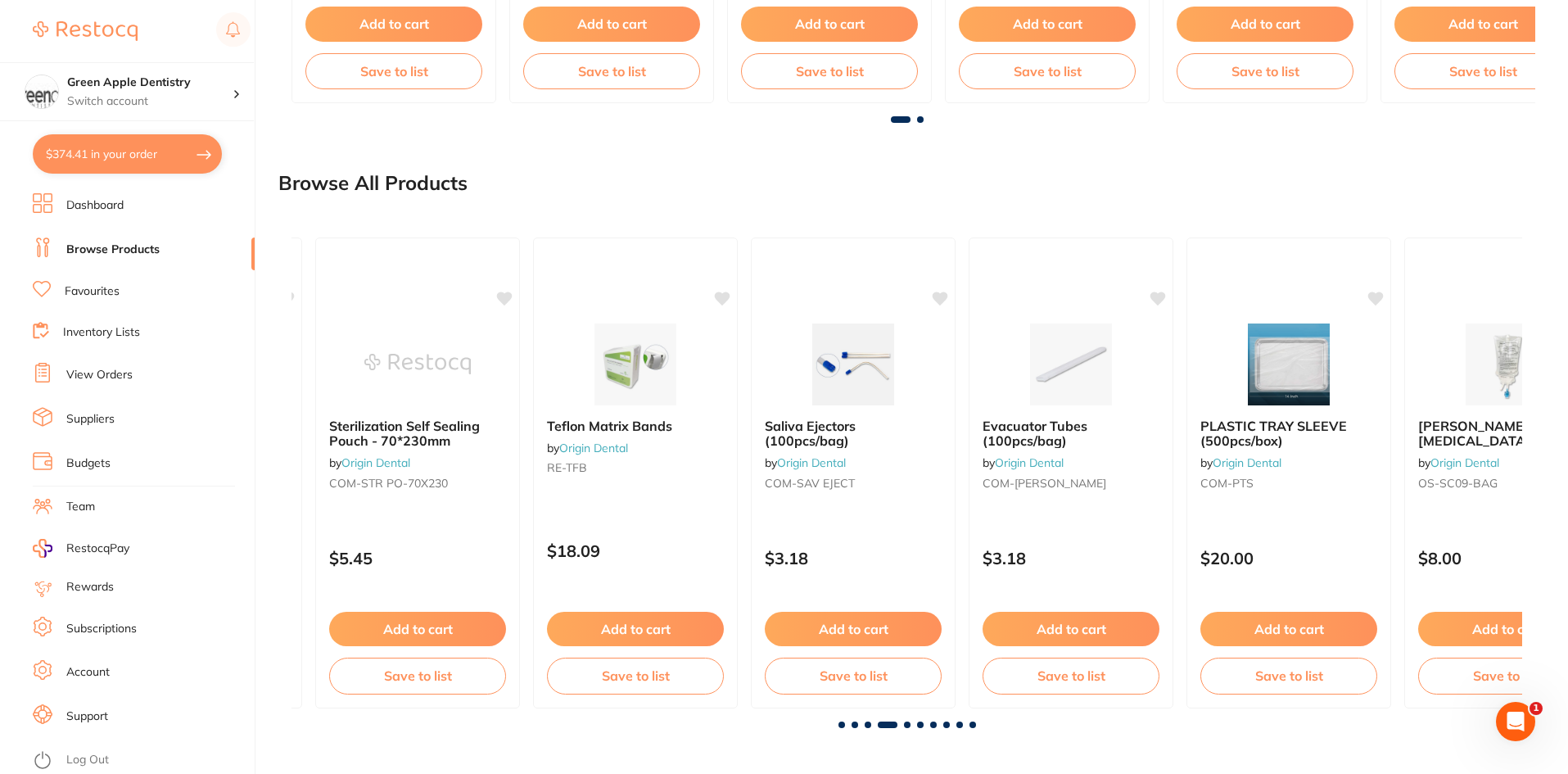
click at [904, 724] on span at bounding box center [908, 725] width 7 height 7
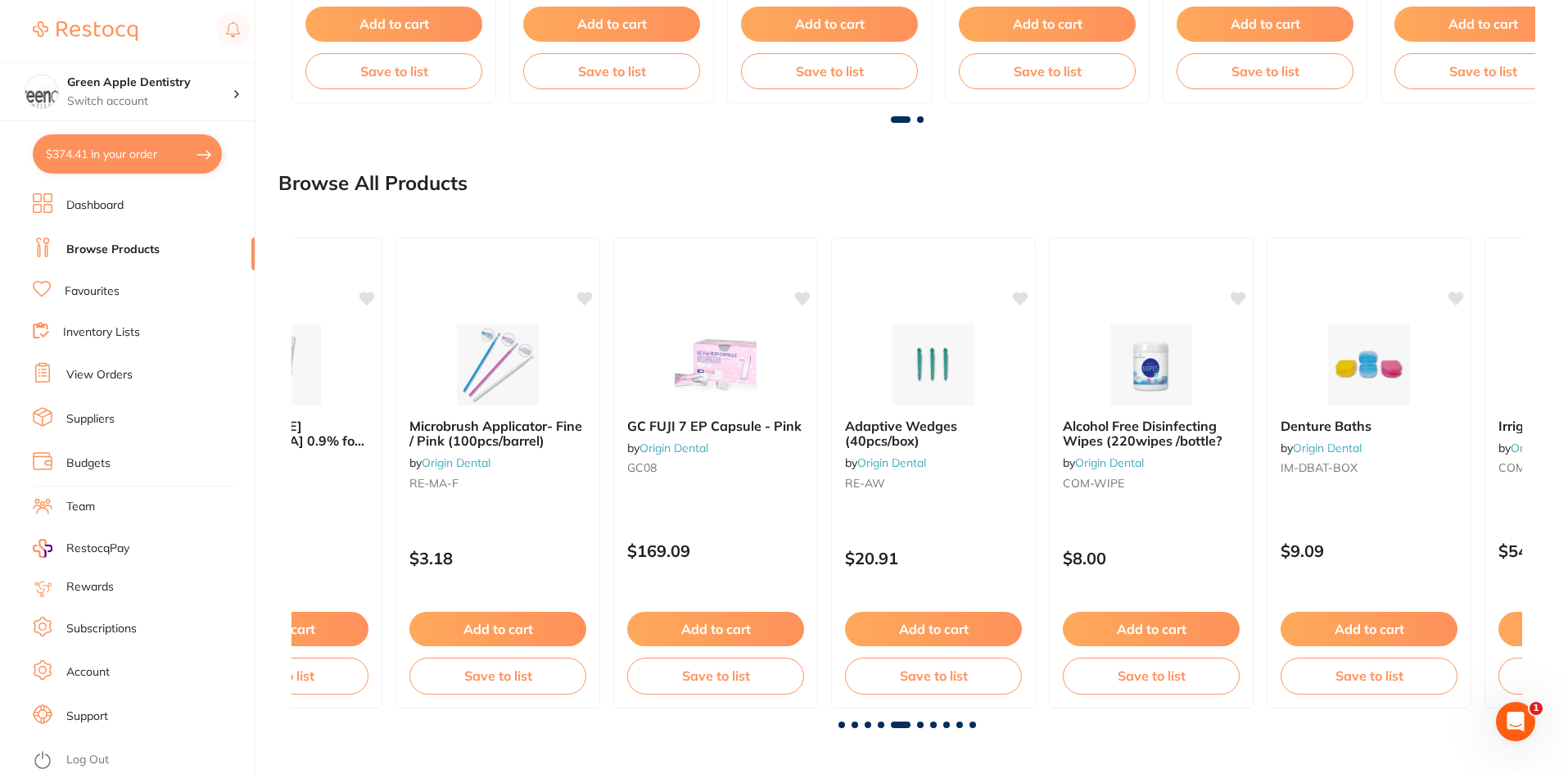
scroll to position [0, 4924]
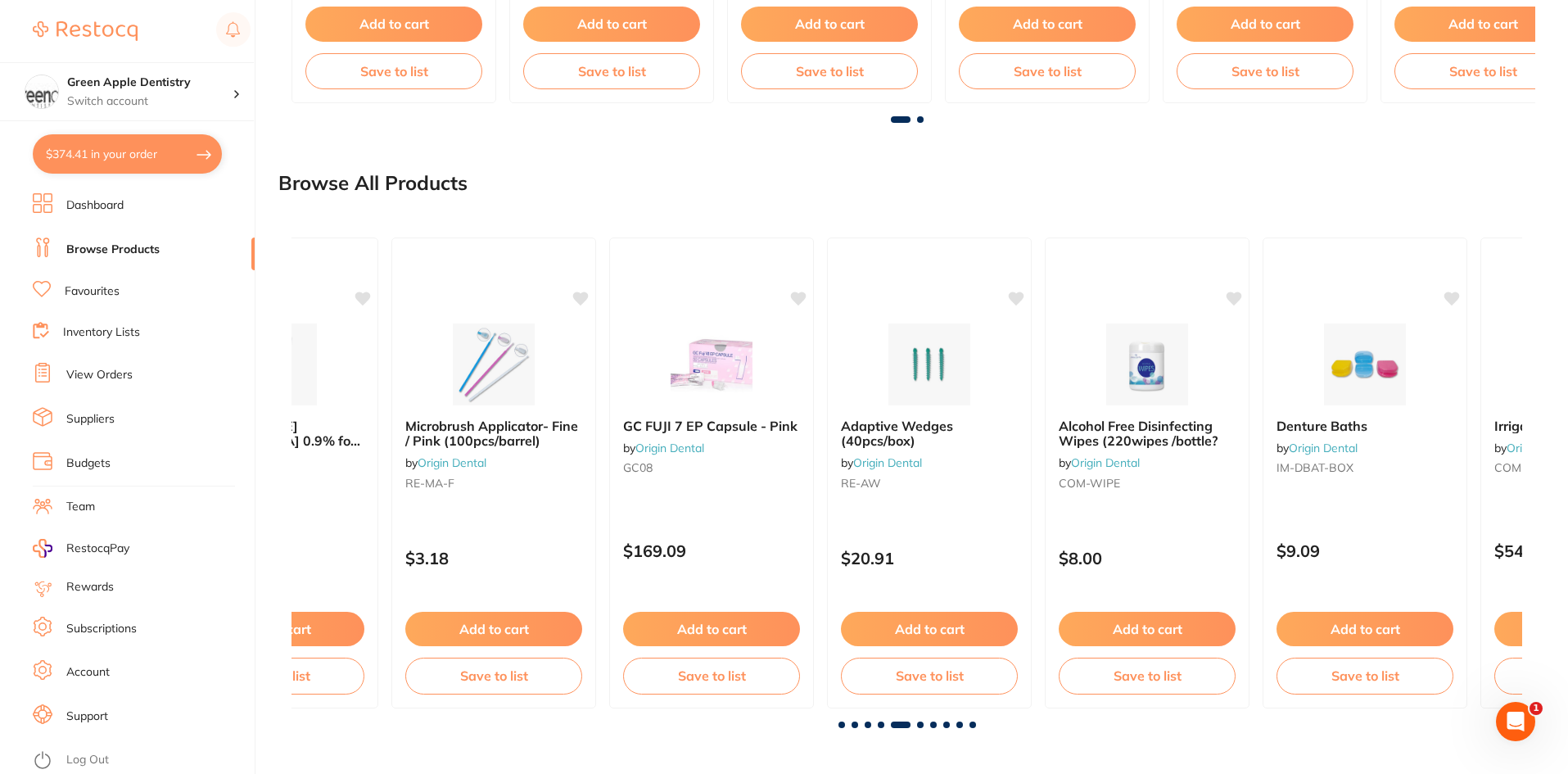
click at [923, 723] on span at bounding box center [921, 725] width 7 height 7
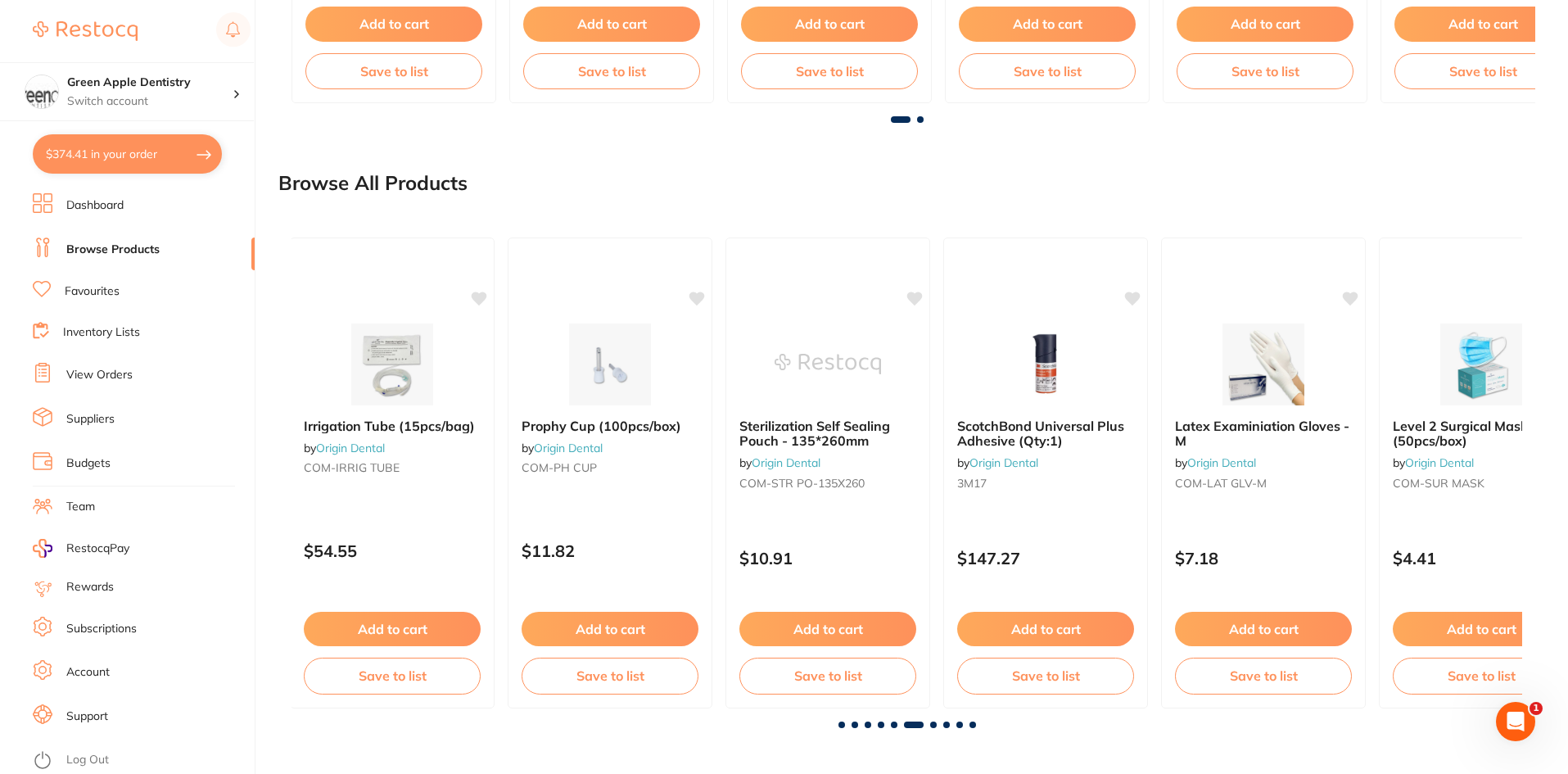
scroll to position [0, 6154]
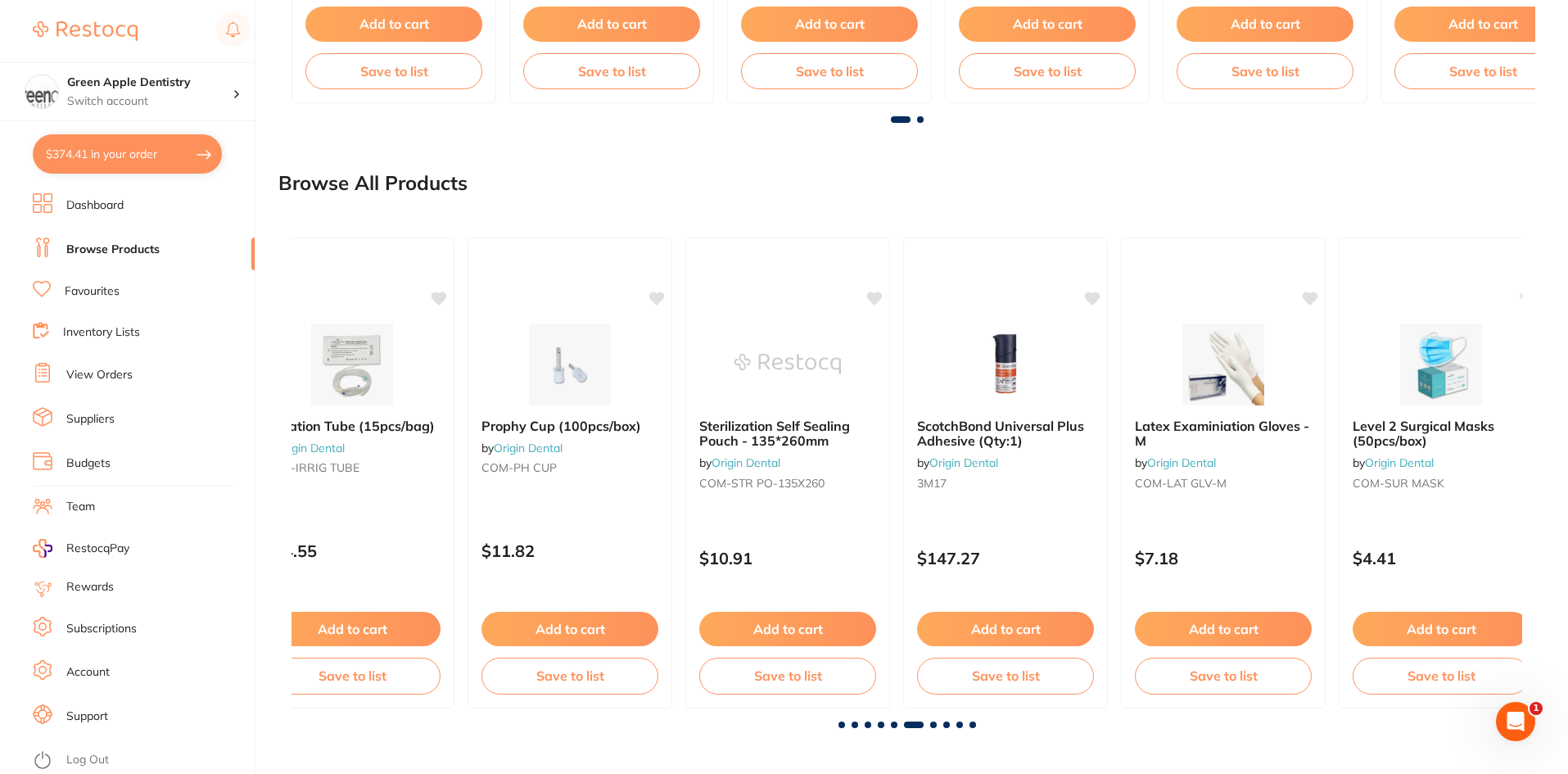
click at [893, 726] on span at bounding box center [894, 725] width 7 height 7
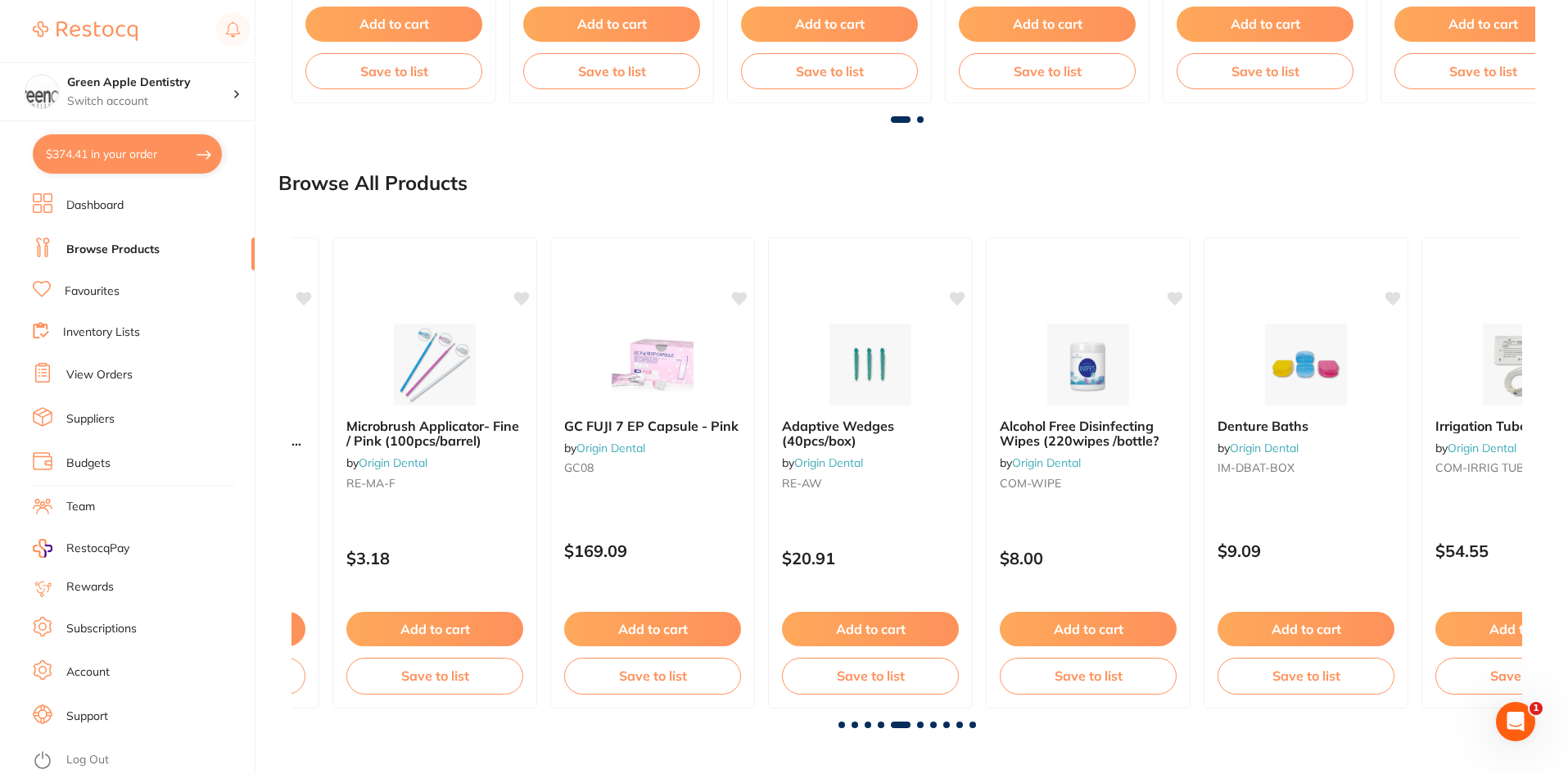
scroll to position [0, 4924]
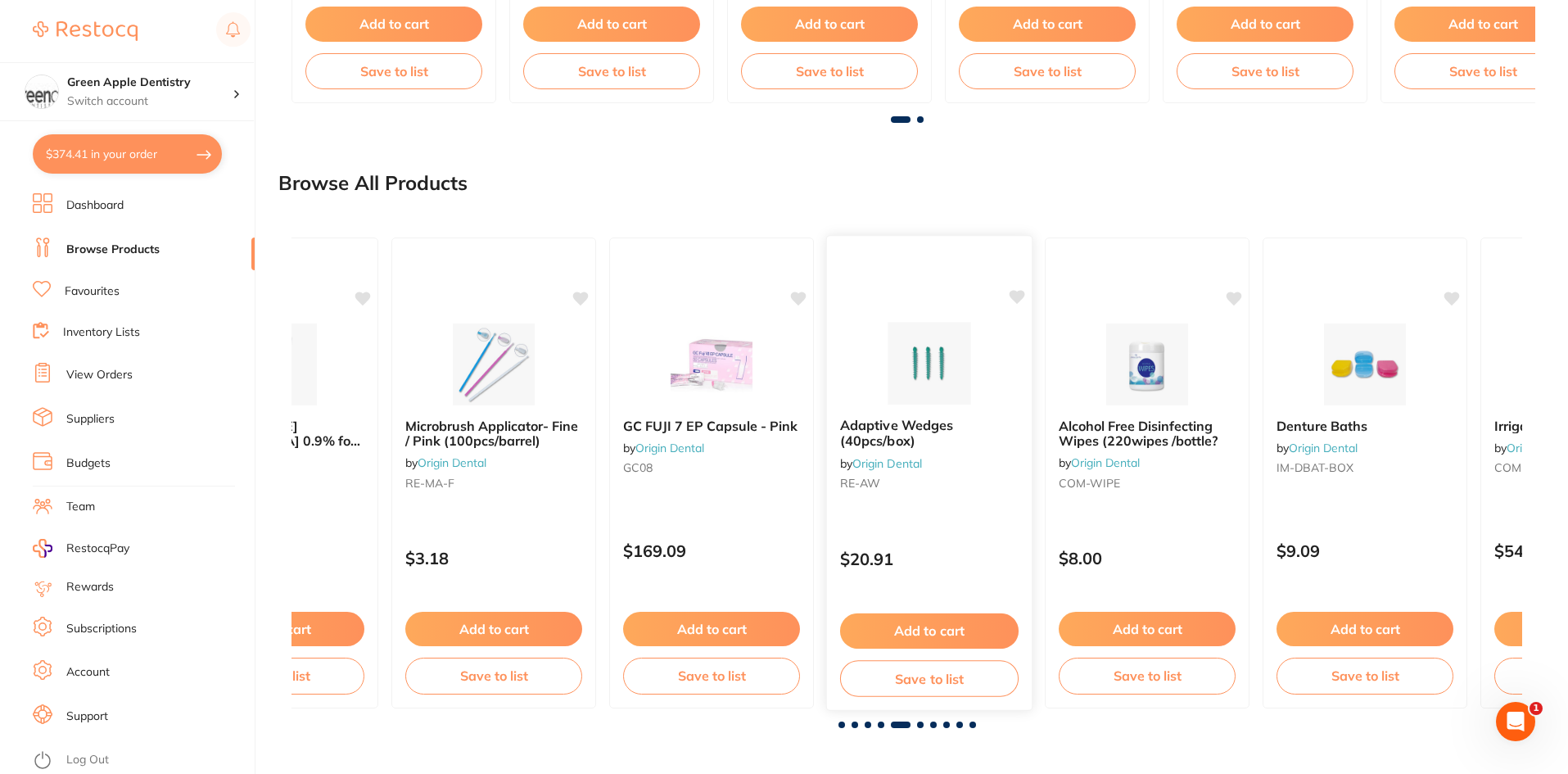
click at [908, 340] on img at bounding box center [929, 362] width 107 height 83
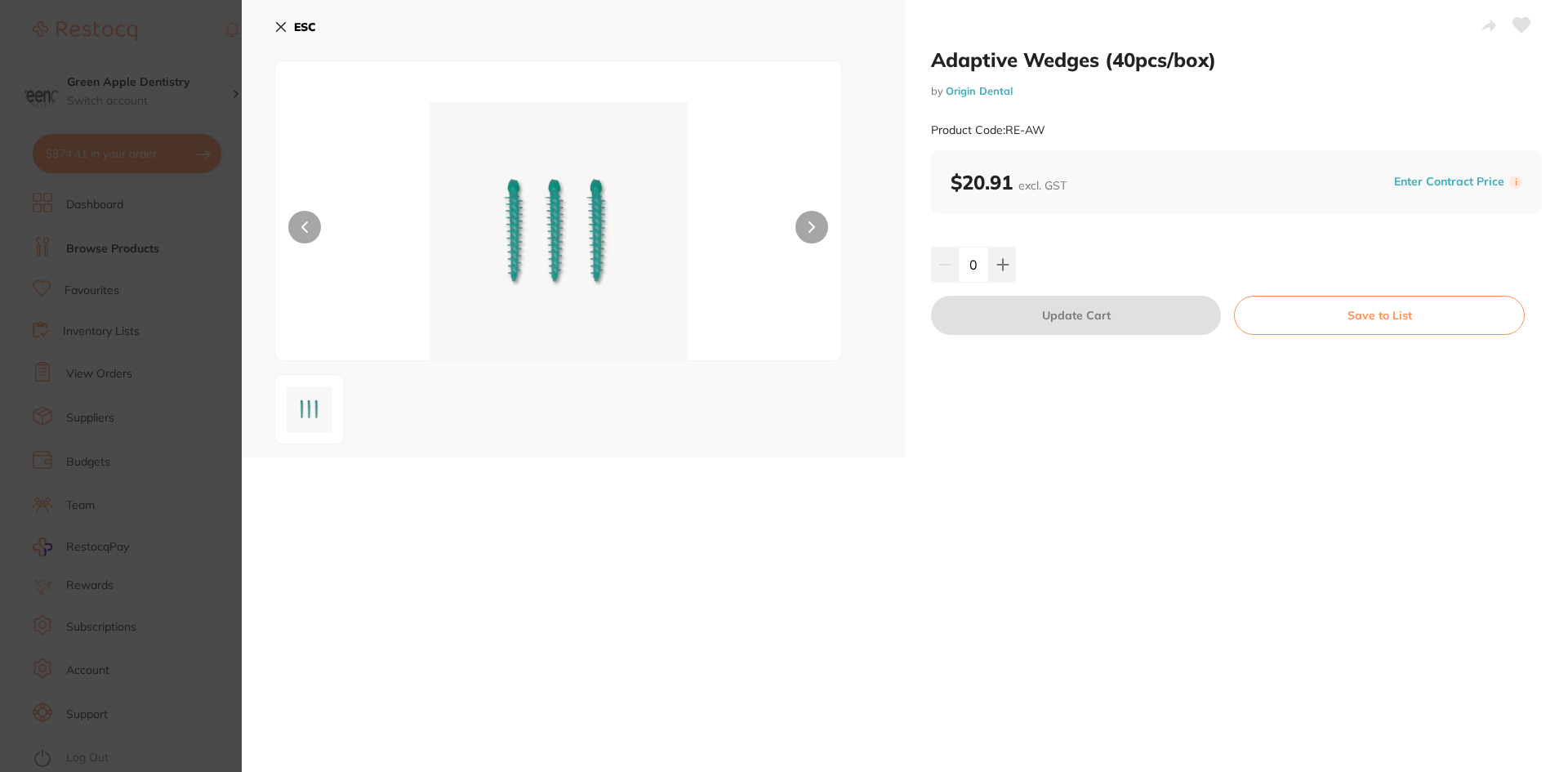
click at [284, 25] on icon at bounding box center [281, 27] width 13 height 13
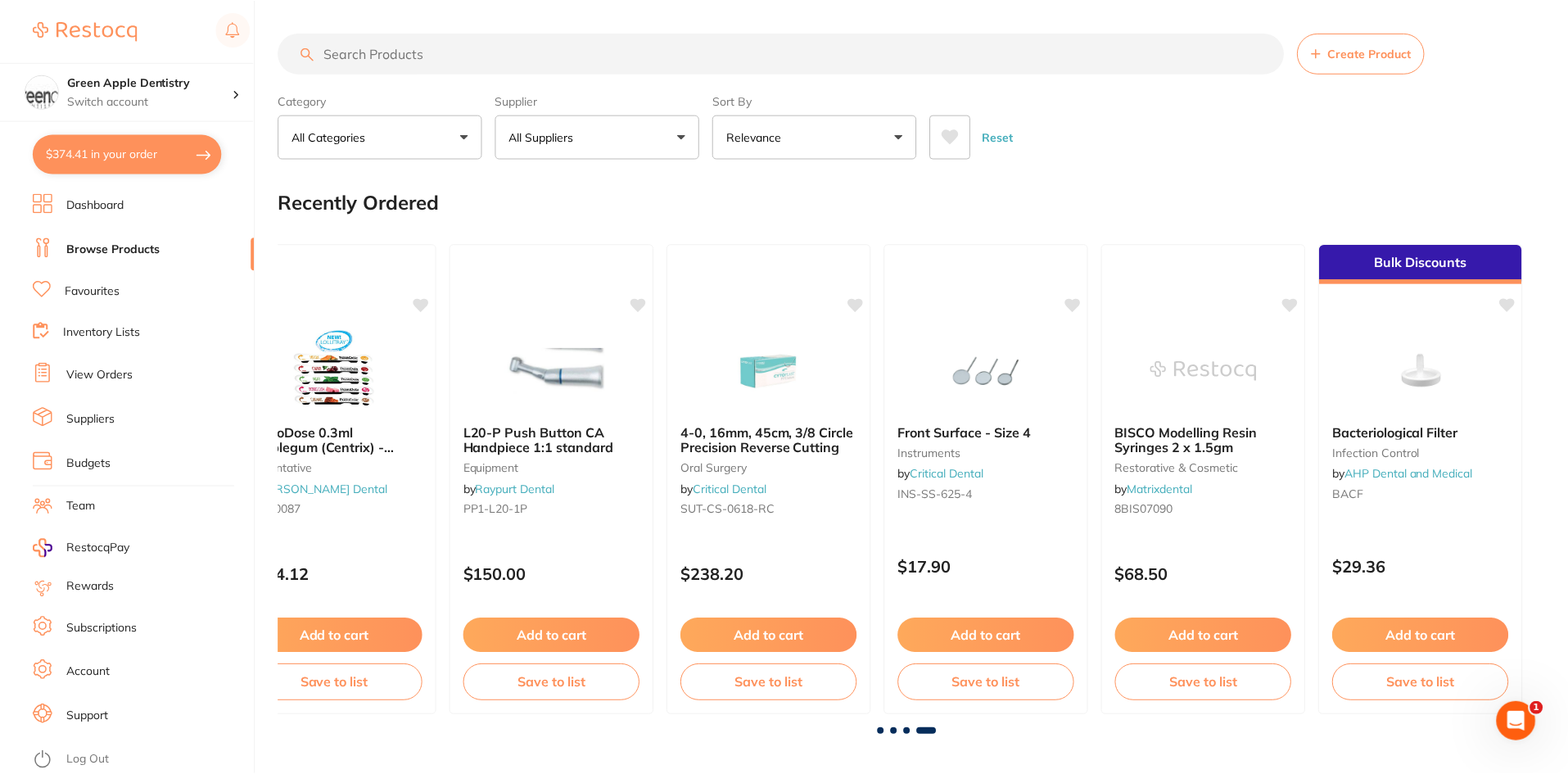
scroll to position [1222, 0]
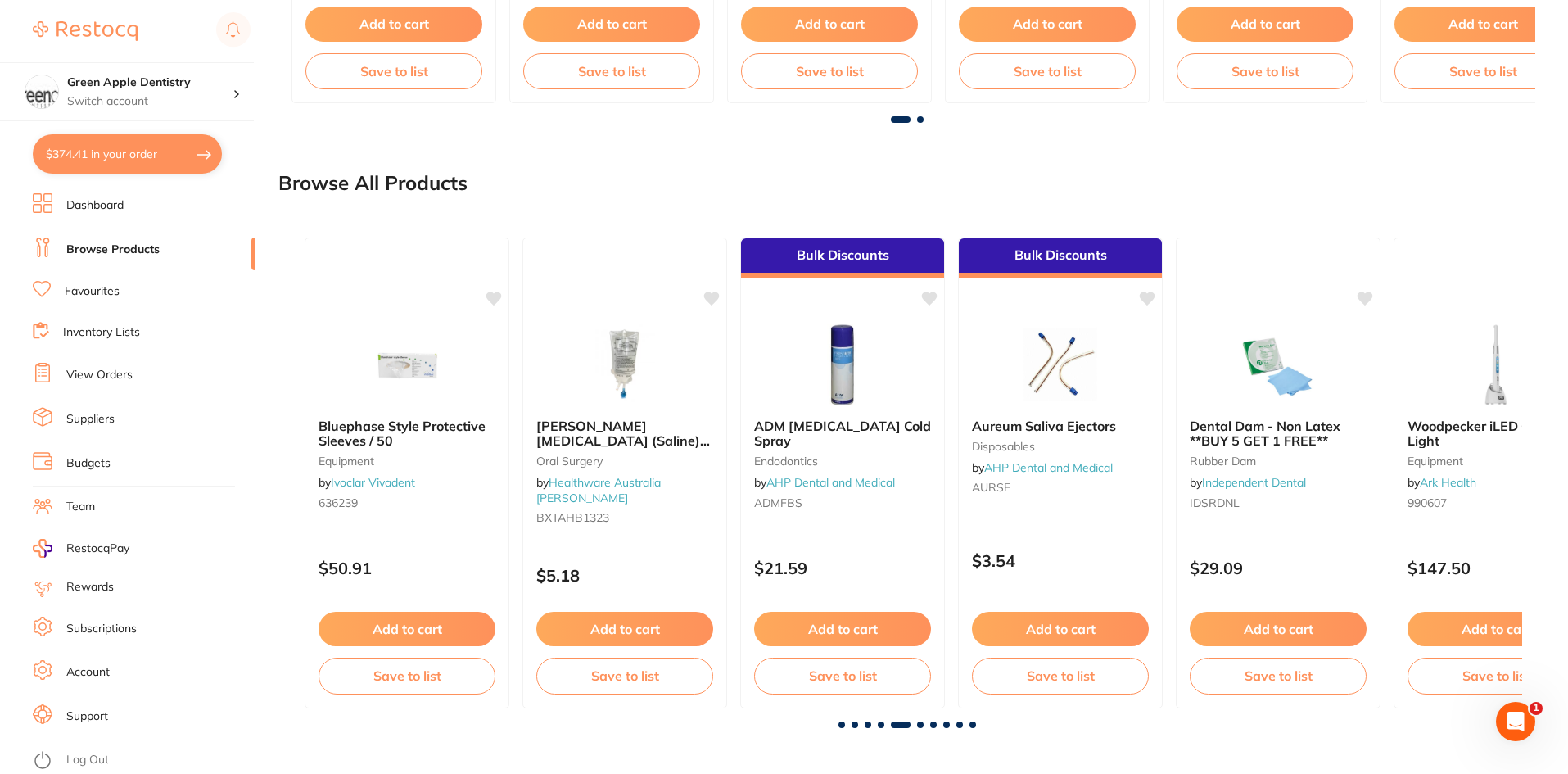
click at [920, 722] on span at bounding box center [921, 725] width 7 height 7
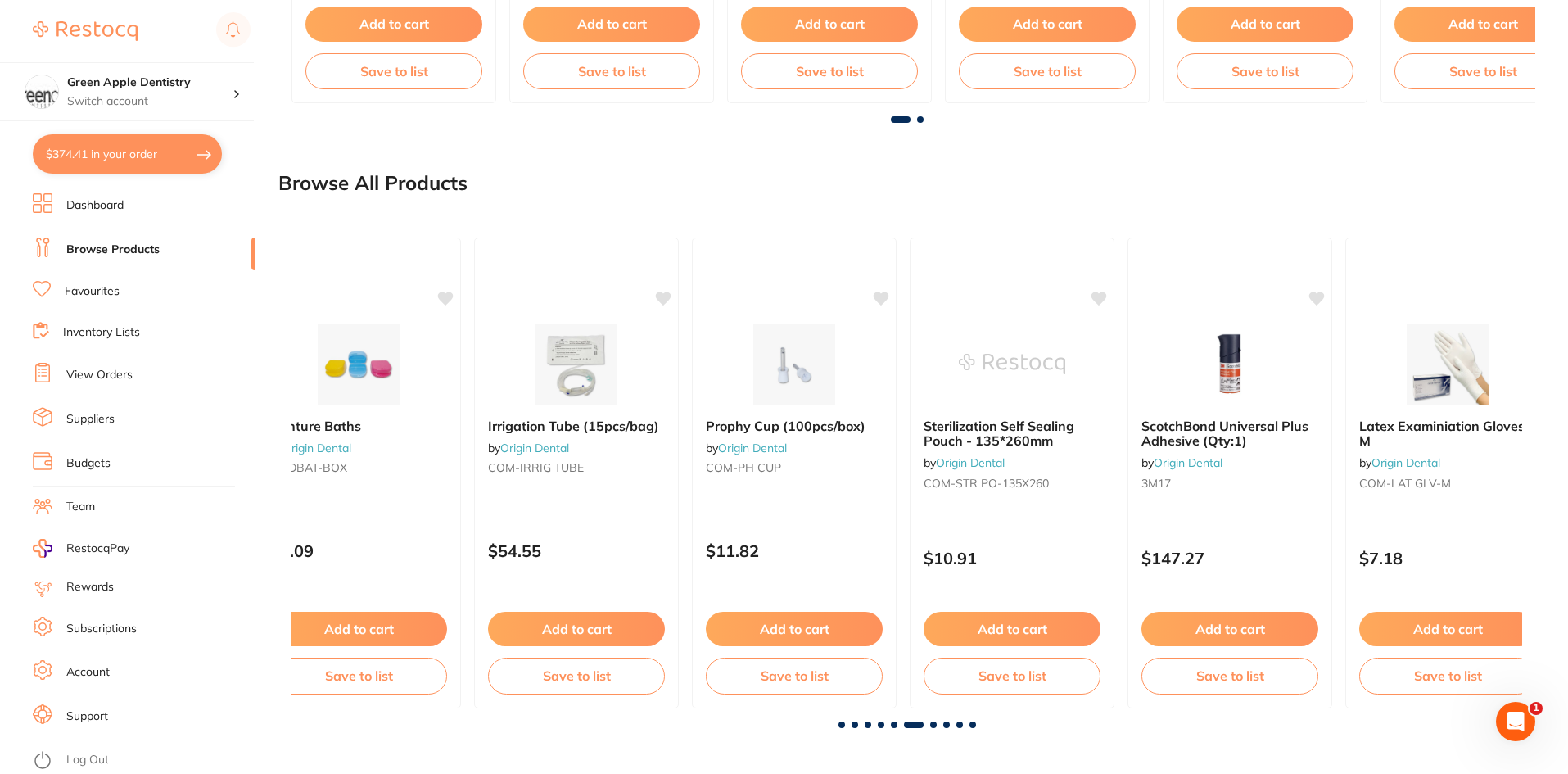
scroll to position [0, 6154]
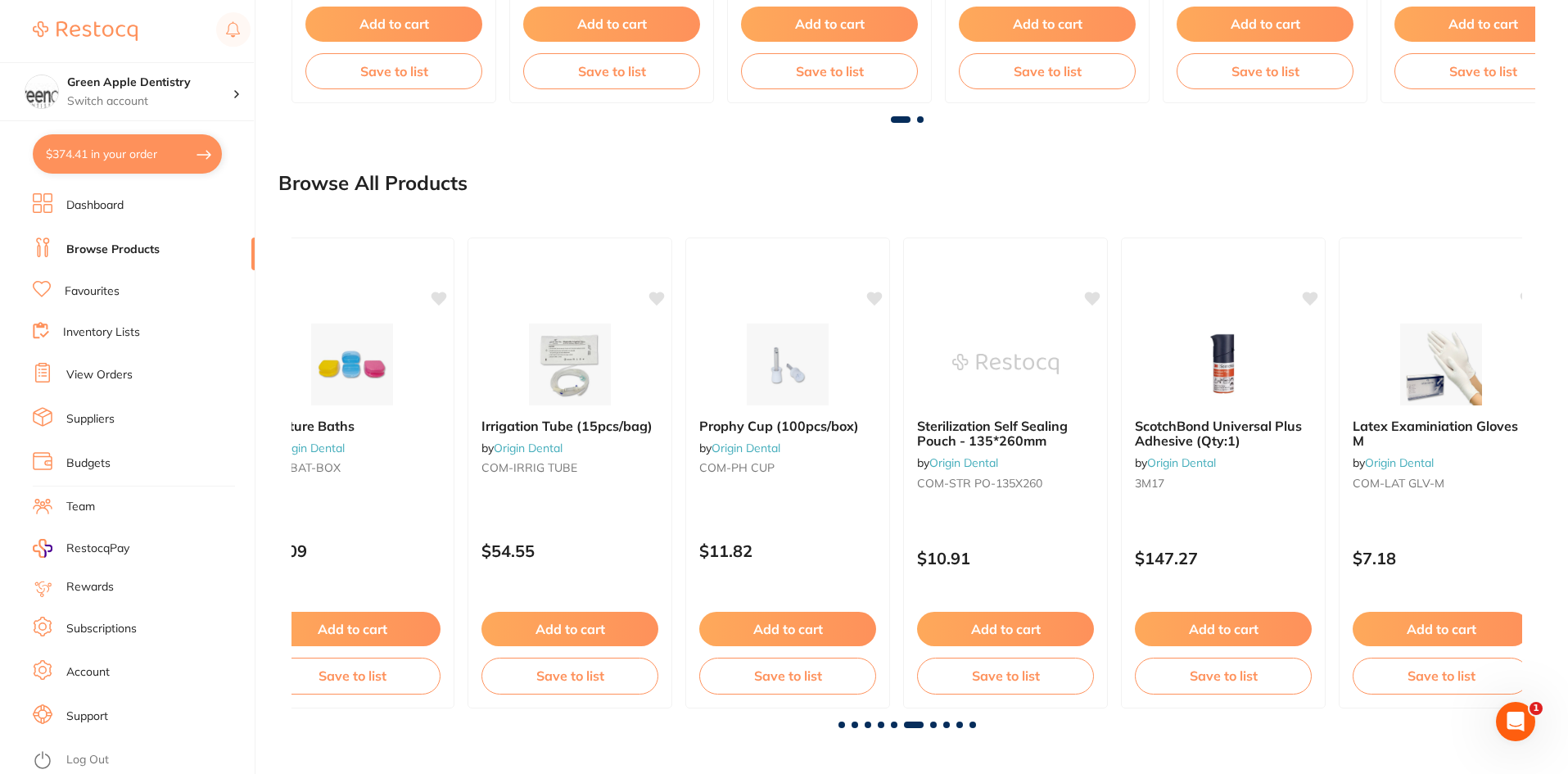
click at [933, 722] on span at bounding box center [933, 725] width 7 height 7
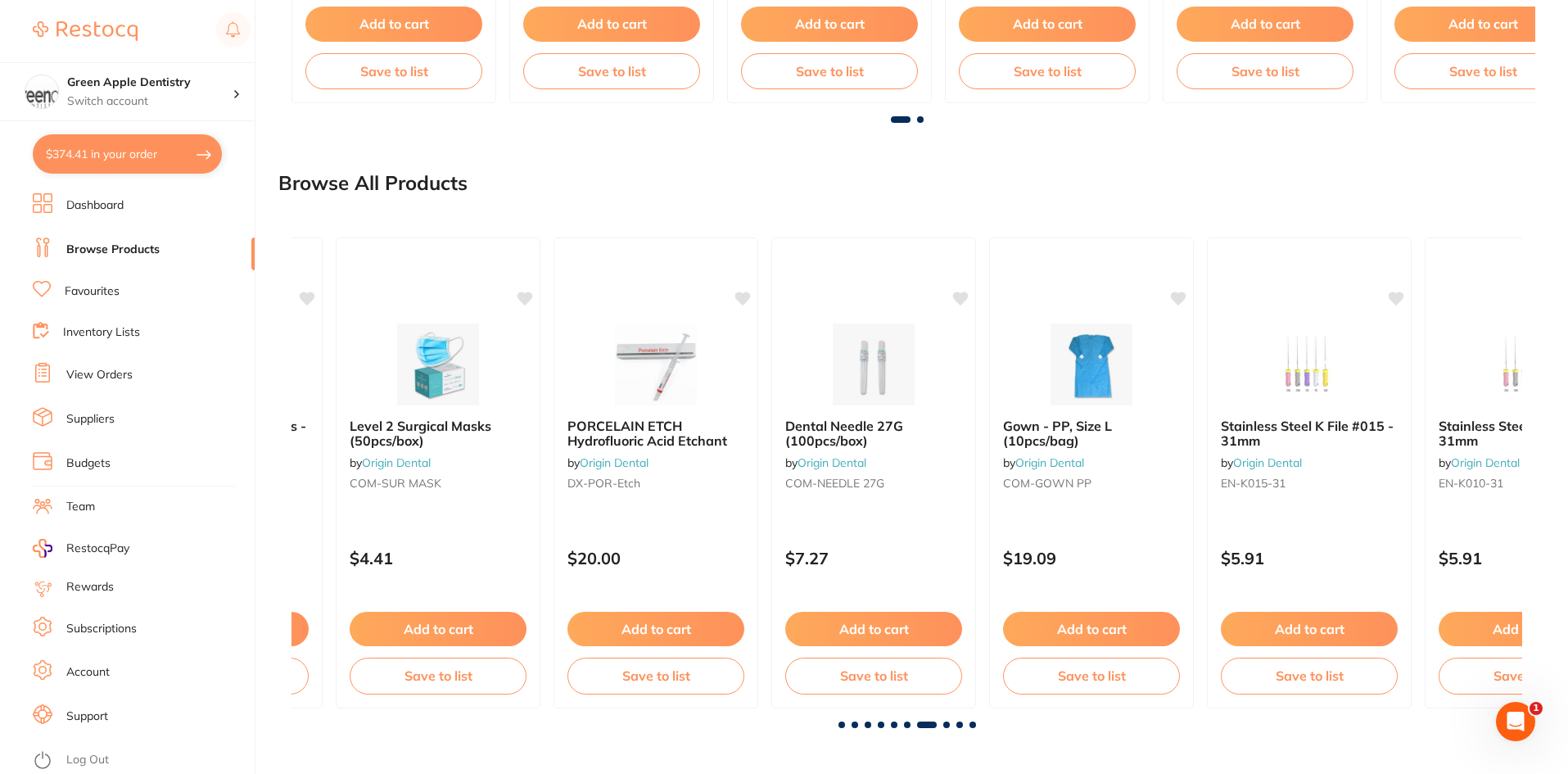
scroll to position [0, 7385]
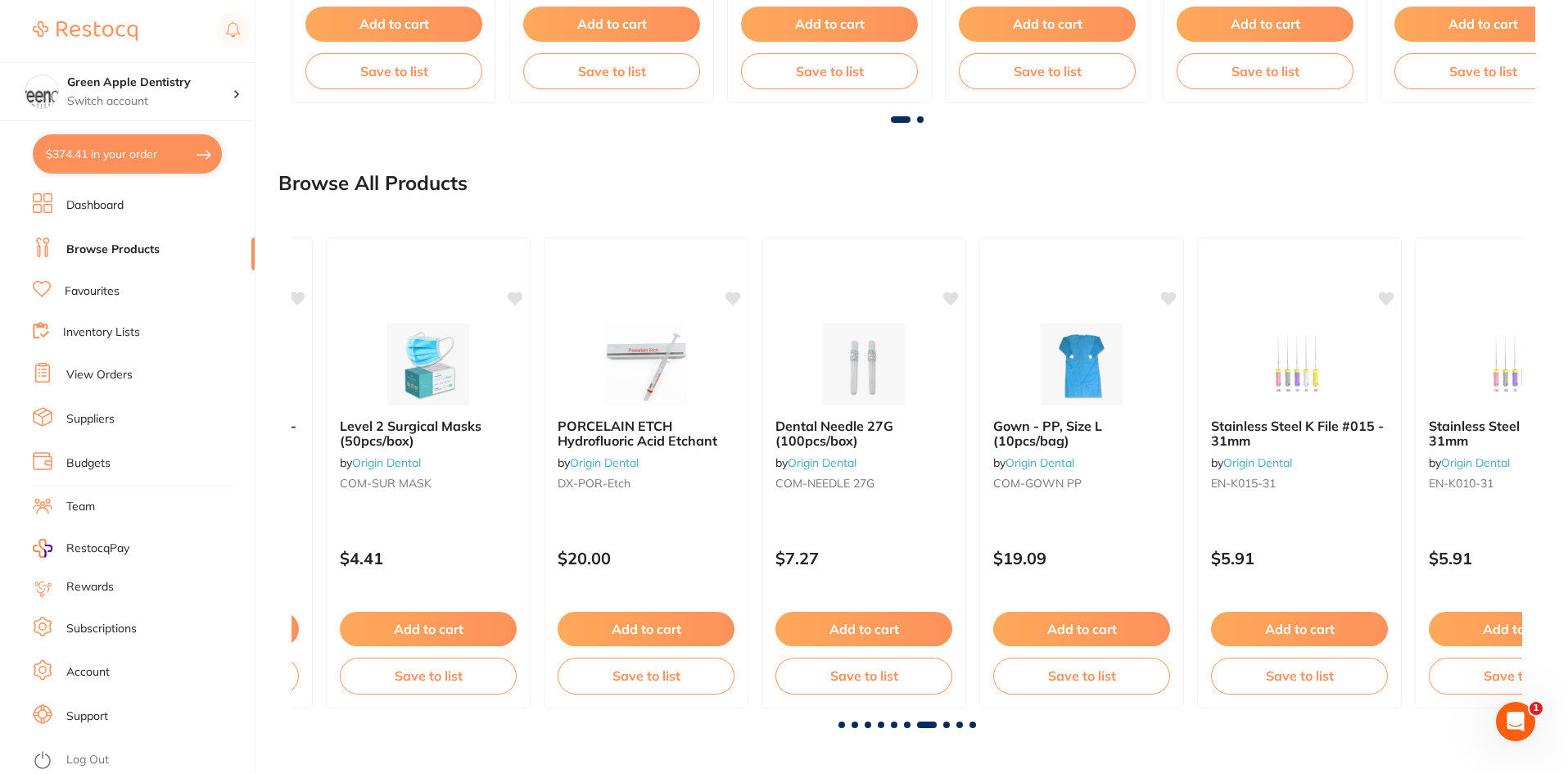
click at [946, 718] on div "Bluephase Style Protective Sleeves / 50 equipment by Ivoclar Vivadent 636239 $5…" at bounding box center [907, 473] width 1231 height 497
click at [947, 725] on span at bounding box center [947, 725] width 7 height 7
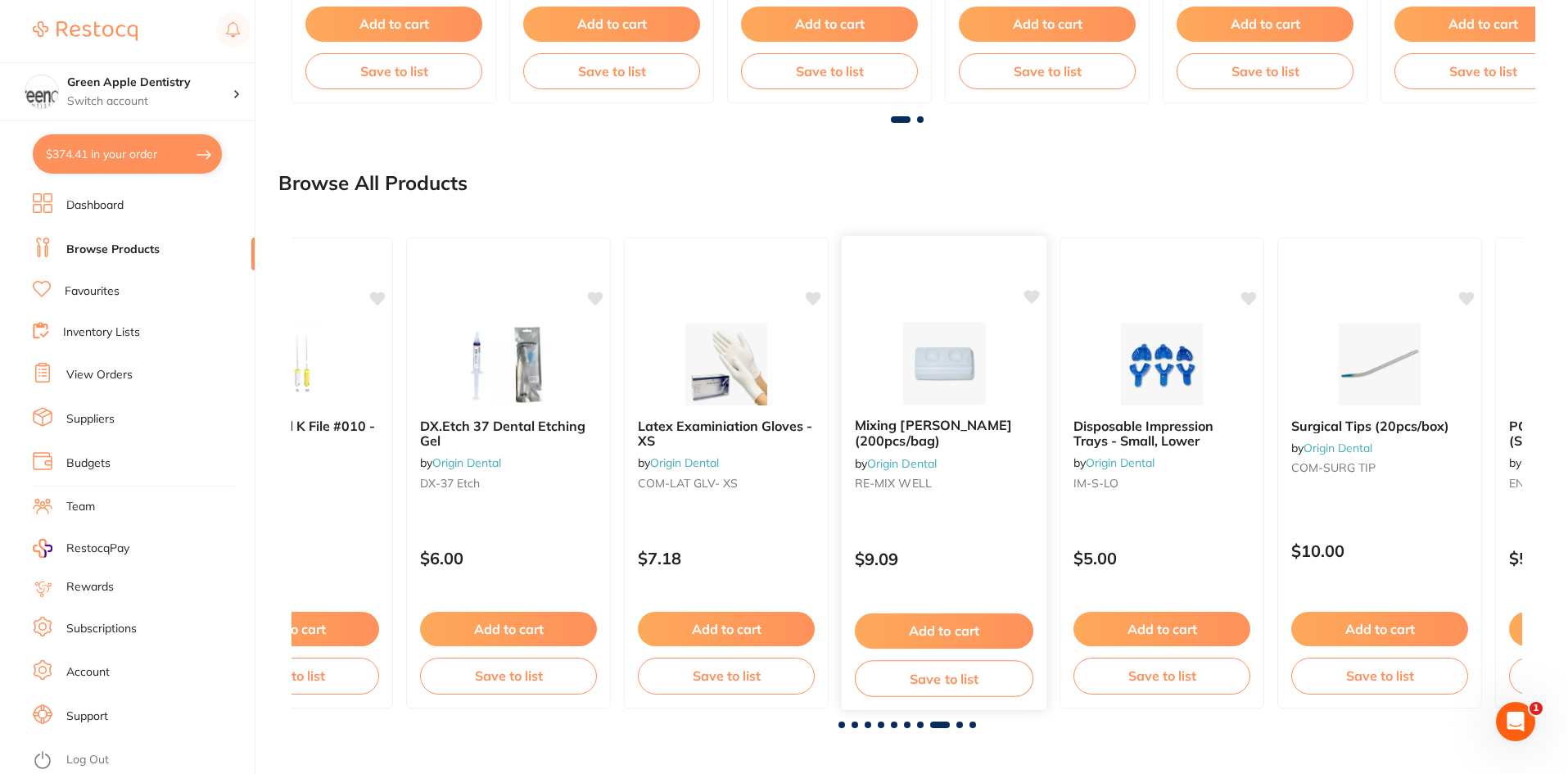
scroll to position [0, 8616]
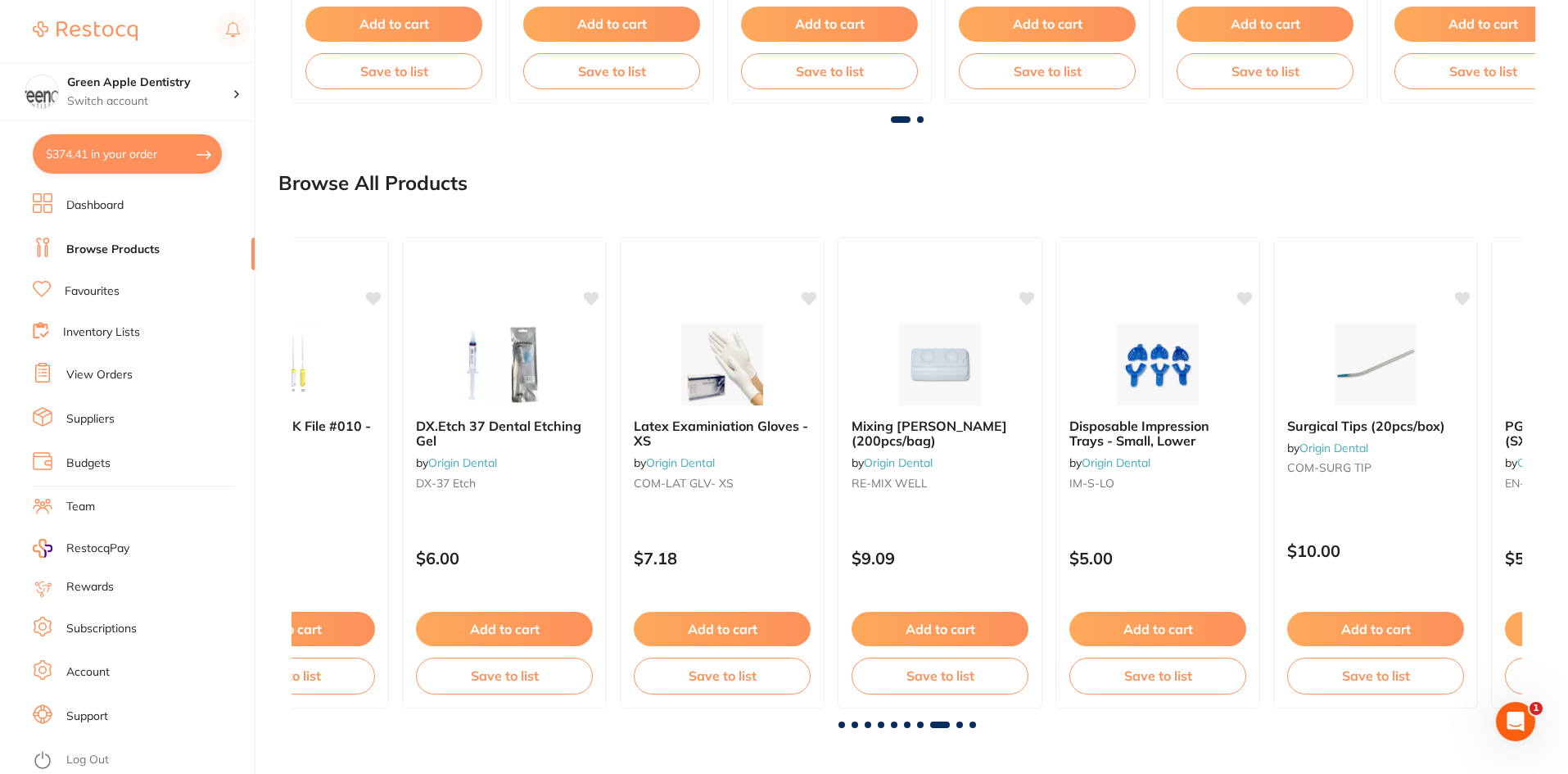
click at [962, 726] on span at bounding box center [960, 725] width 7 height 7
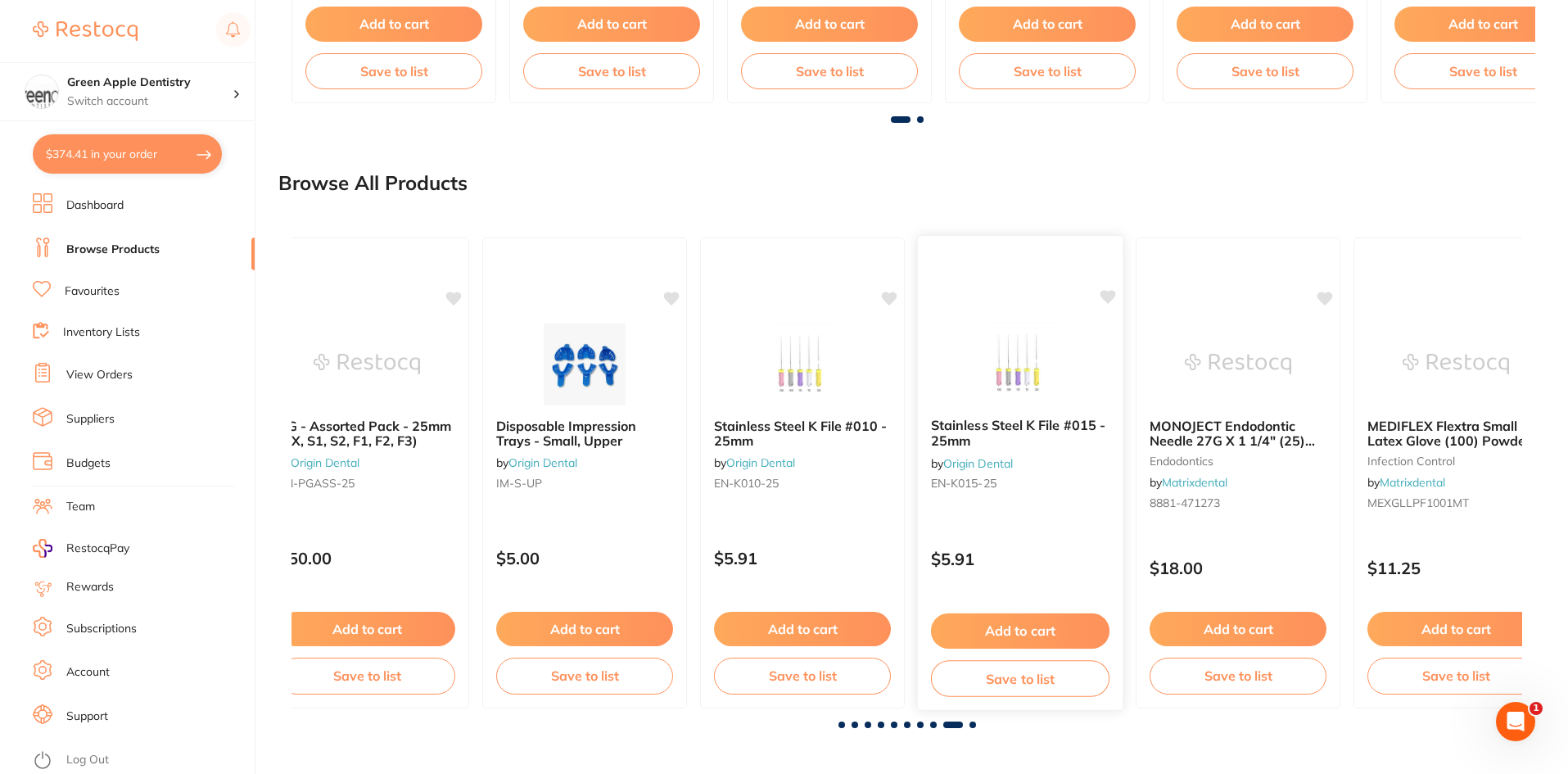
scroll to position [0, 9847]
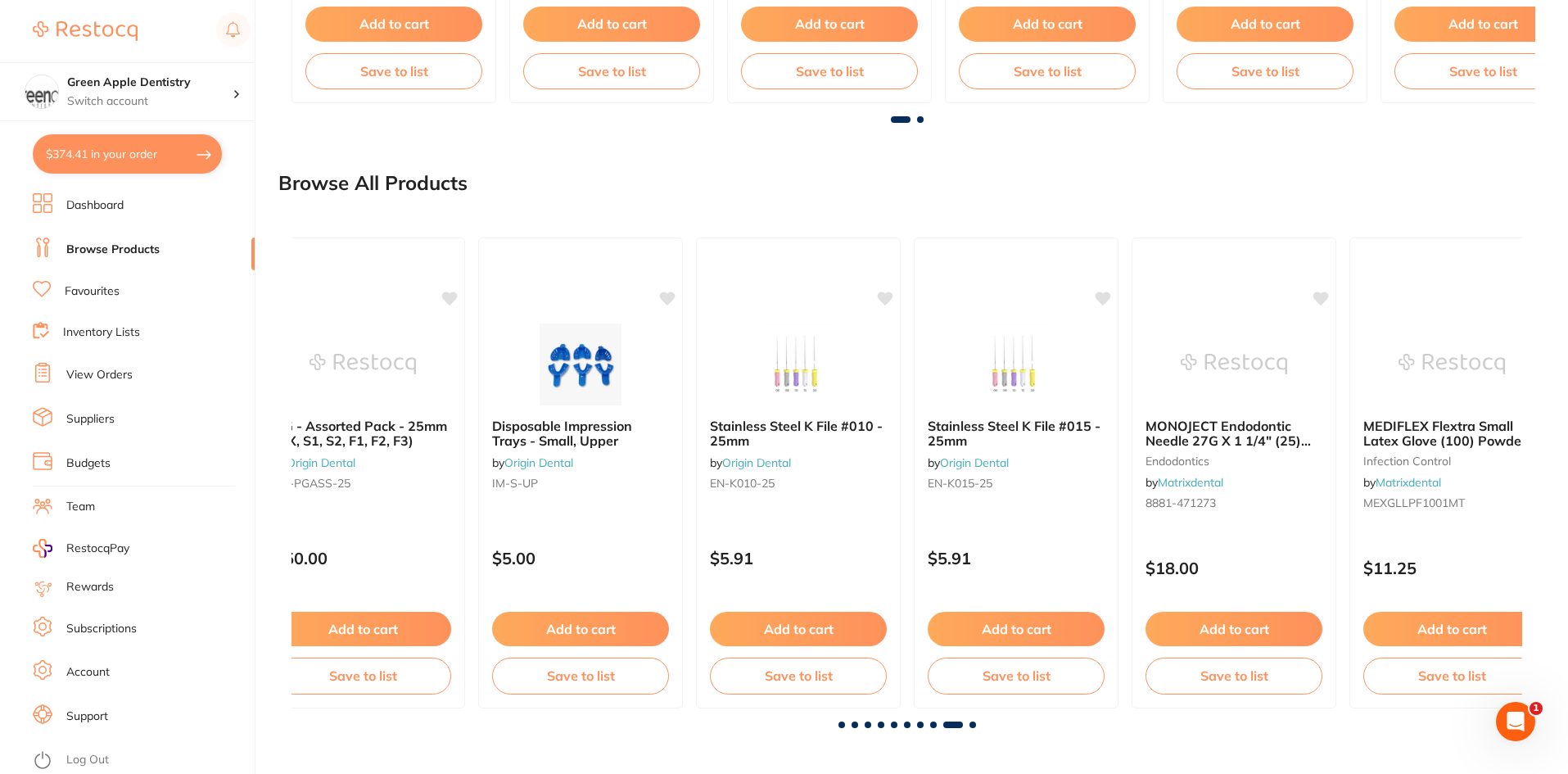
click at [974, 721] on span at bounding box center [973, 725] width 7 height 7
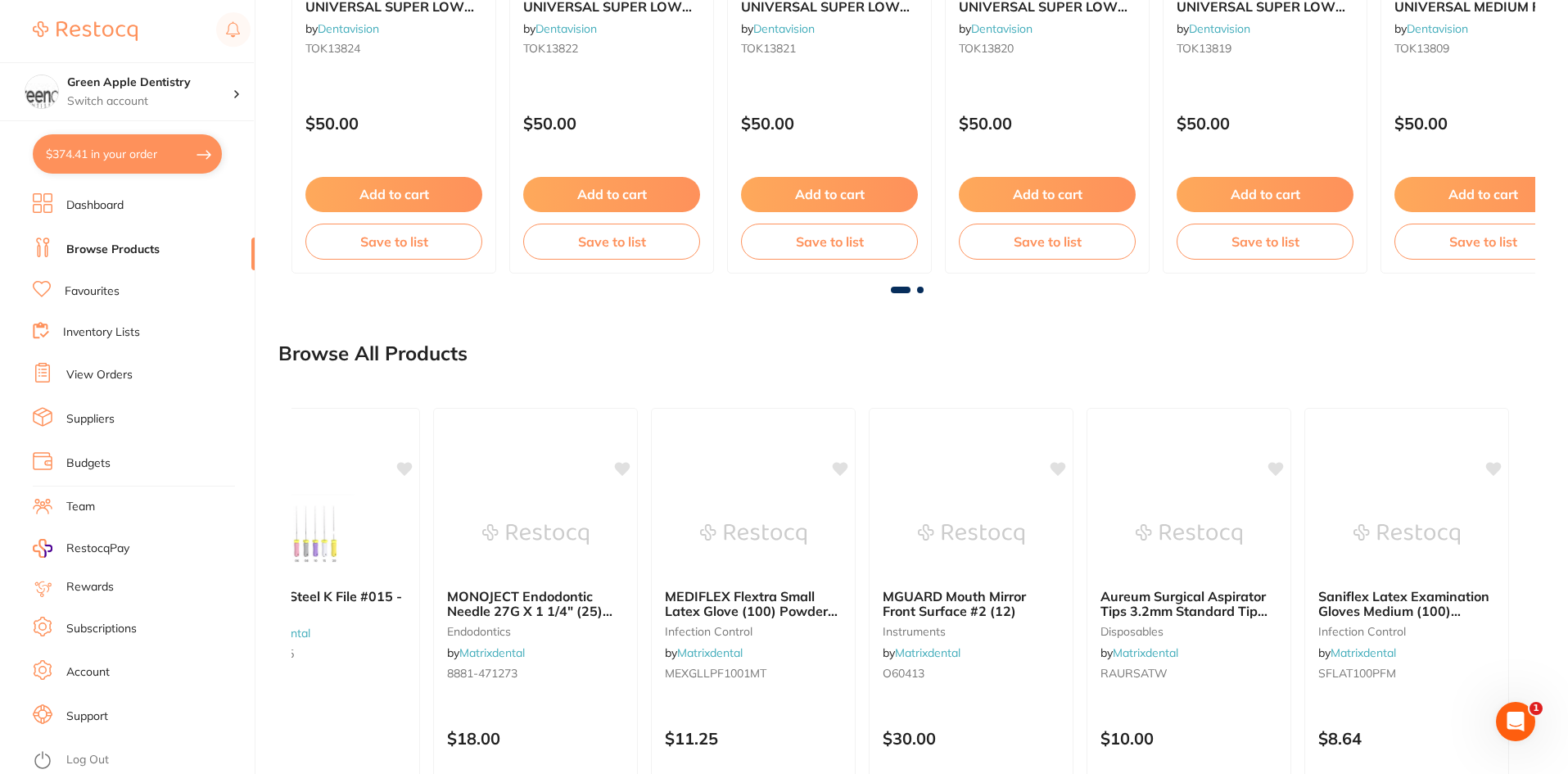
scroll to position [731, 0]
